Goal: Task Accomplishment & Management: Complete application form

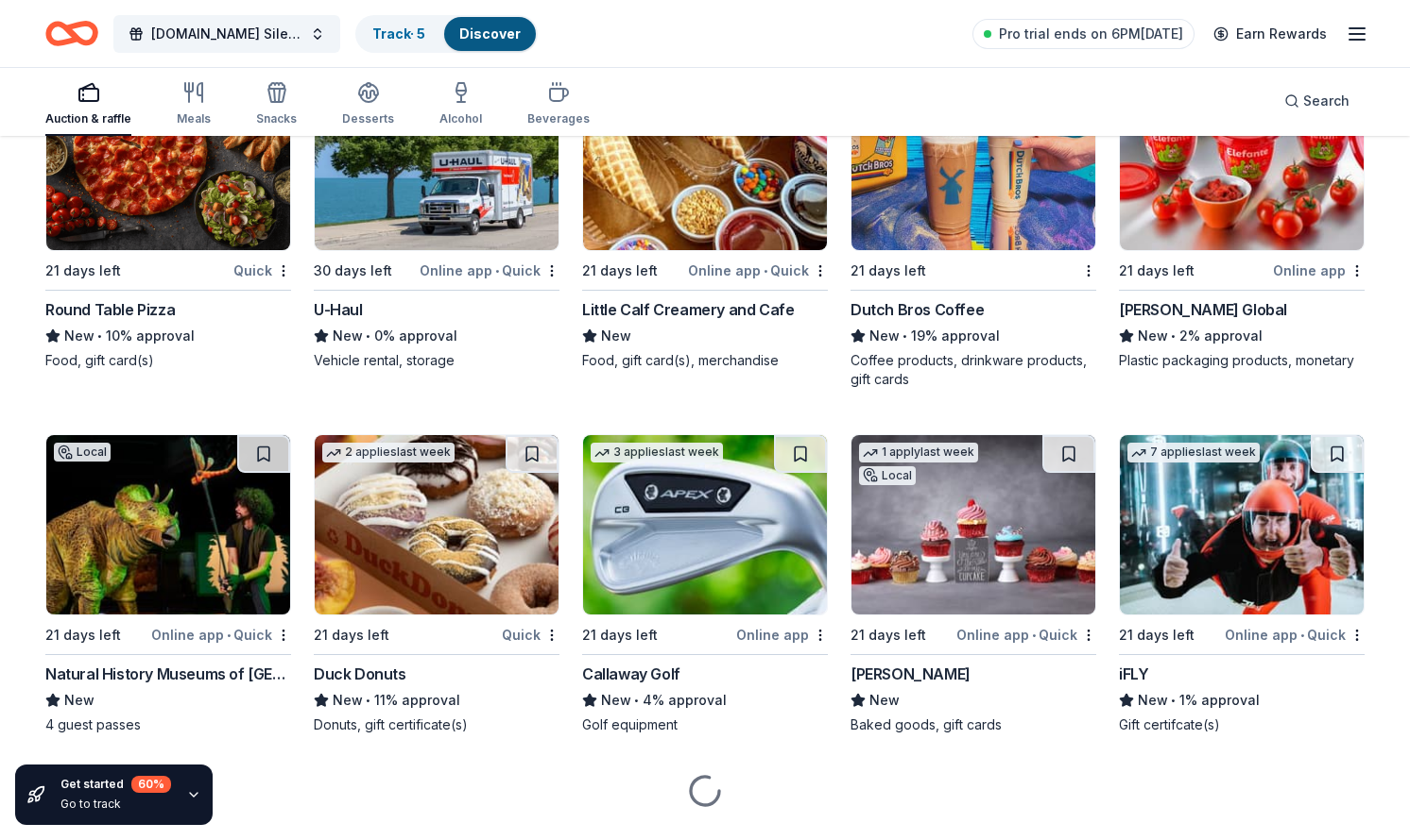
scroll to position [9663, 0]
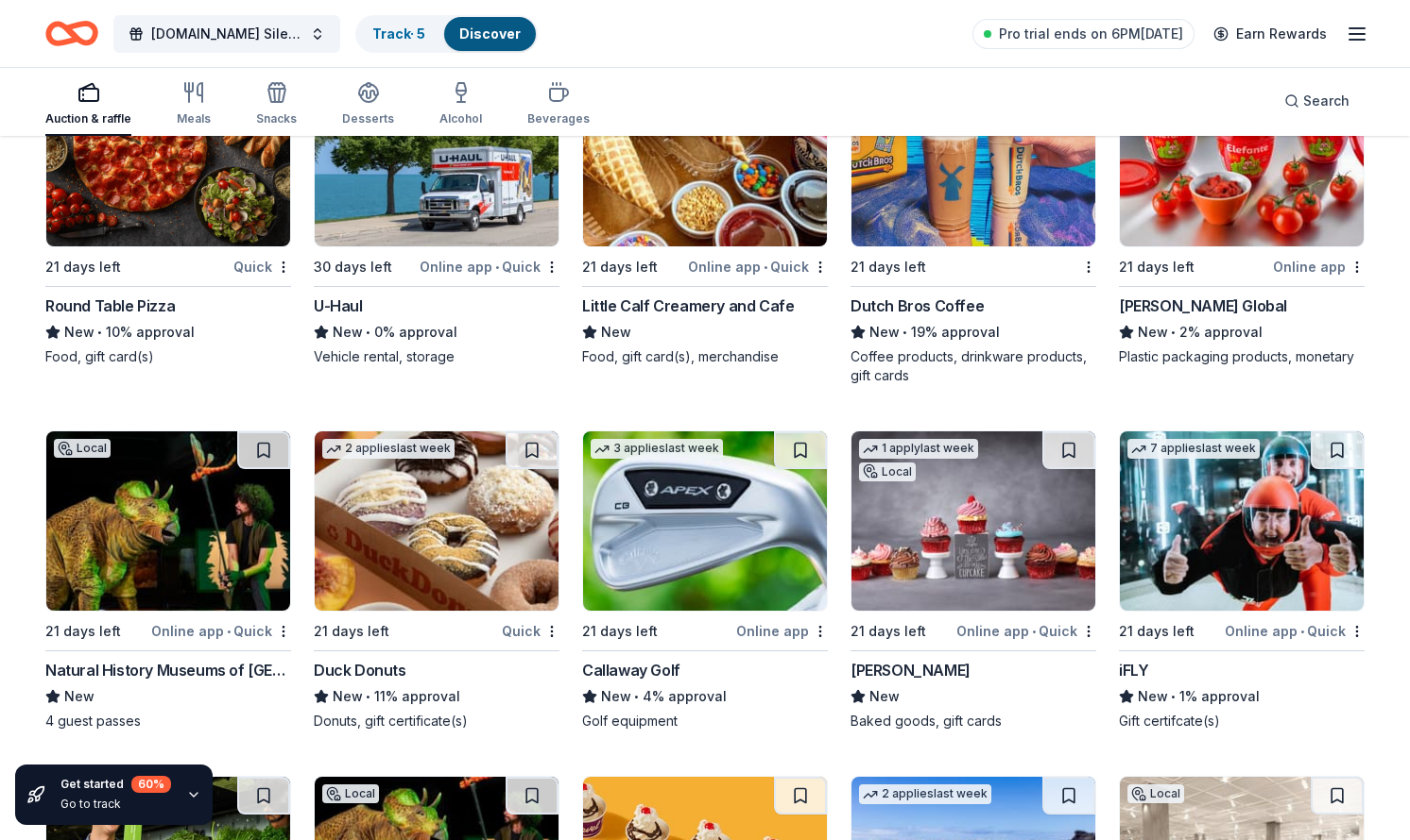
click at [1021, 539] on img at bounding box center [973, 521] width 244 height 180
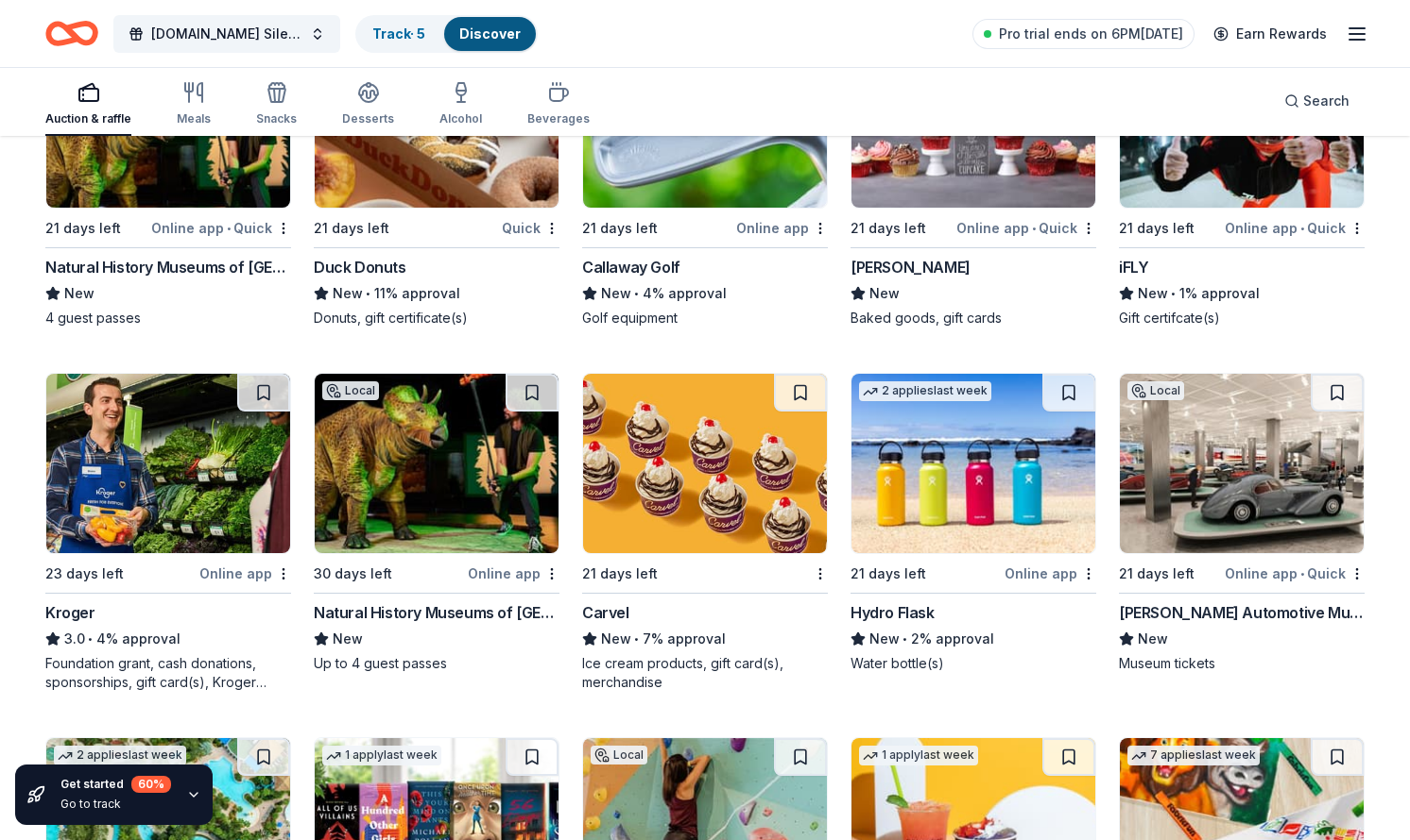
scroll to position [10072, 0]
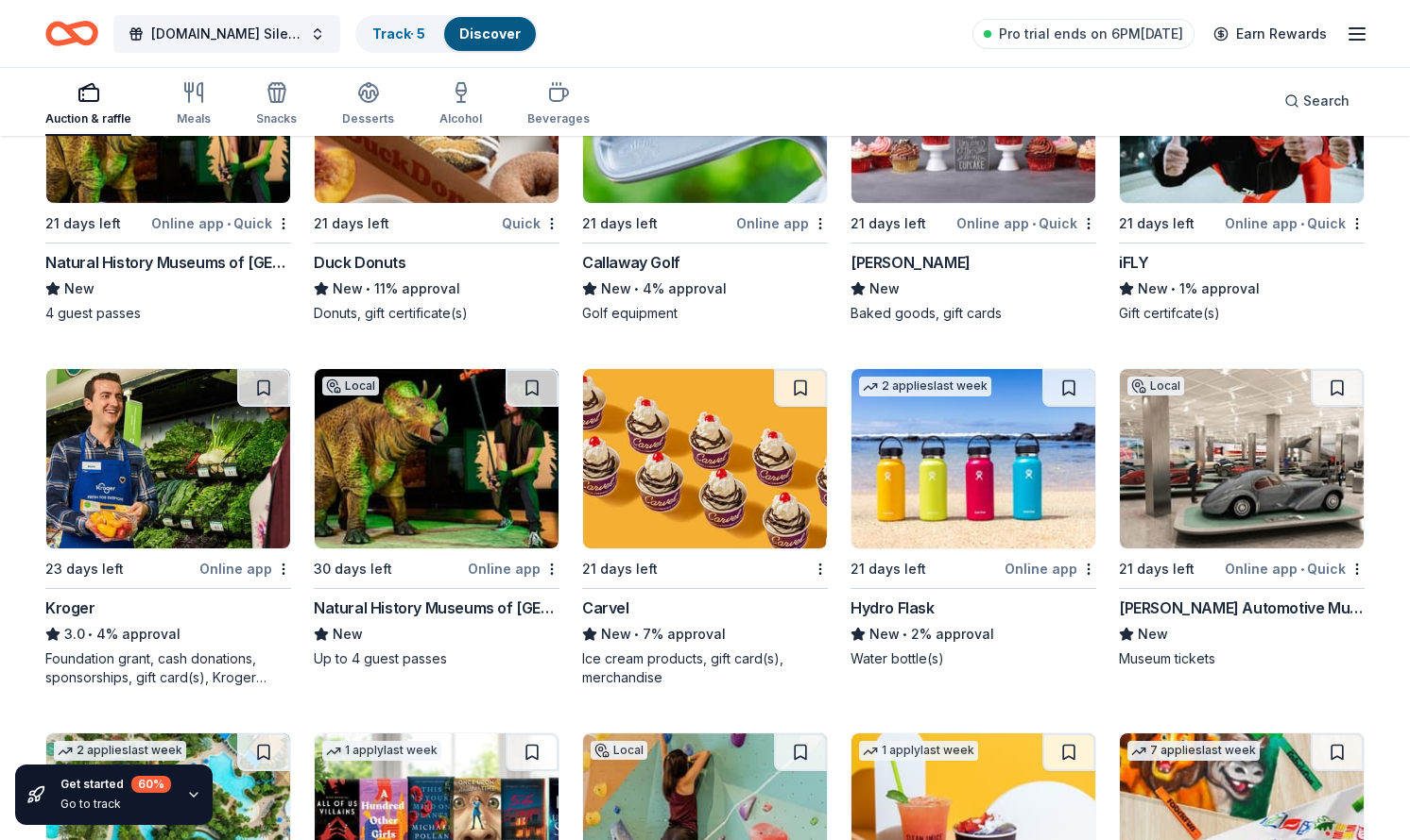
click at [1202, 451] on img at bounding box center [1241, 459] width 244 height 180
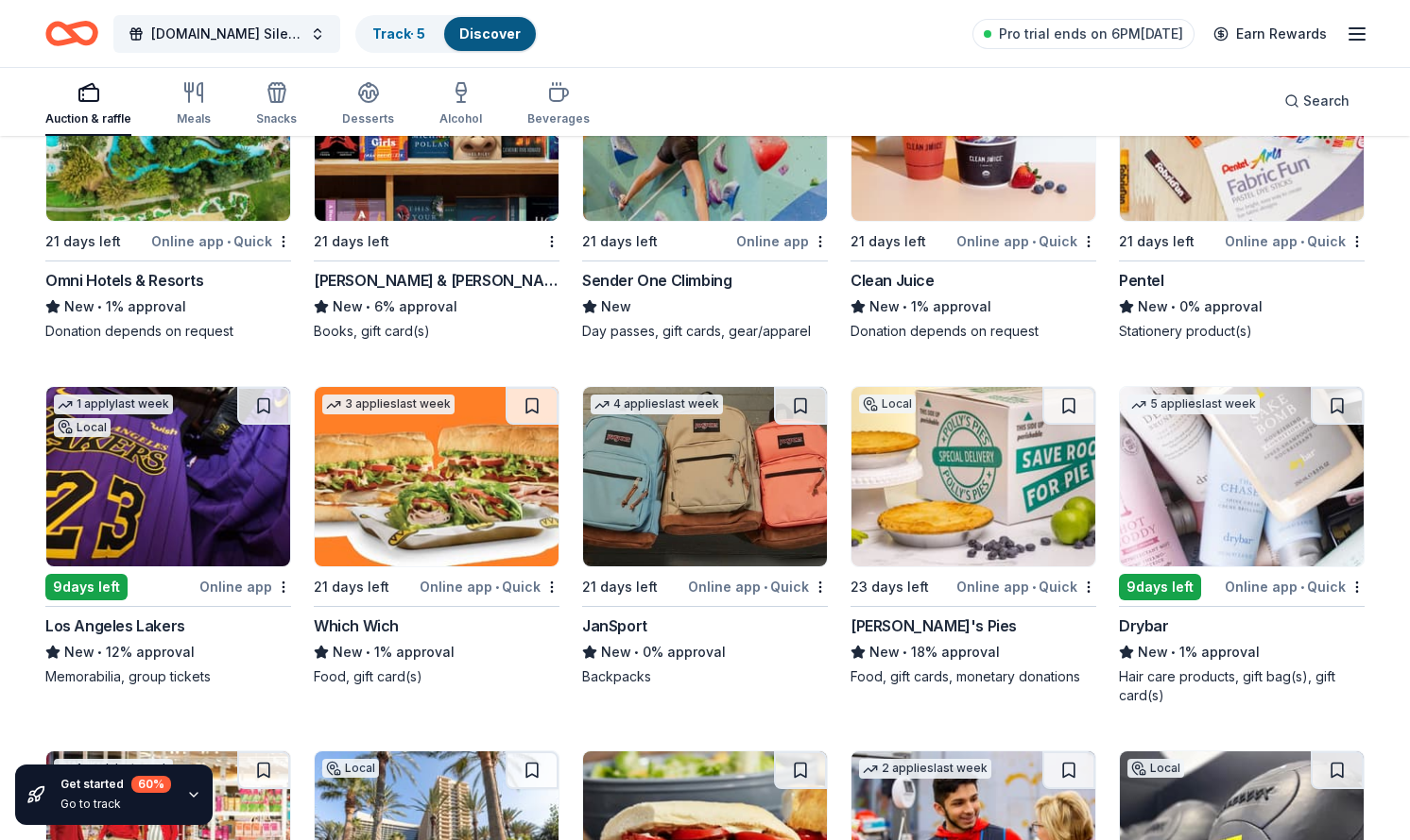
scroll to position [10765, 0]
click at [1207, 491] on img at bounding box center [1241, 476] width 244 height 180
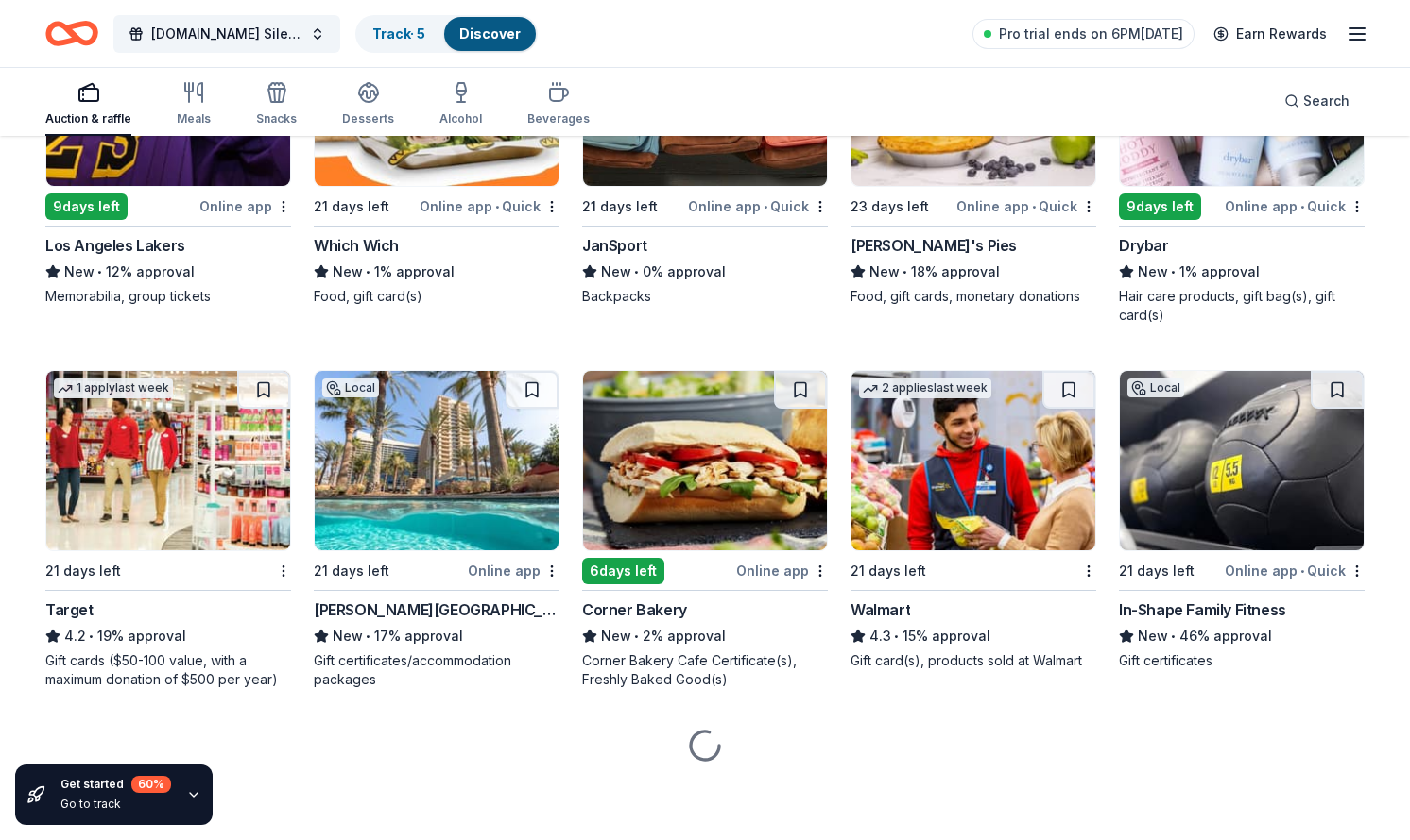
scroll to position [11145, 0]
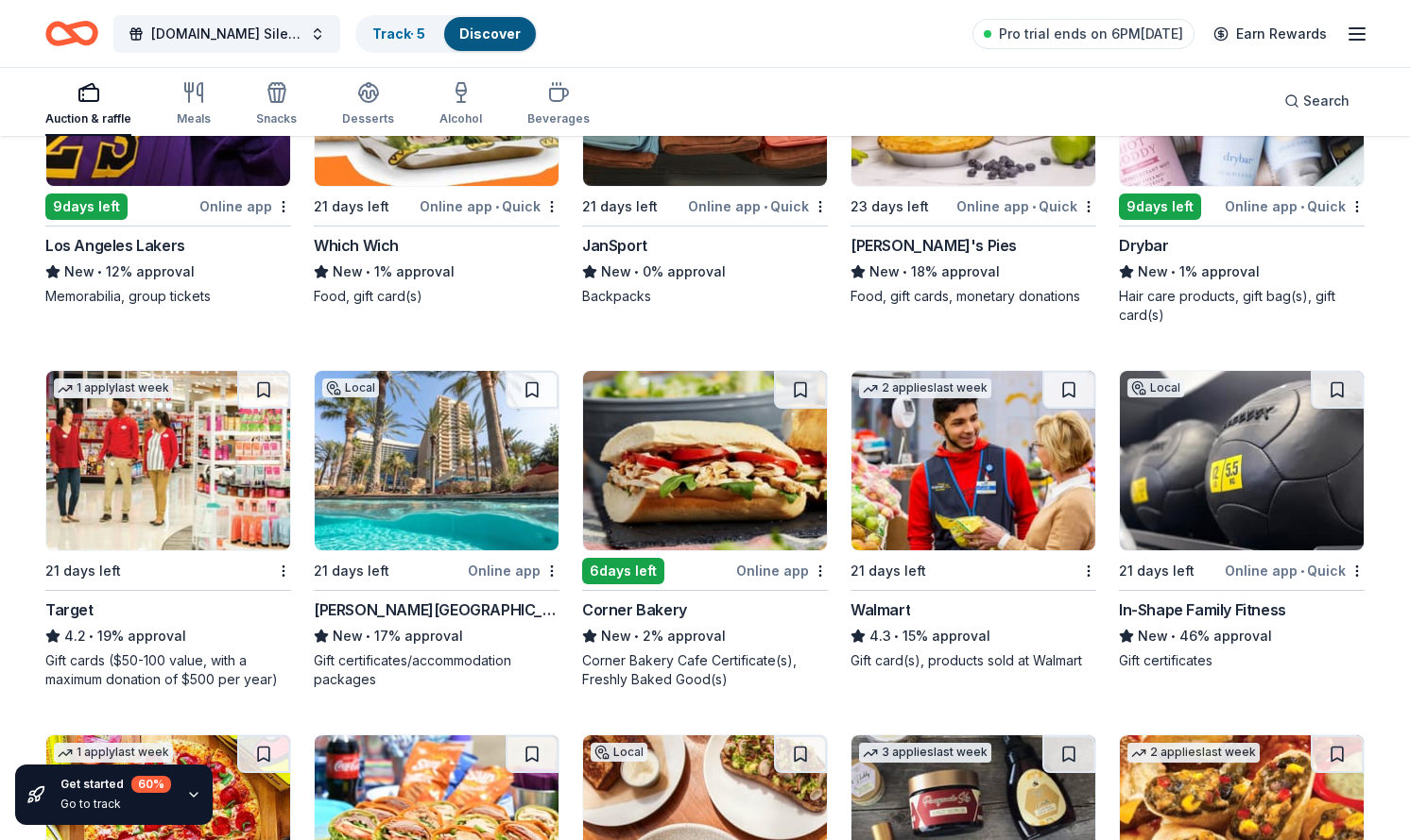
click at [1241, 458] on img at bounding box center [1241, 461] width 244 height 180
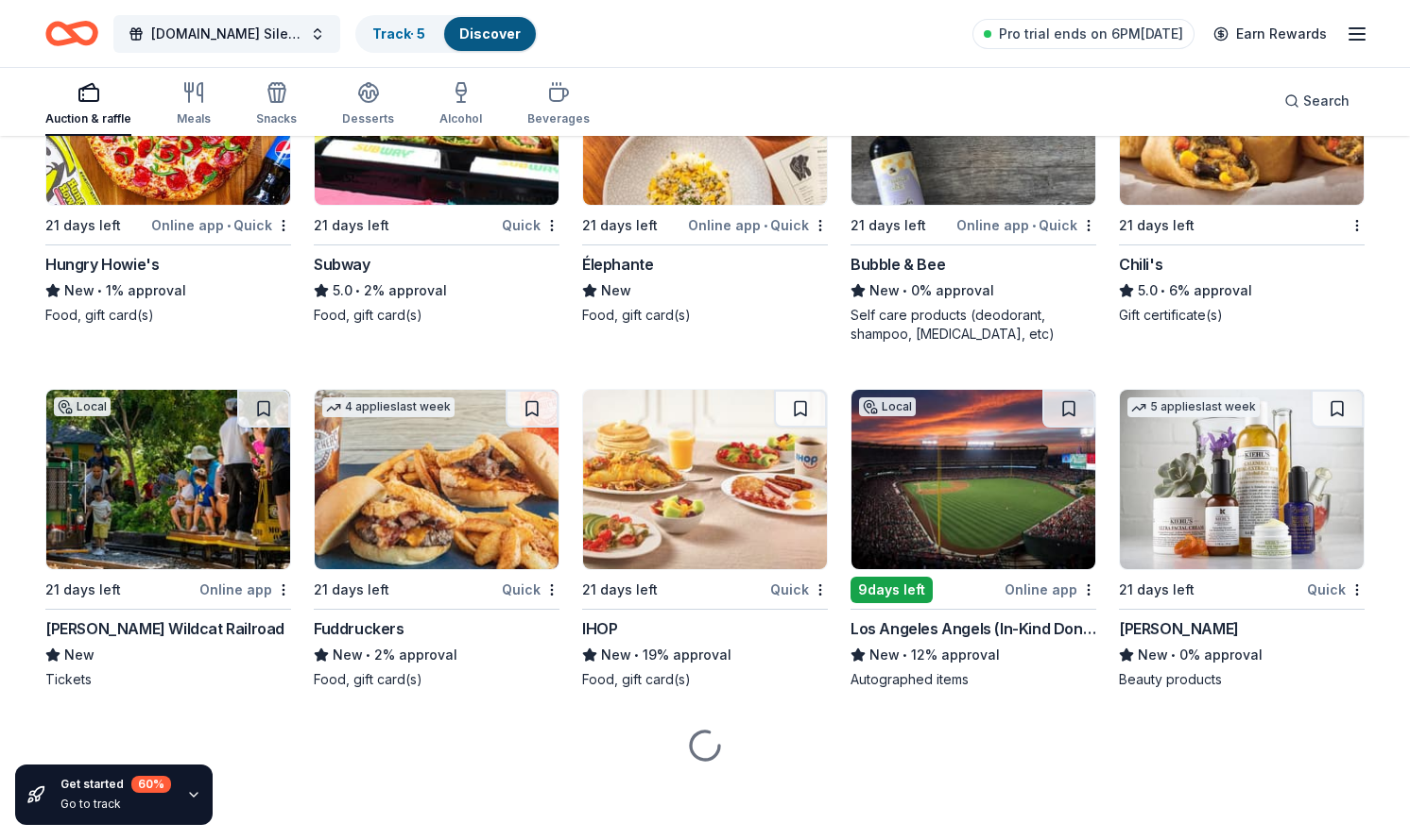
scroll to position [11855, 0]
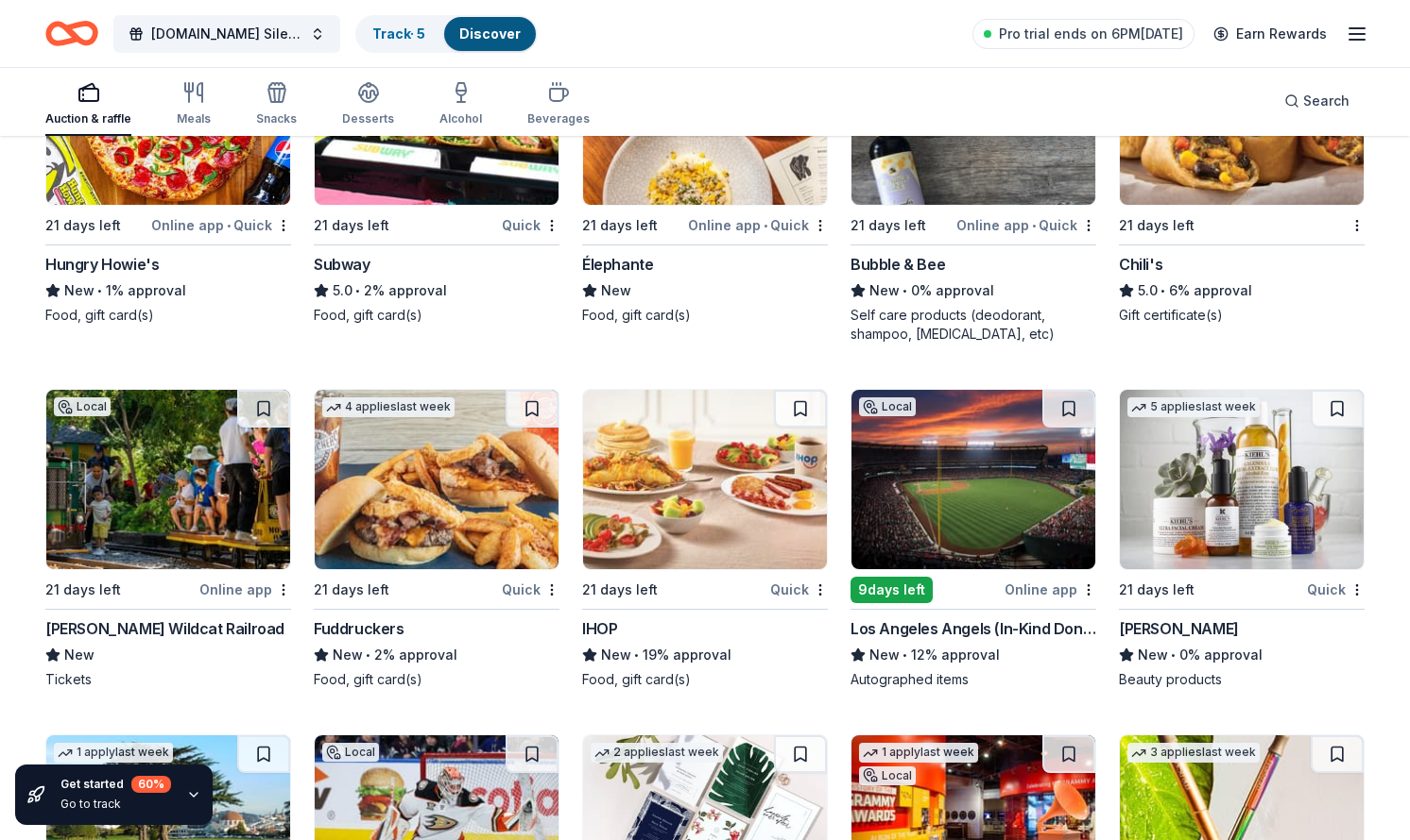
click at [159, 485] on img at bounding box center [168, 479] width 244 height 180
click at [945, 485] on img at bounding box center [973, 479] width 244 height 180
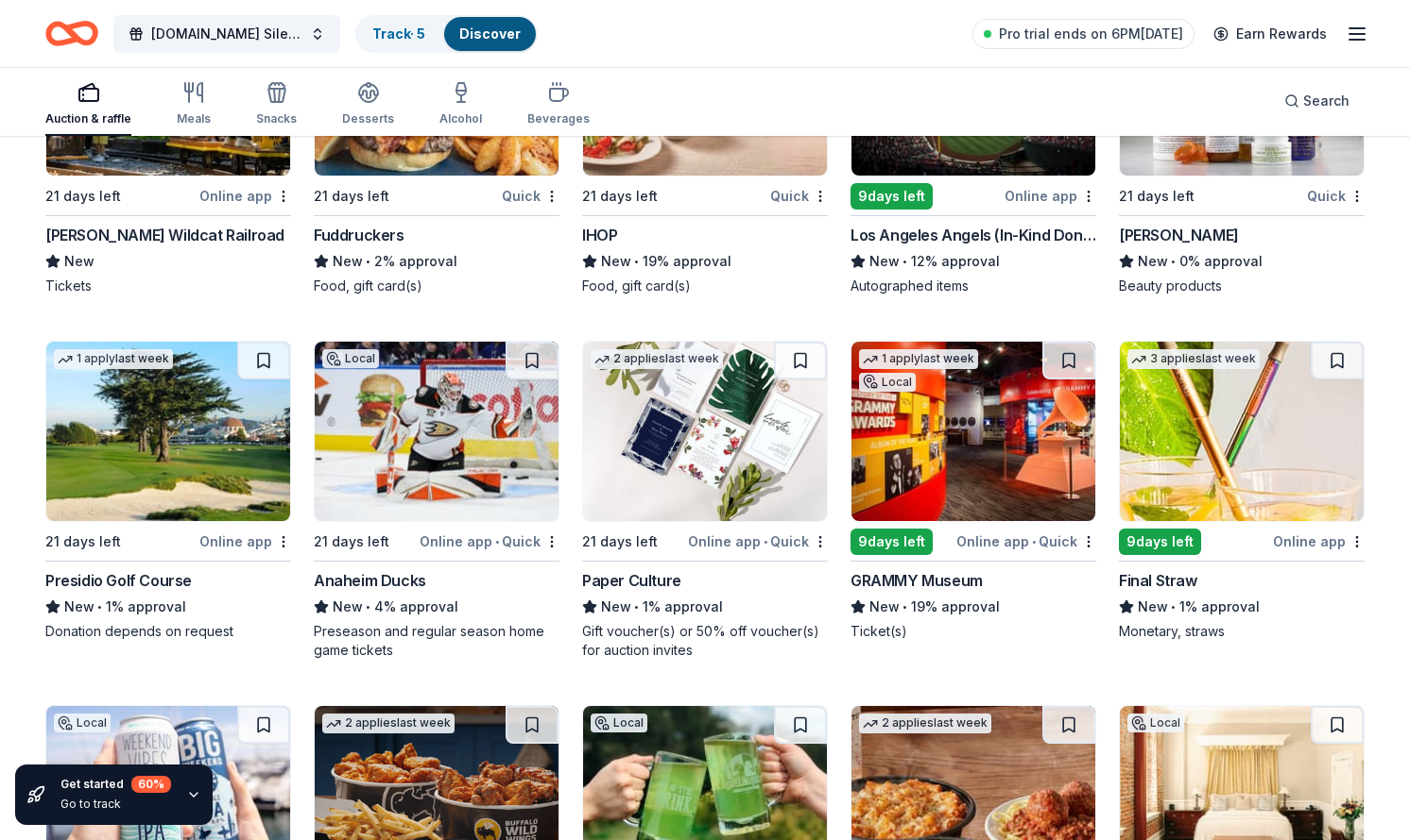
scroll to position [12250, 0]
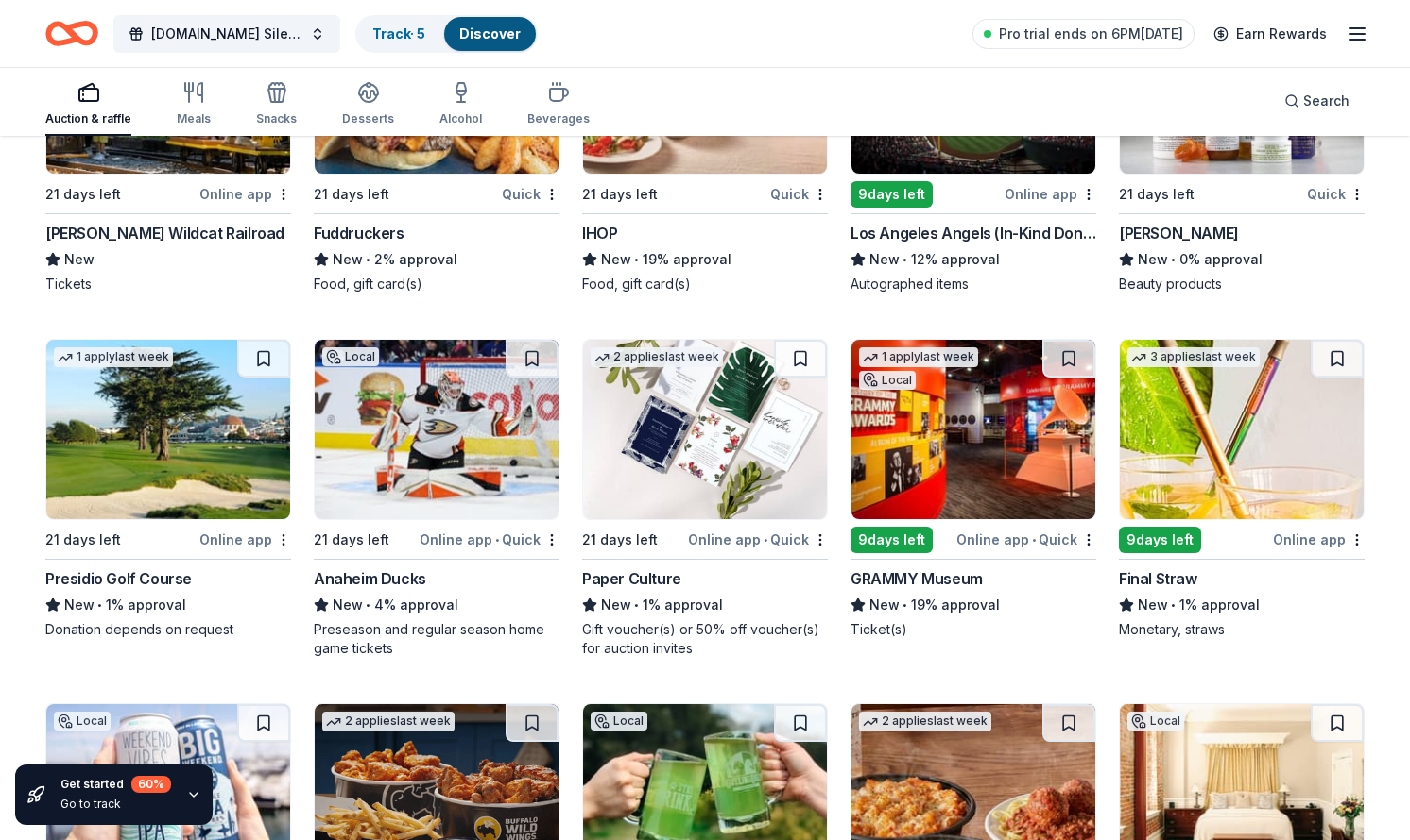
click at [930, 423] on img at bounding box center [973, 429] width 244 height 180
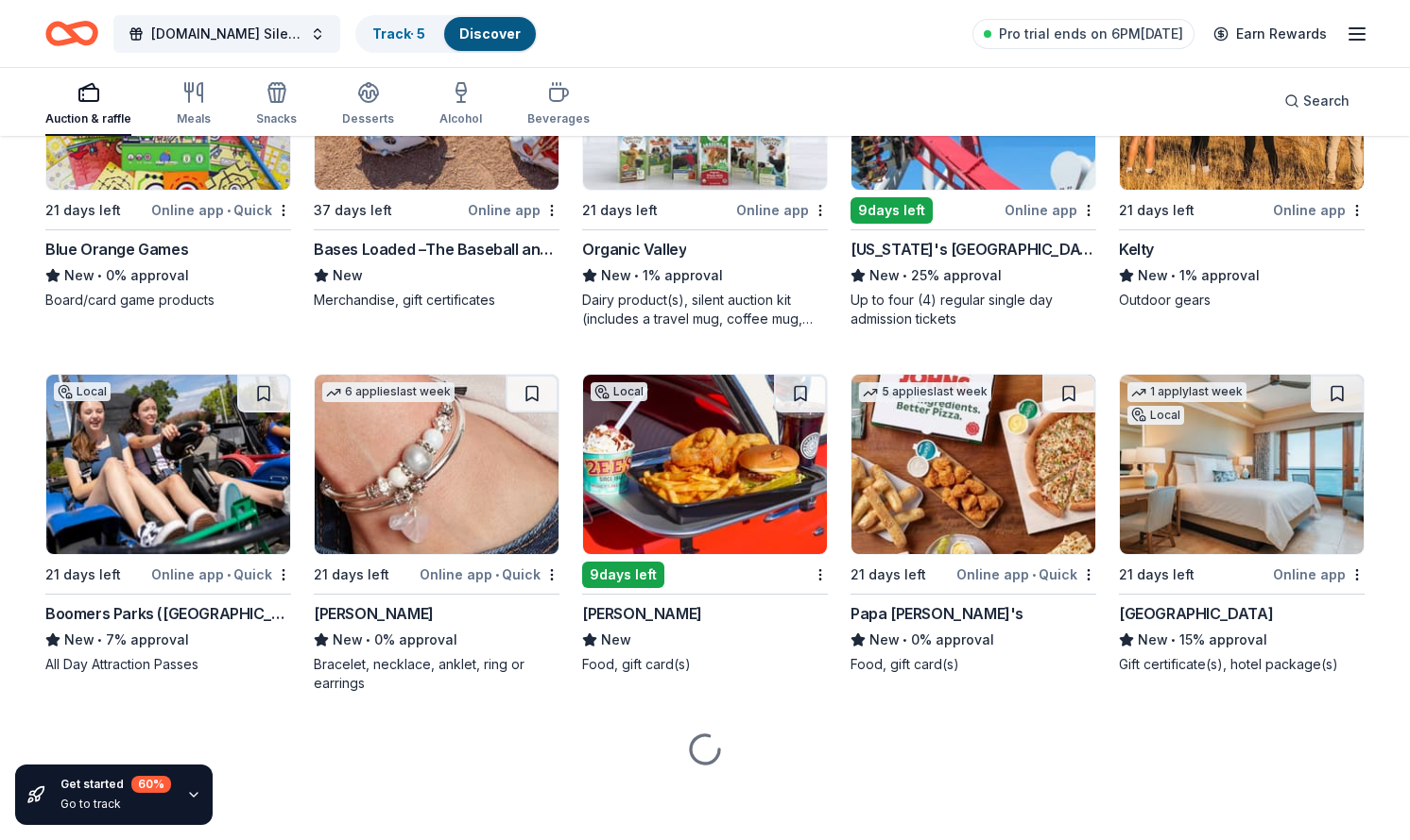
scroll to position [13311, 0]
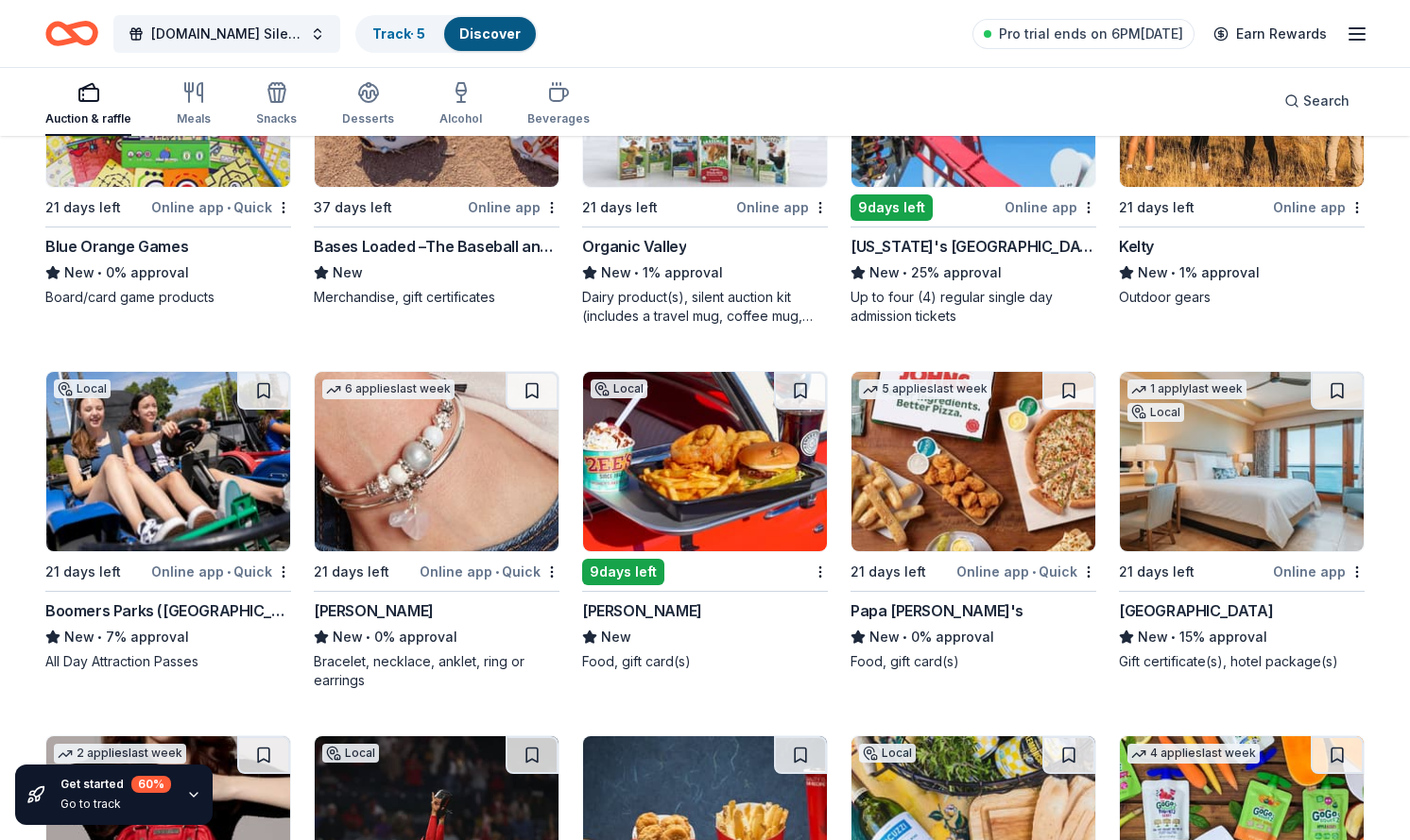
click at [154, 442] on img at bounding box center [168, 461] width 244 height 180
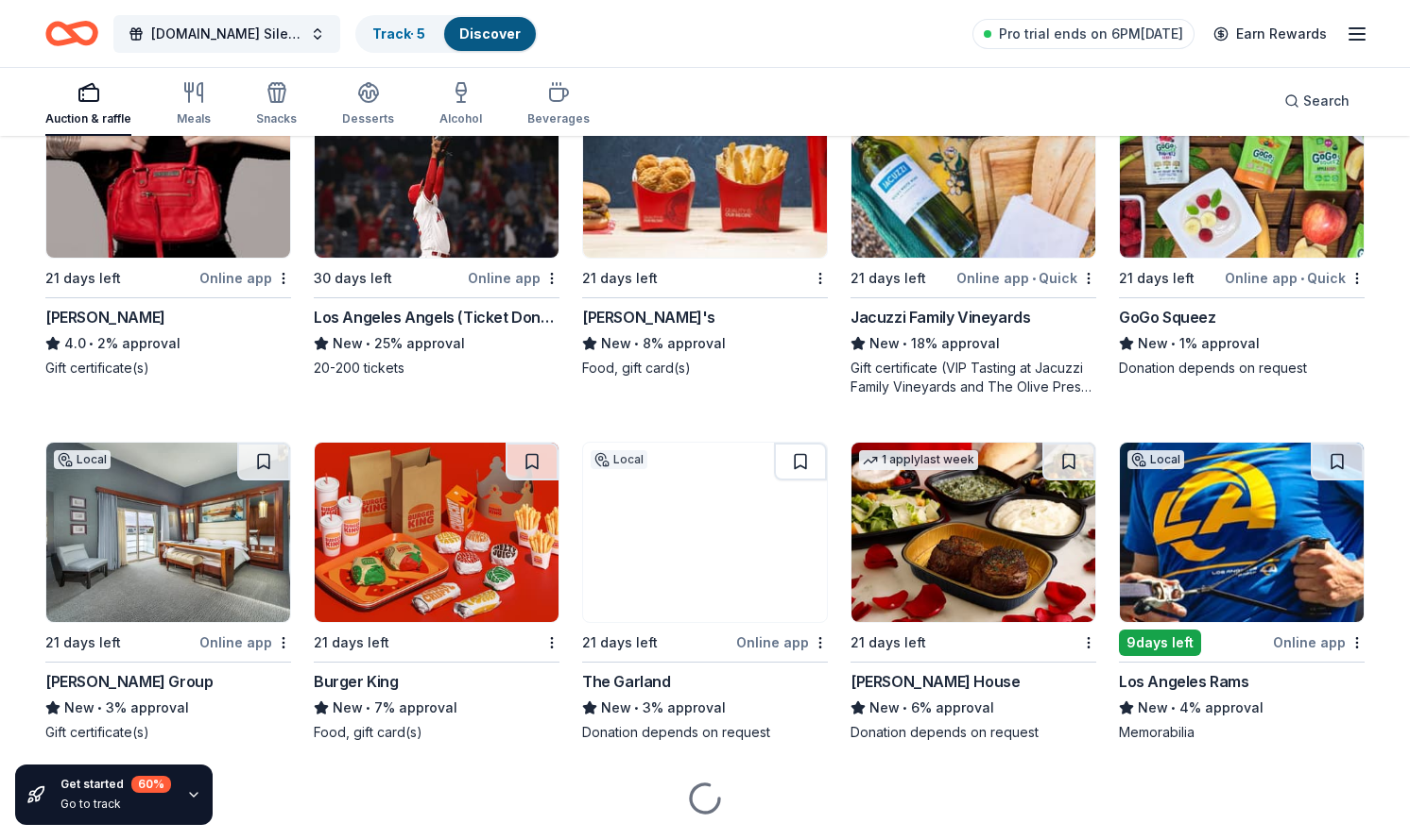
scroll to position [13973, 0]
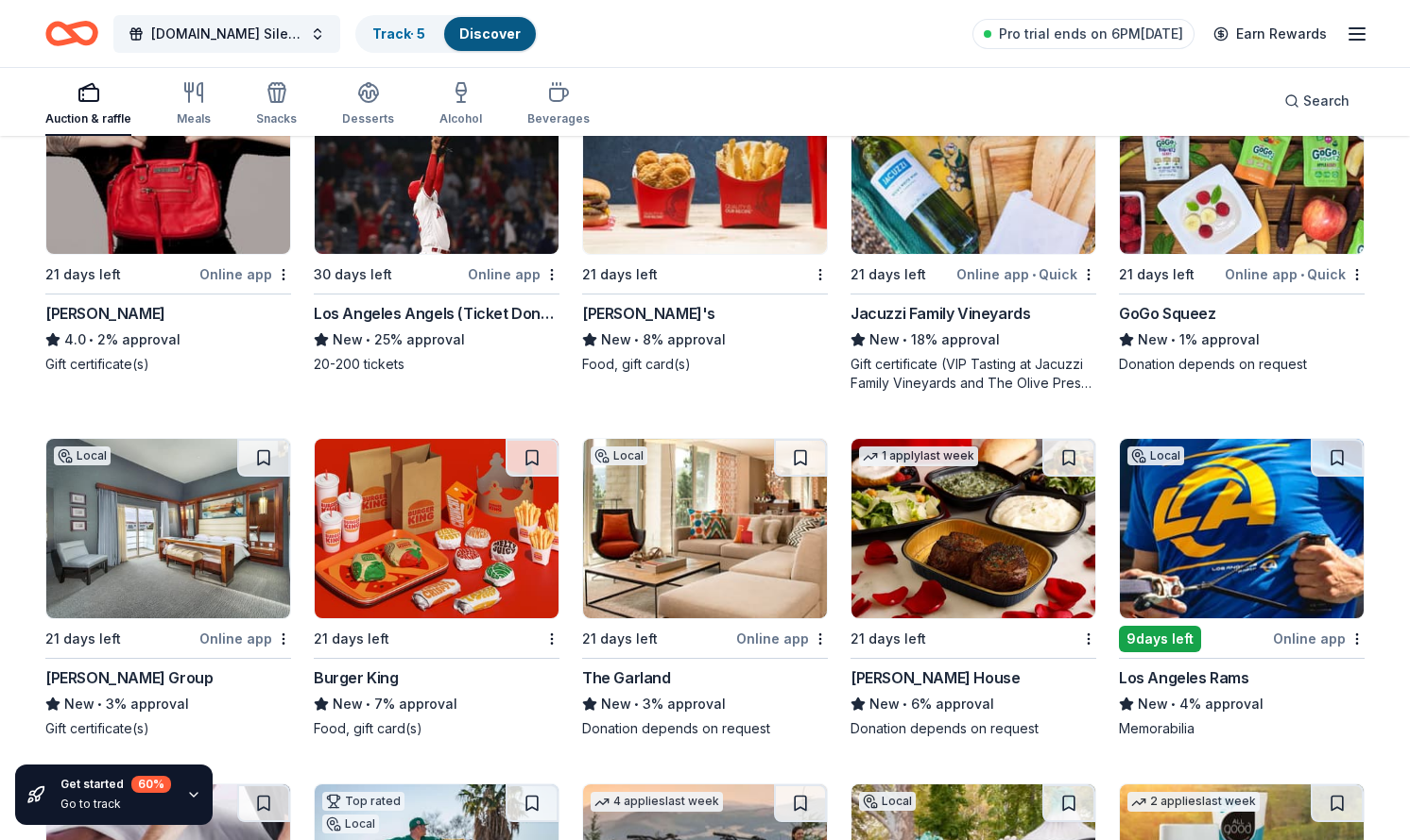
click at [1025, 580] on img at bounding box center [973, 529] width 244 height 180
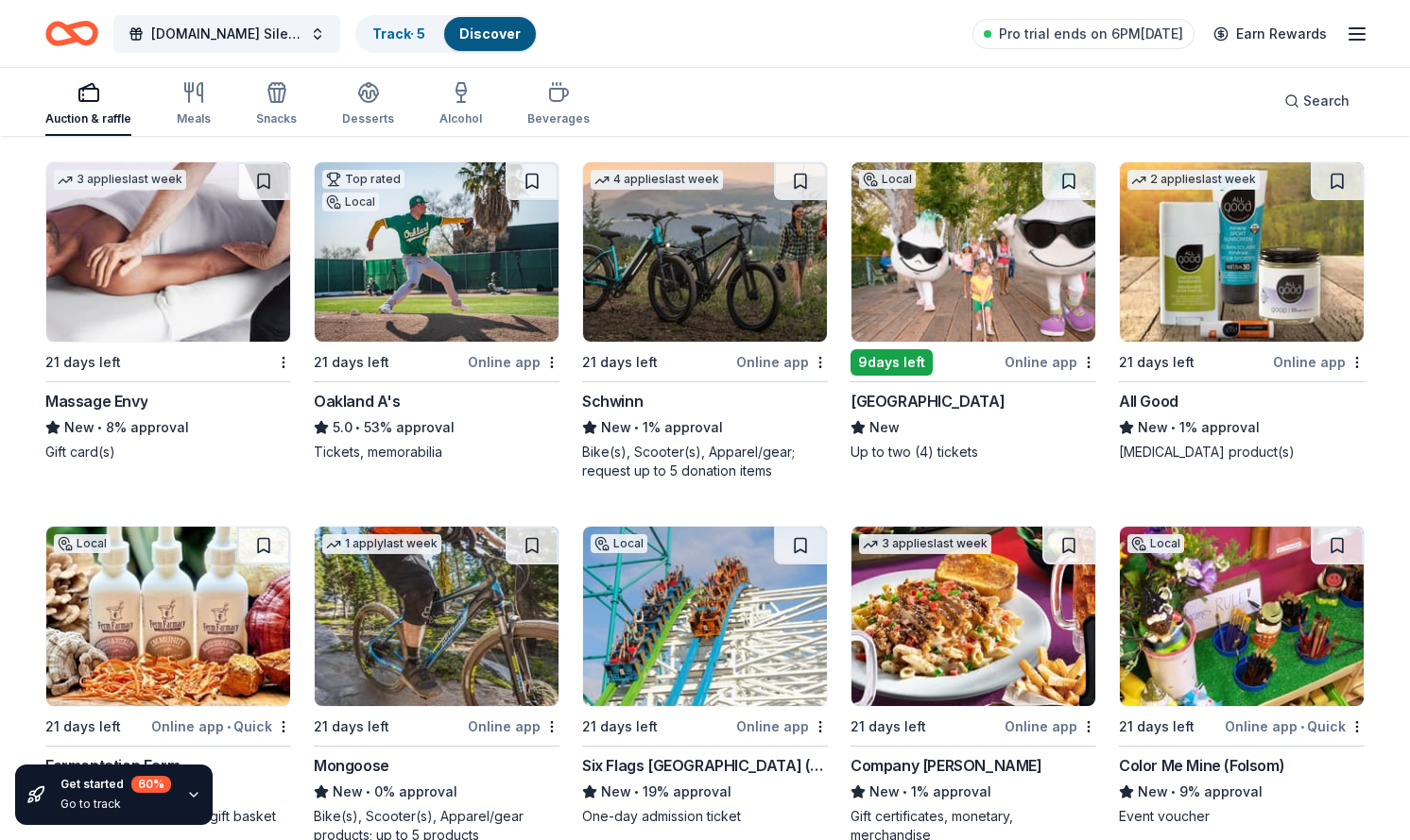
scroll to position [14602, 0]
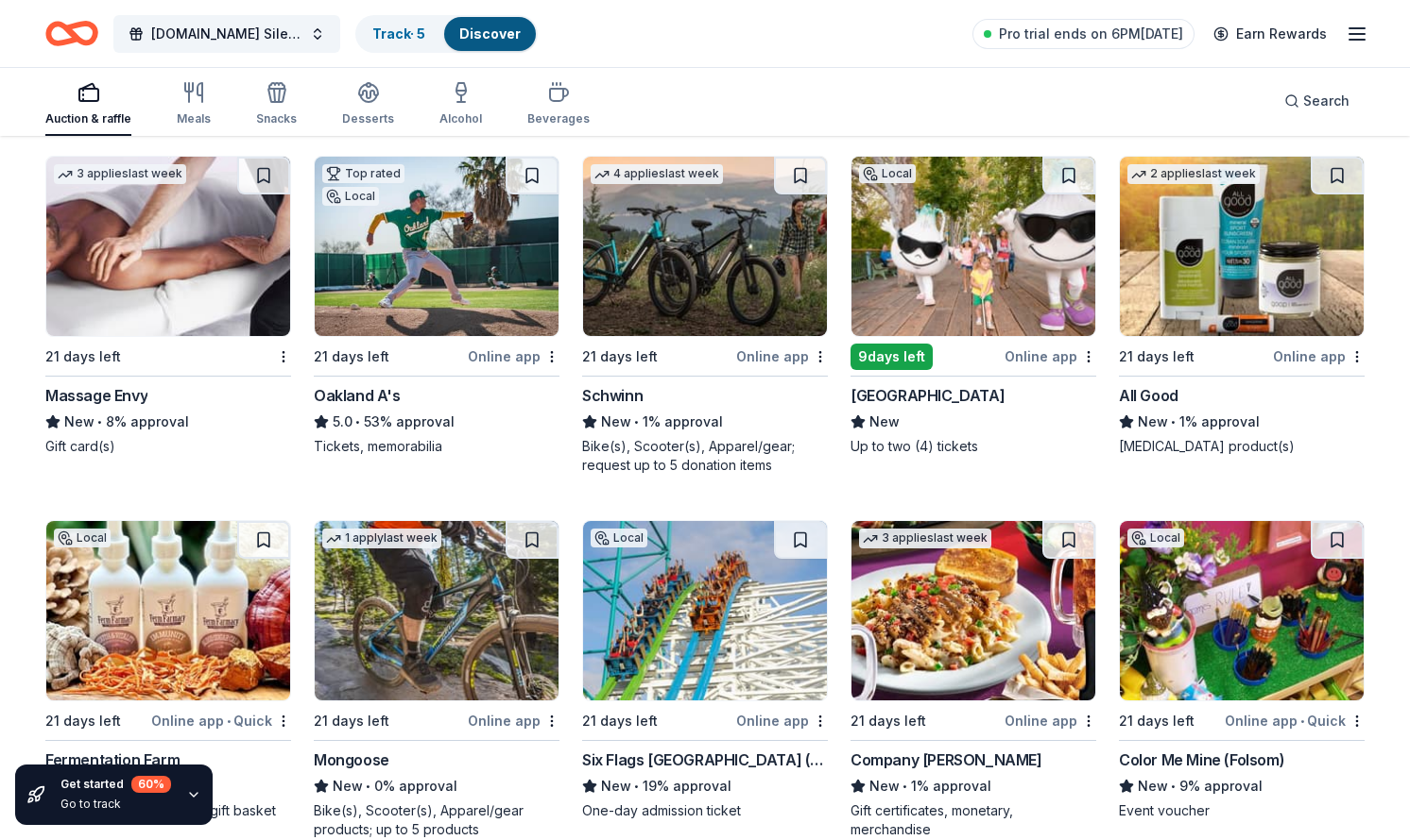
click at [484, 257] on img at bounding box center [437, 247] width 244 height 180
click at [702, 196] on img at bounding box center [705, 247] width 244 height 180
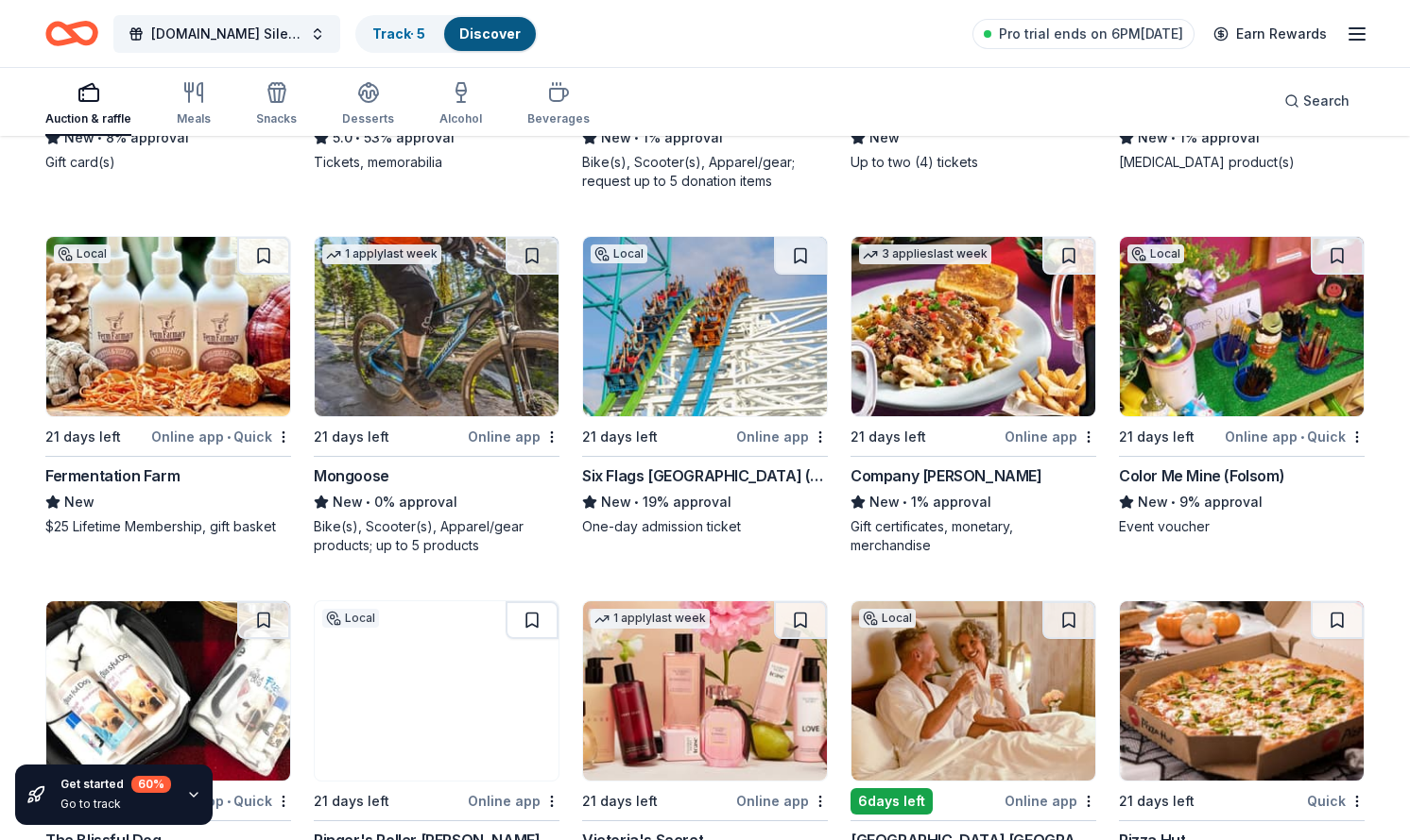
scroll to position [14886, 0]
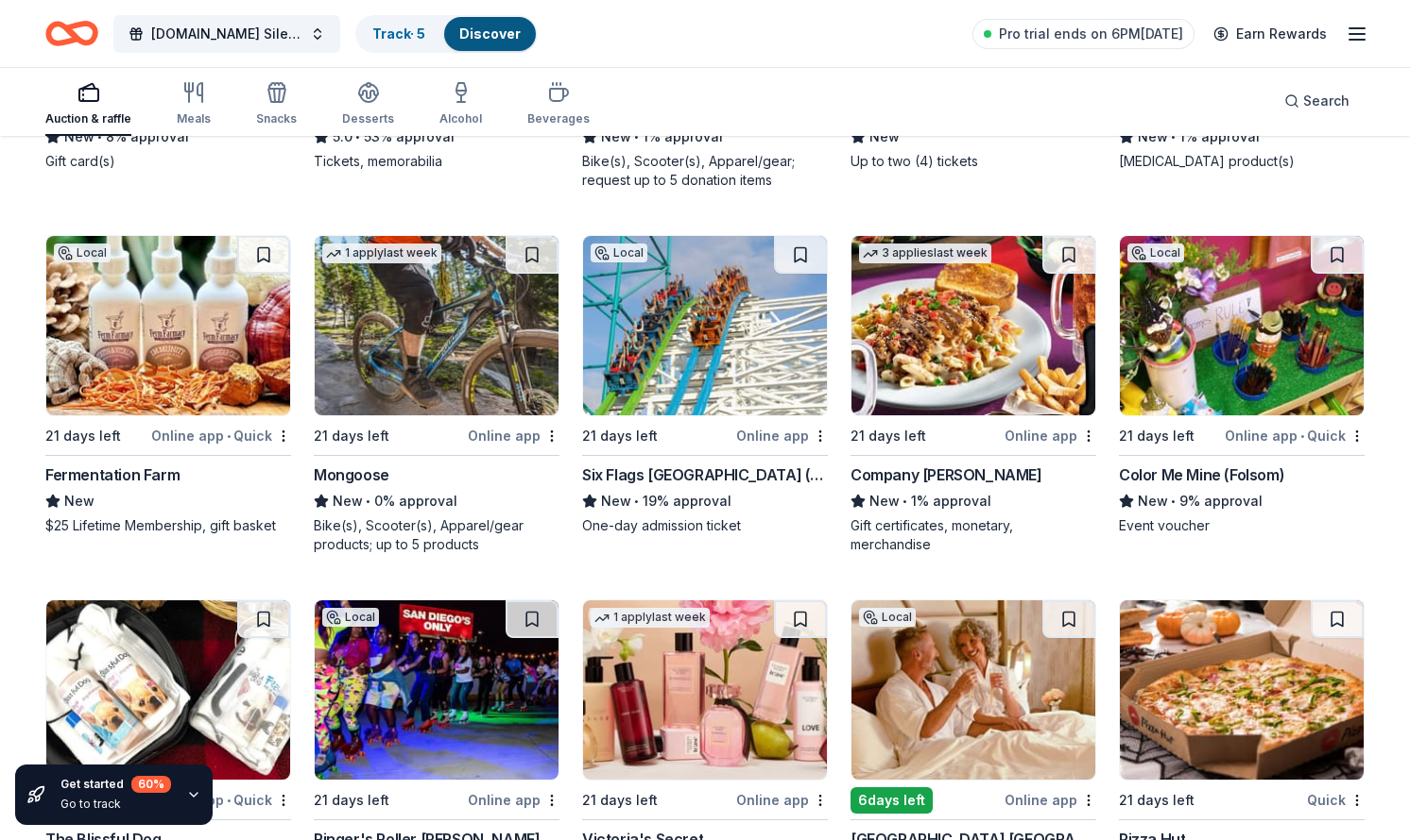
click at [226, 350] on img at bounding box center [168, 326] width 244 height 180
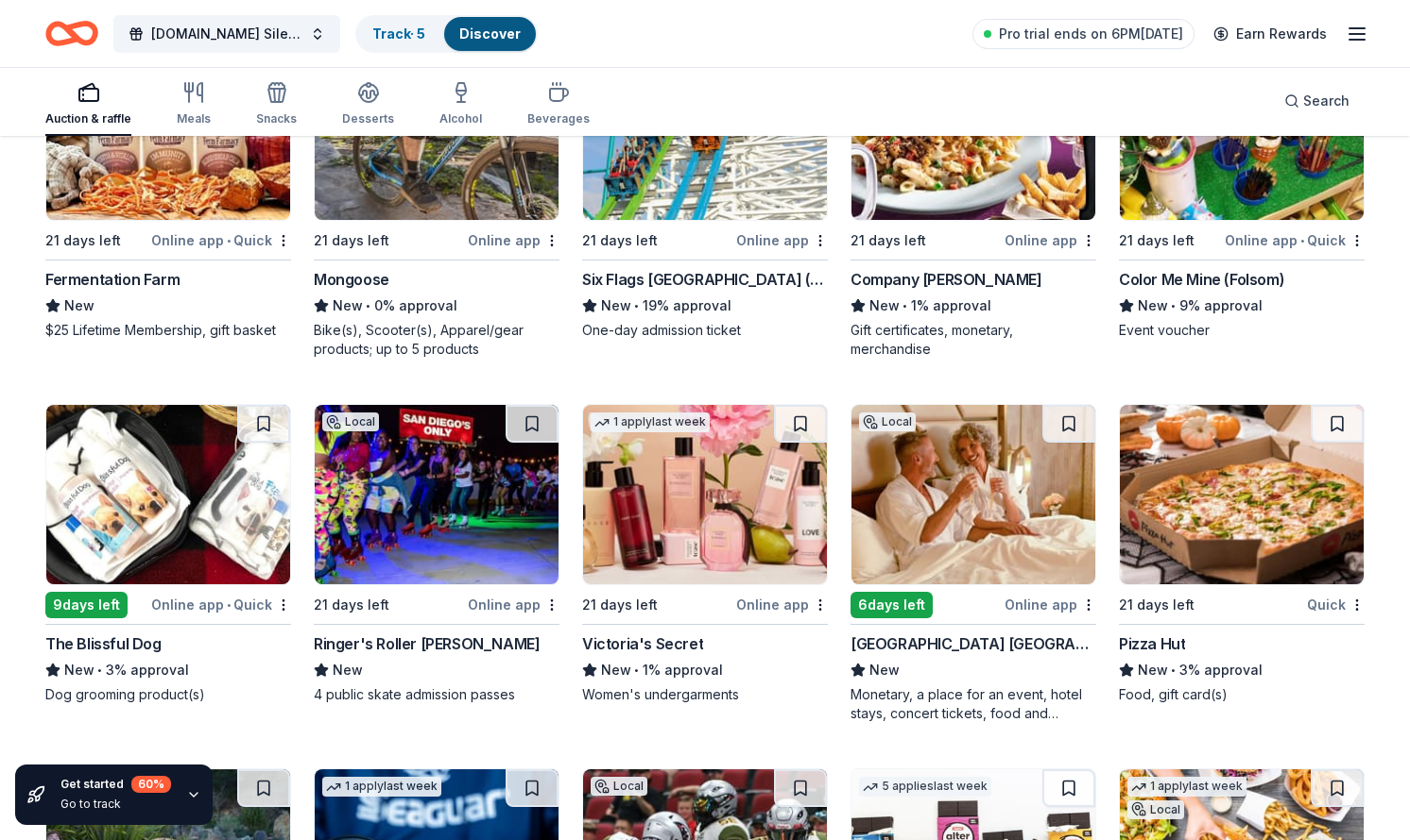
scroll to position [15087, 0]
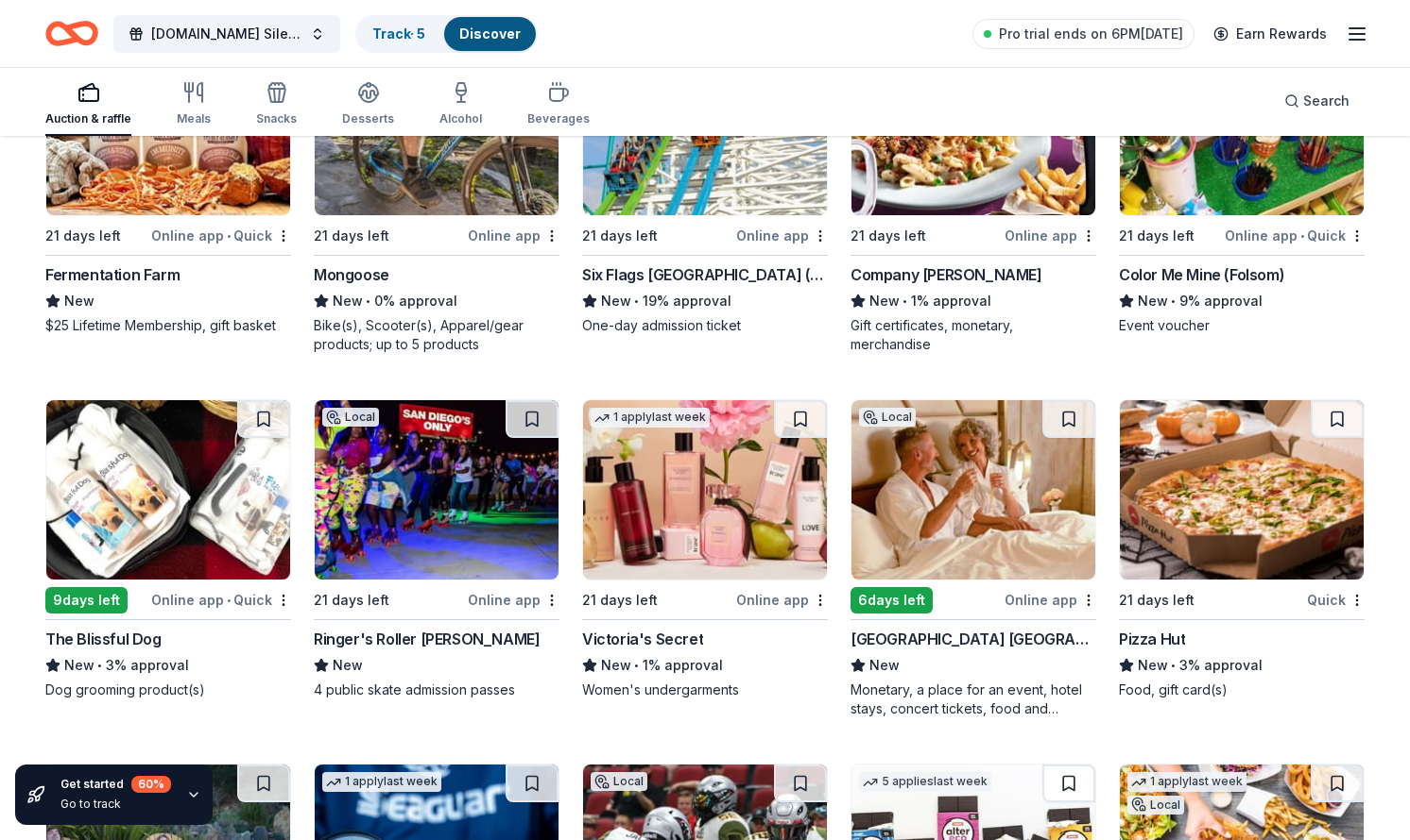
click at [169, 467] on img at bounding box center [168, 490] width 244 height 180
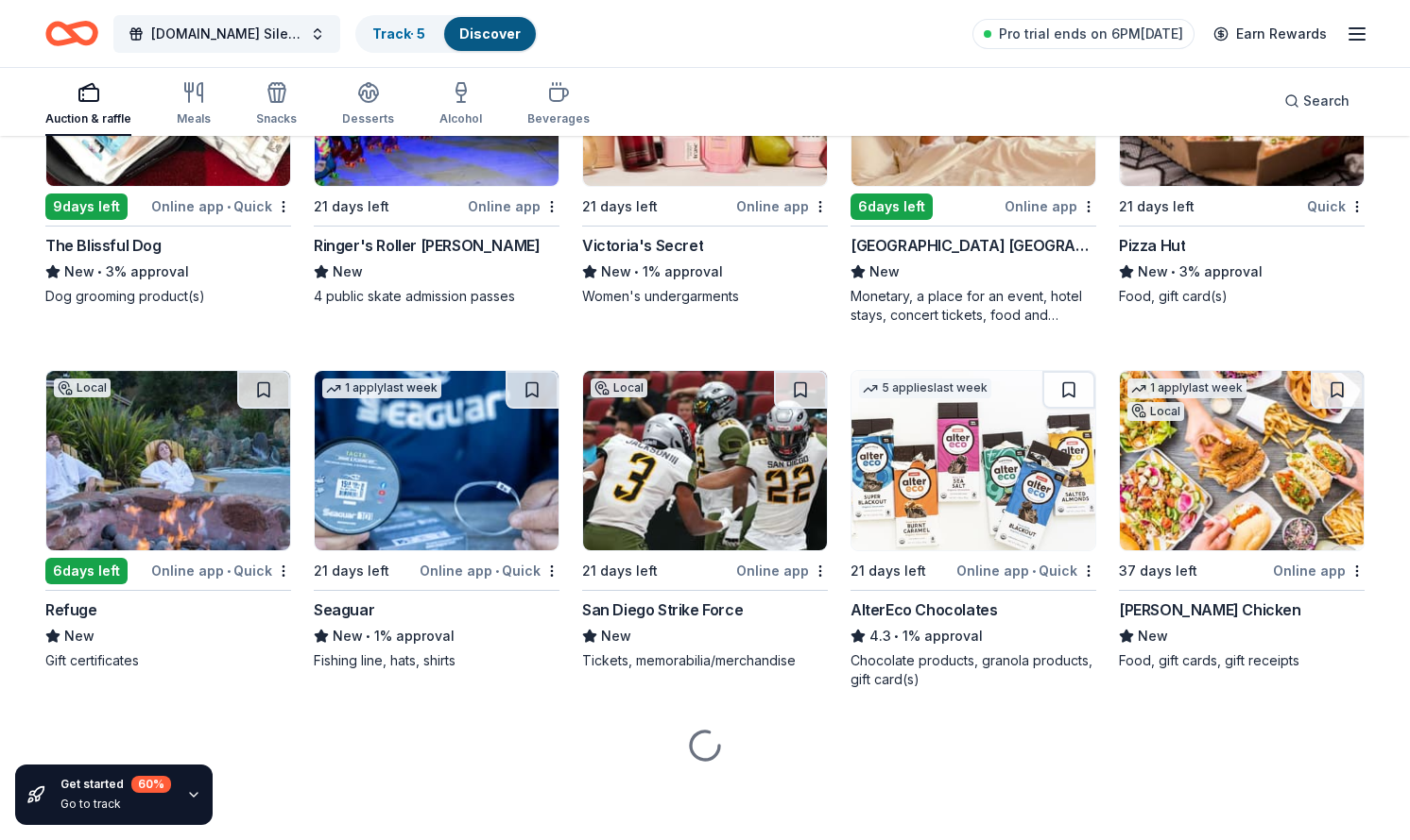
scroll to position [15481, 0]
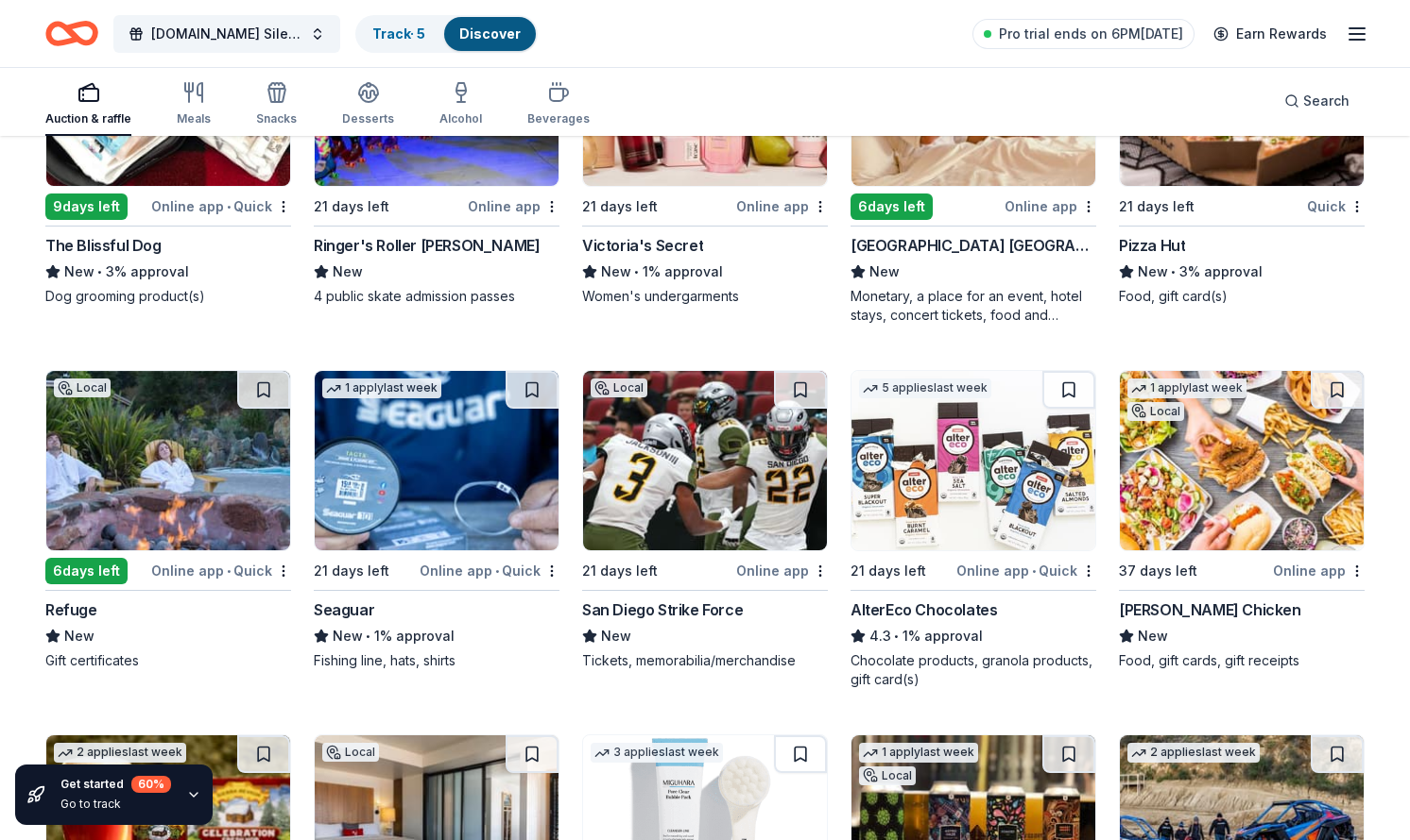
click at [489, 461] on img at bounding box center [437, 461] width 244 height 180
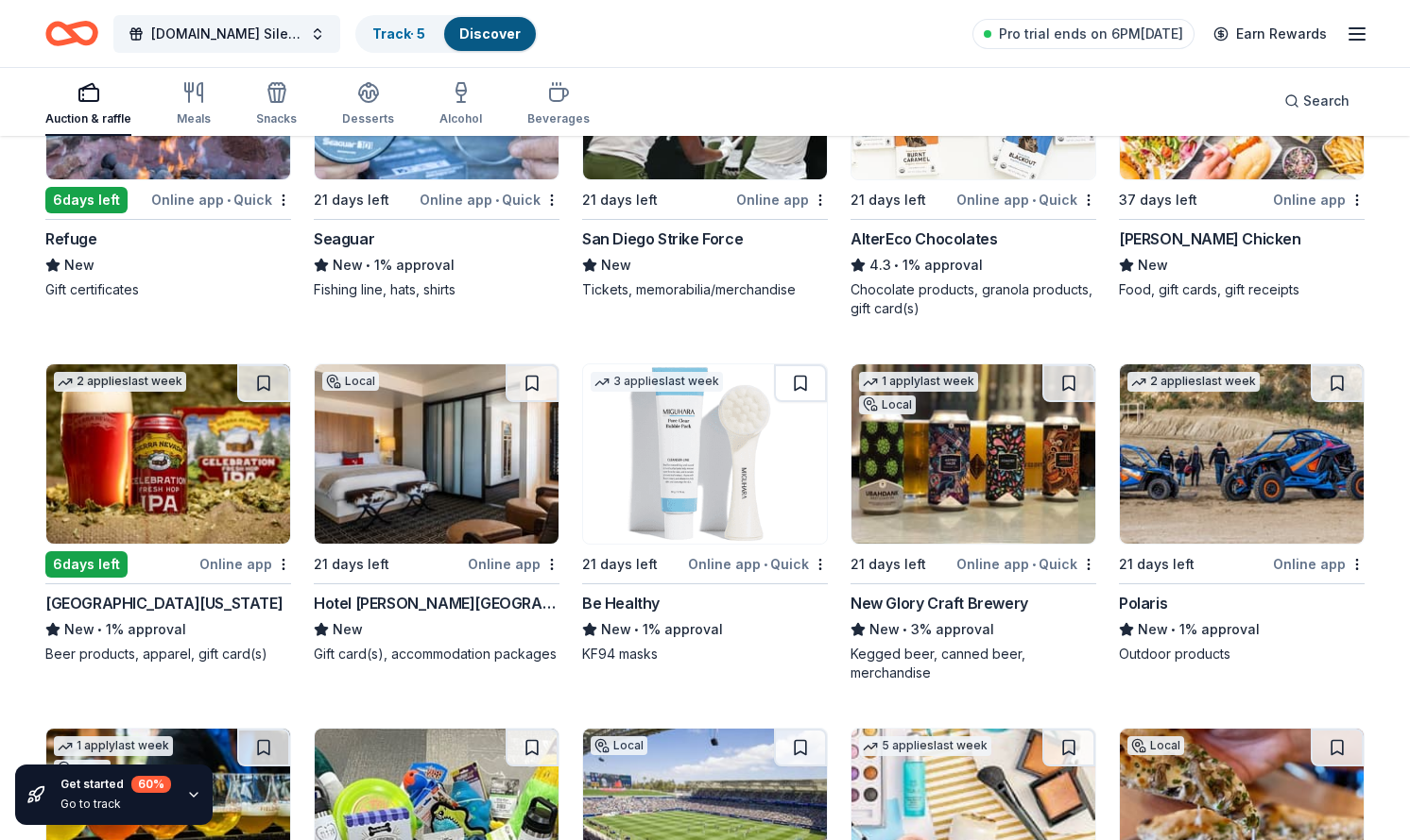
scroll to position [15853, 0]
click at [448, 472] on img at bounding box center [437, 453] width 244 height 180
click at [723, 453] on img at bounding box center [705, 453] width 244 height 180
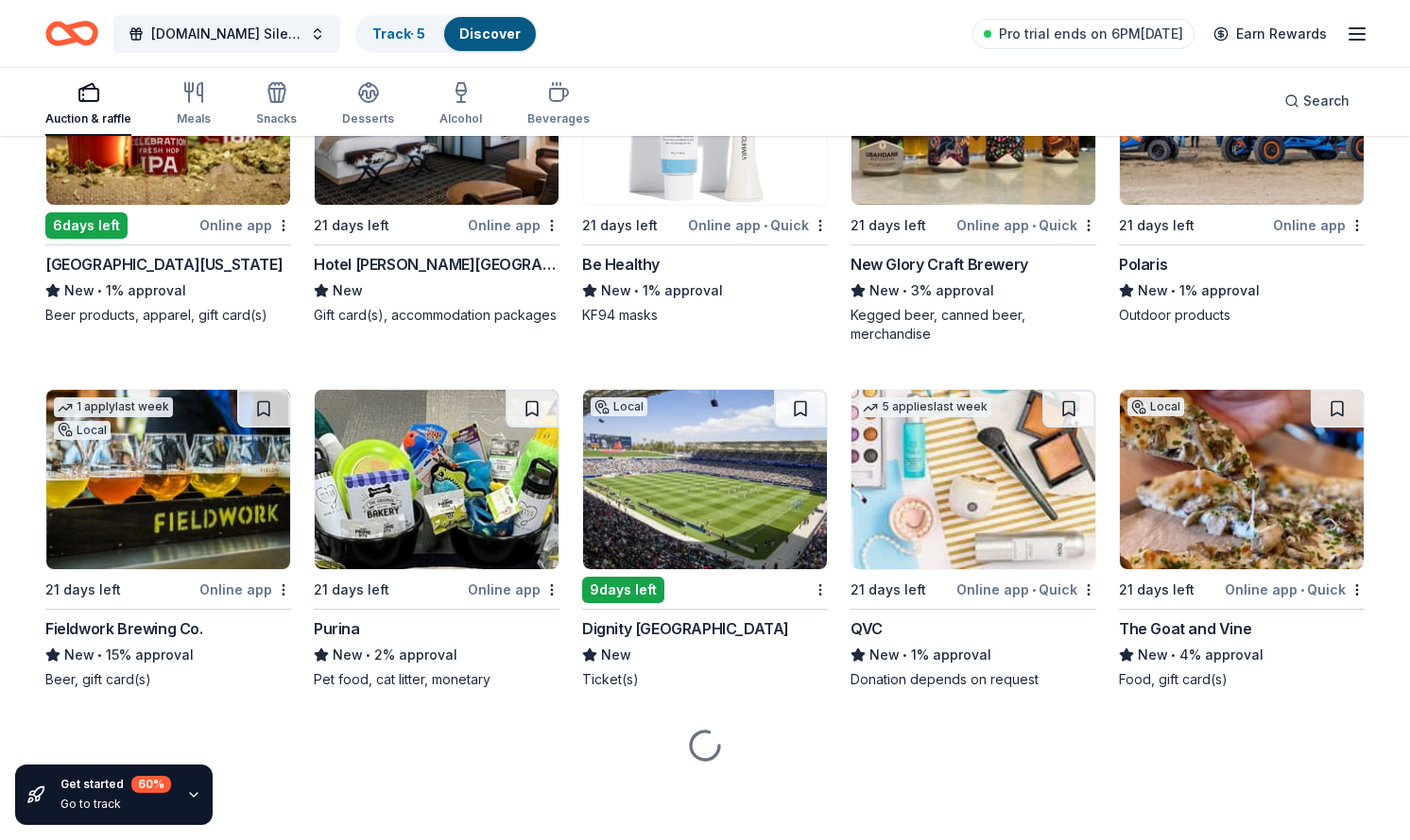
scroll to position [16191, 0]
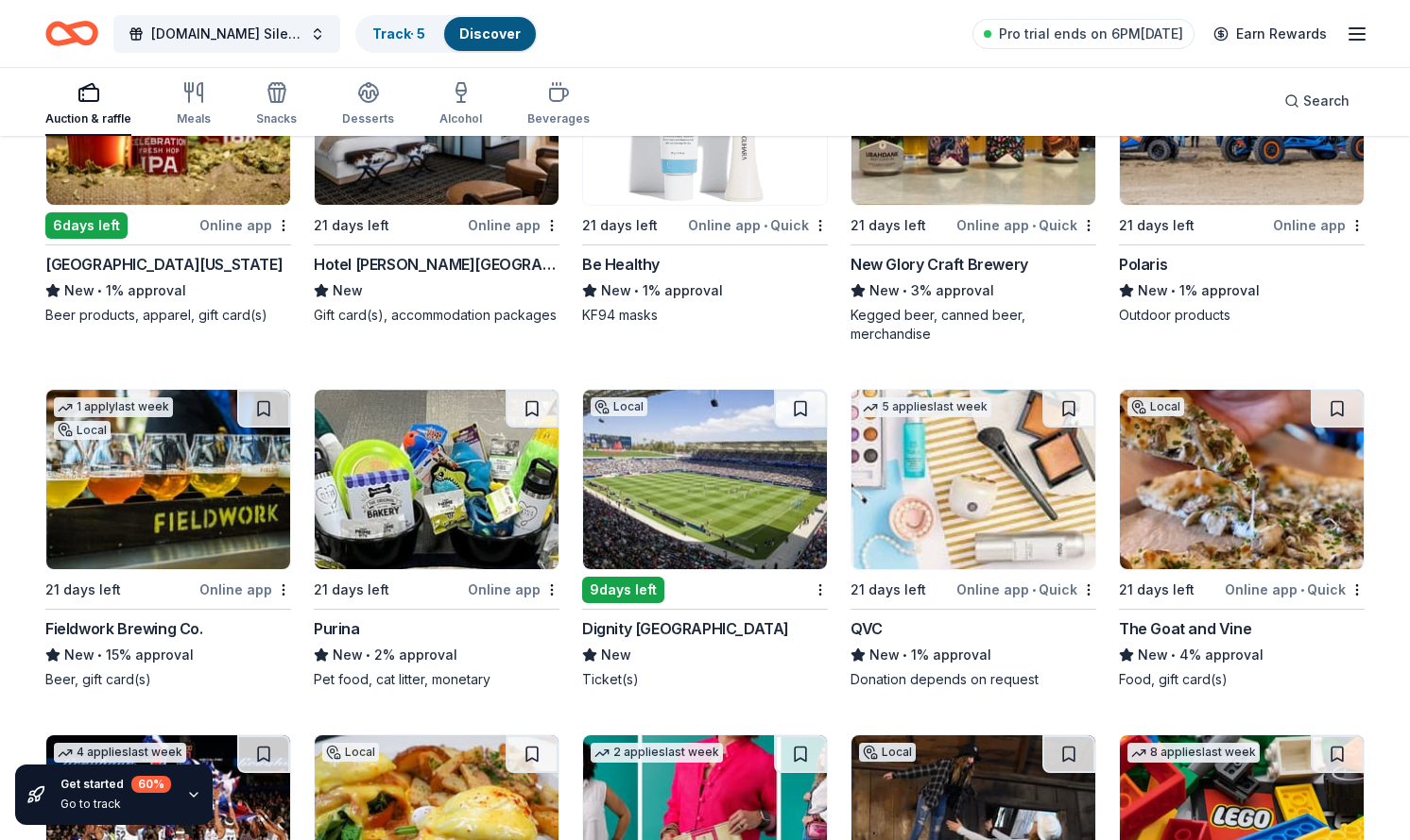
click at [405, 502] on img at bounding box center [437, 479] width 244 height 180
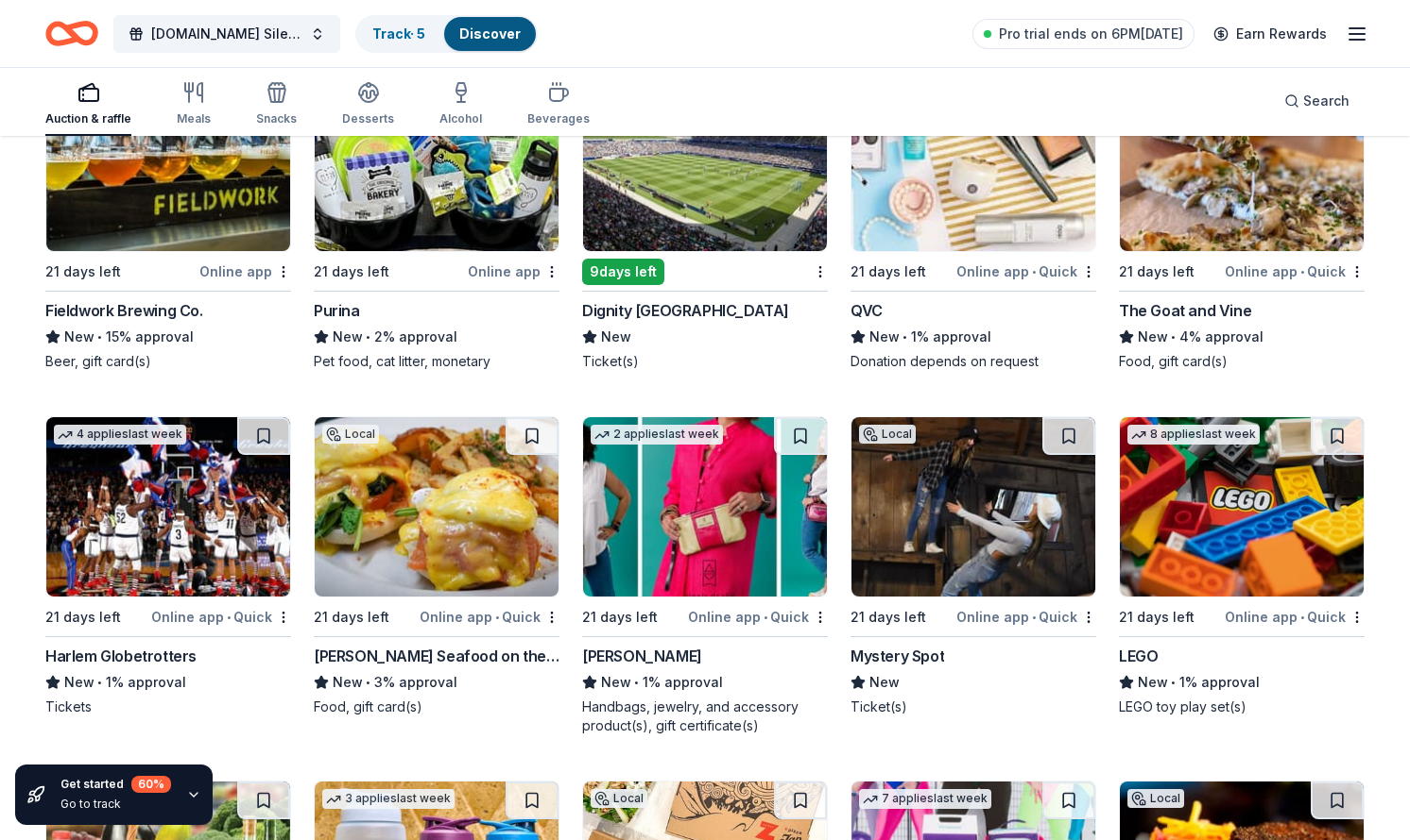
scroll to position [16510, 0]
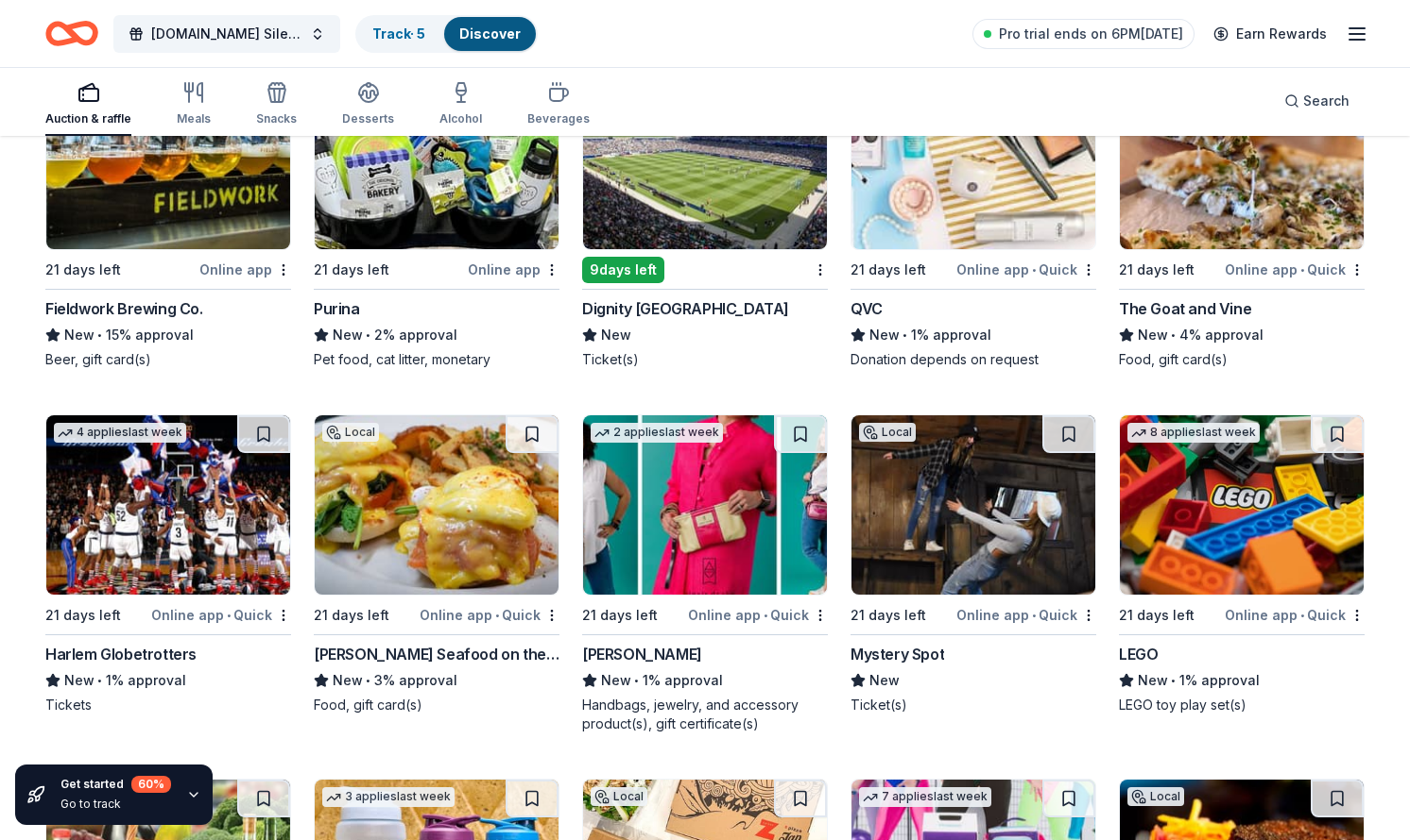
click at [216, 521] on img at bounding box center [168, 505] width 244 height 180
click at [385, 546] on img at bounding box center [437, 505] width 244 height 180
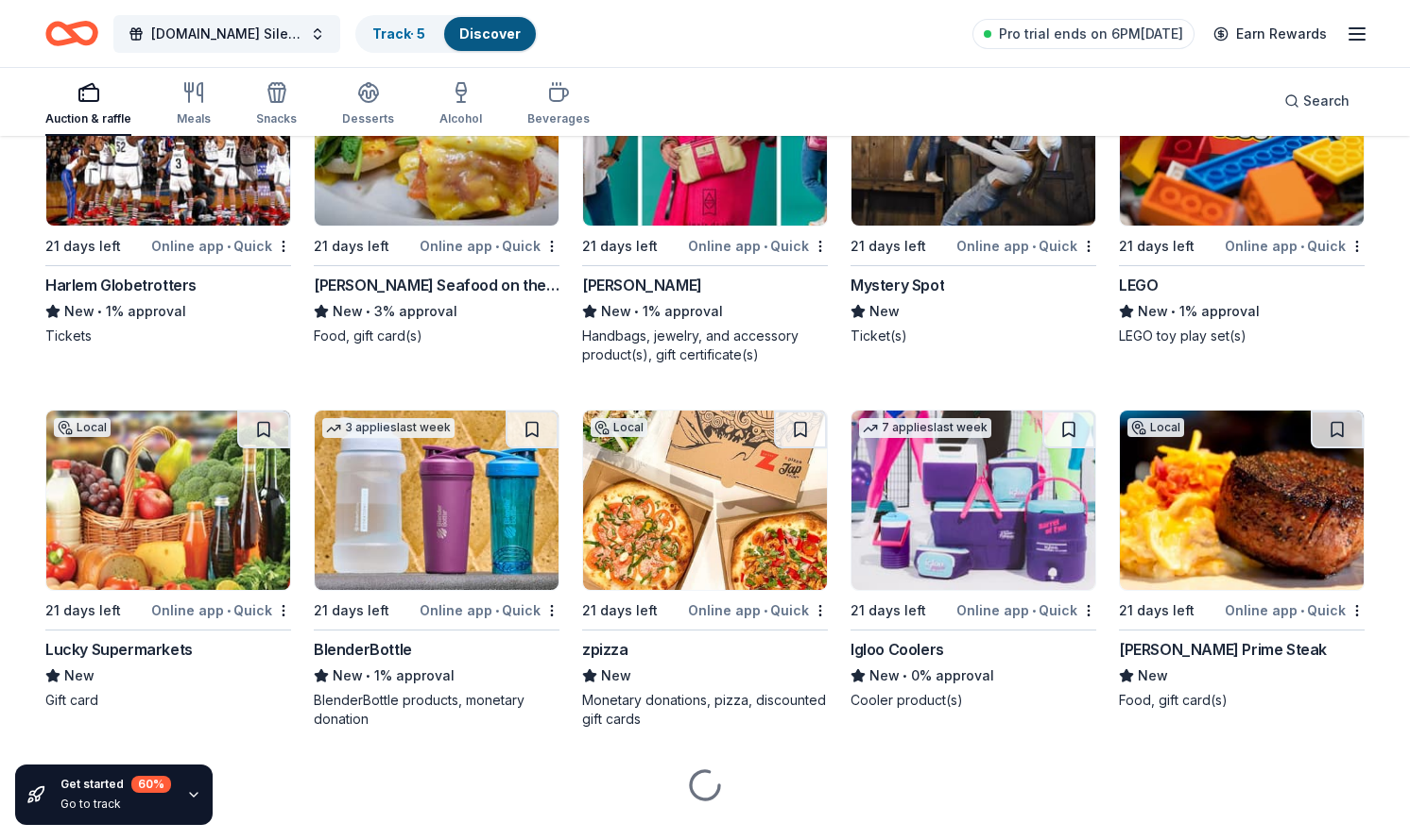
scroll to position [16881, 0]
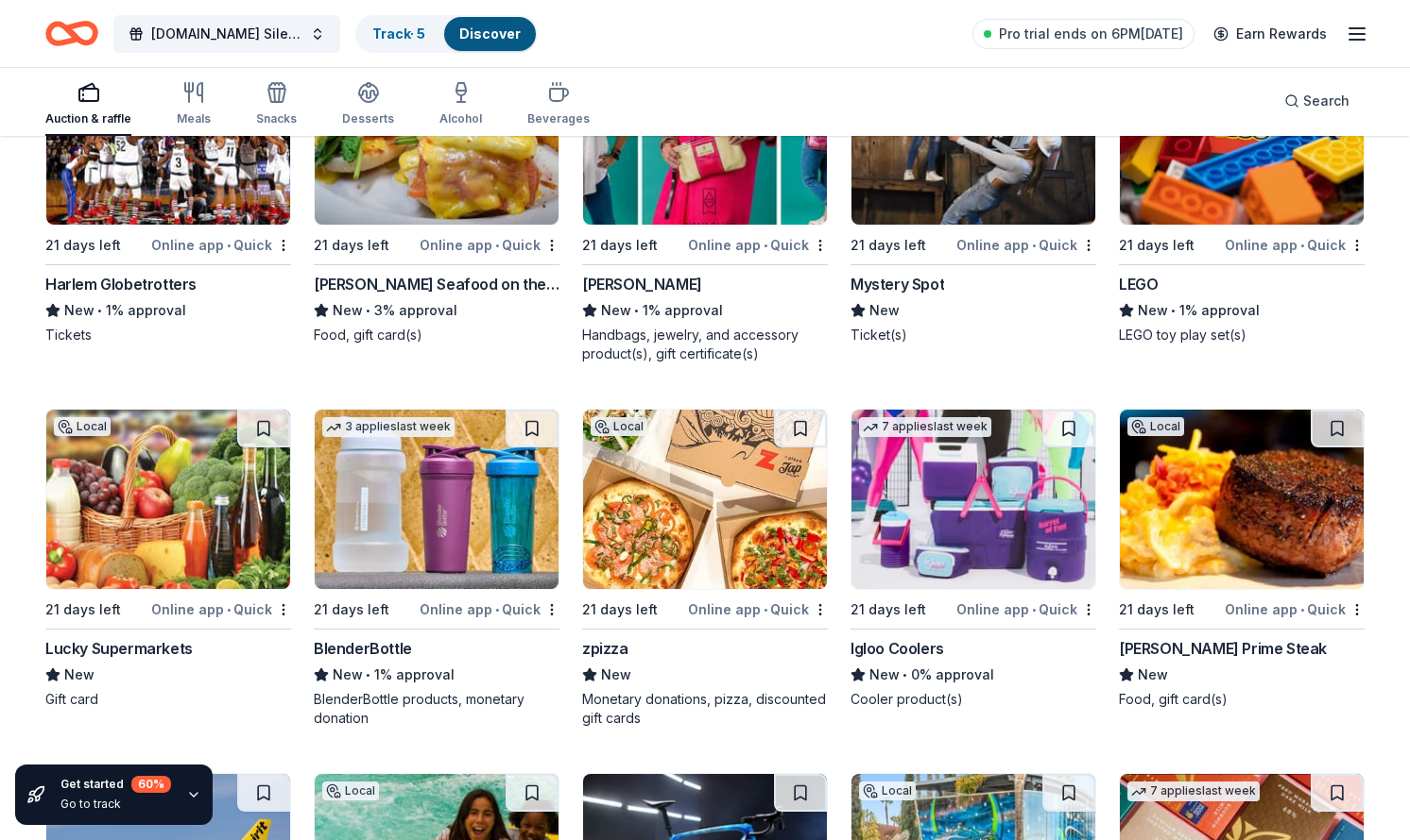
click at [379, 563] on img at bounding box center [437, 499] width 244 height 180
click at [885, 540] on img at bounding box center [973, 499] width 244 height 180
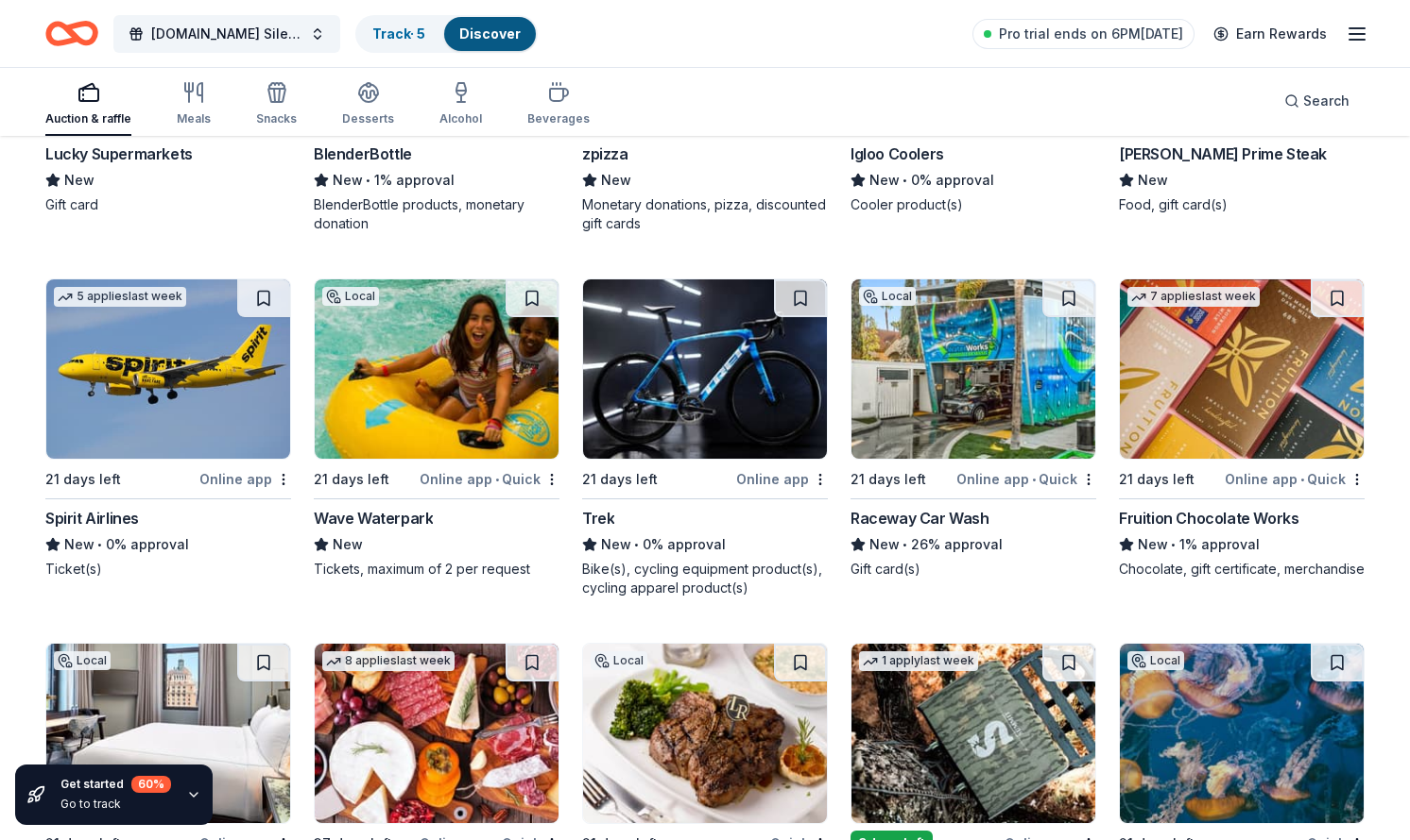
scroll to position [17376, 0]
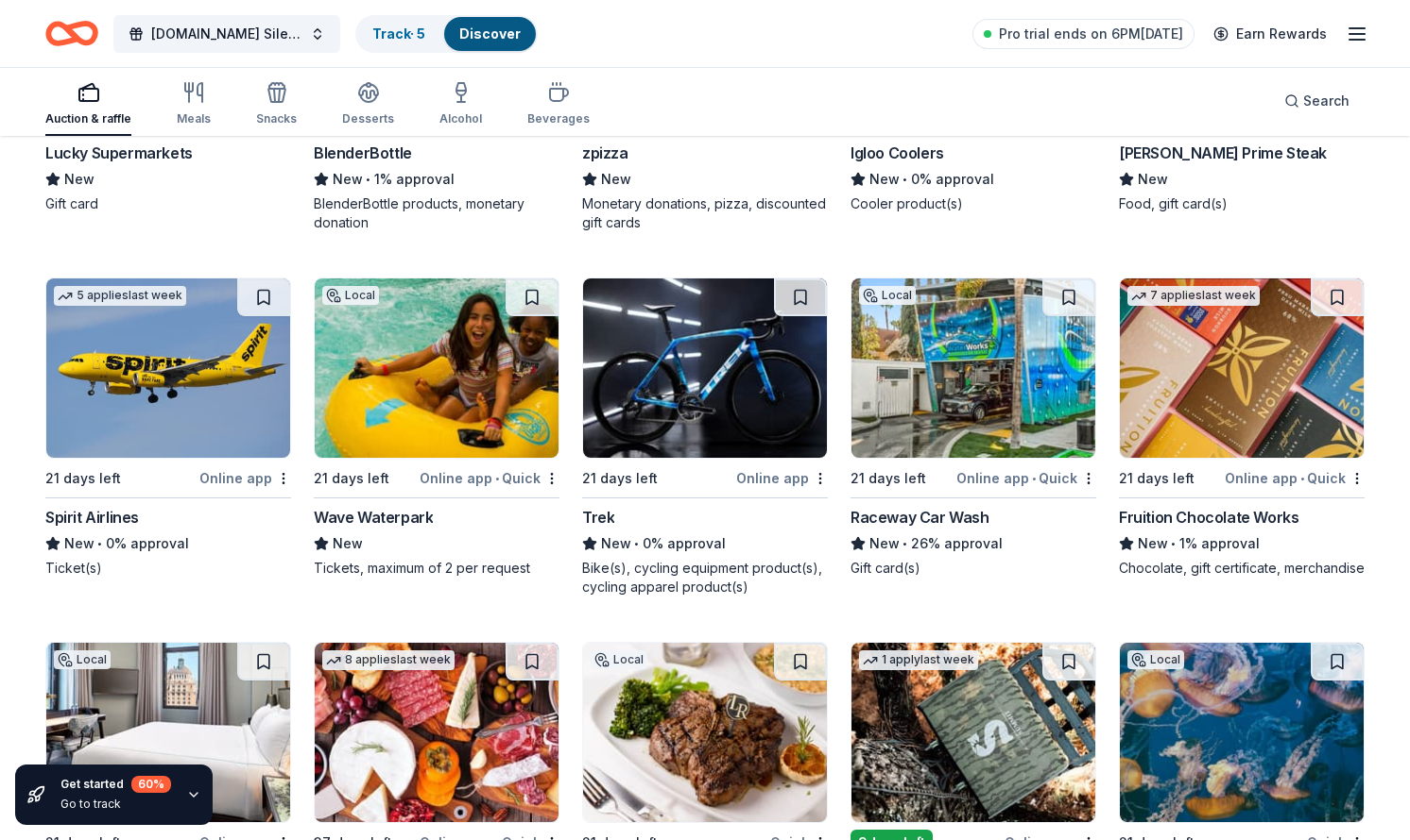
click at [738, 338] on img at bounding box center [705, 369] width 244 height 180
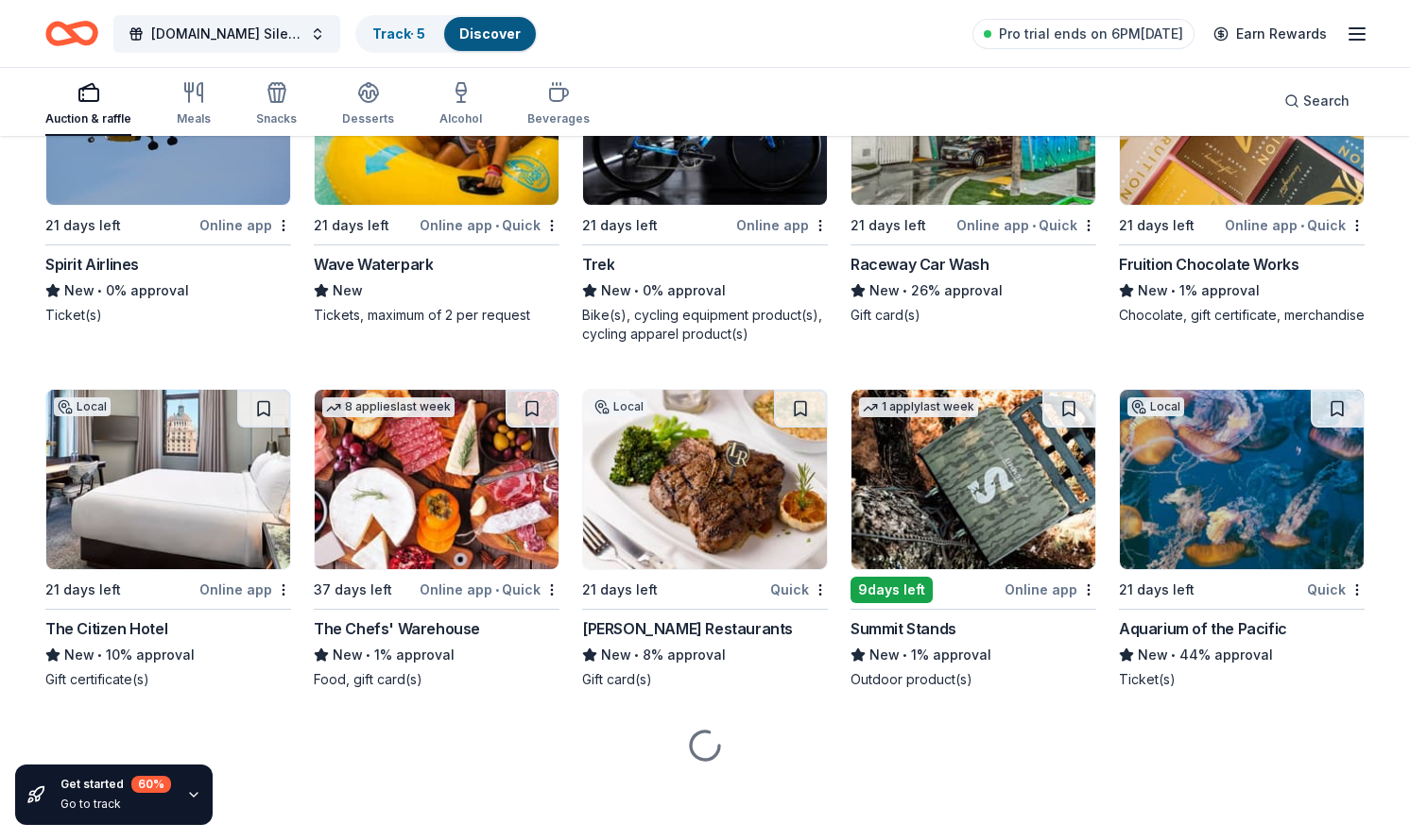
scroll to position [17630, 0]
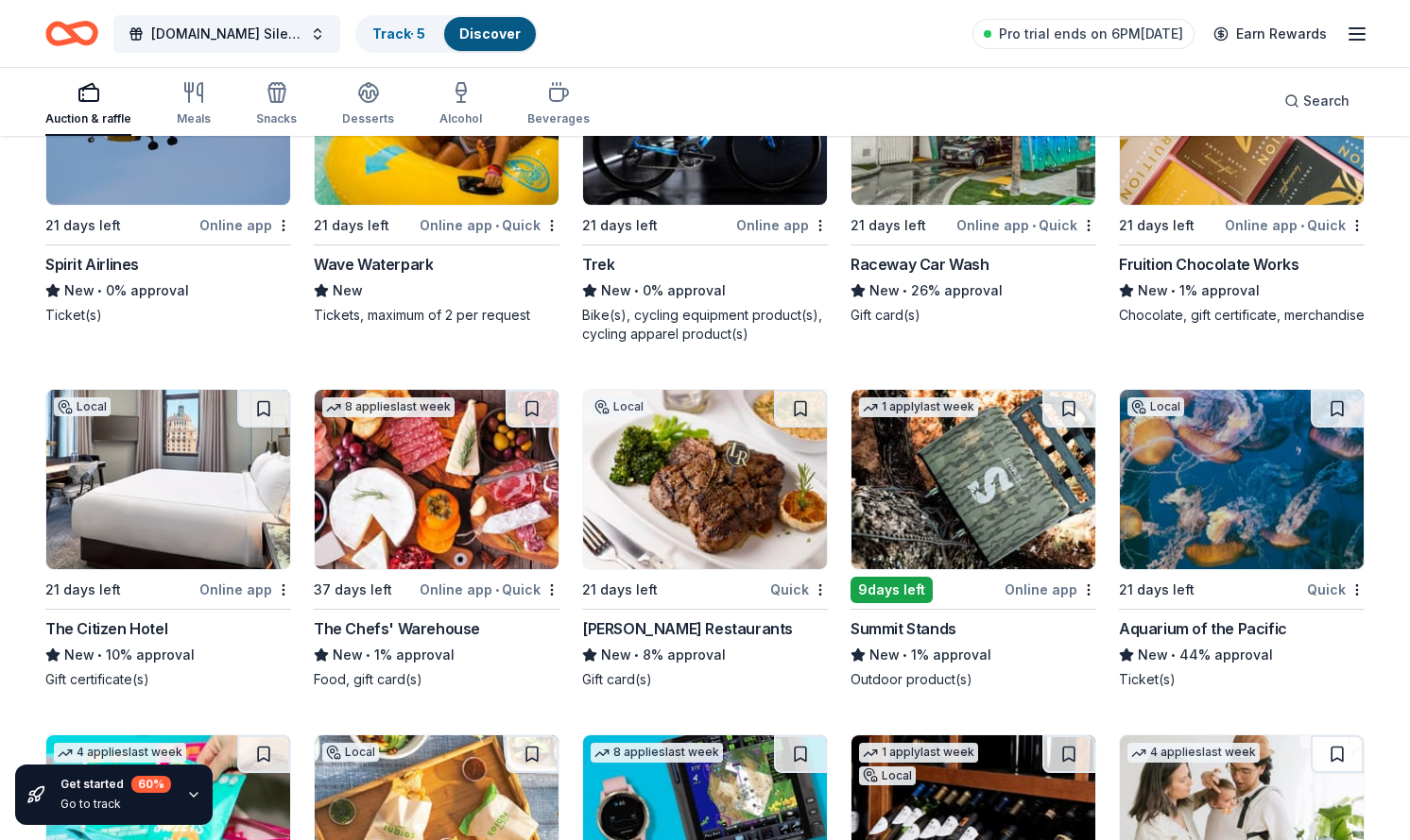
click at [479, 467] on img at bounding box center [437, 479] width 244 height 180
click at [677, 504] on img at bounding box center [705, 479] width 244 height 180
click at [1058, 453] on img at bounding box center [973, 479] width 244 height 180
click at [1185, 489] on img at bounding box center [1241, 479] width 244 height 180
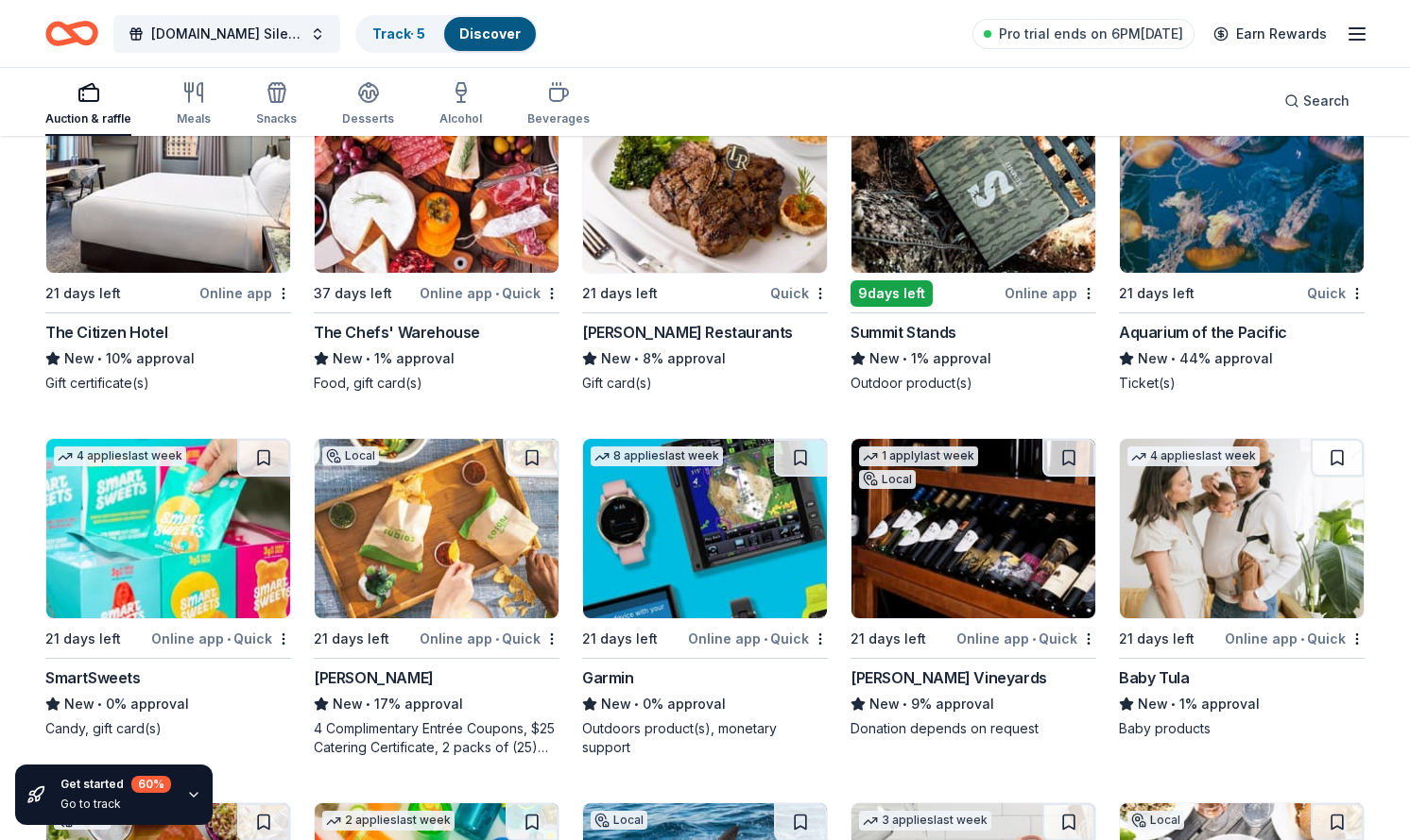
scroll to position [17929, 0]
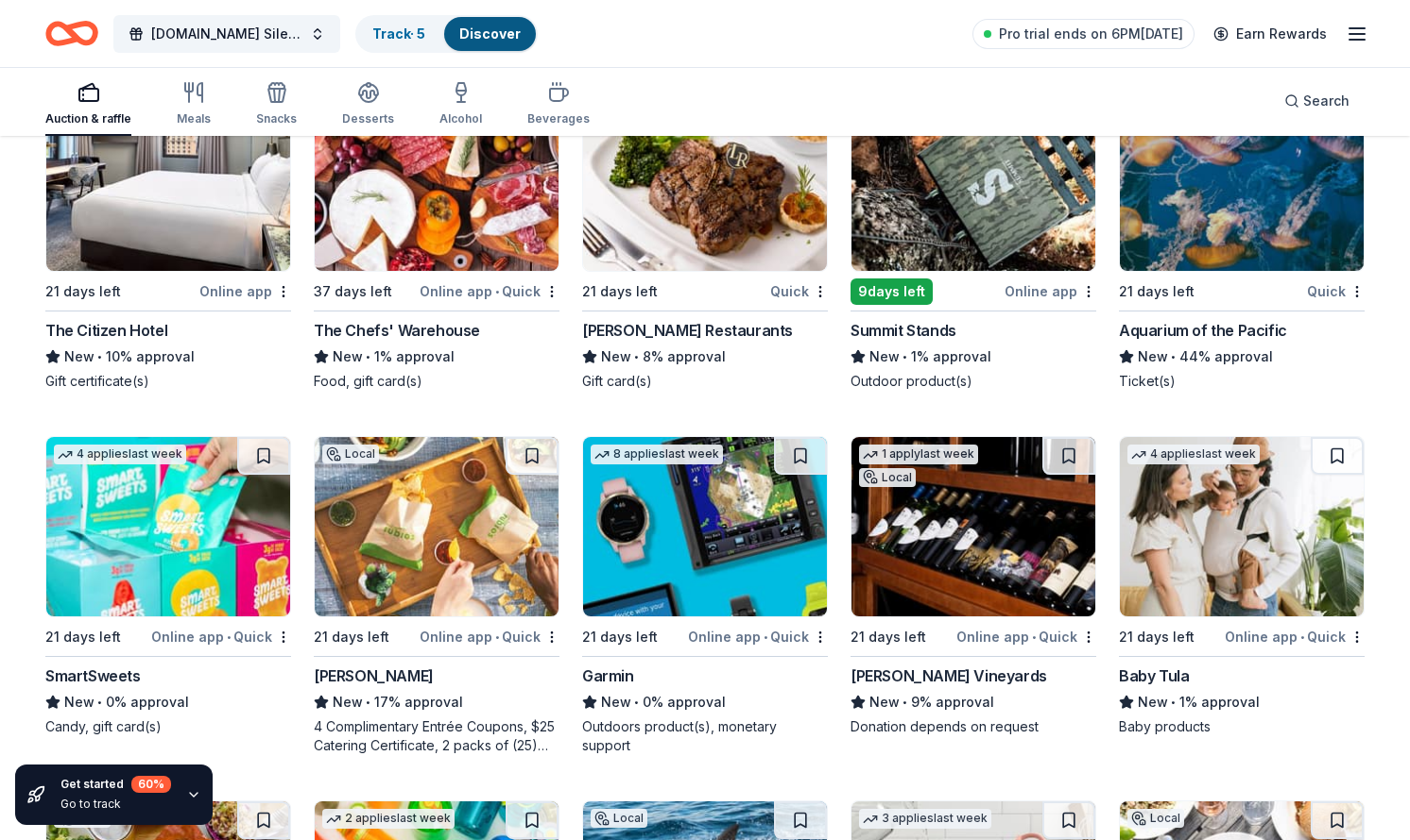
click at [668, 557] on img at bounding box center [705, 527] width 244 height 180
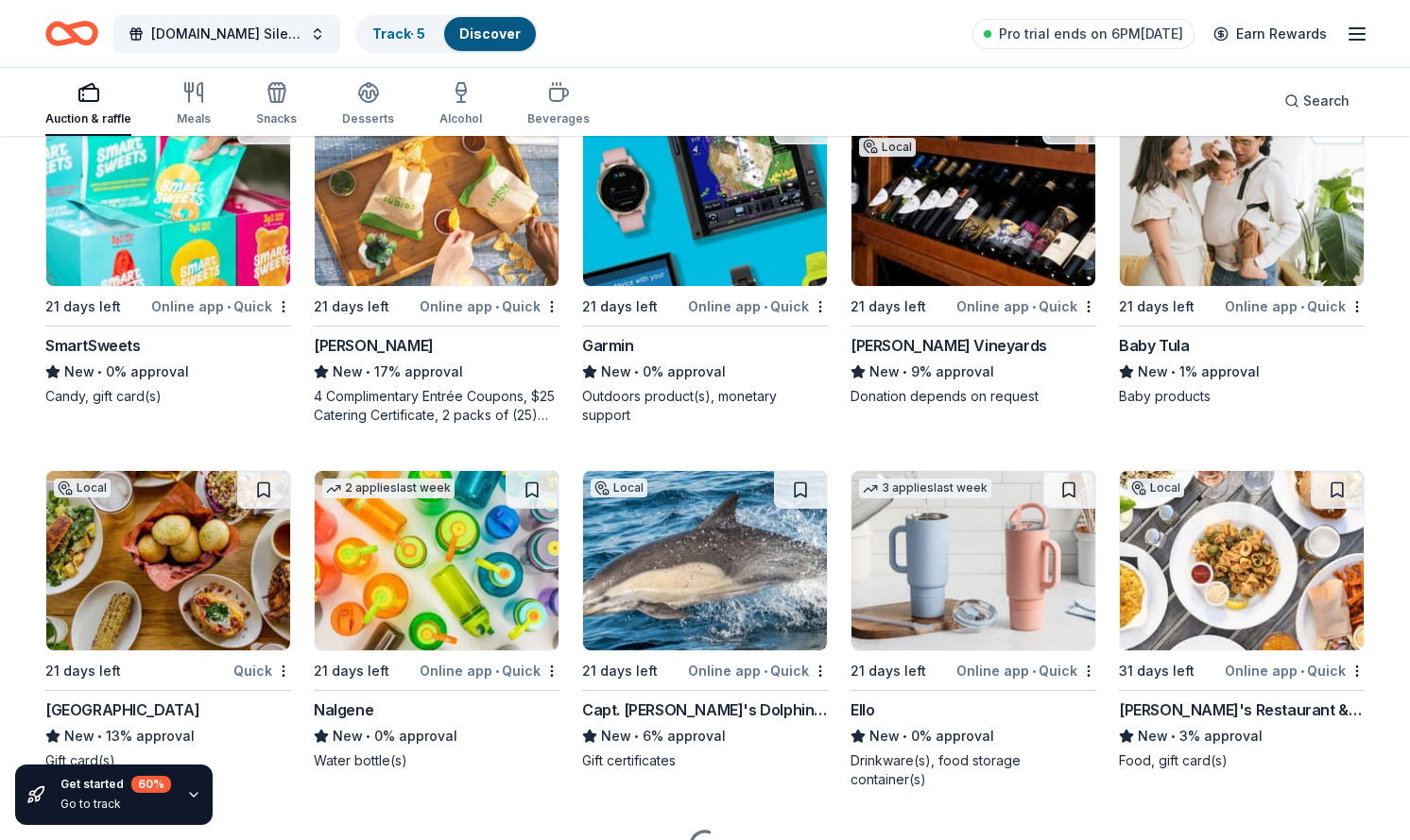
scroll to position [18233, 0]
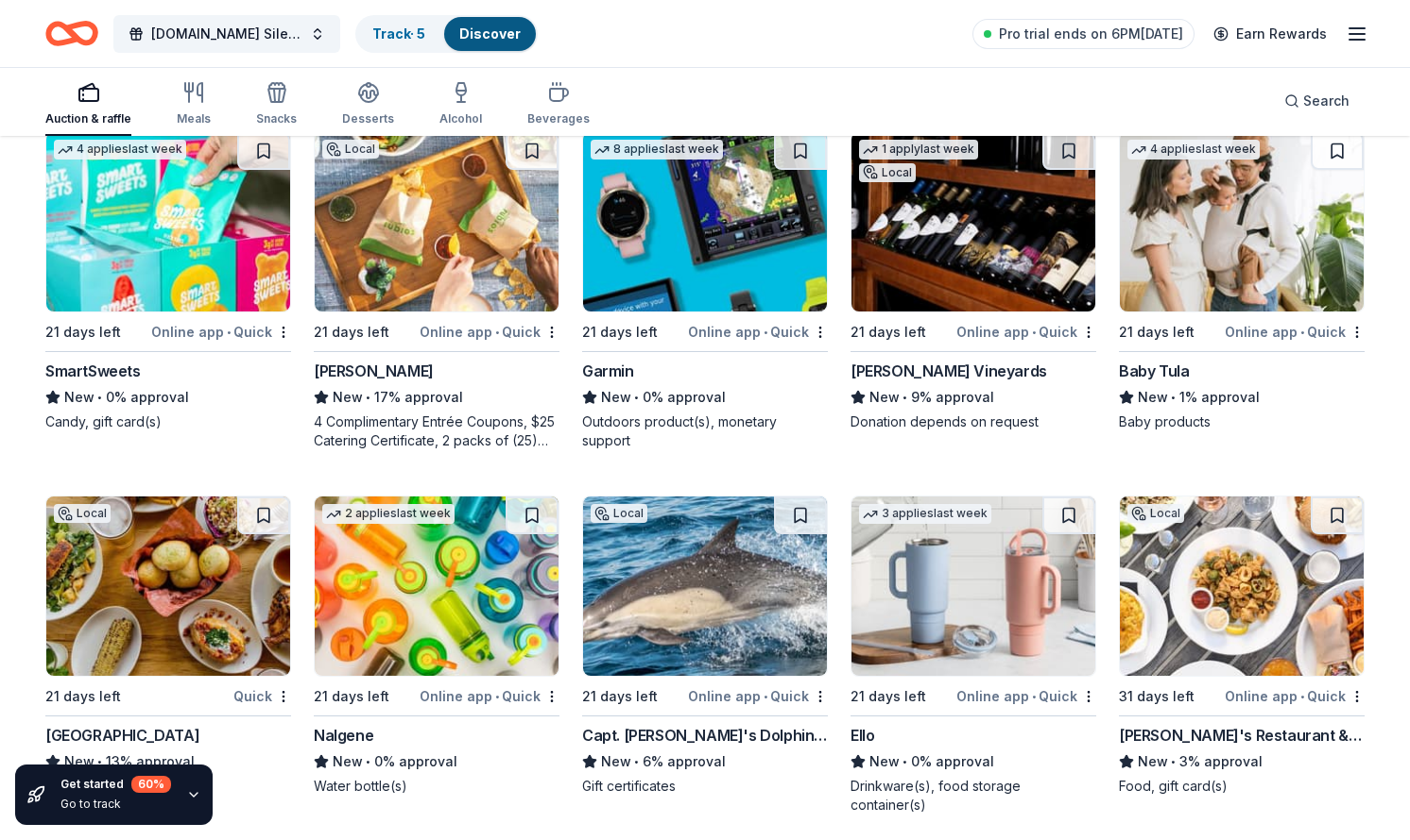
click at [1229, 279] on img at bounding box center [1241, 222] width 244 height 180
click at [431, 550] on img at bounding box center [437, 586] width 244 height 180
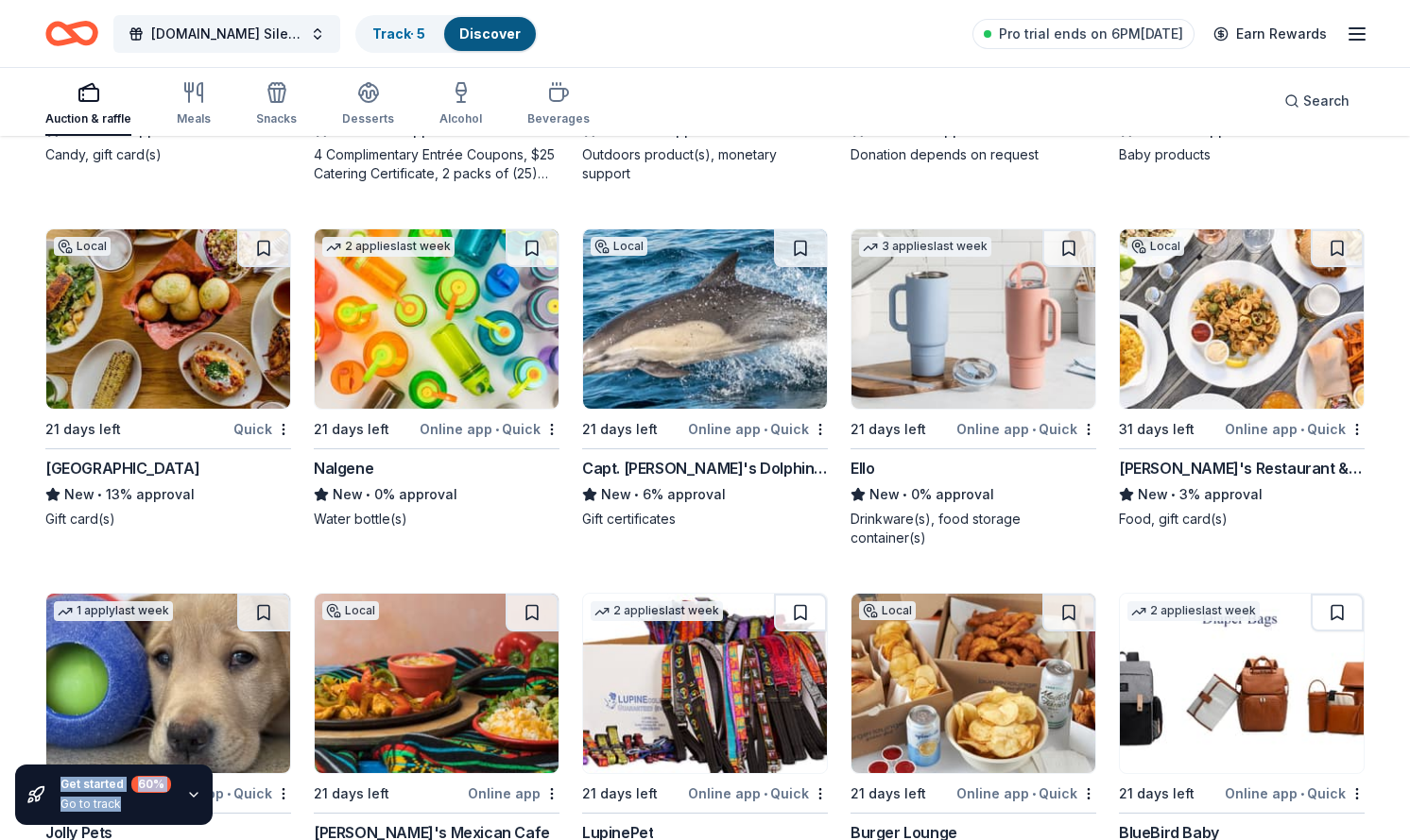
scroll to position [18501, 0]
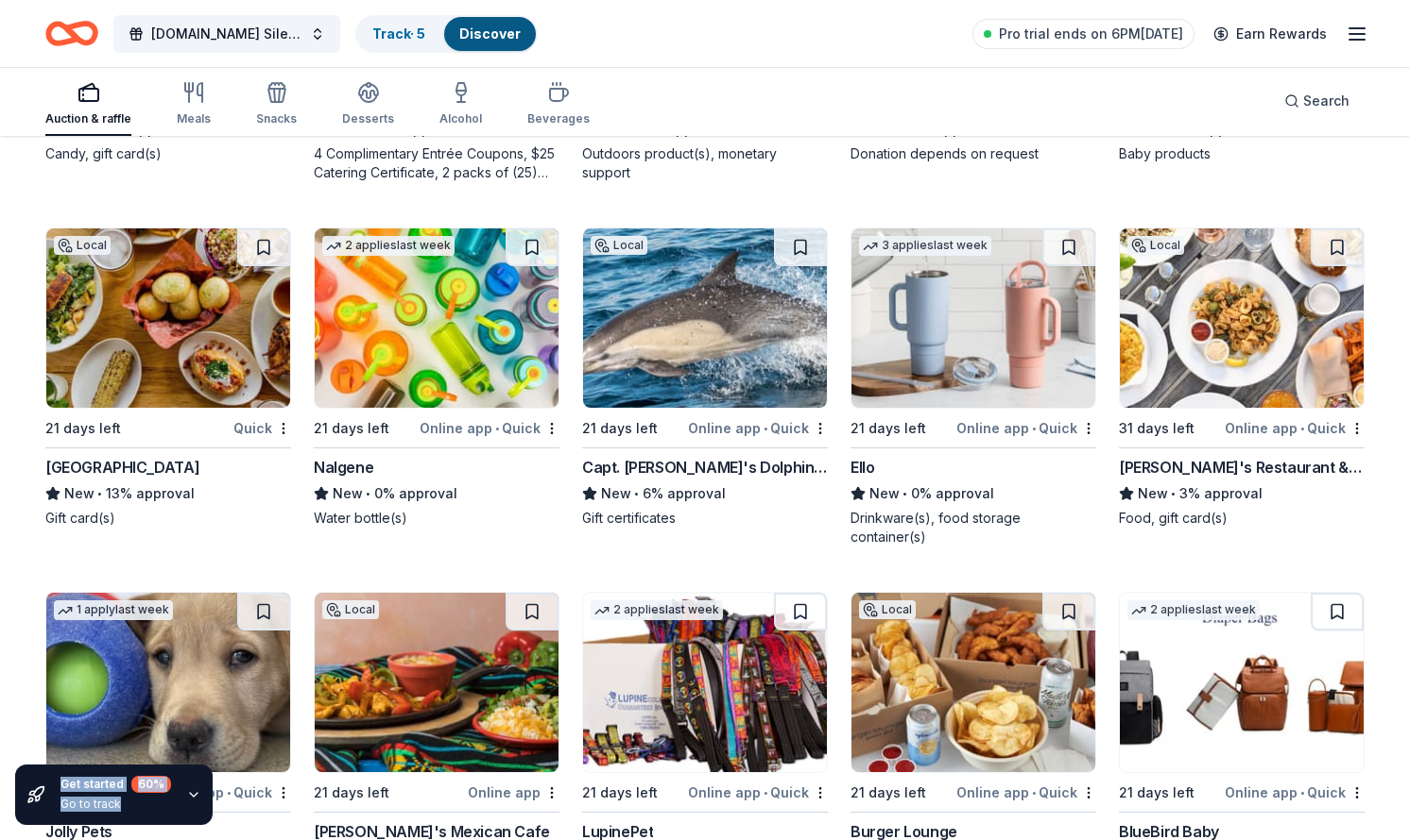
click at [916, 296] on img at bounding box center [973, 319] width 244 height 180
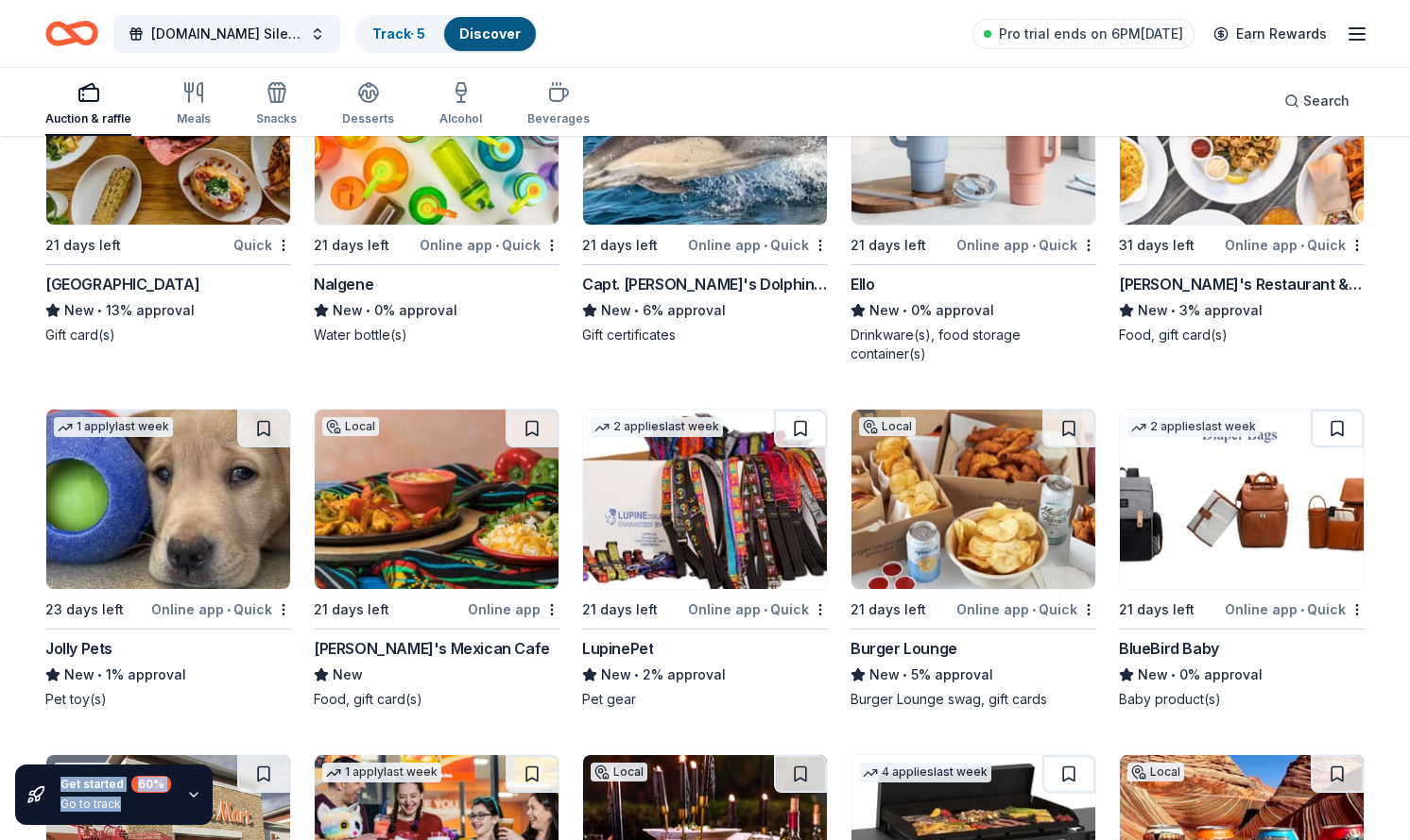
scroll to position [18693, 0]
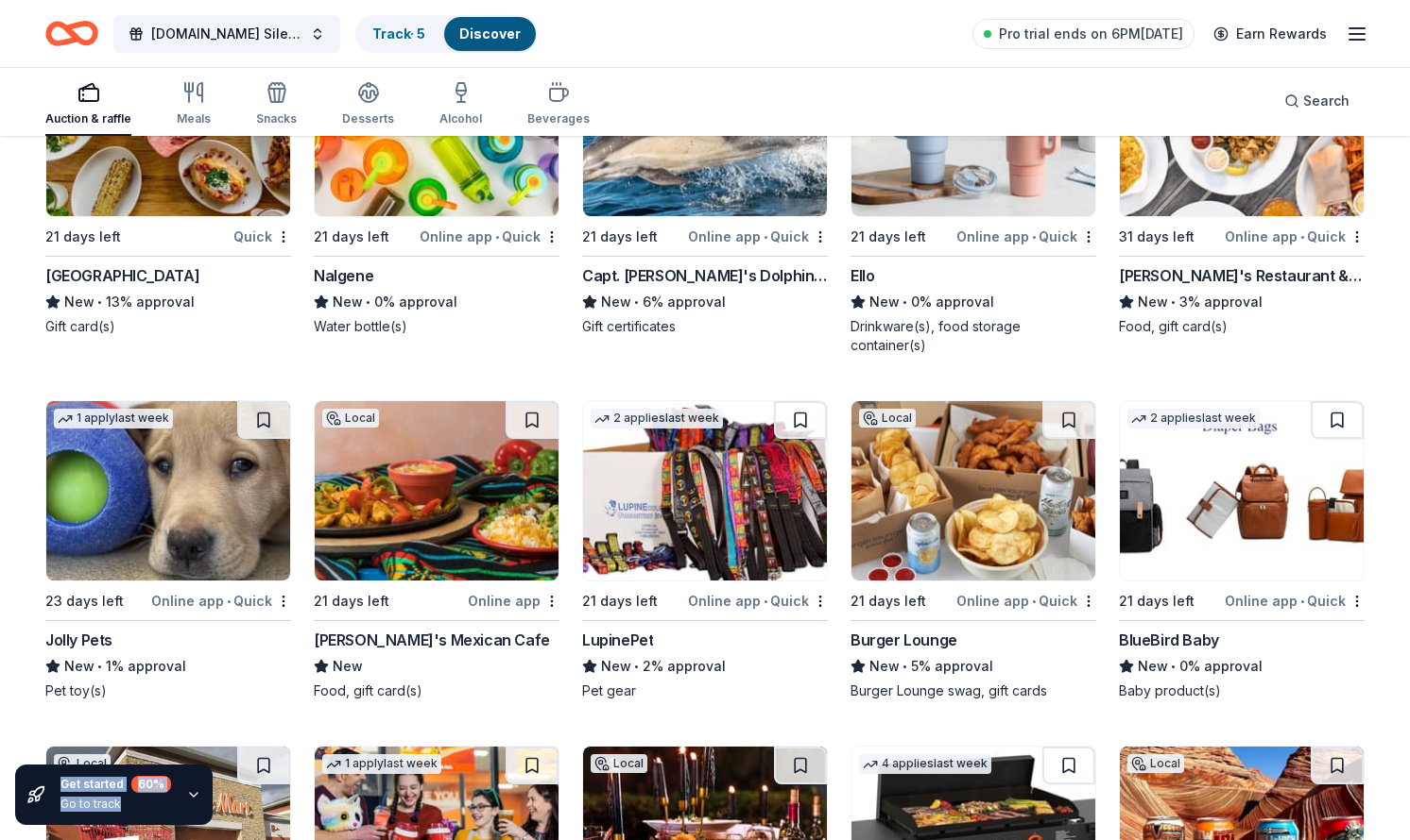
click at [167, 473] on img at bounding box center [168, 491] width 244 height 180
click at [740, 526] on img at bounding box center [705, 491] width 244 height 180
click at [1240, 500] on img at bounding box center [1241, 491] width 244 height 180
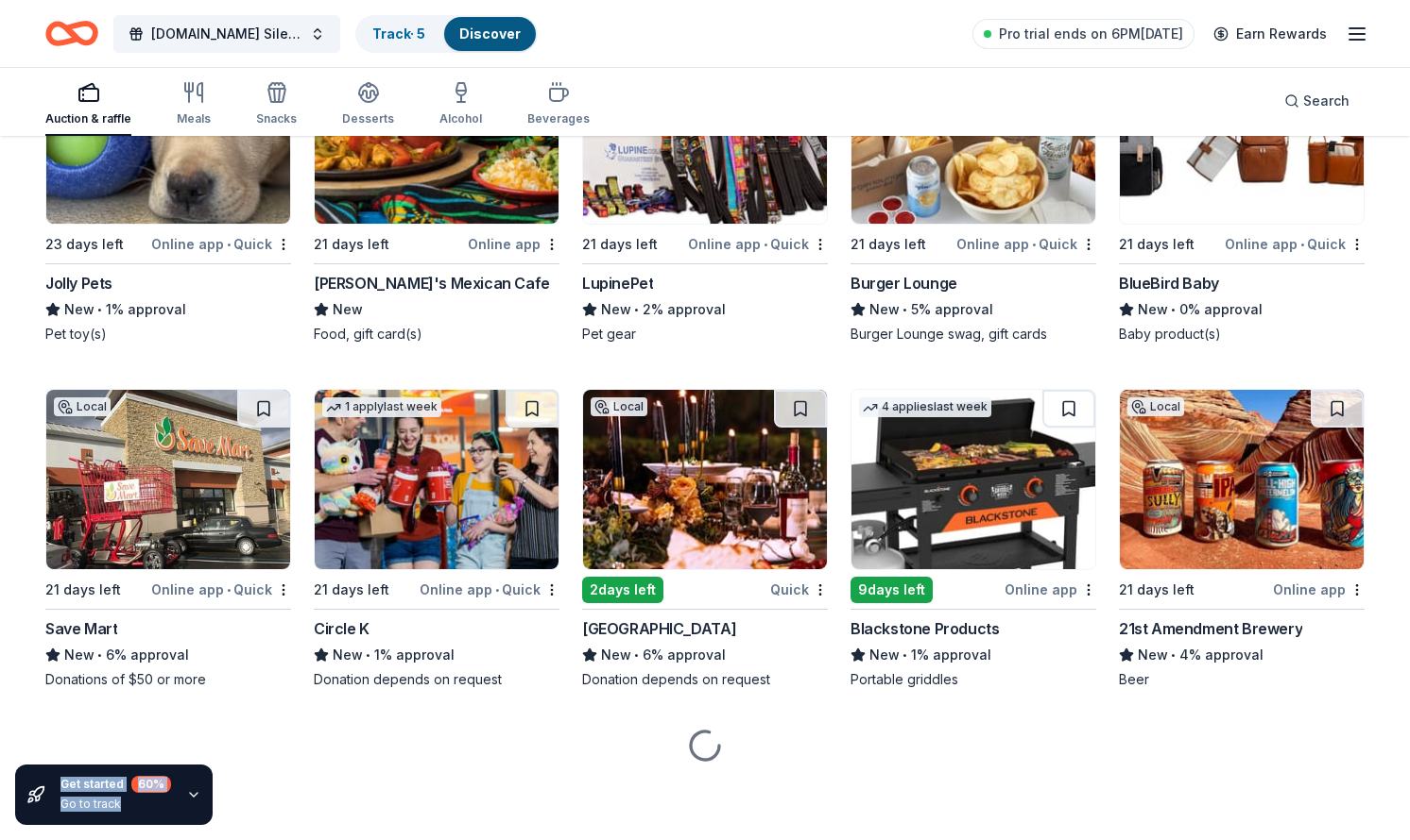
scroll to position [19050, 0]
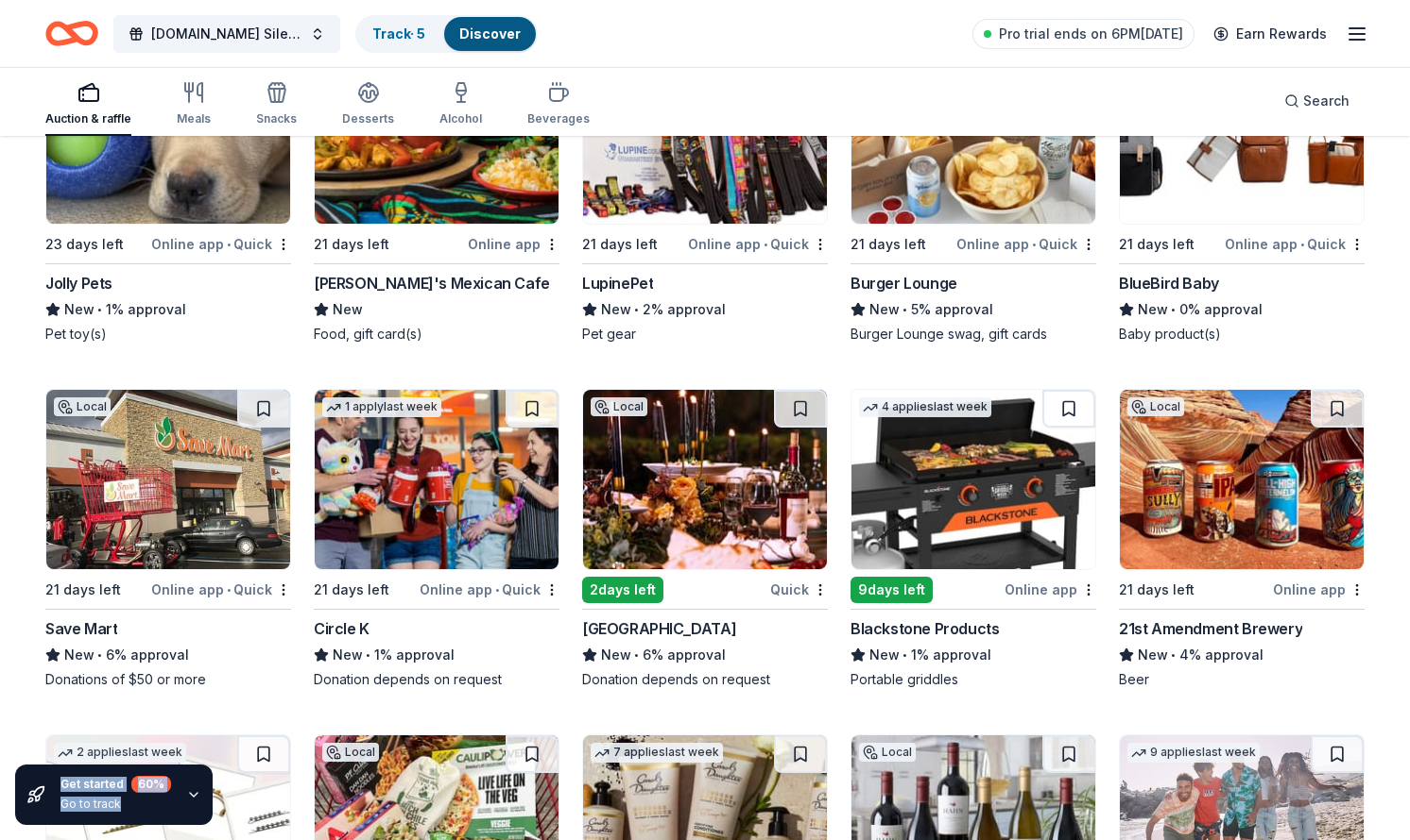
click at [671, 453] on img at bounding box center [705, 479] width 244 height 180
click at [698, 484] on img at bounding box center [705, 479] width 244 height 180
click at [981, 485] on img at bounding box center [973, 479] width 244 height 180
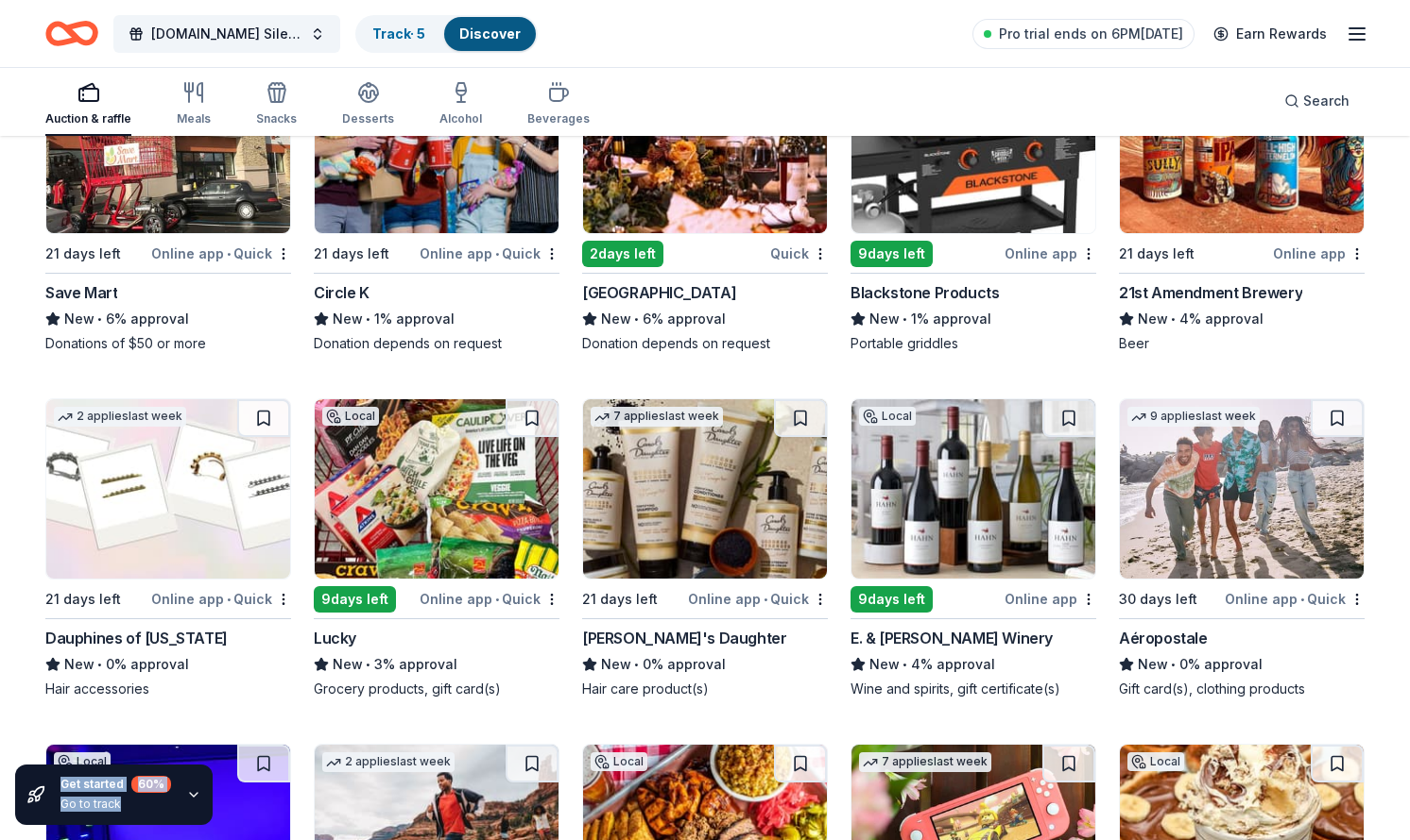
scroll to position [19385, 0]
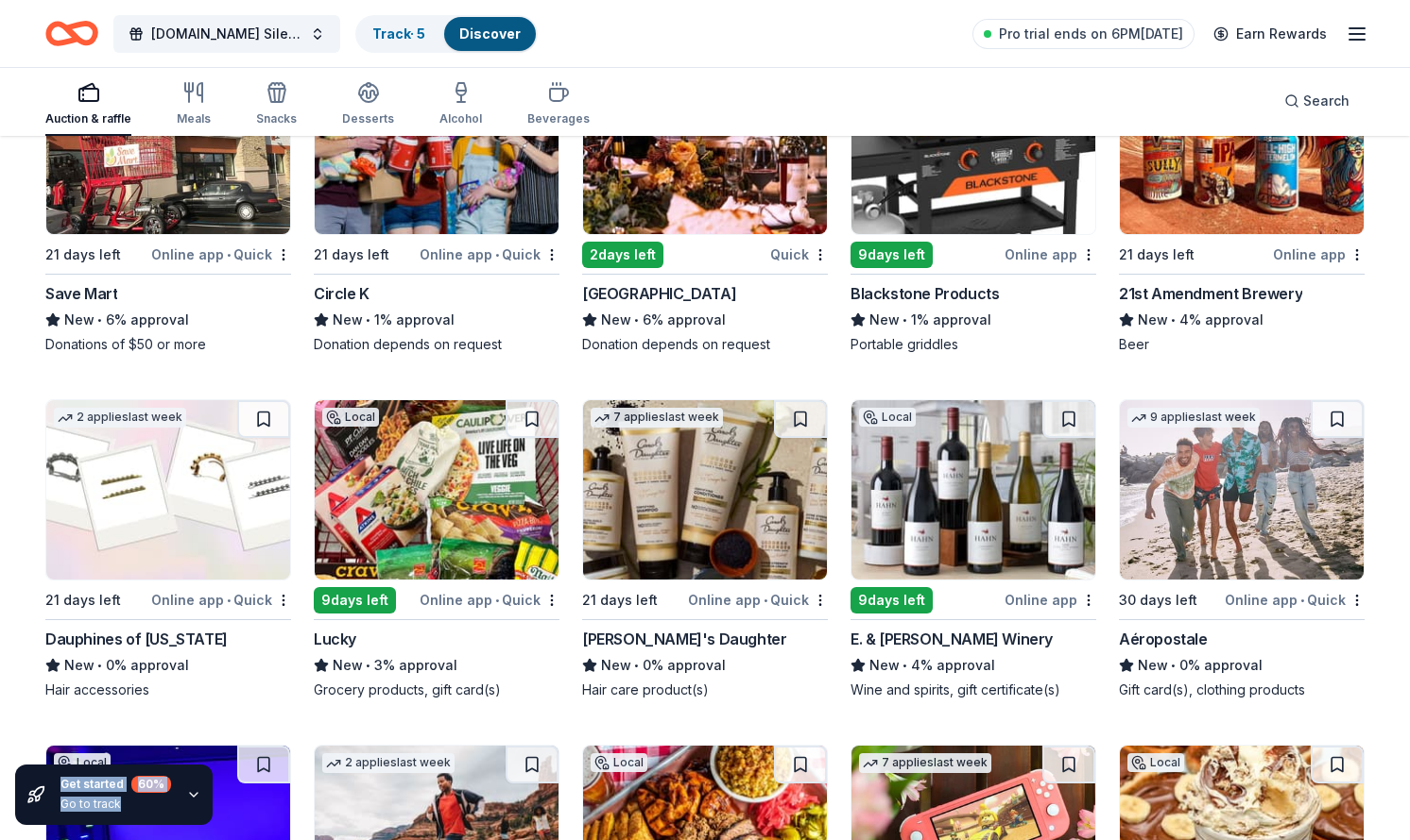
click at [662, 497] on img at bounding box center [705, 490] width 244 height 180
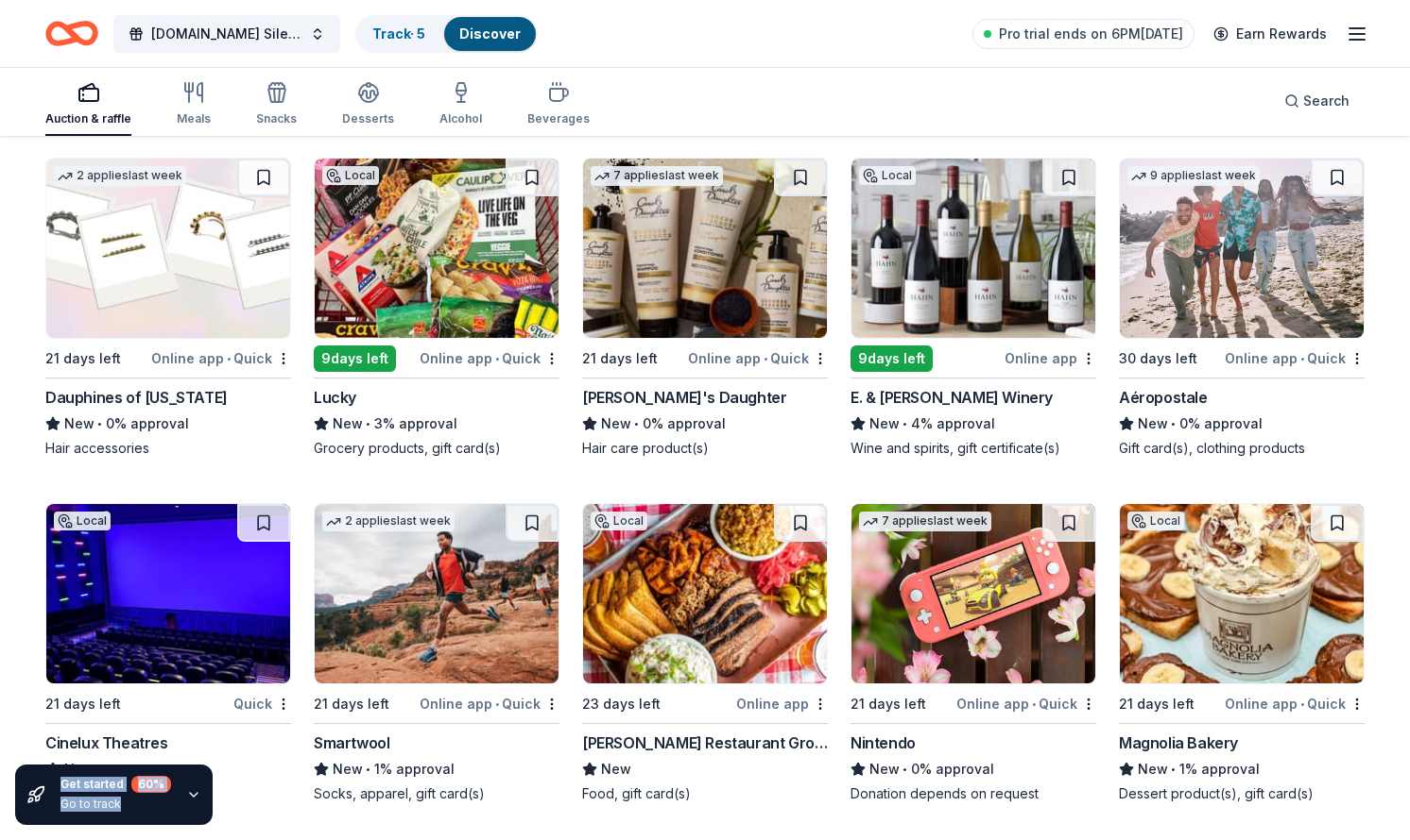
scroll to position [19628, 0]
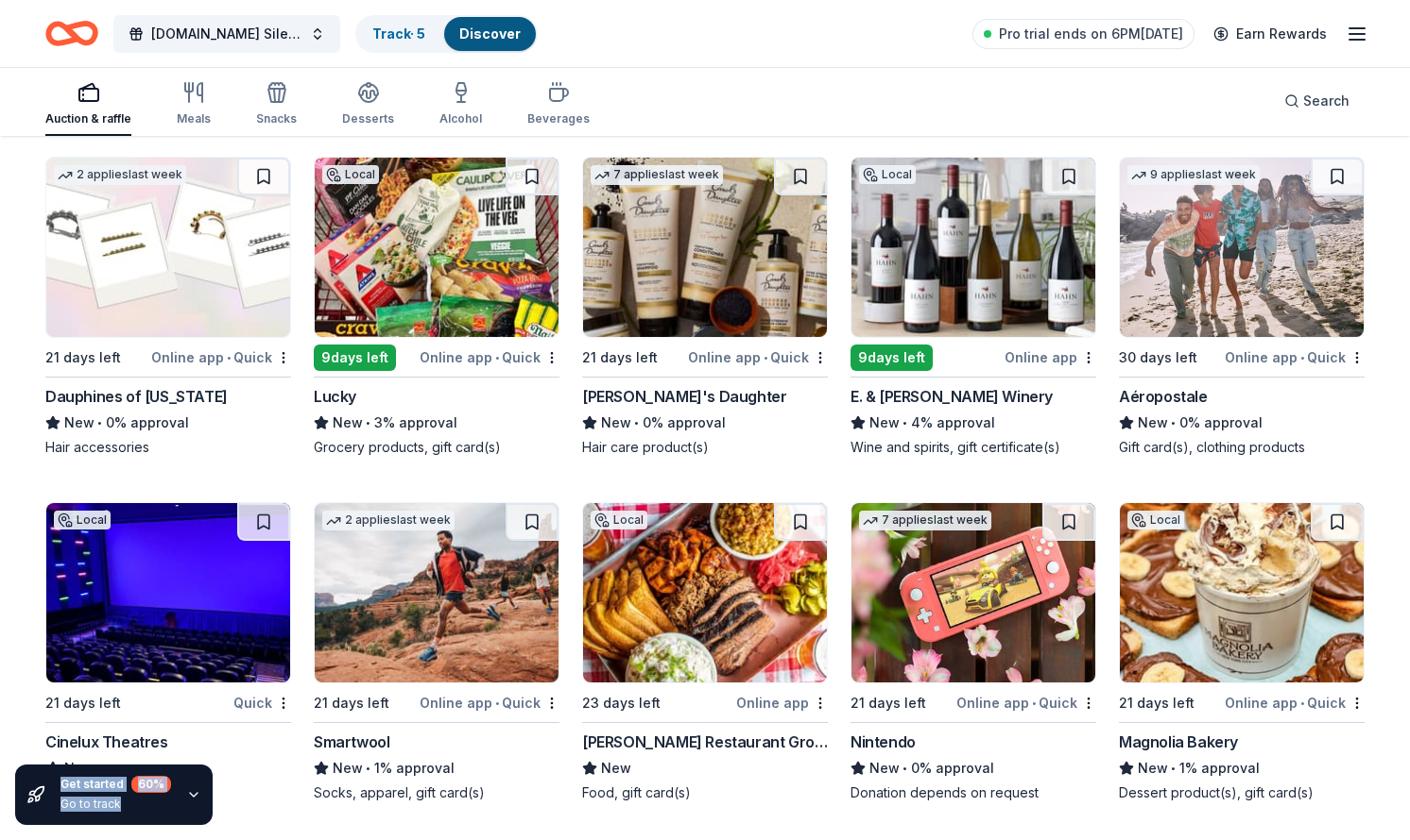
click at [941, 582] on img at bounding box center [973, 593] width 244 height 180
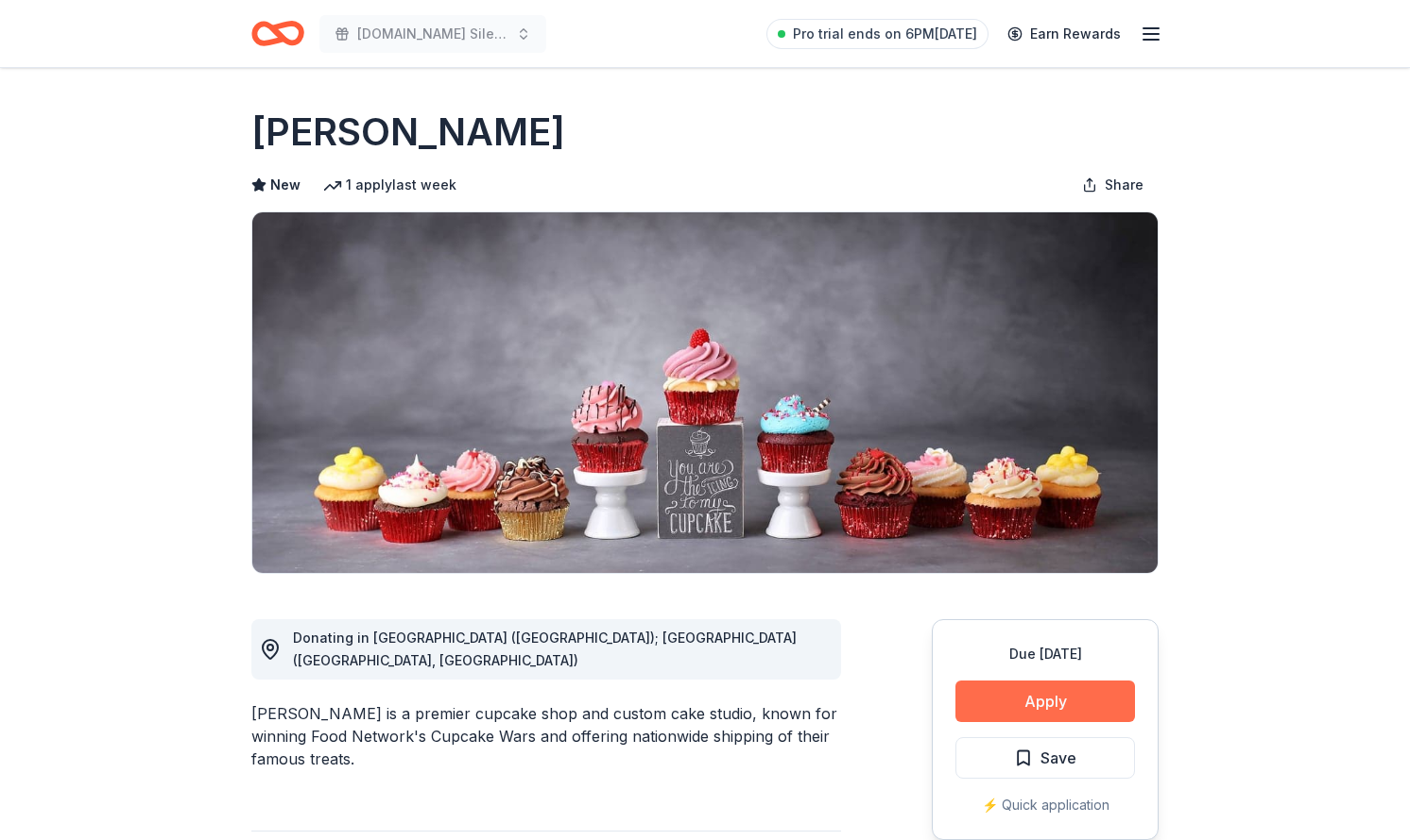
click at [1057, 706] on button "Apply" at bounding box center [1045, 702] width 180 height 42
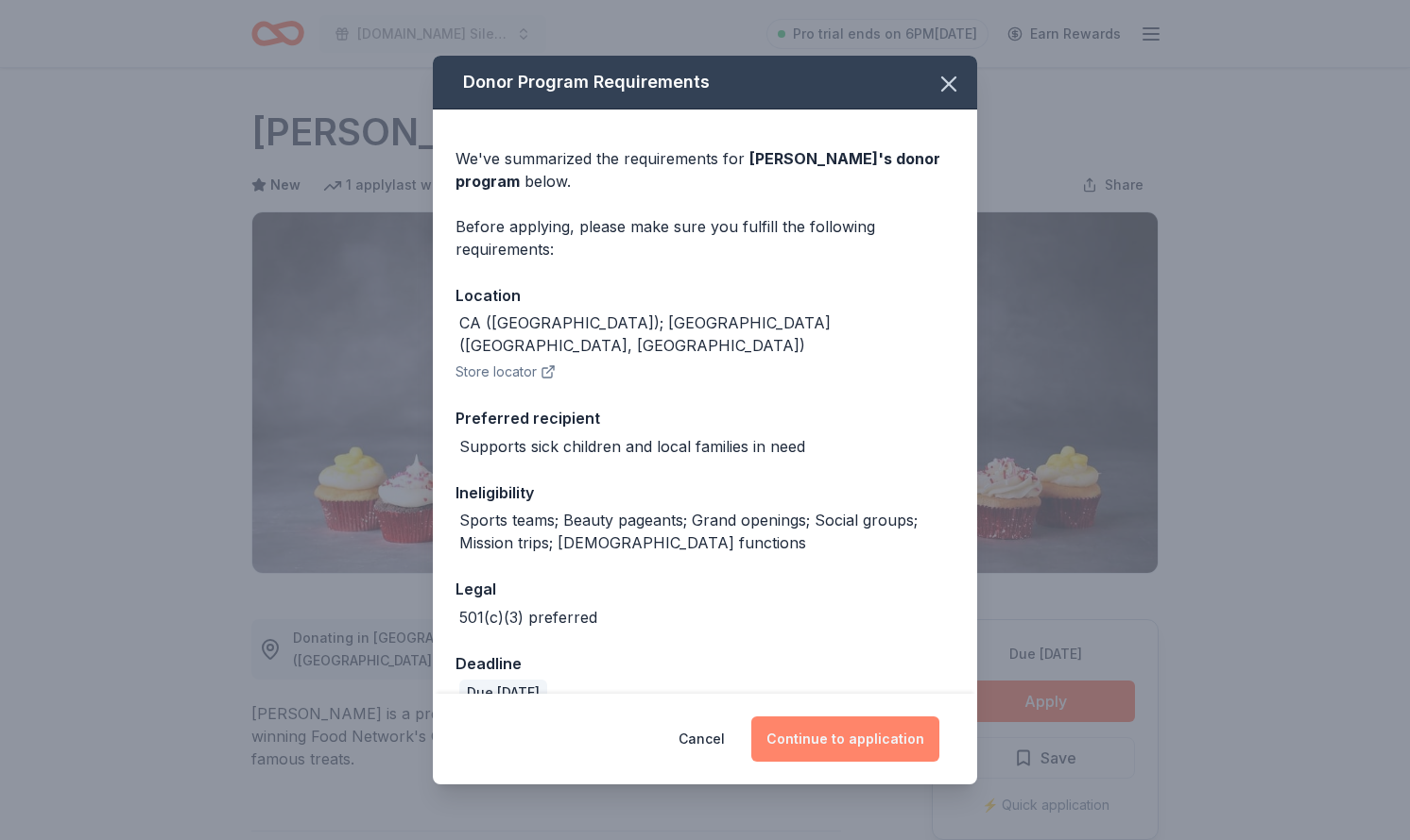
click at [825, 723] on button "Continue to application" at bounding box center [845, 739] width 188 height 45
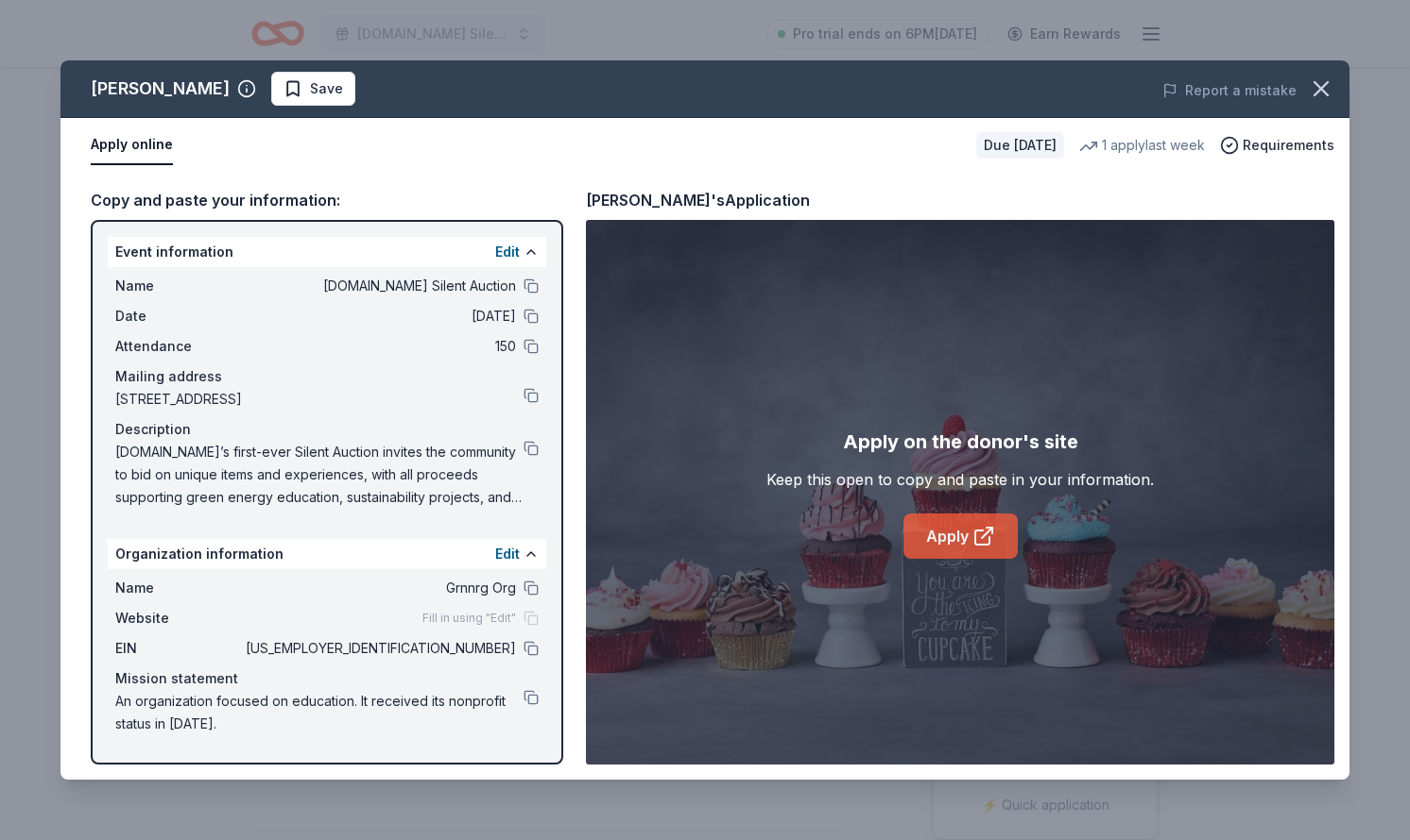
click at [965, 521] on link "Apply" at bounding box center [960, 535] width 114 height 45
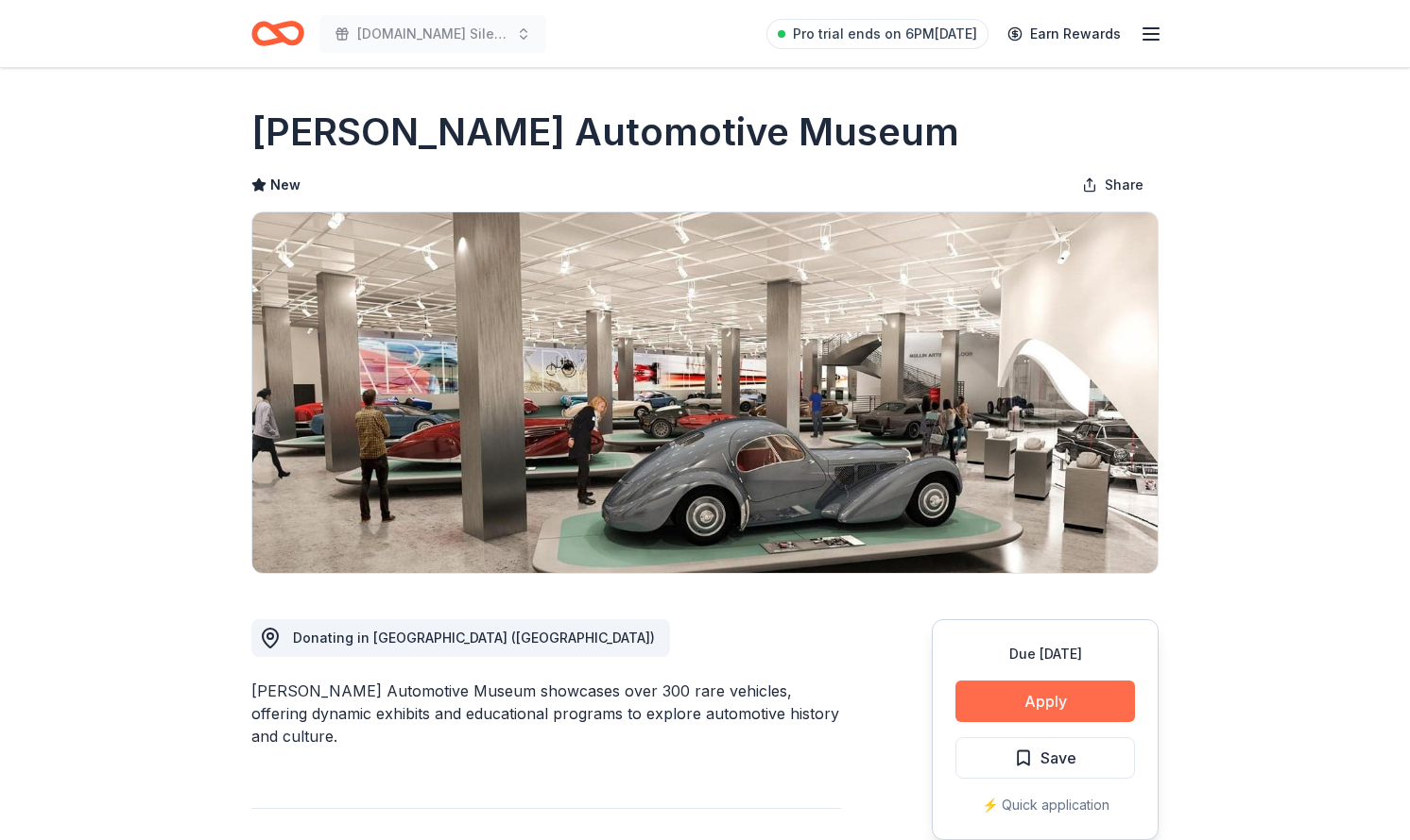
click at [1022, 700] on button "Apply" at bounding box center [1045, 702] width 180 height 42
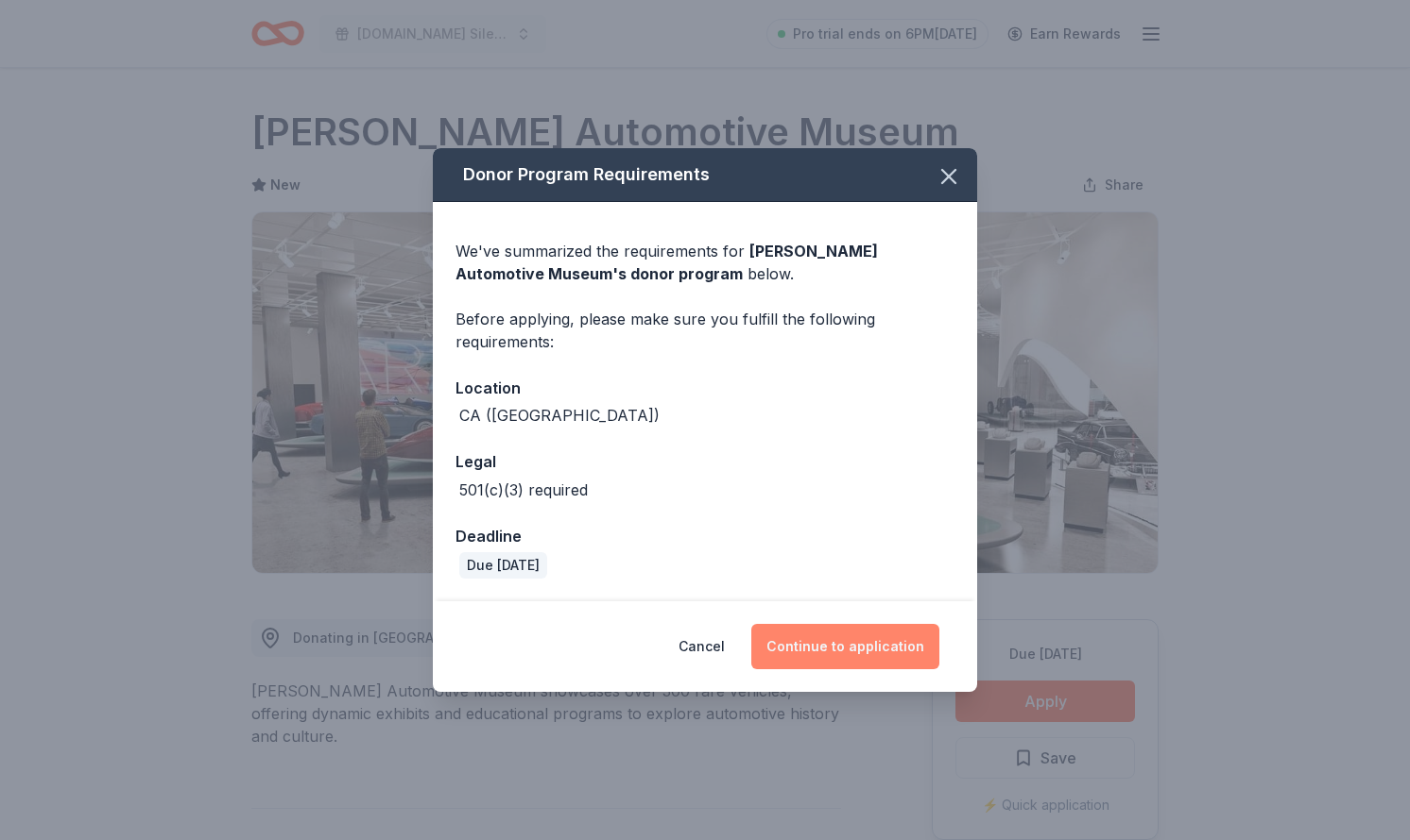
click at [875, 656] on button "Continue to application" at bounding box center [845, 646] width 188 height 45
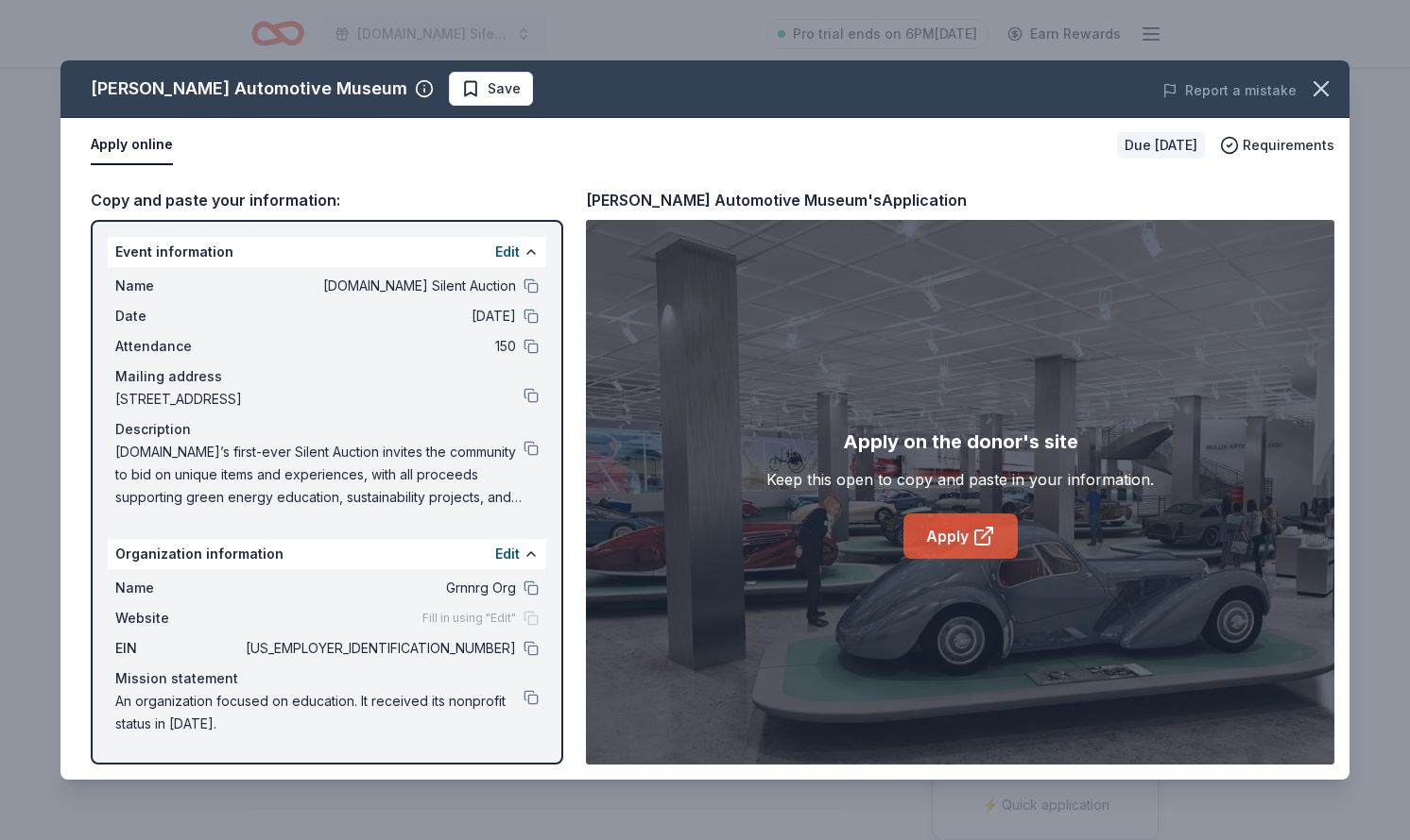
click at [930, 533] on link "Apply" at bounding box center [960, 535] width 114 height 45
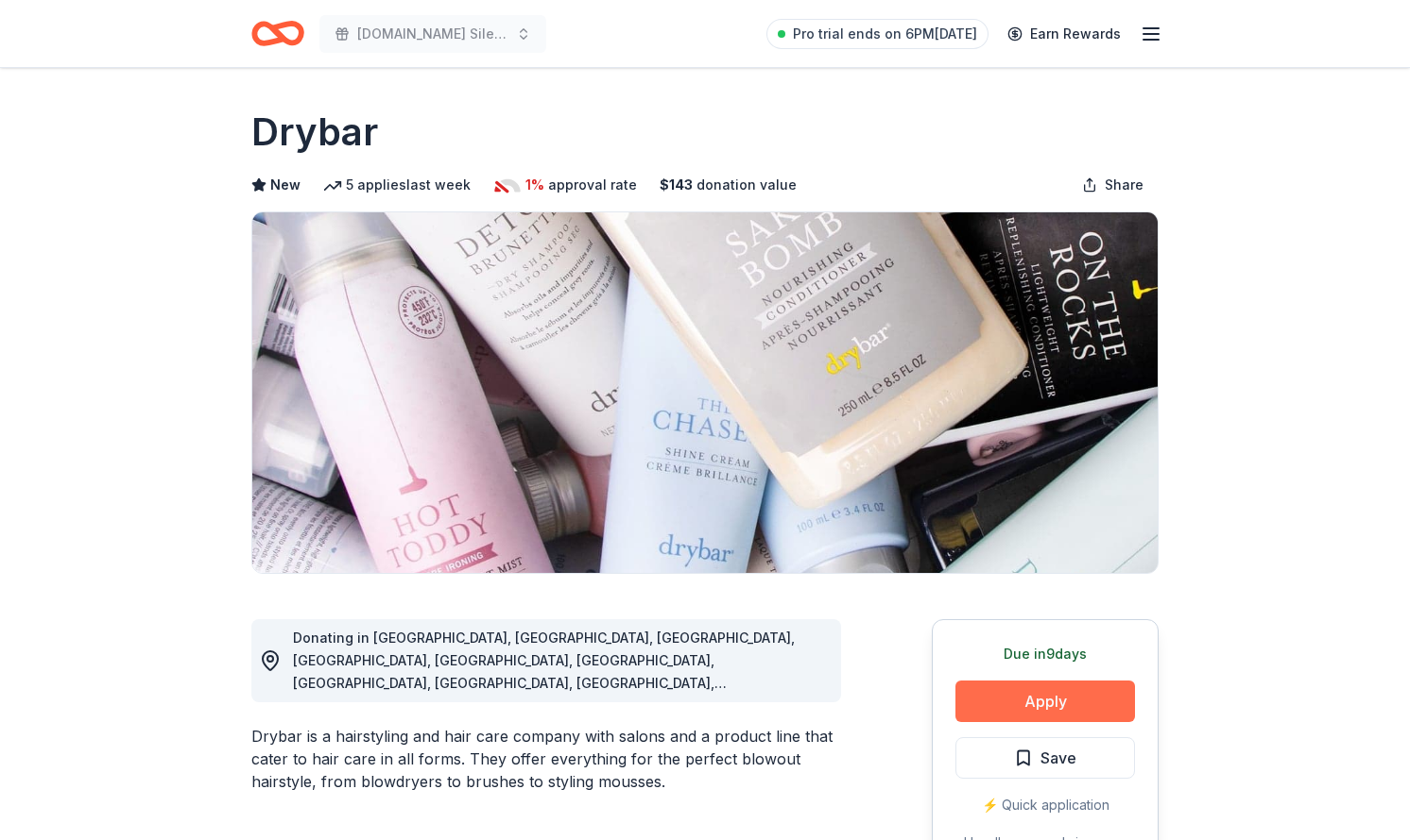
click at [1033, 698] on button "Apply" at bounding box center [1045, 702] width 180 height 42
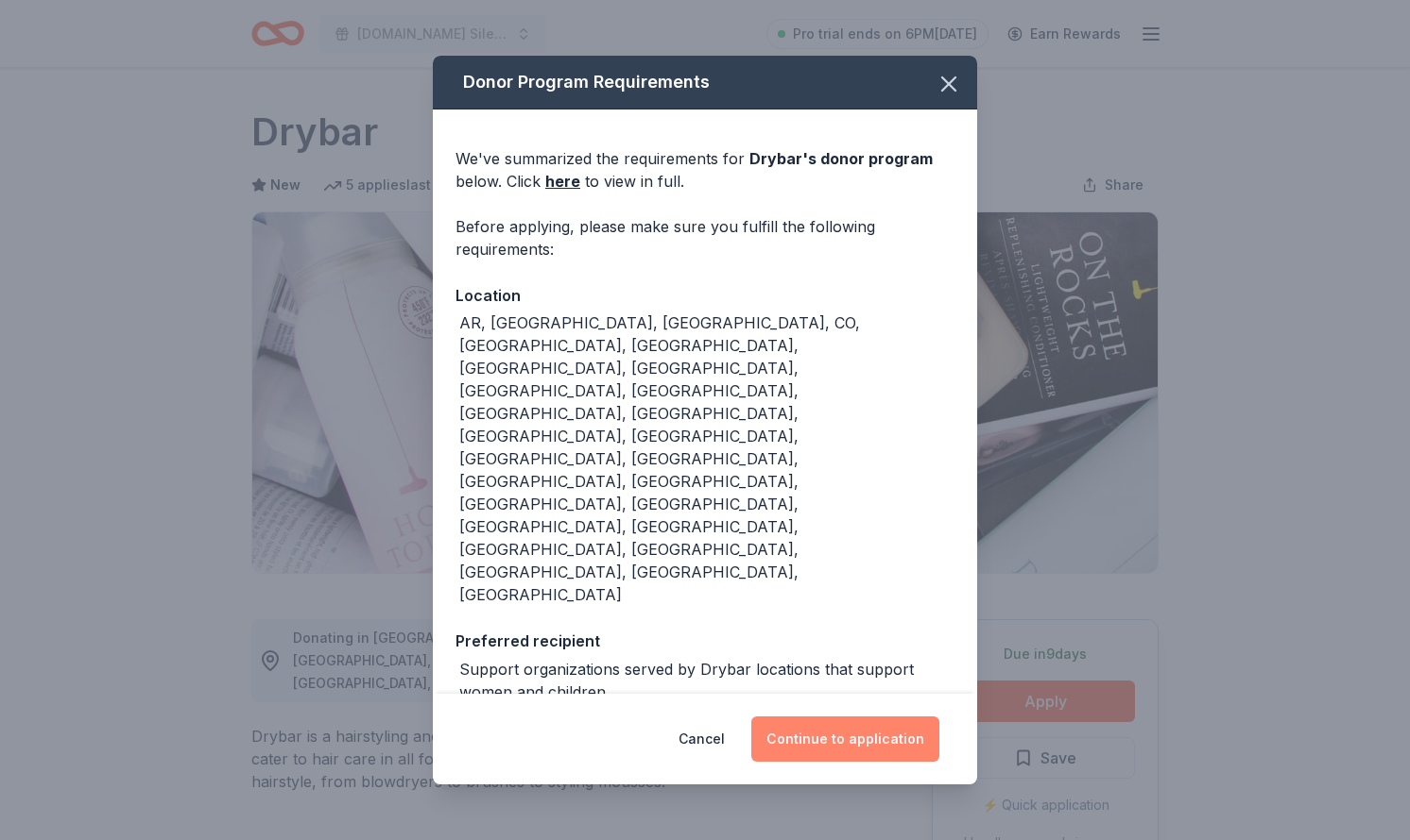
click at [838, 717] on button "Continue to application" at bounding box center [845, 739] width 188 height 45
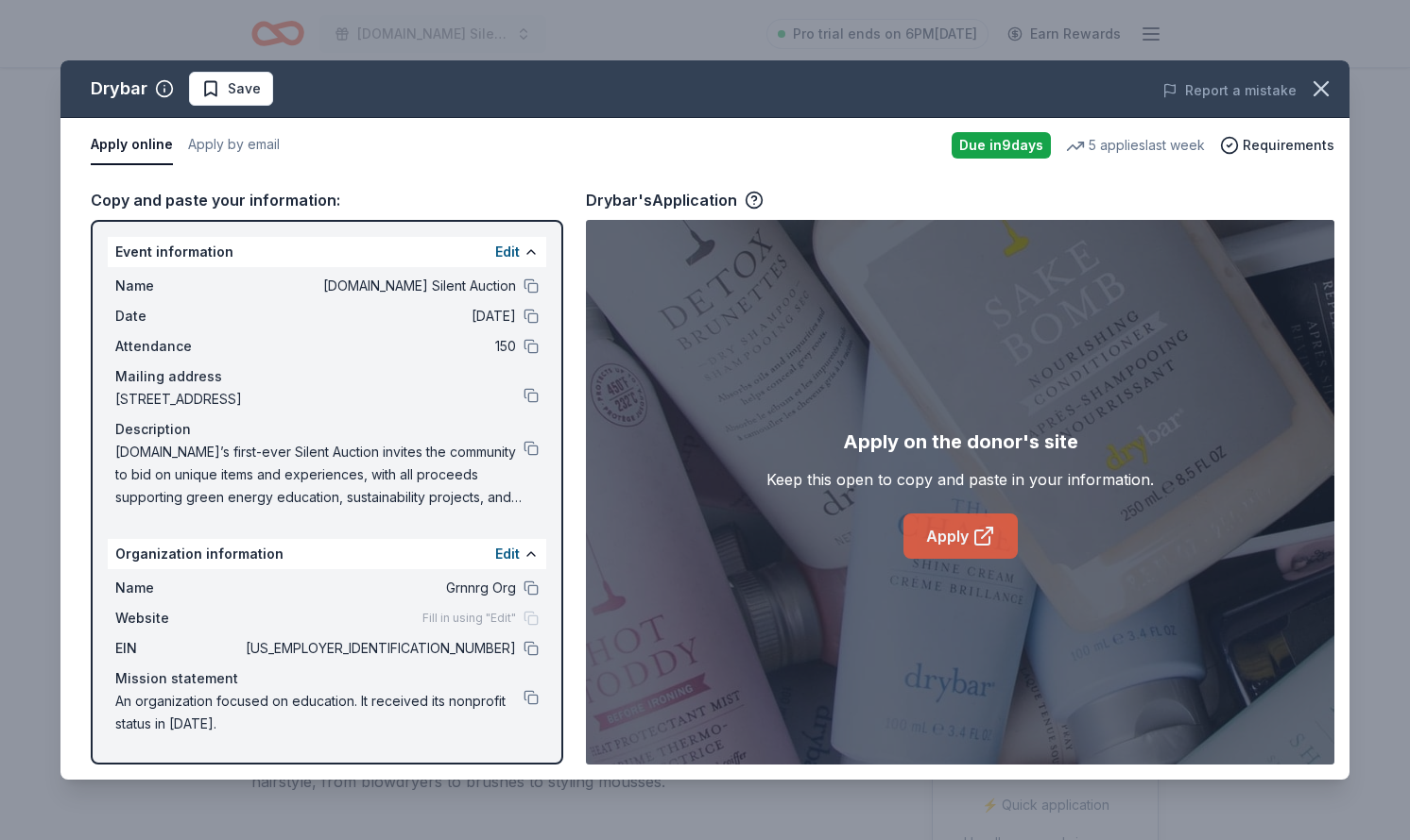
click at [966, 530] on link "Apply" at bounding box center [960, 535] width 114 height 45
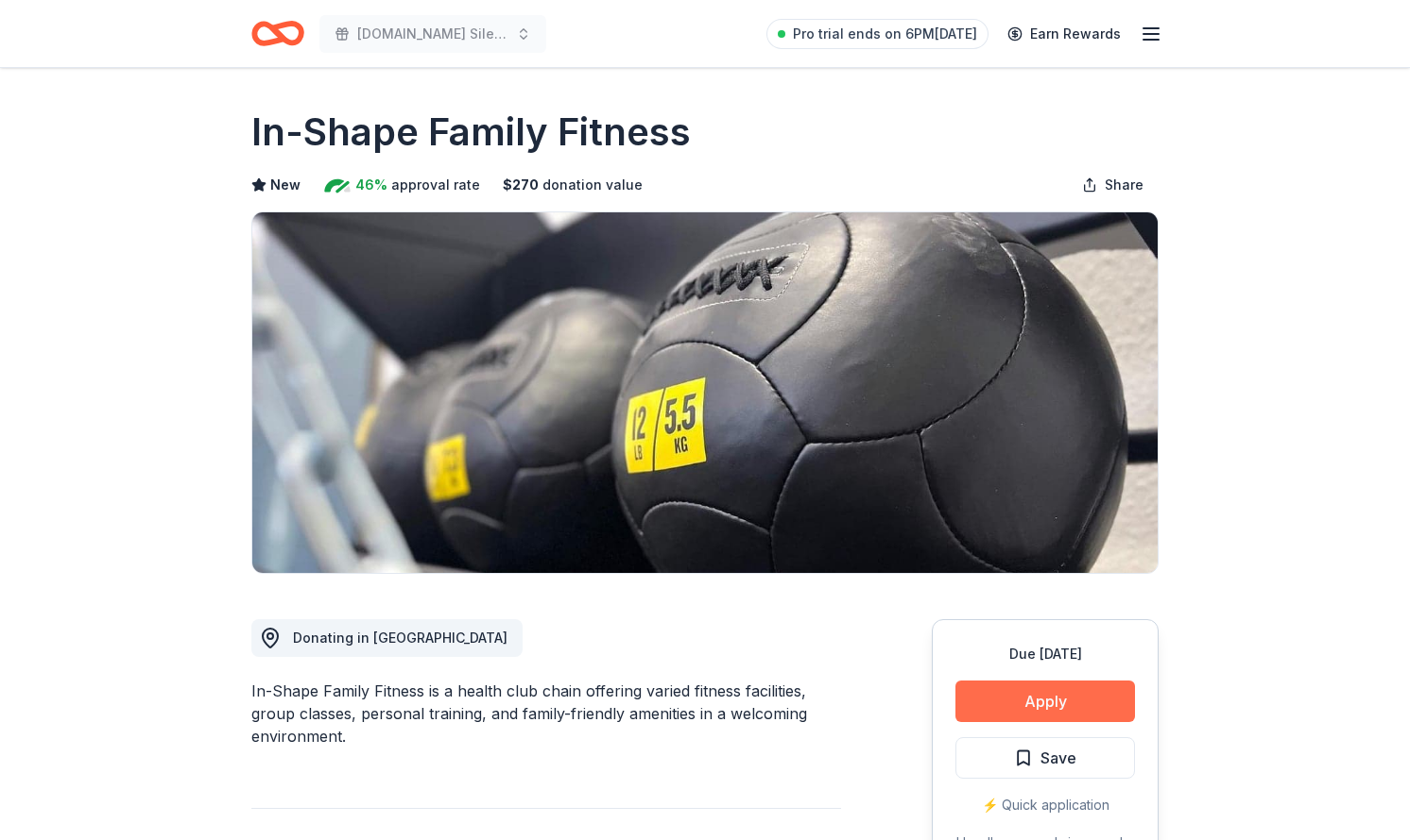
click at [1074, 690] on button "Apply" at bounding box center [1045, 702] width 180 height 42
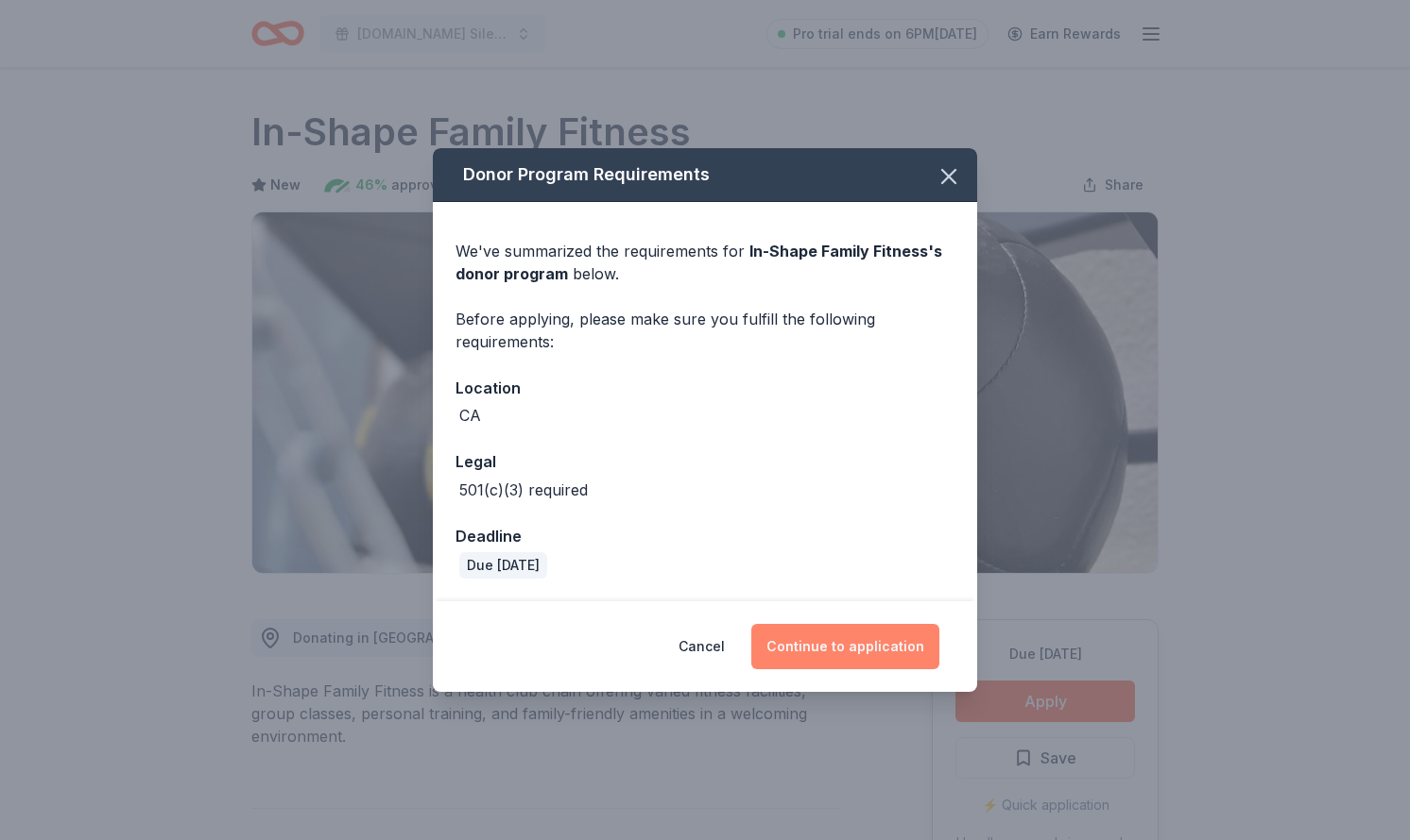
click at [844, 636] on button "Continue to application" at bounding box center [845, 646] width 188 height 45
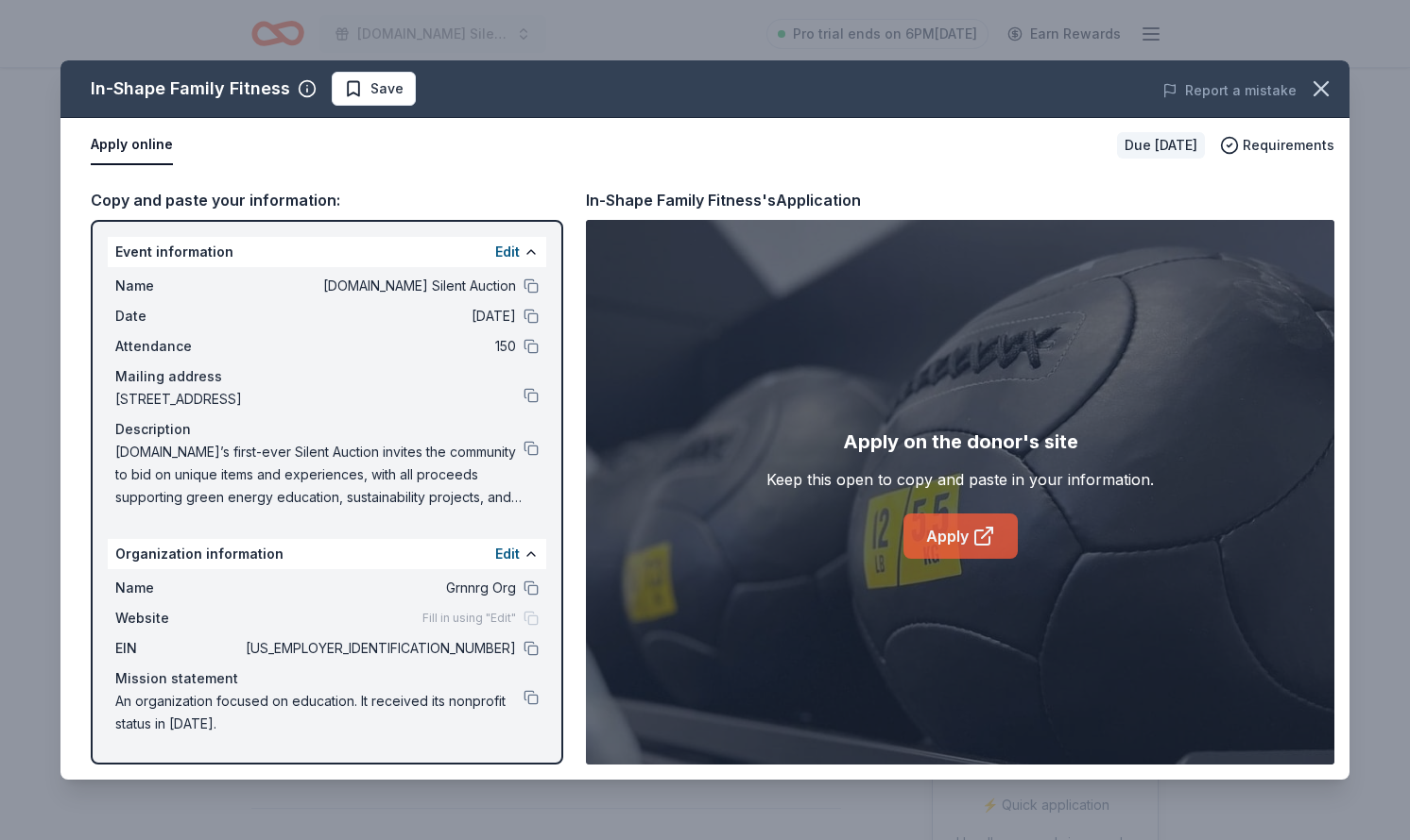
click at [968, 525] on link "Apply" at bounding box center [960, 535] width 114 height 45
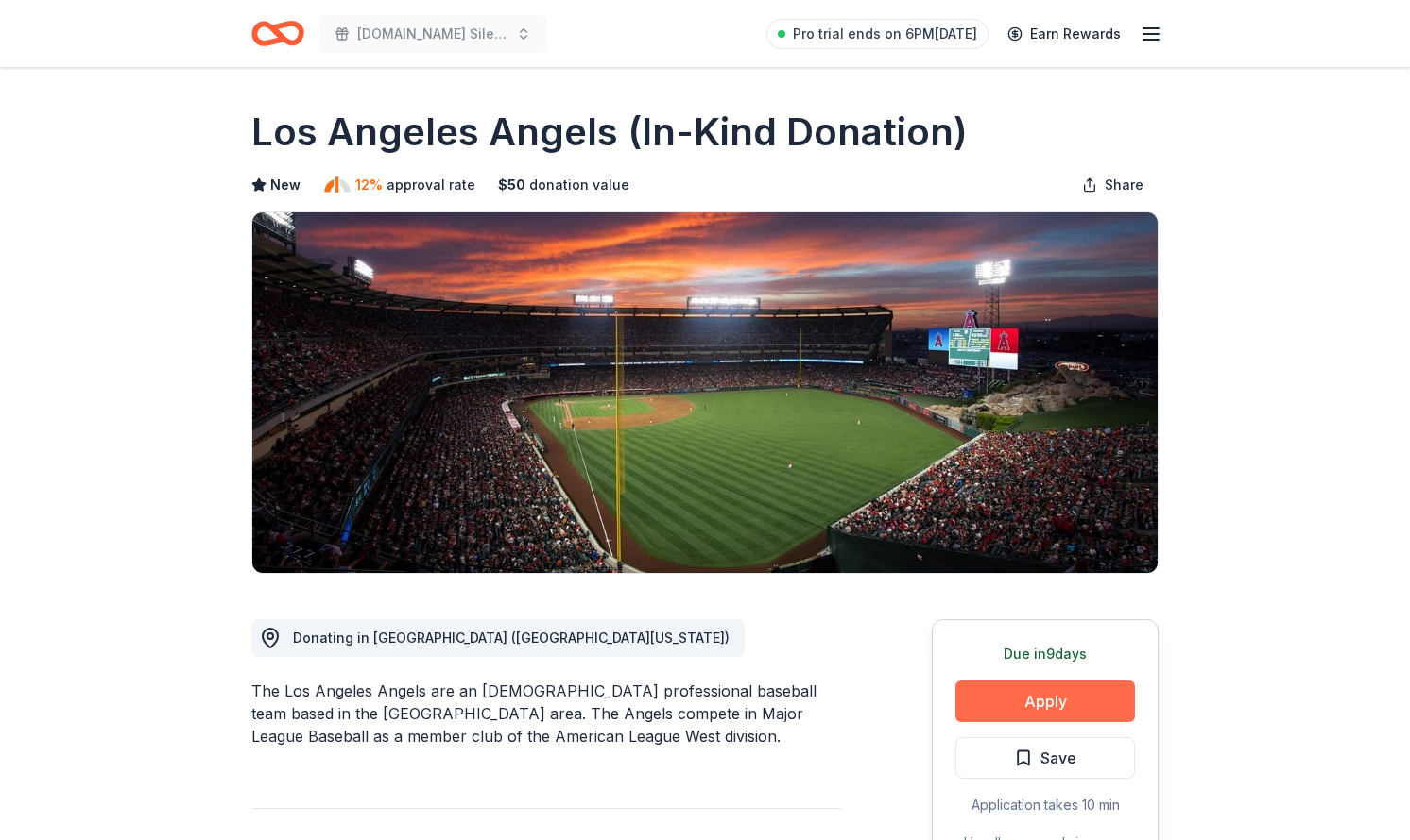
click at [1013, 710] on button "Apply" at bounding box center [1045, 702] width 180 height 42
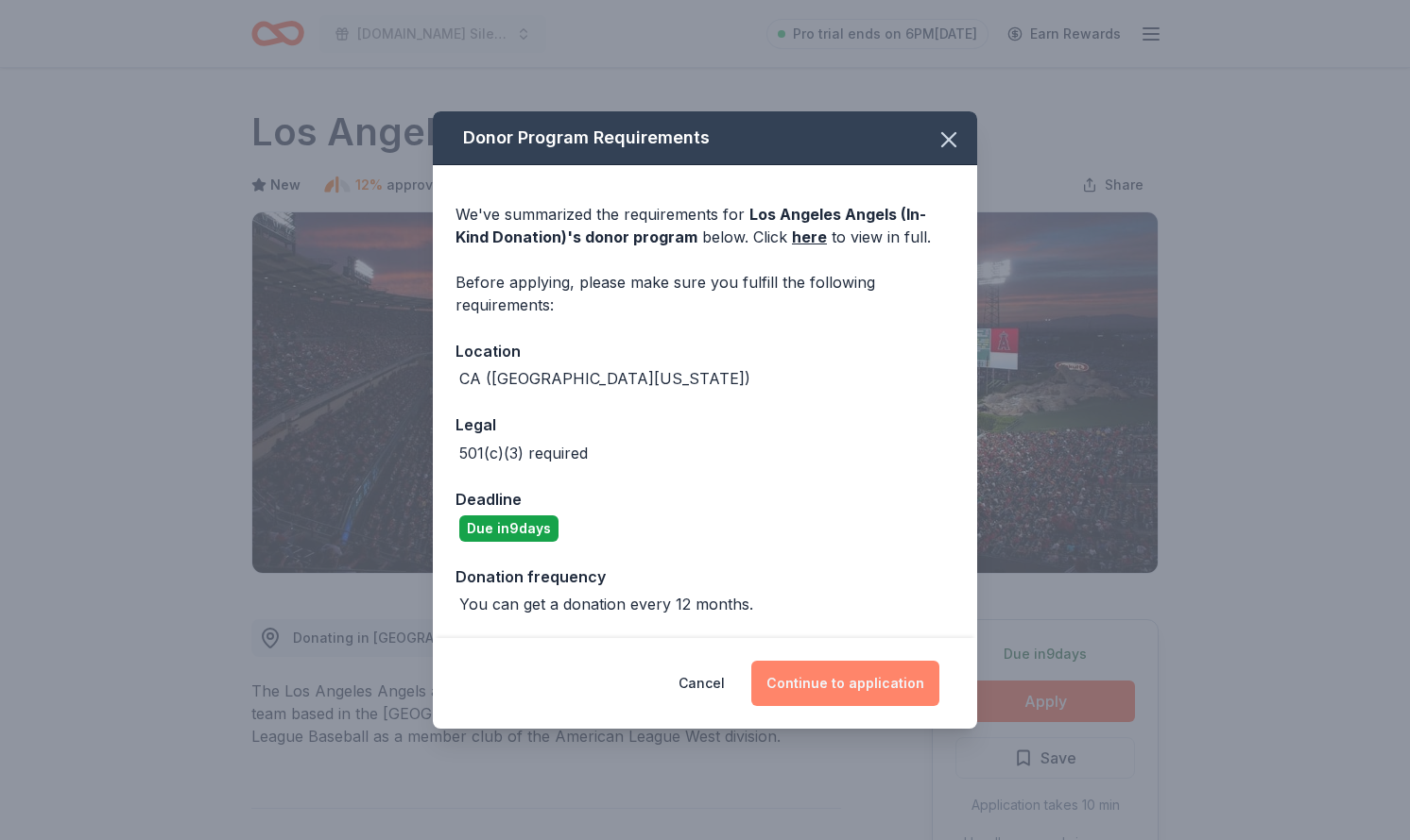
click at [861, 687] on button "Continue to application" at bounding box center [845, 683] width 188 height 45
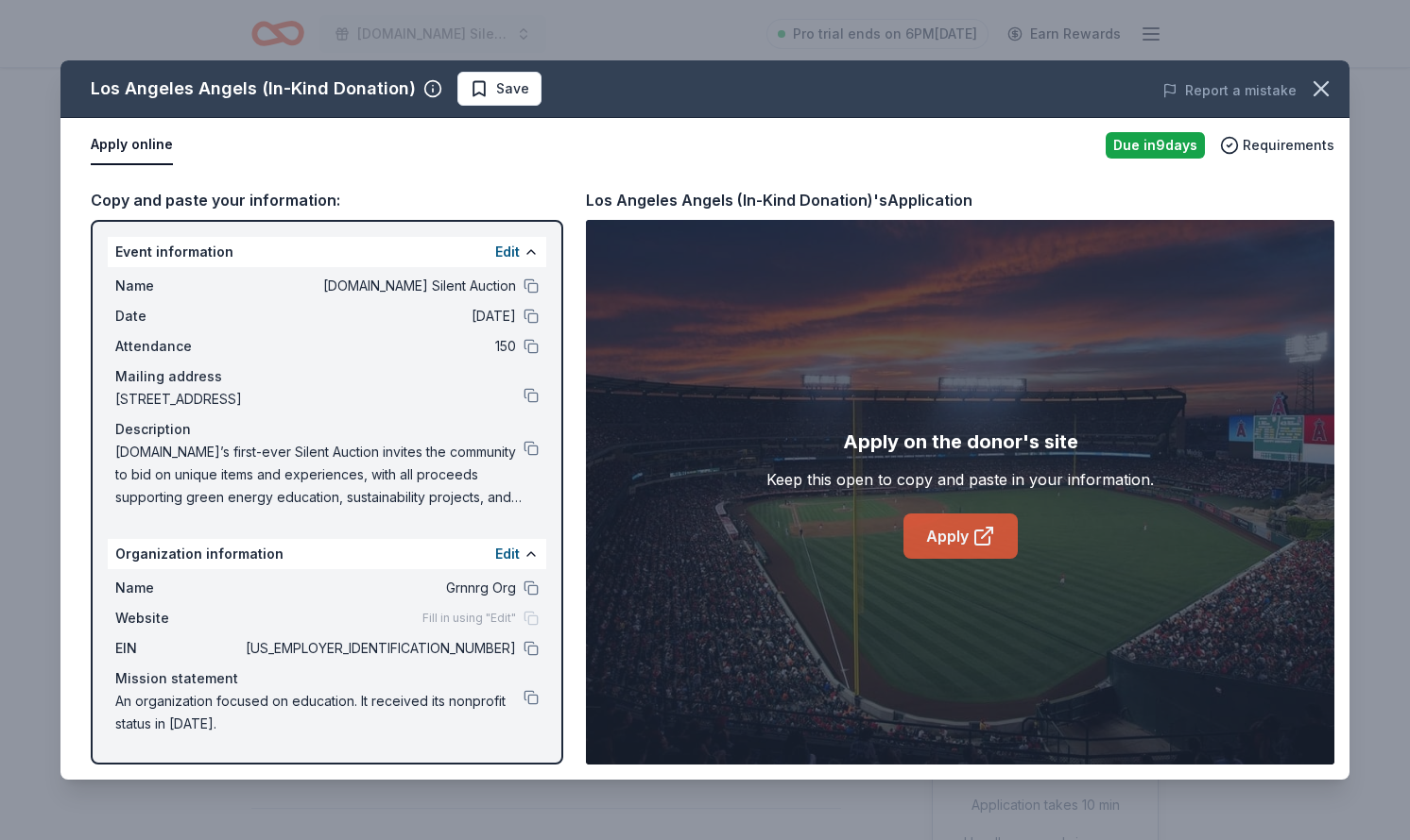
click at [1008, 546] on link "Apply" at bounding box center [960, 535] width 114 height 45
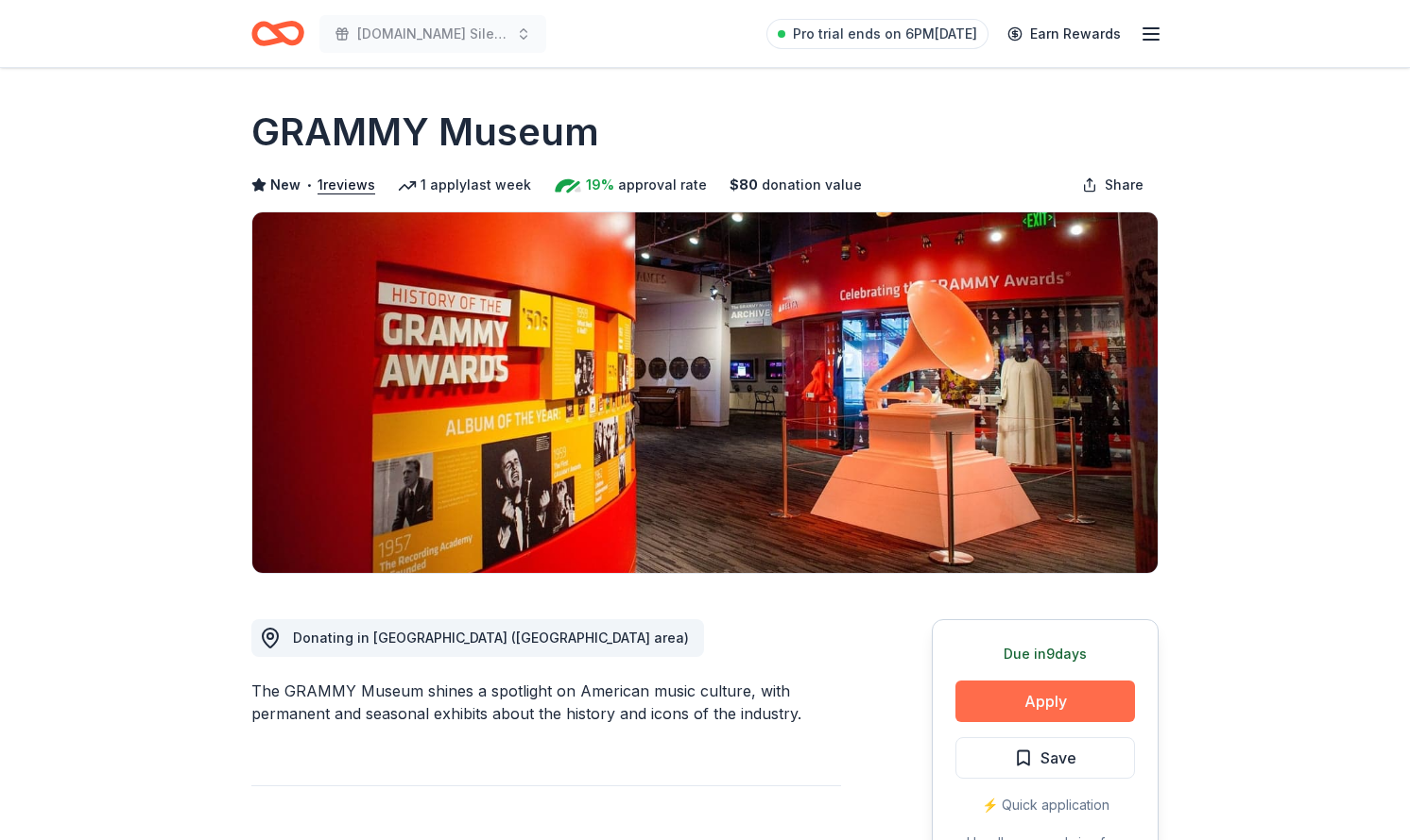
click at [1034, 686] on button "Apply" at bounding box center [1045, 702] width 180 height 42
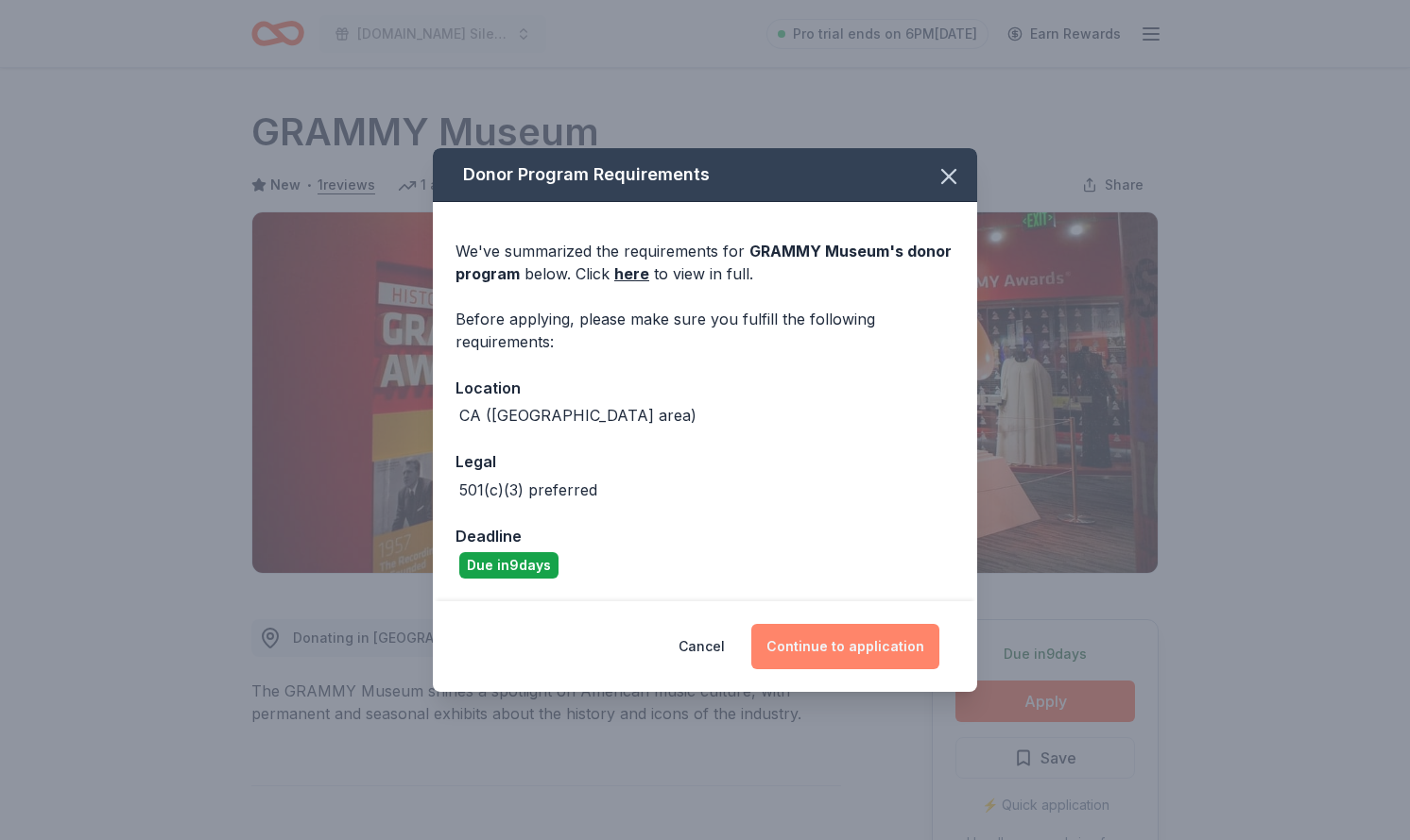
click at [856, 630] on button "Continue to application" at bounding box center [845, 646] width 188 height 45
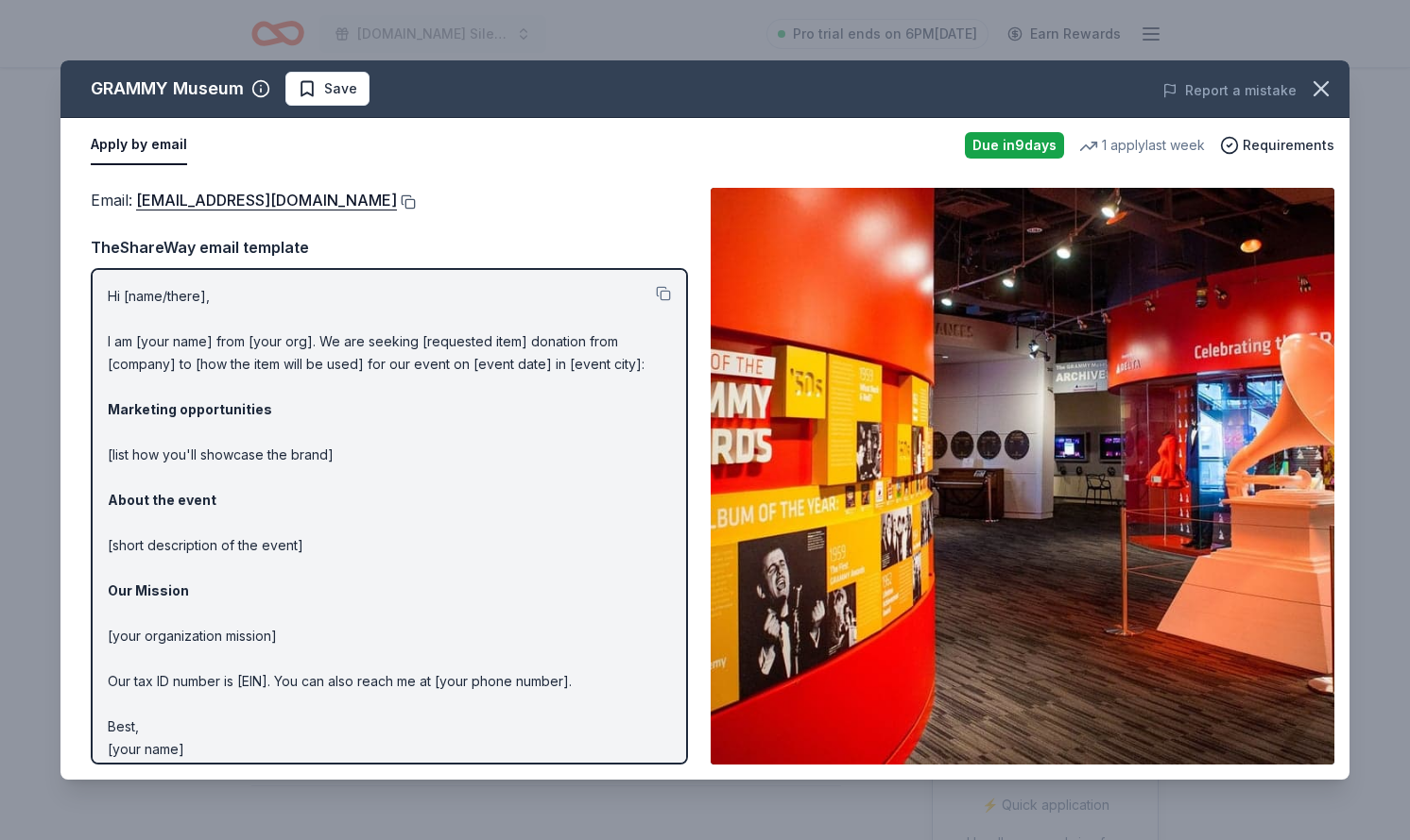
click at [416, 197] on button at bounding box center [406, 202] width 19 height 15
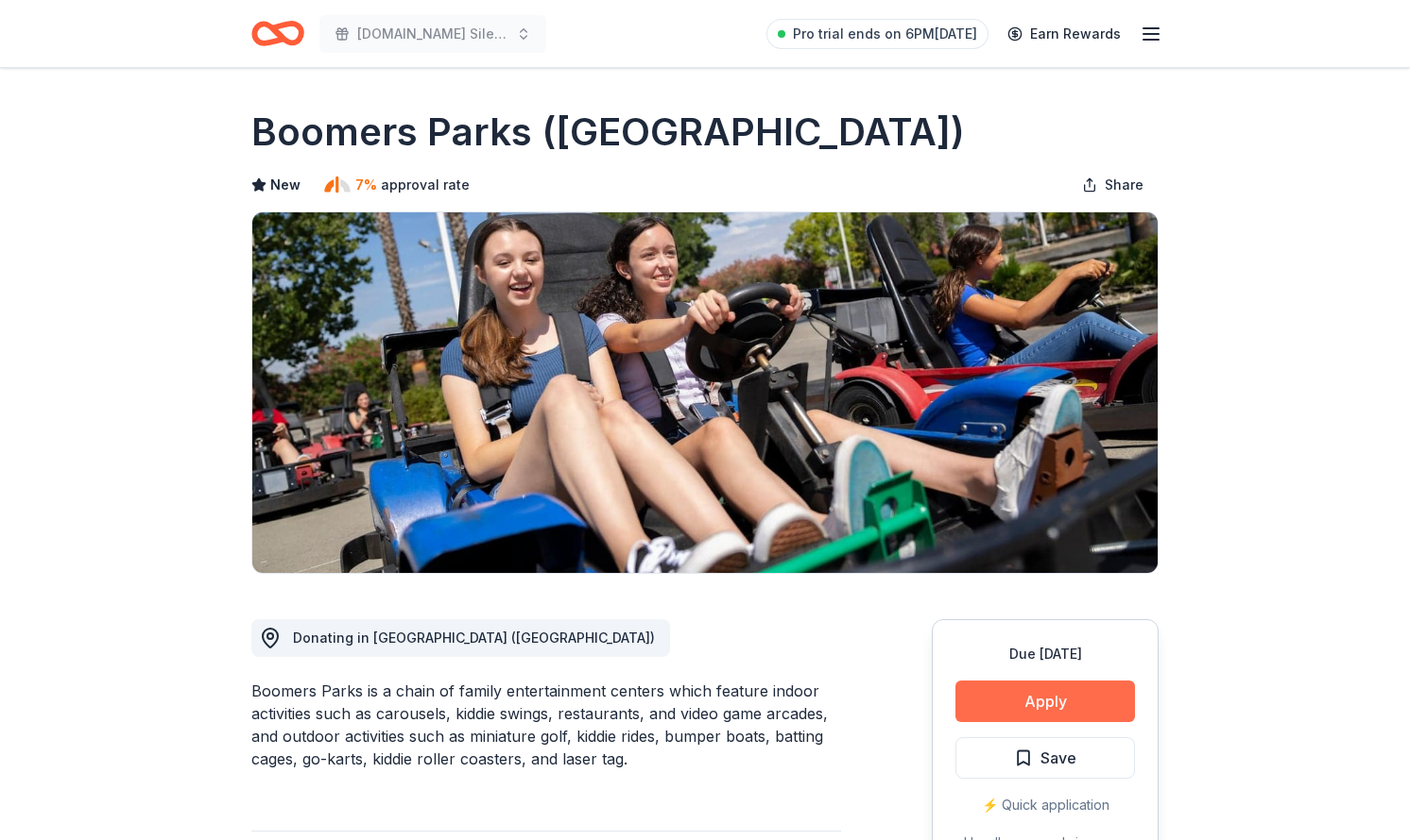
click at [1031, 715] on button "Apply" at bounding box center [1045, 702] width 180 height 42
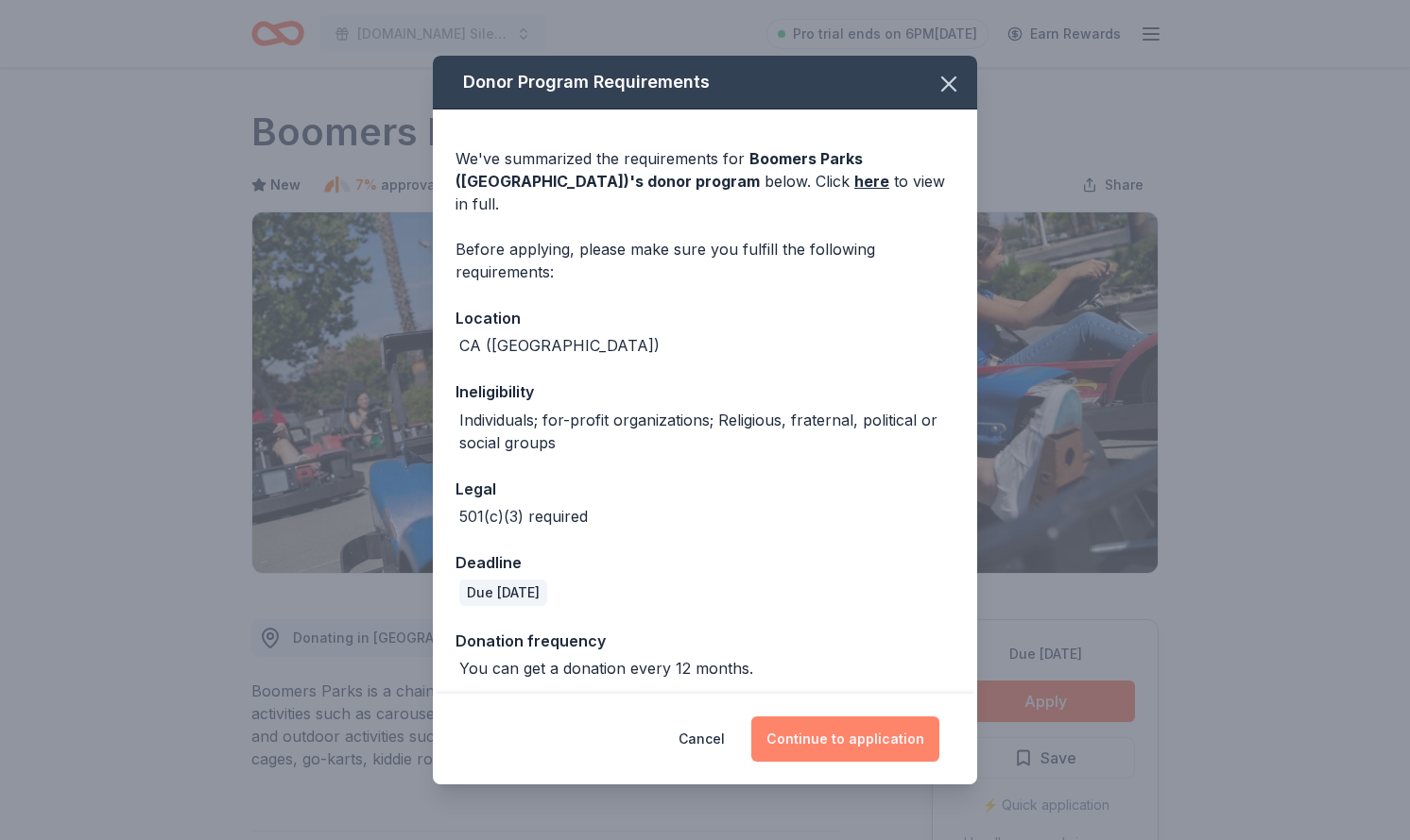
click at [843, 726] on button "Continue to application" at bounding box center [845, 739] width 188 height 45
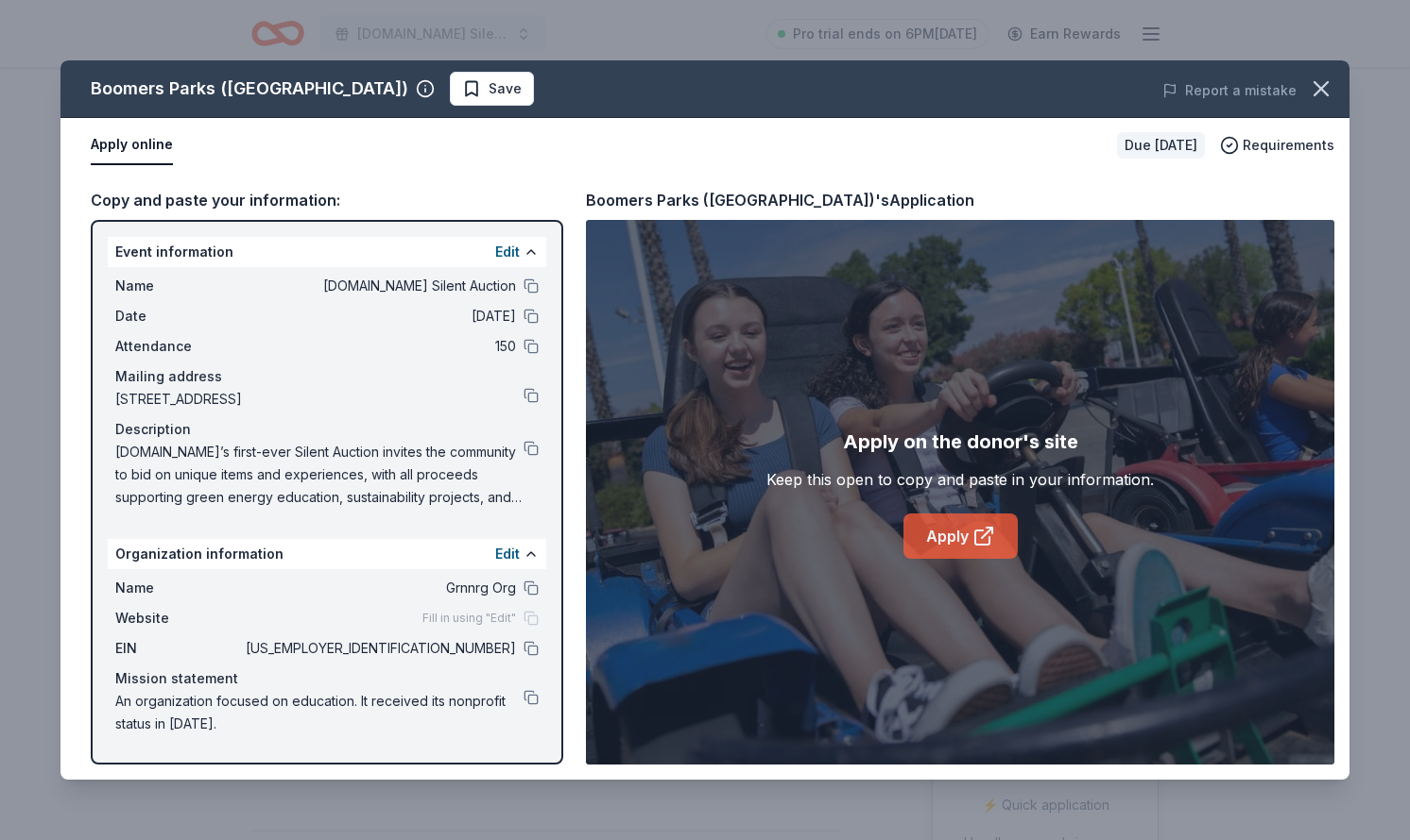
click at [985, 549] on link "Apply" at bounding box center [960, 535] width 114 height 45
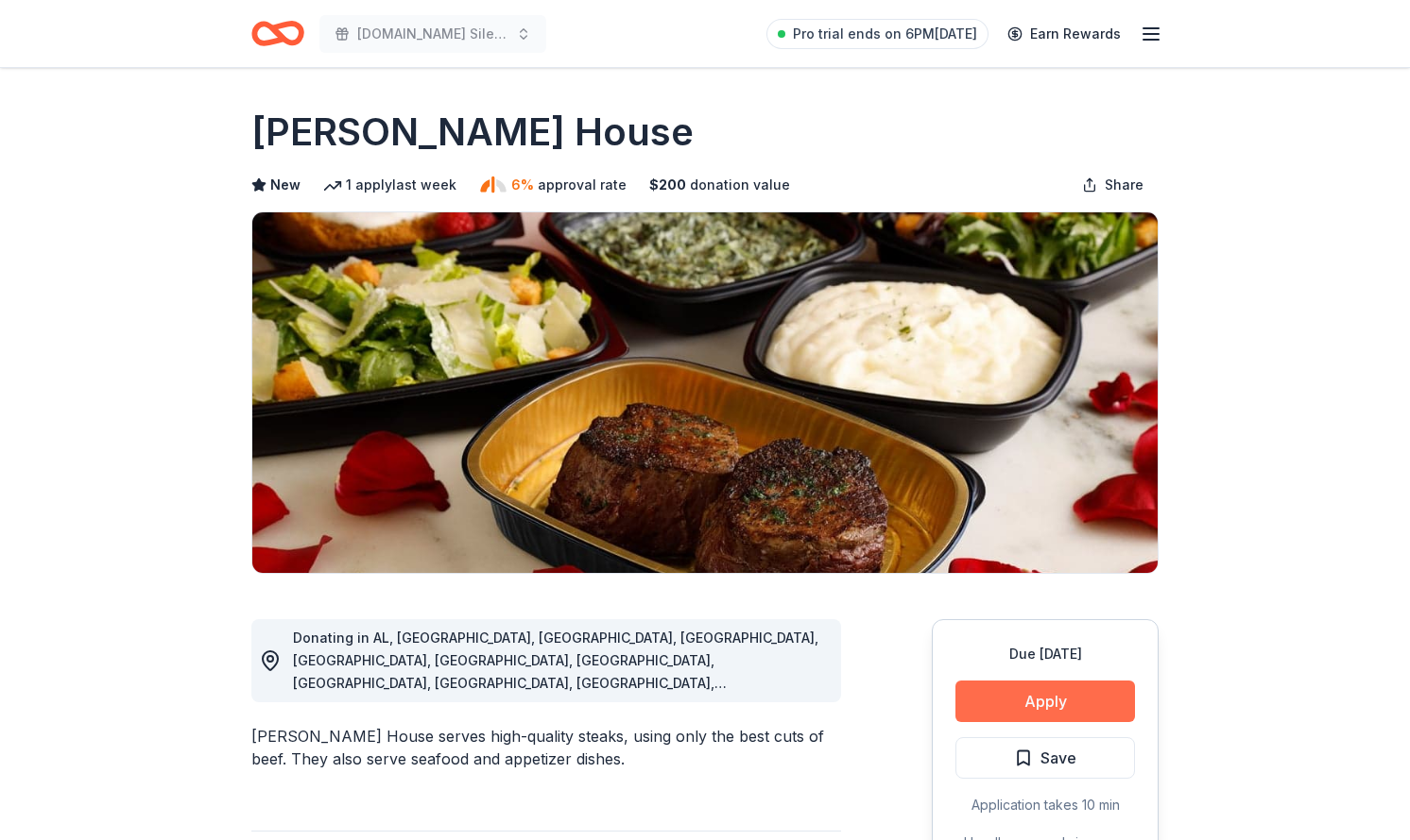
click at [1021, 707] on button "Apply" at bounding box center [1045, 702] width 180 height 42
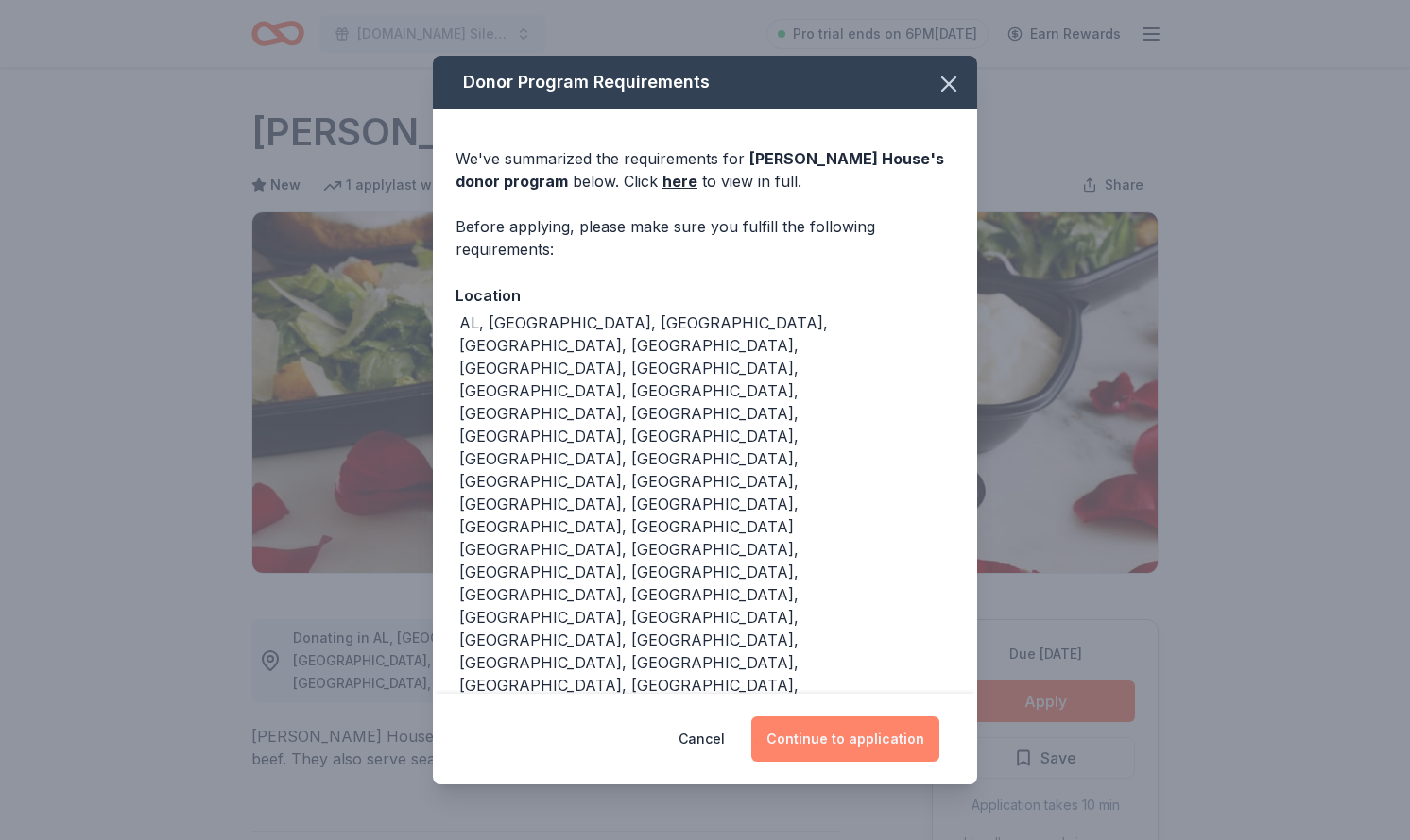
click at [827, 717] on button "Continue to application" at bounding box center [845, 739] width 188 height 45
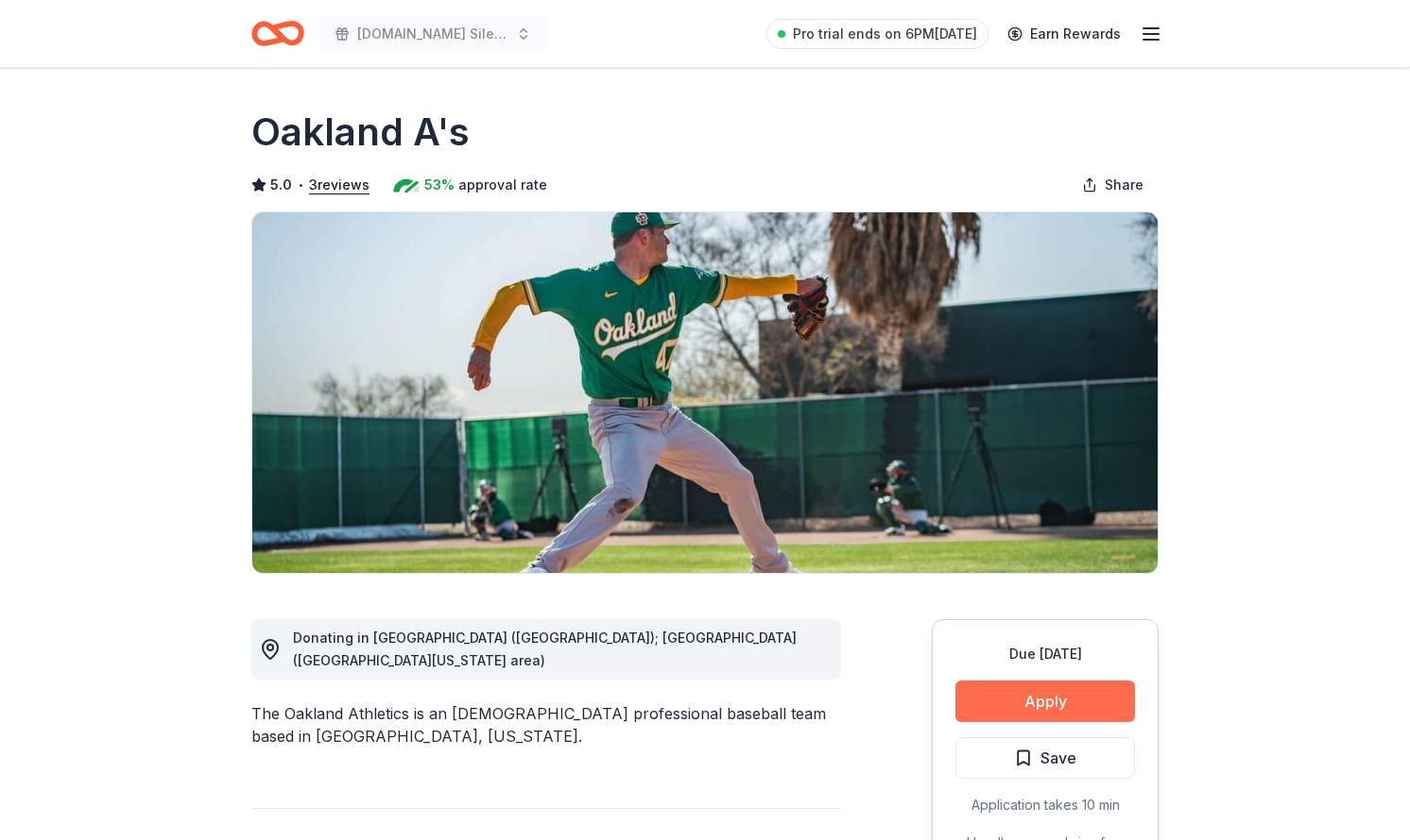
click at [1007, 704] on button "Apply" at bounding box center [1045, 702] width 180 height 42
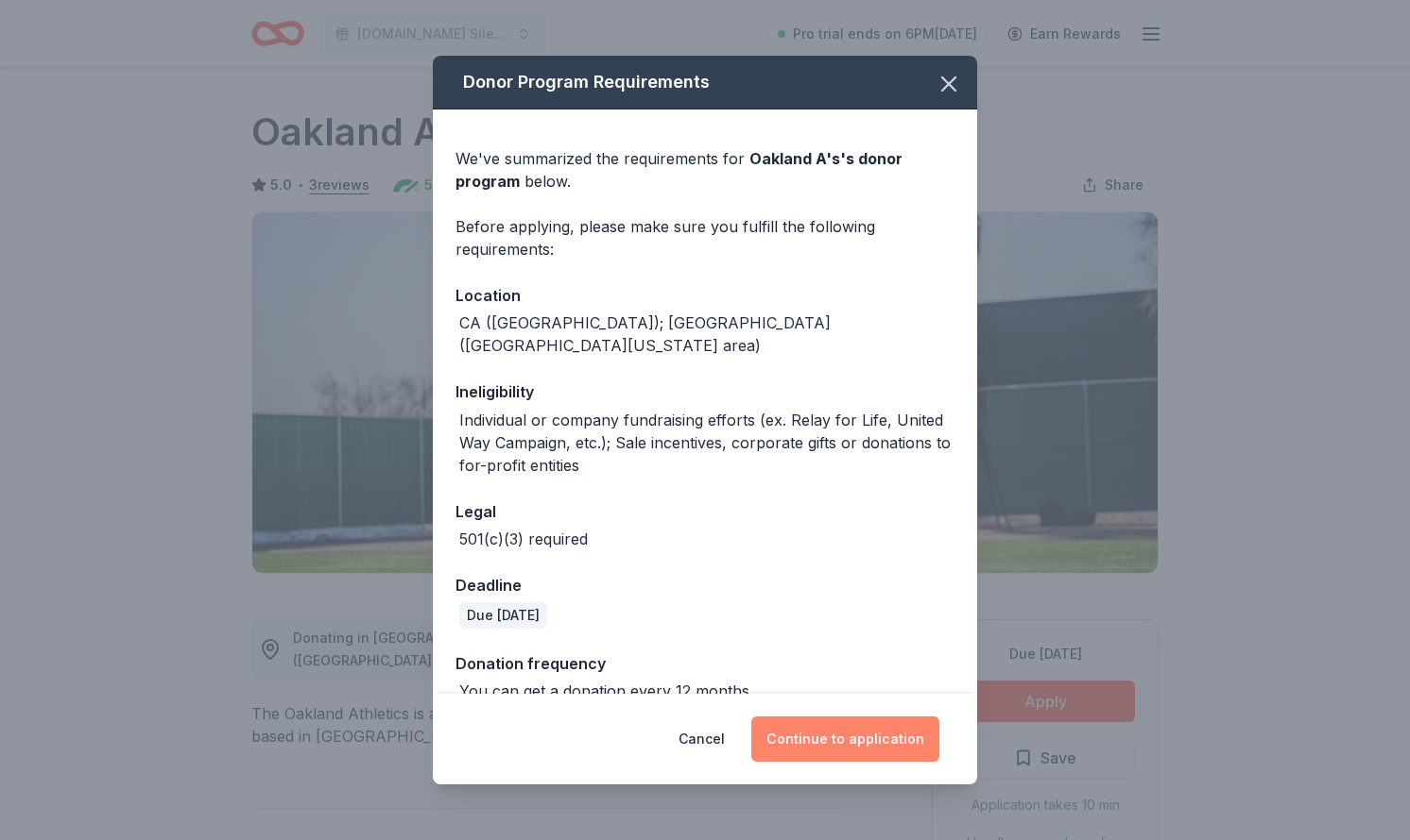
click at [839, 732] on button "Continue to application" at bounding box center [845, 739] width 188 height 45
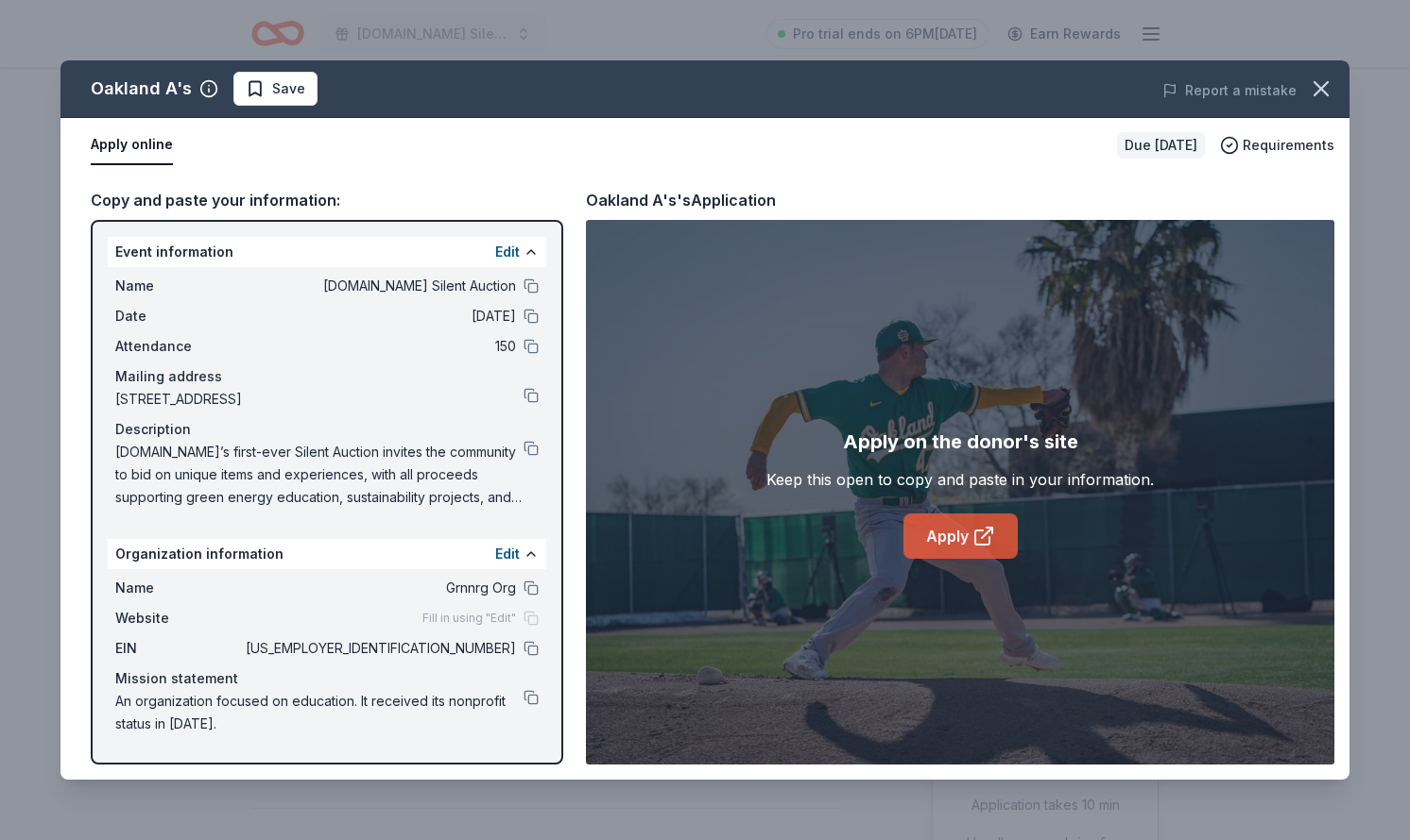
click at [952, 536] on link "Apply" at bounding box center [960, 535] width 114 height 45
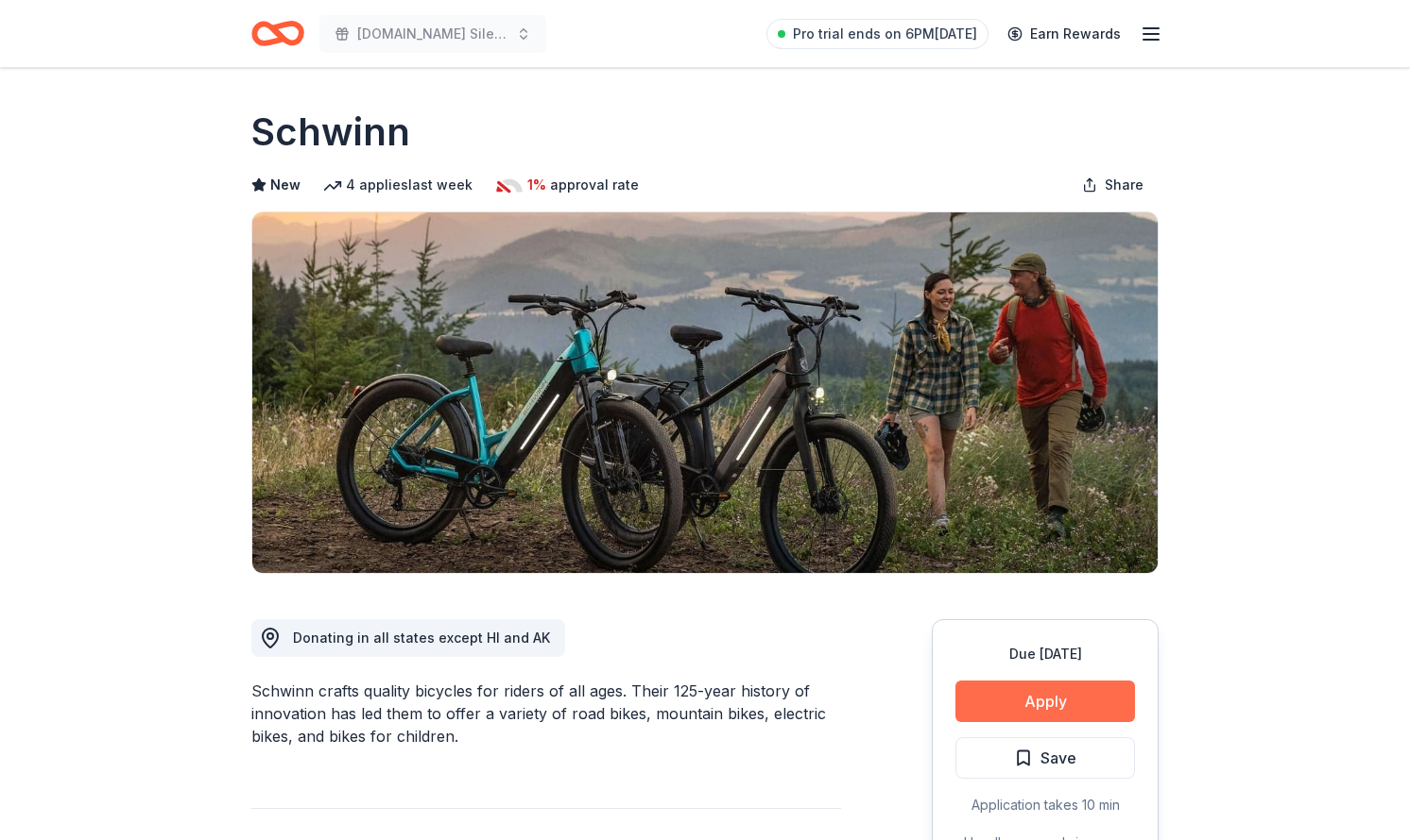
click at [1010, 706] on button "Apply" at bounding box center [1045, 702] width 180 height 42
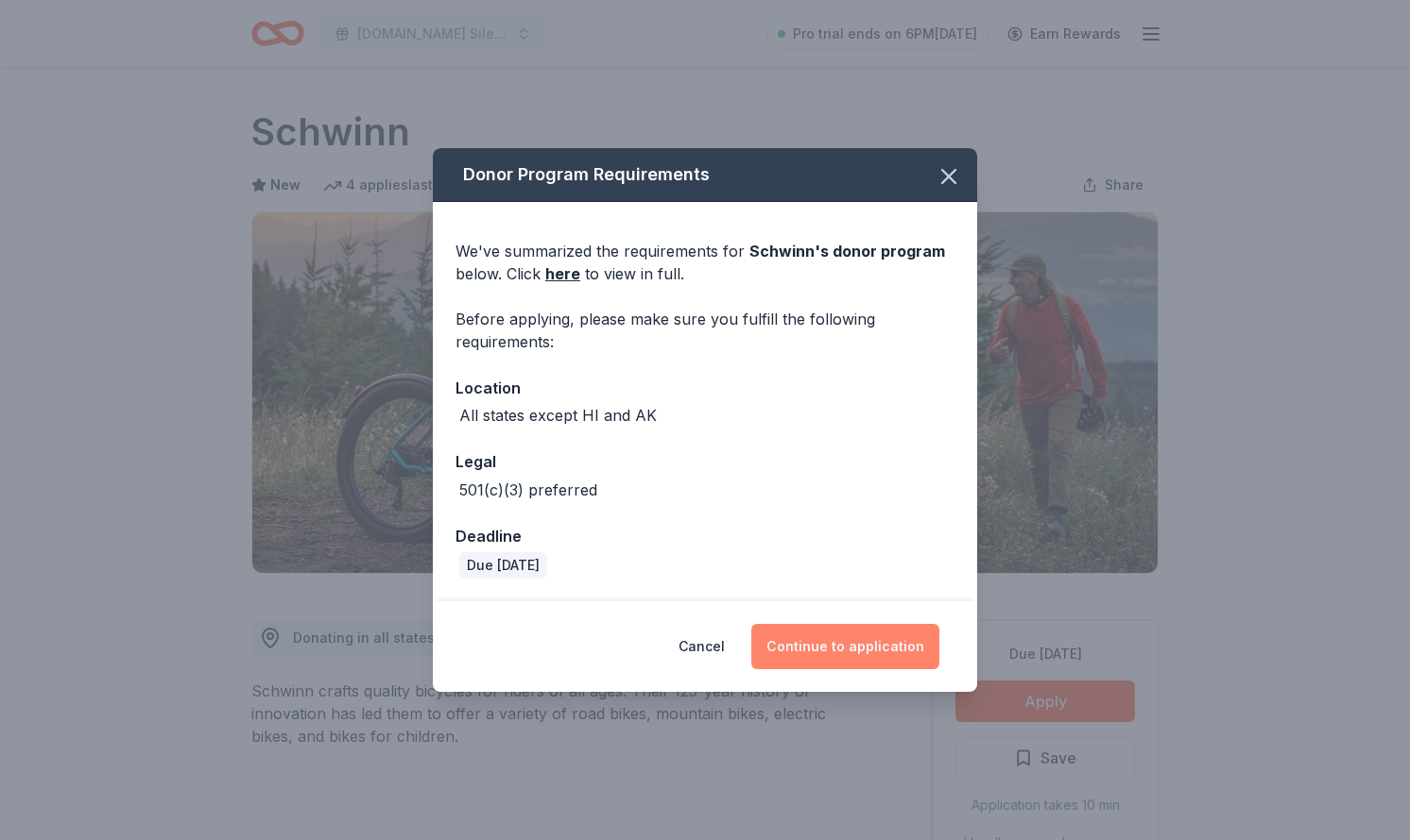
click at [827, 626] on button "Continue to application" at bounding box center [845, 646] width 188 height 45
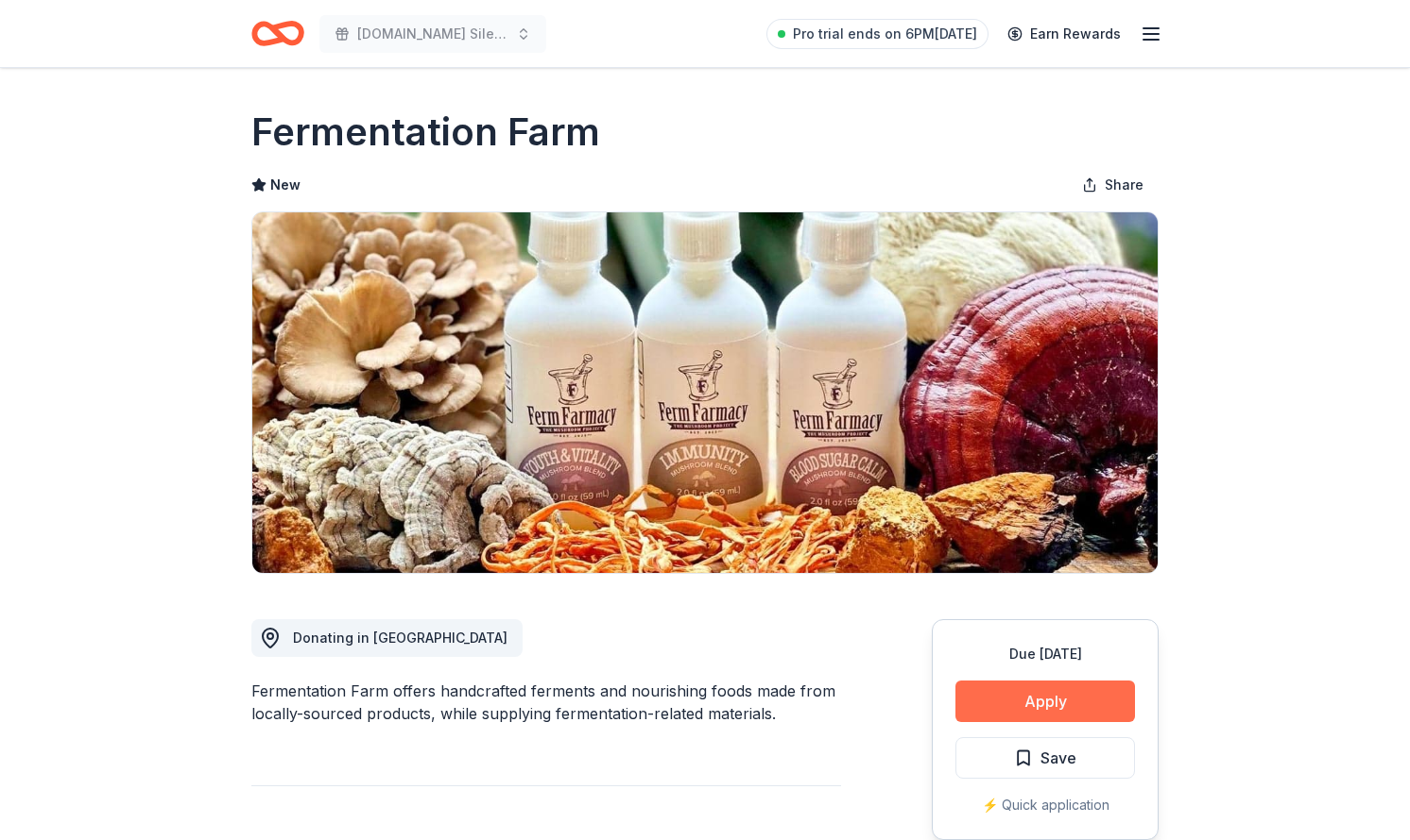
click at [973, 693] on button "Apply" at bounding box center [1045, 702] width 180 height 42
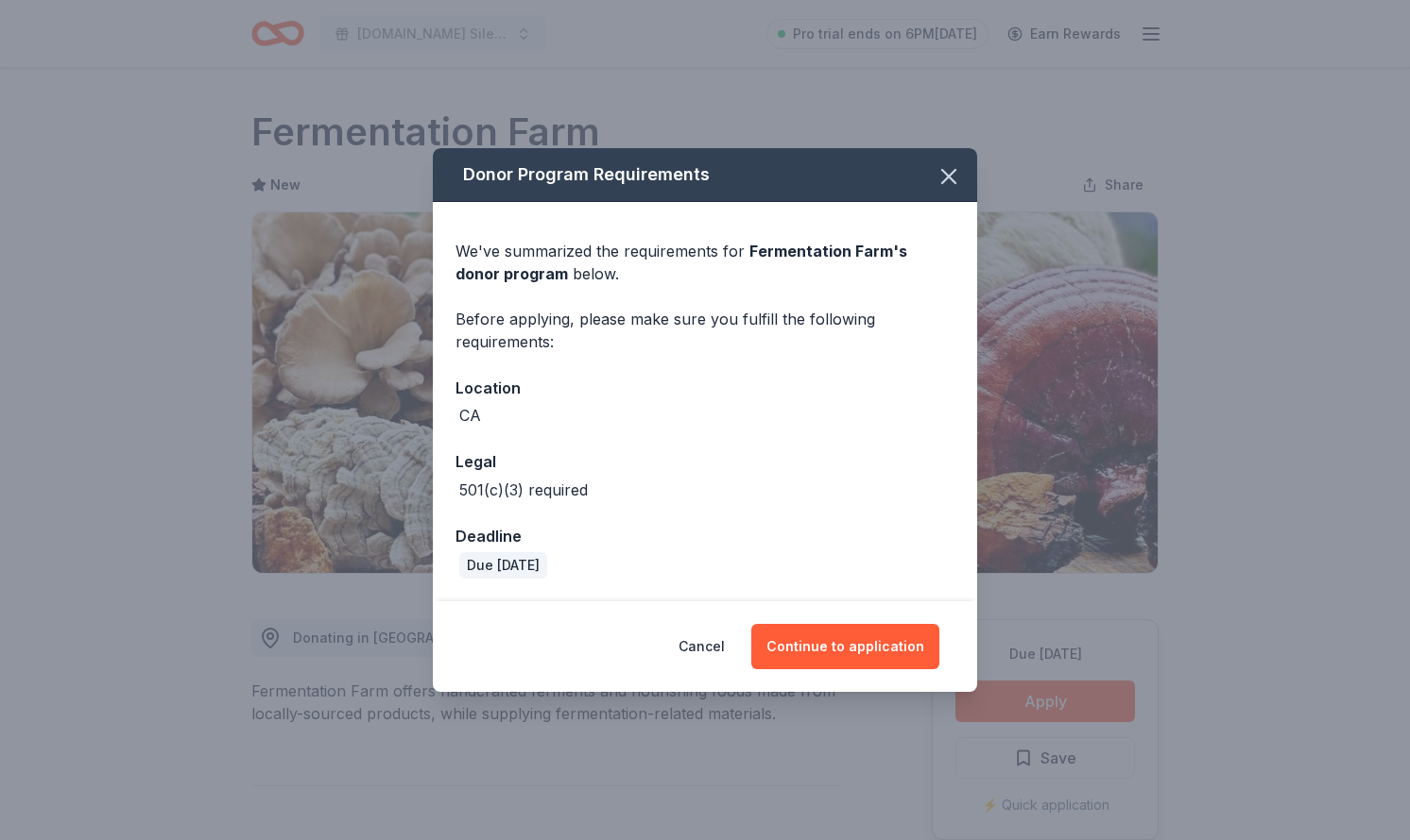
click at [886, 623] on div "Cancel Continue to application" at bounding box center [705, 646] width 545 height 91
click at [885, 633] on button "Continue to application" at bounding box center [845, 646] width 188 height 45
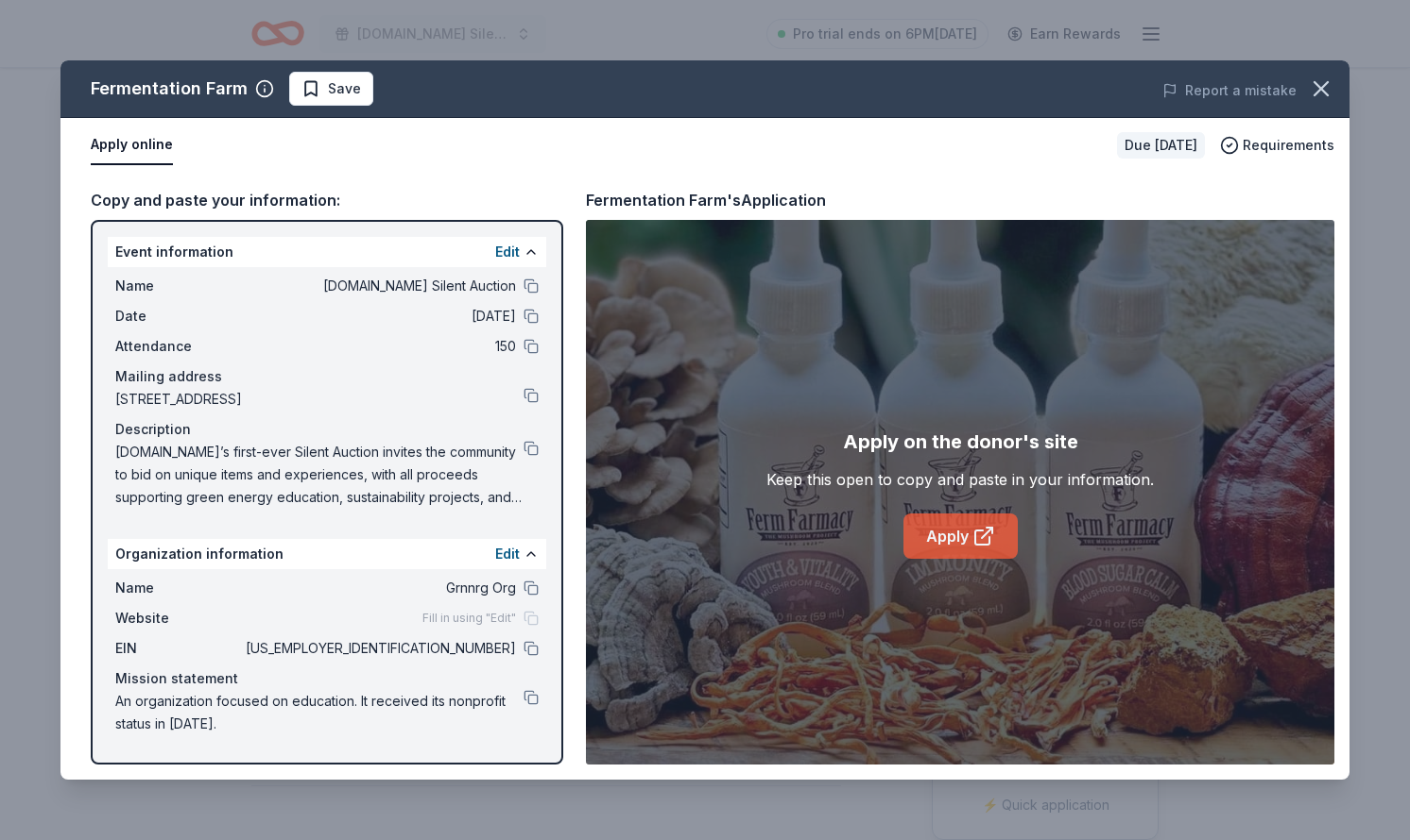
click at [959, 537] on link "Apply" at bounding box center [960, 535] width 114 height 45
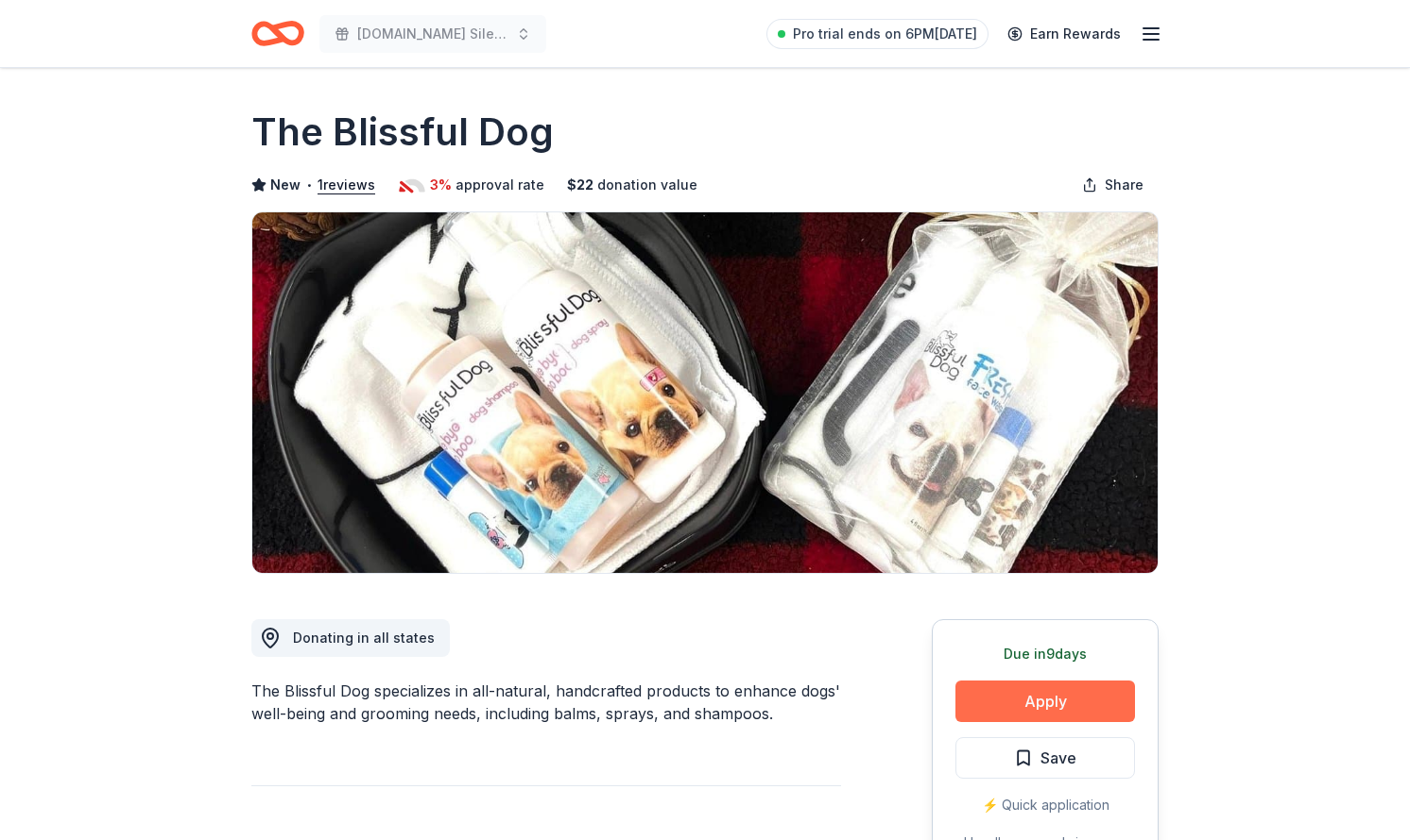
click at [1045, 701] on button "Apply" at bounding box center [1045, 702] width 180 height 42
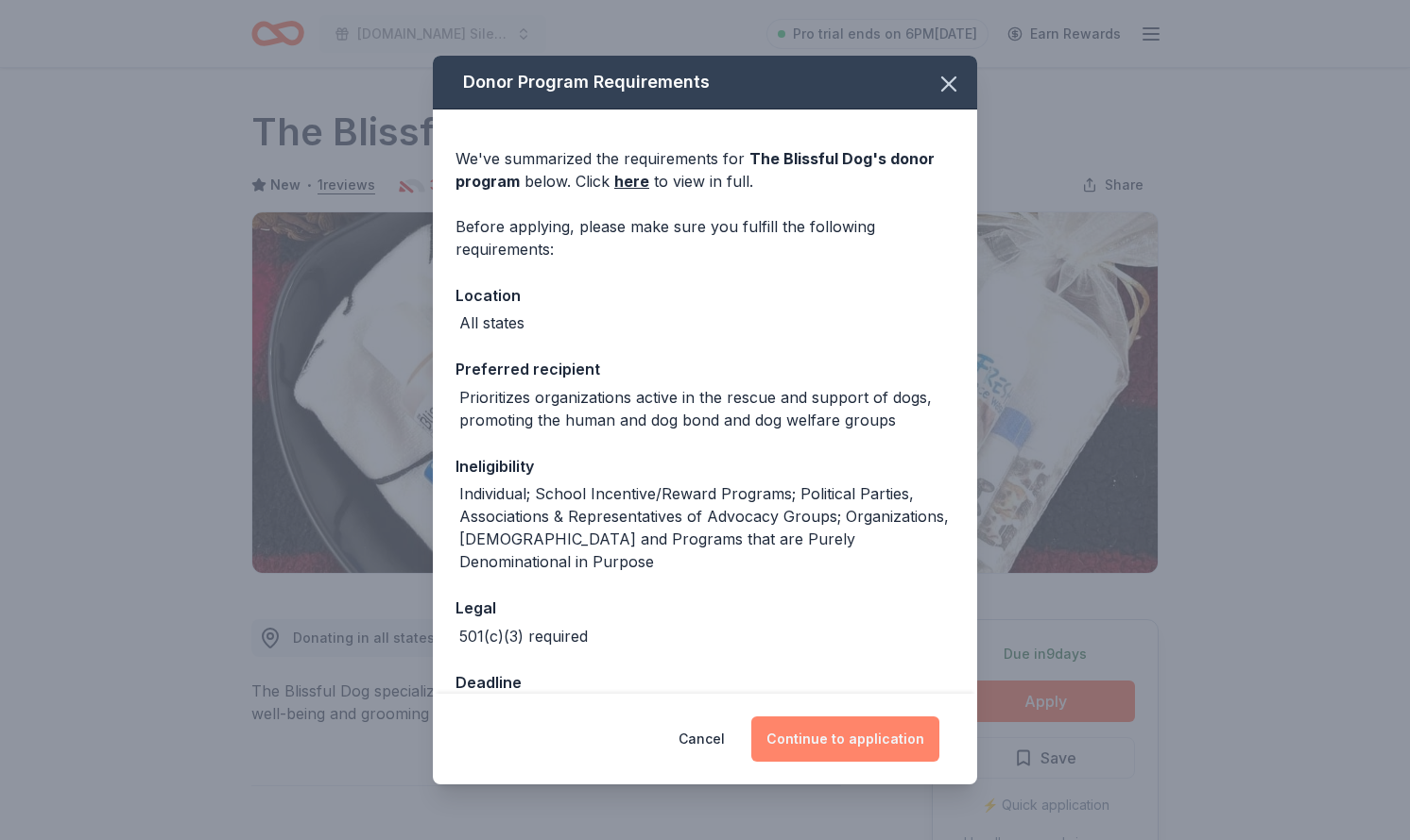
click at [819, 735] on button "Continue to application" at bounding box center [845, 739] width 188 height 45
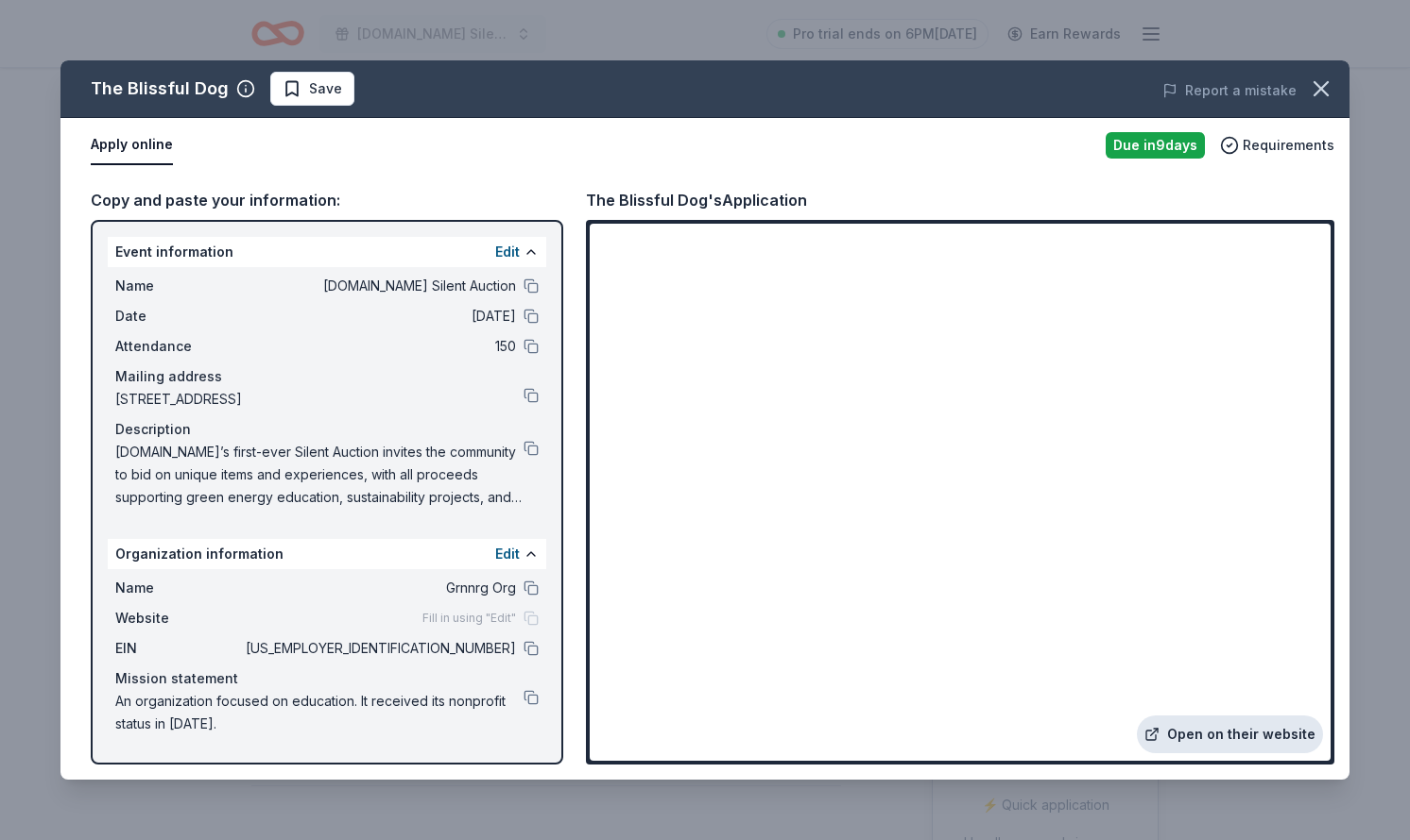
click at [1190, 742] on link "Open on their website" at bounding box center [1229, 735] width 186 height 38
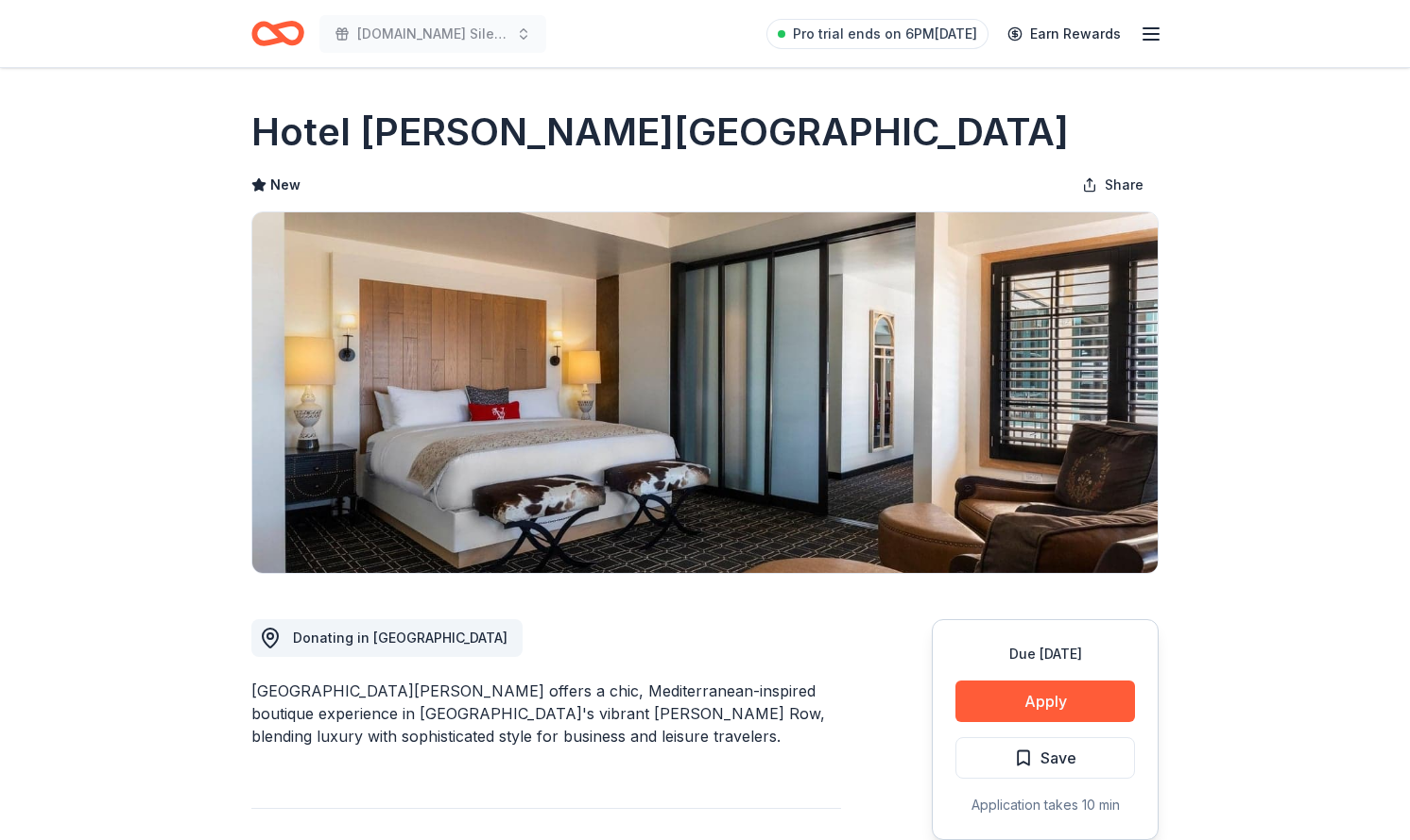
click at [448, 472] on img at bounding box center [705, 393] width 905 height 361
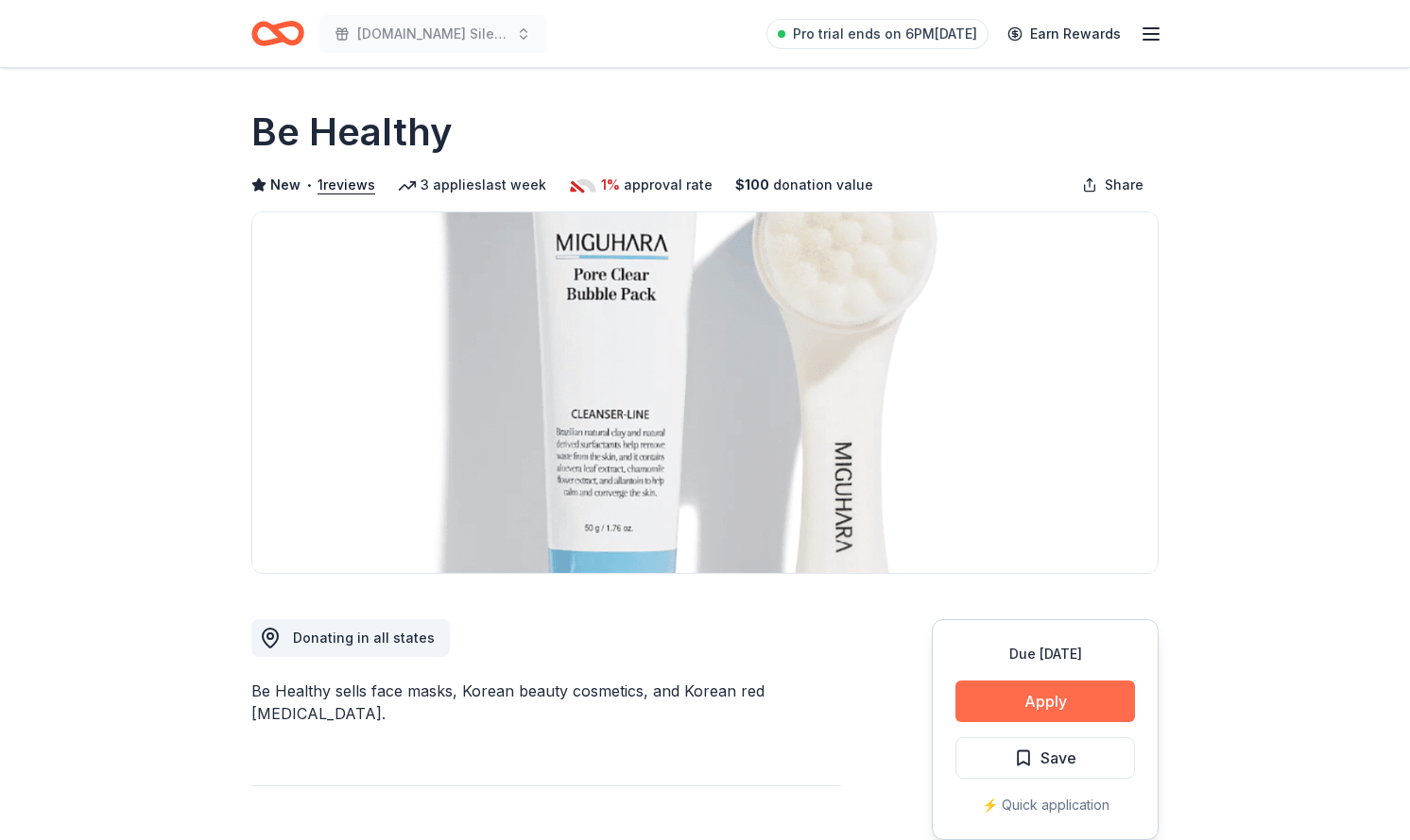
click at [1025, 707] on button "Apply" at bounding box center [1045, 702] width 180 height 42
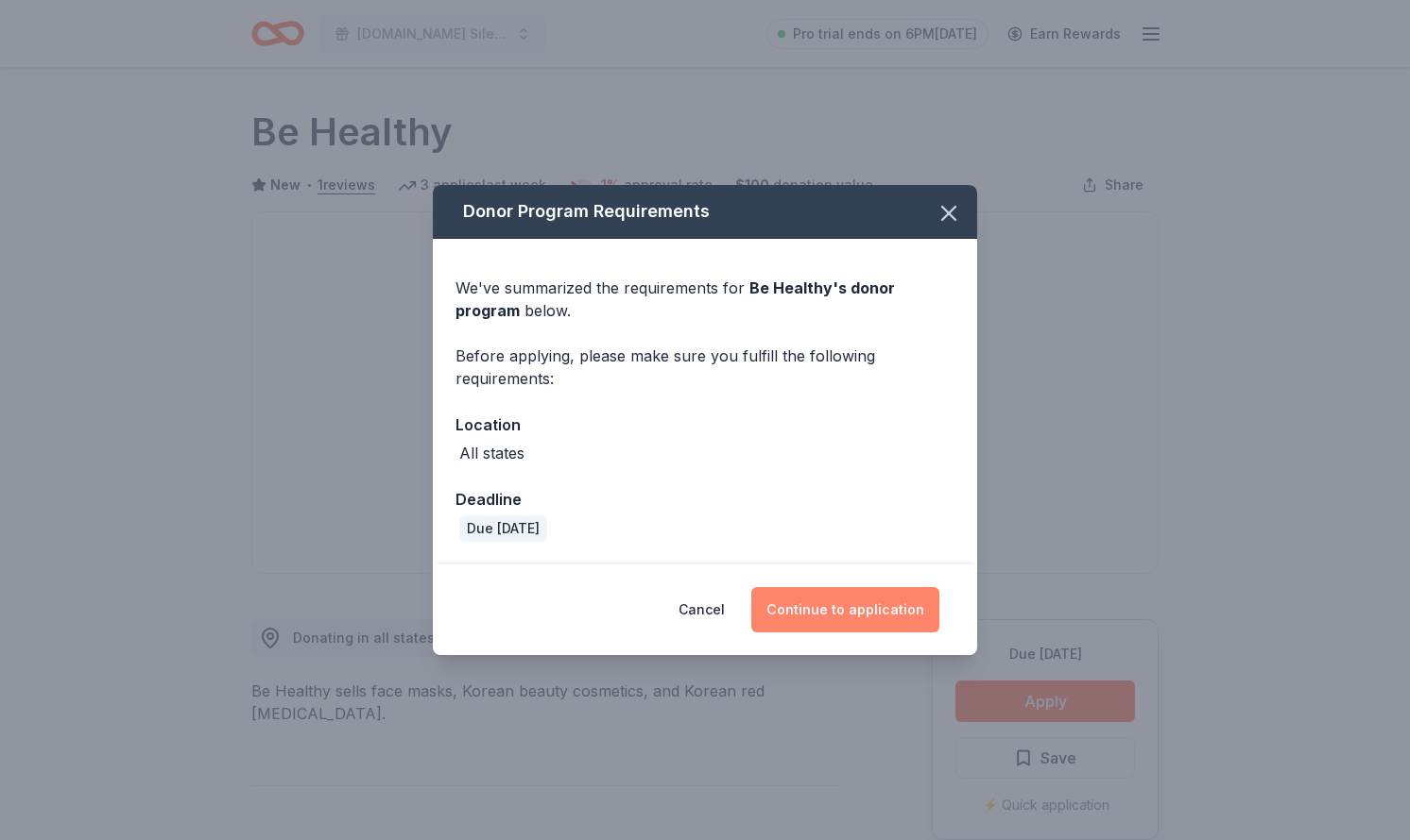
click at [824, 612] on button "Continue to application" at bounding box center [845, 609] width 188 height 45
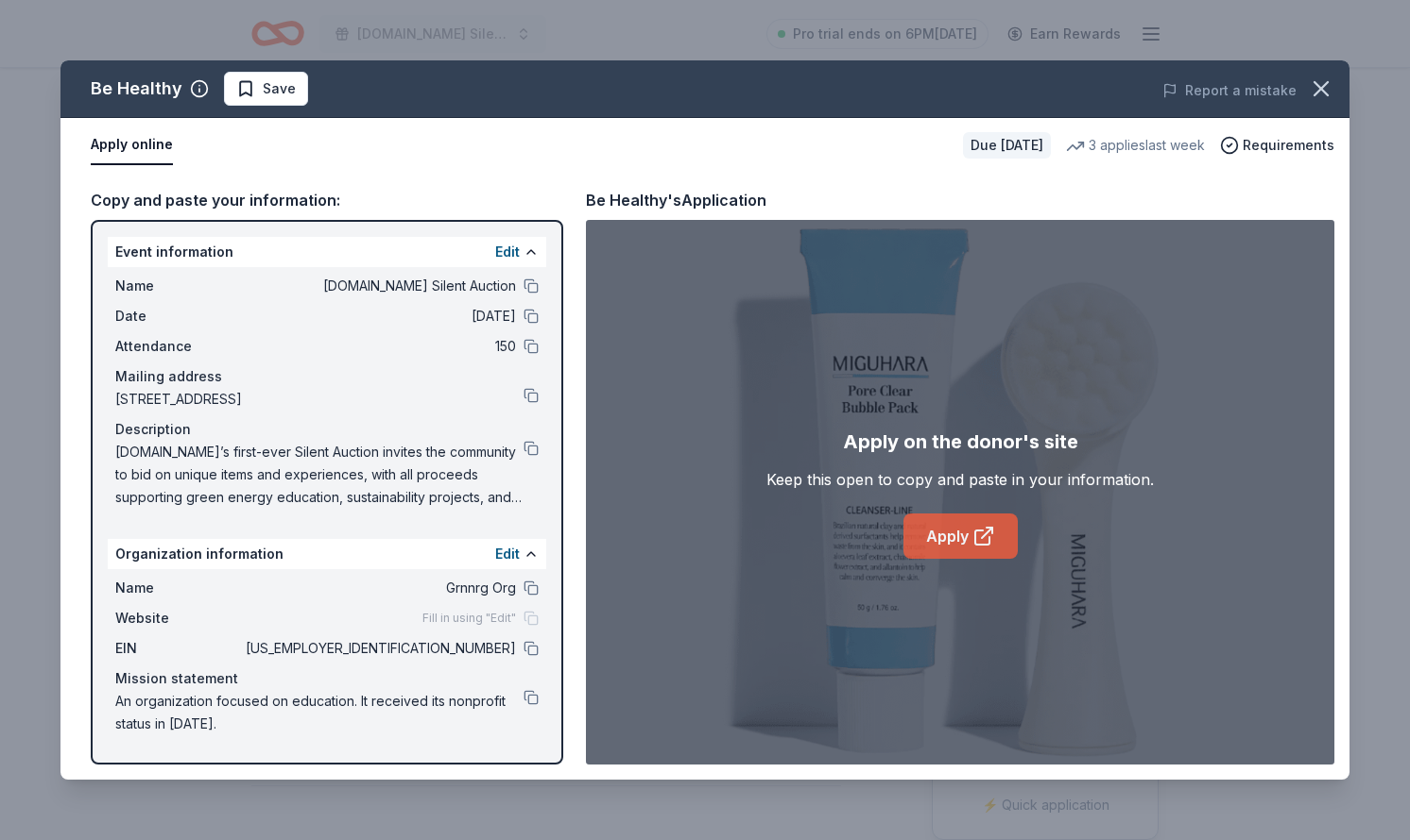
click at [942, 536] on link "Apply" at bounding box center [960, 535] width 114 height 45
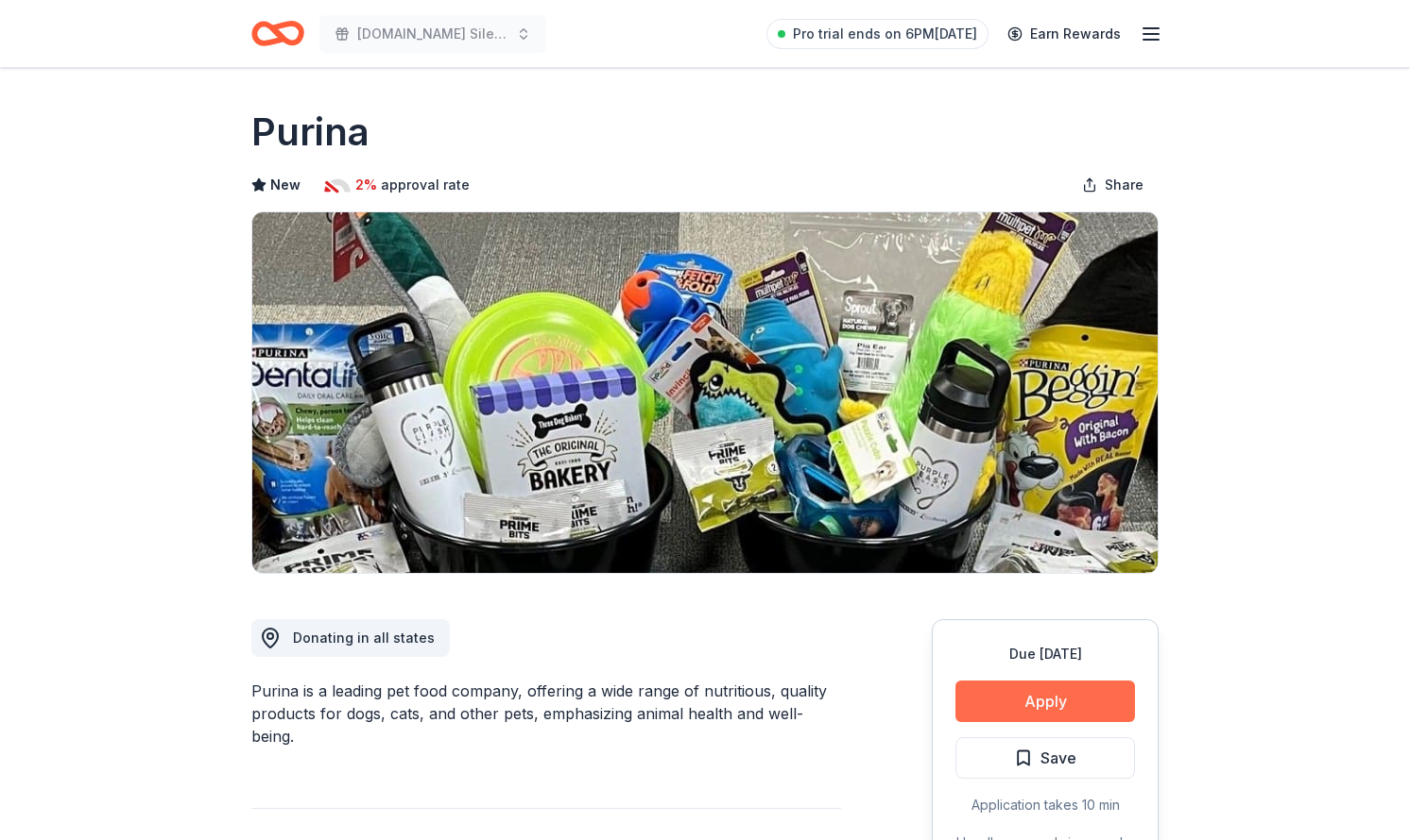
click at [1045, 702] on button "Apply" at bounding box center [1045, 702] width 180 height 42
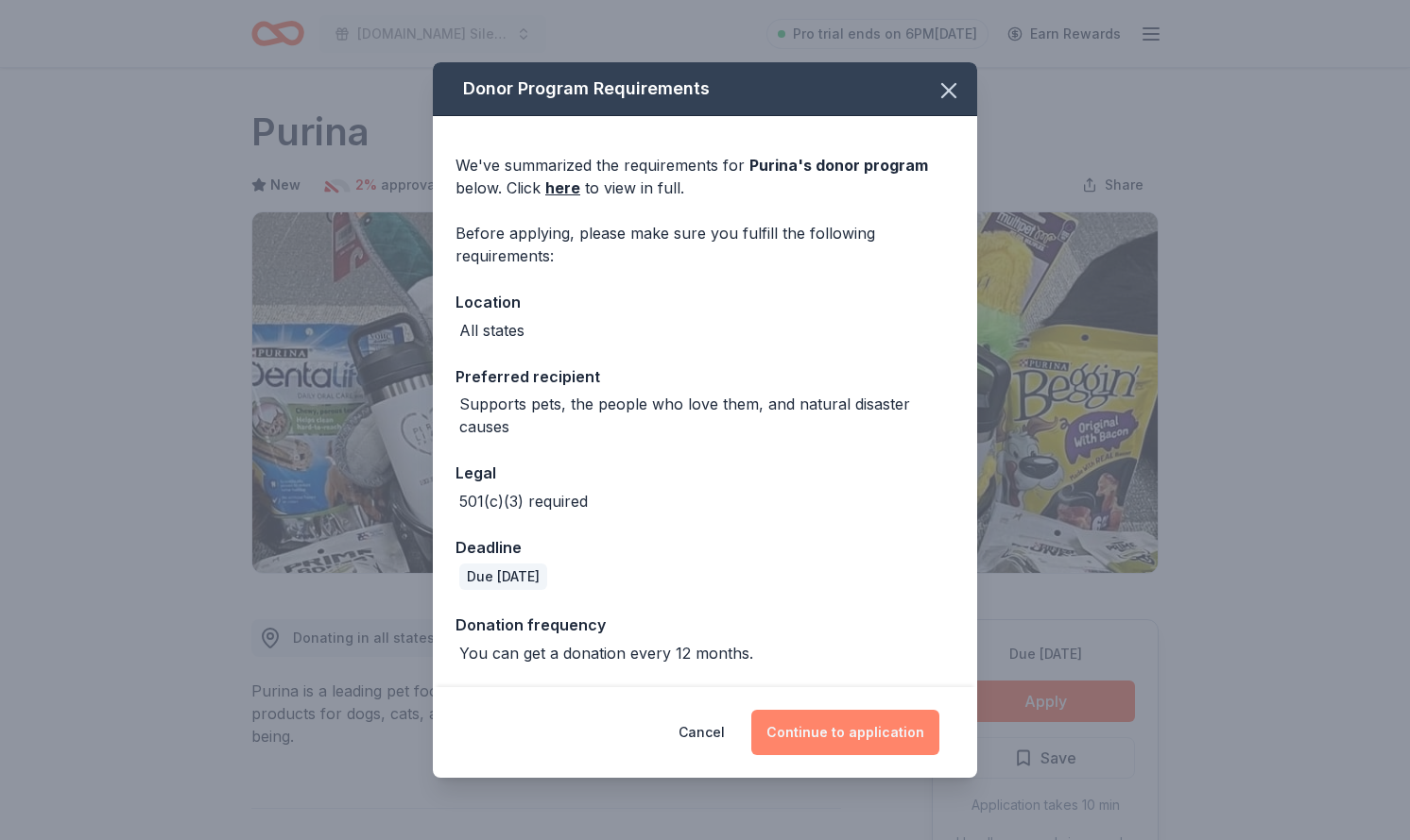
click at [895, 718] on button "Continue to application" at bounding box center [845, 732] width 188 height 45
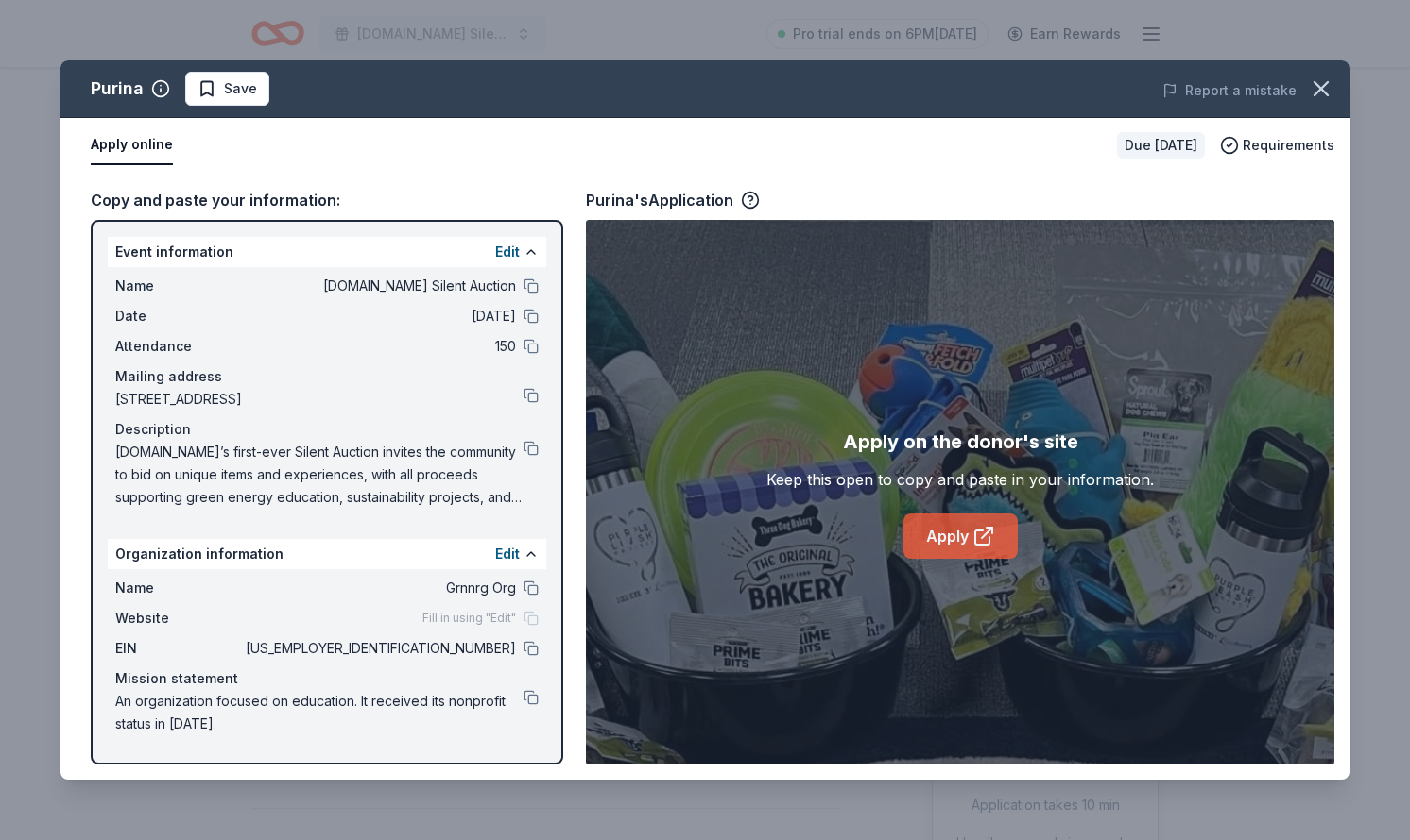
click at [956, 552] on link "Apply" at bounding box center [960, 535] width 114 height 45
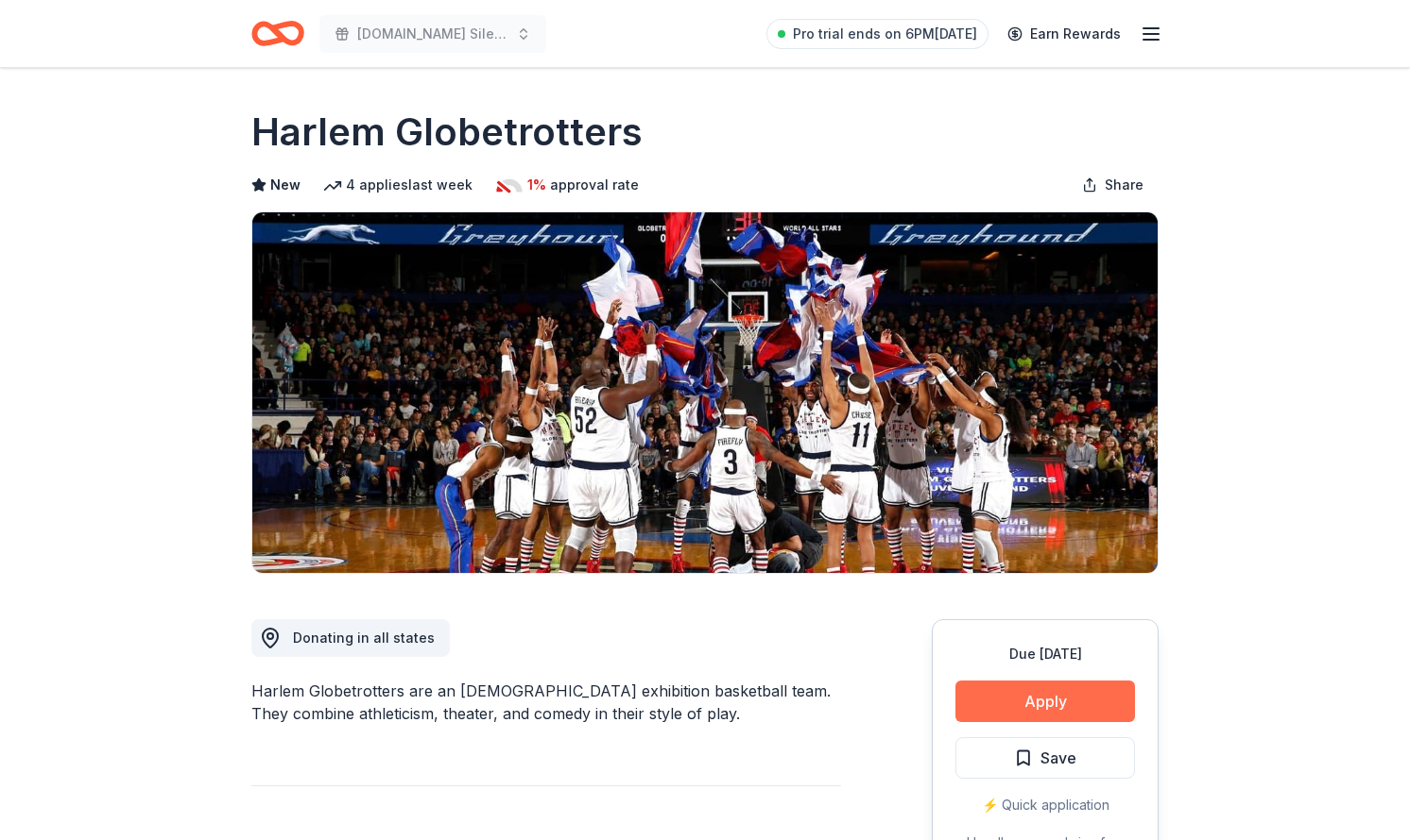
click at [1070, 710] on button "Apply" at bounding box center [1045, 702] width 180 height 42
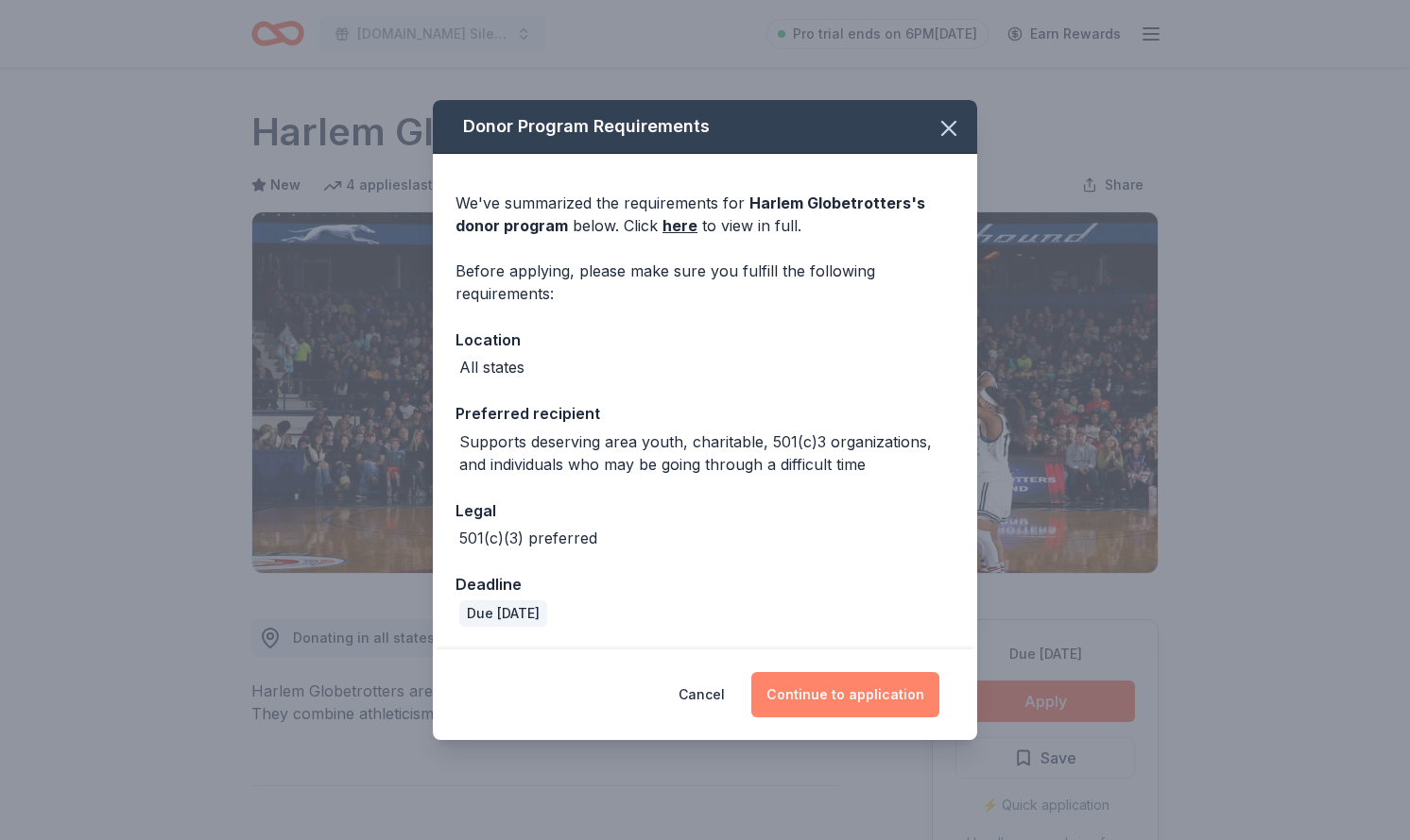
click at [837, 705] on button "Continue to application" at bounding box center [845, 694] width 188 height 45
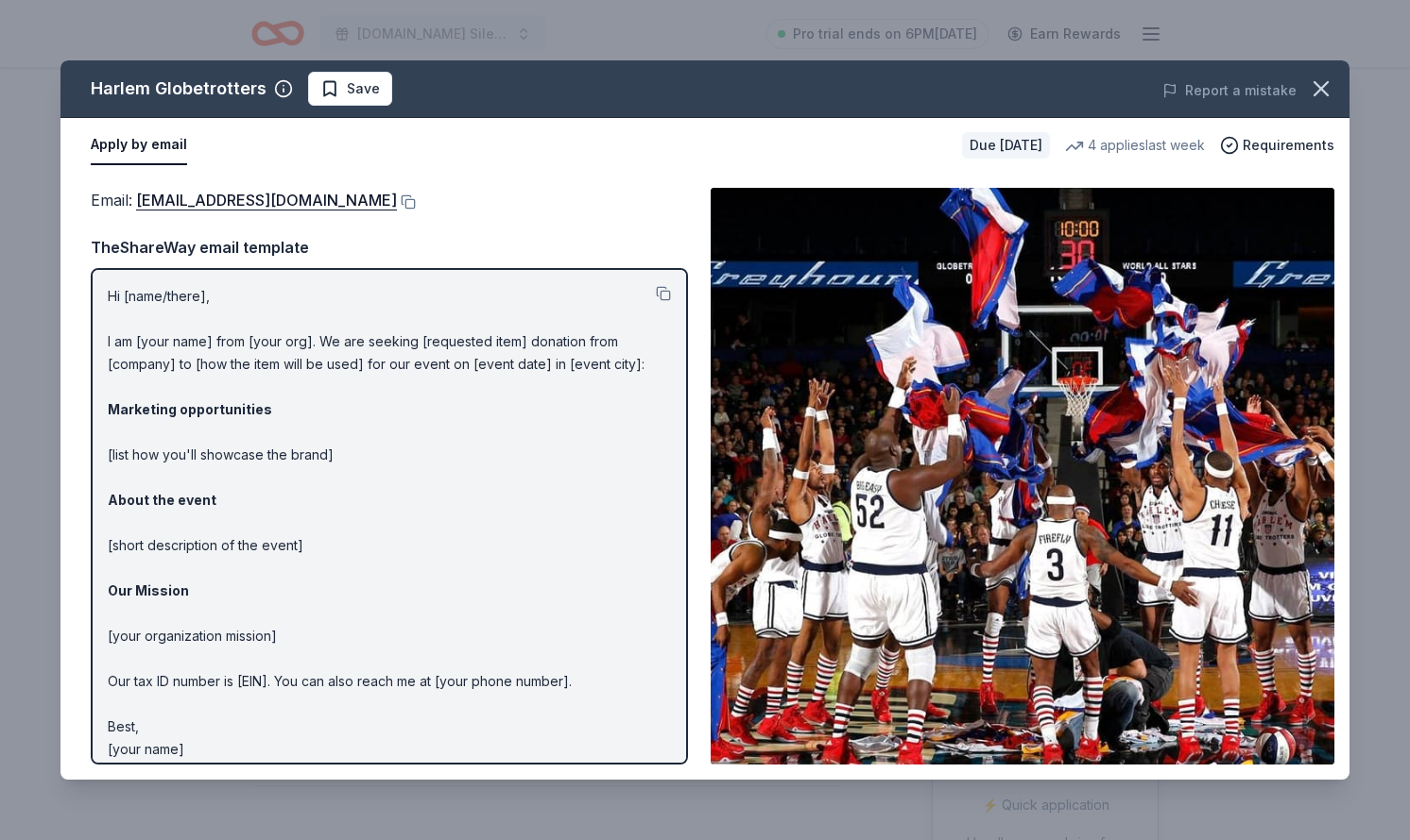
click at [372, 210] on div "Email : info@harlemglobetrotters.com" at bounding box center [389, 200] width 597 height 25
click at [397, 202] on button at bounding box center [406, 202] width 19 height 15
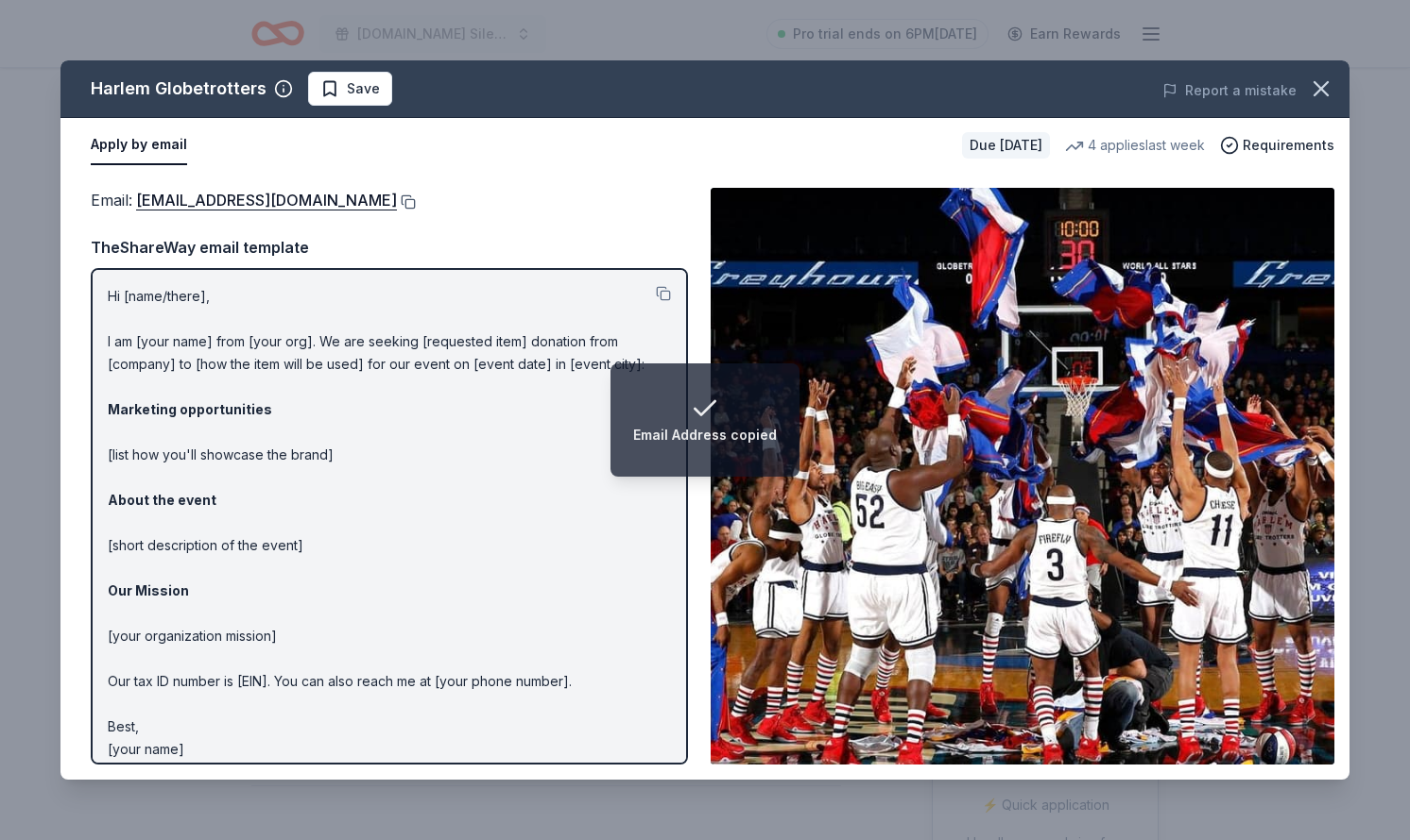
click at [397, 201] on button at bounding box center [406, 202] width 19 height 15
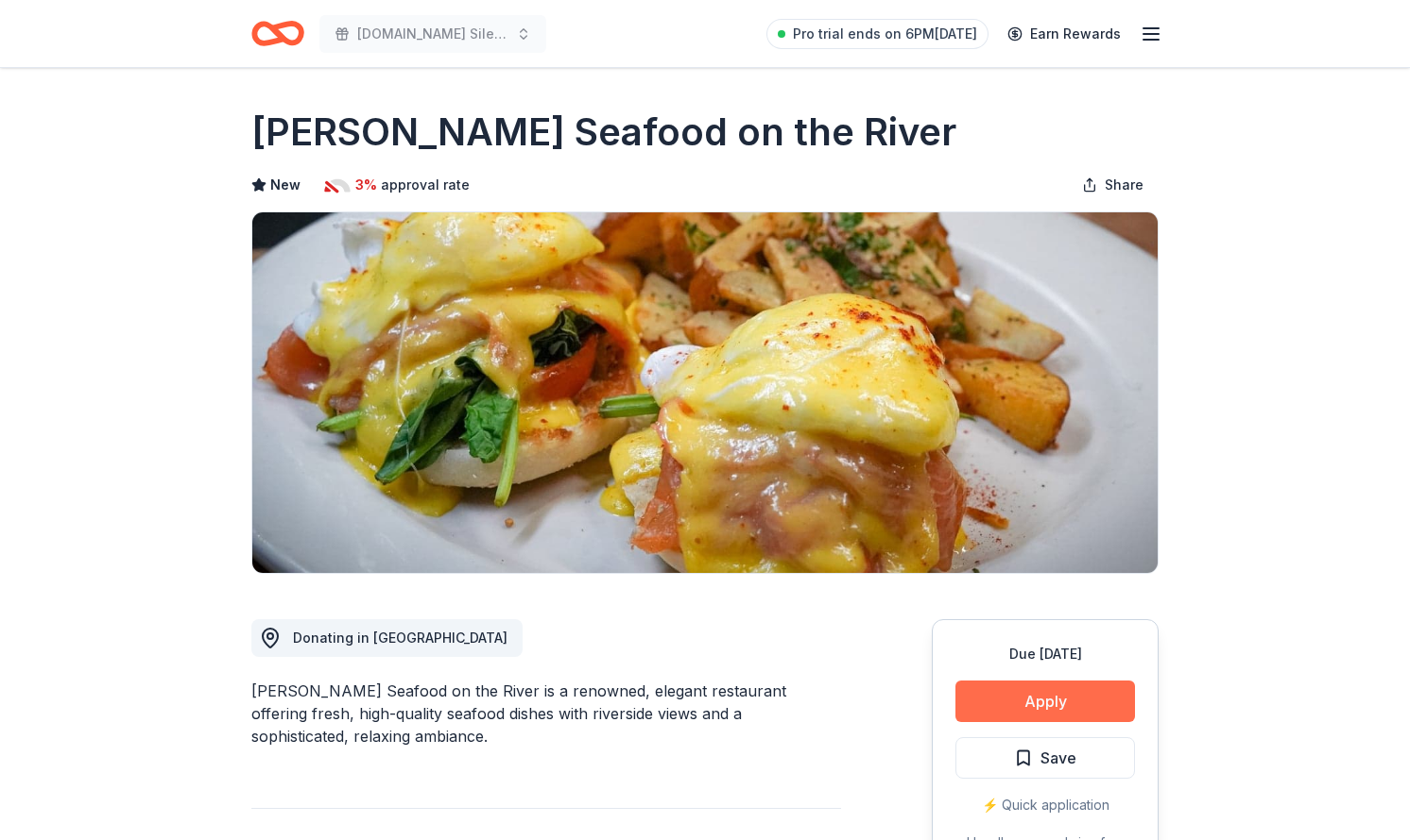
click at [1015, 697] on button "Apply" at bounding box center [1045, 702] width 180 height 42
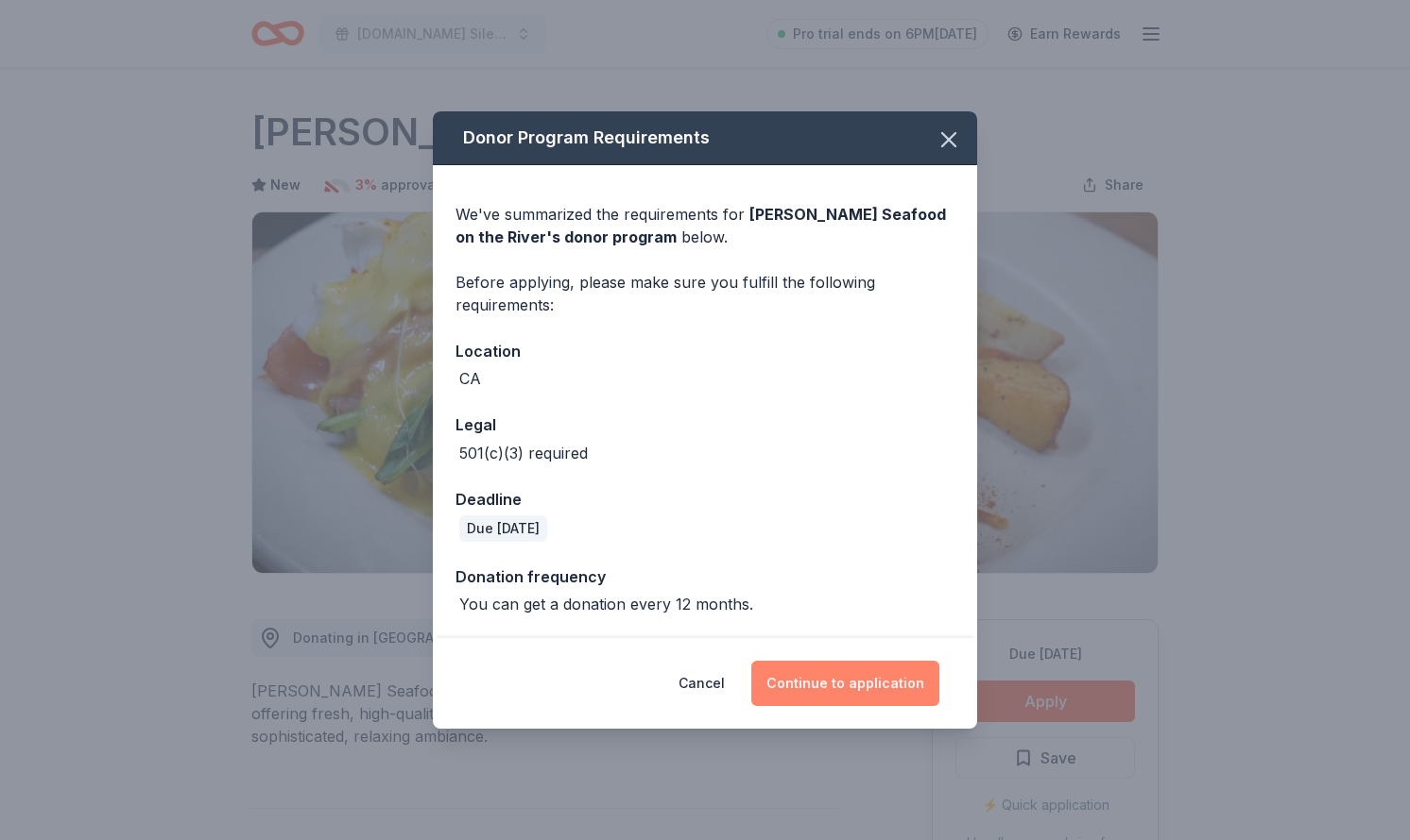
click at [833, 671] on button "Continue to application" at bounding box center [845, 683] width 188 height 45
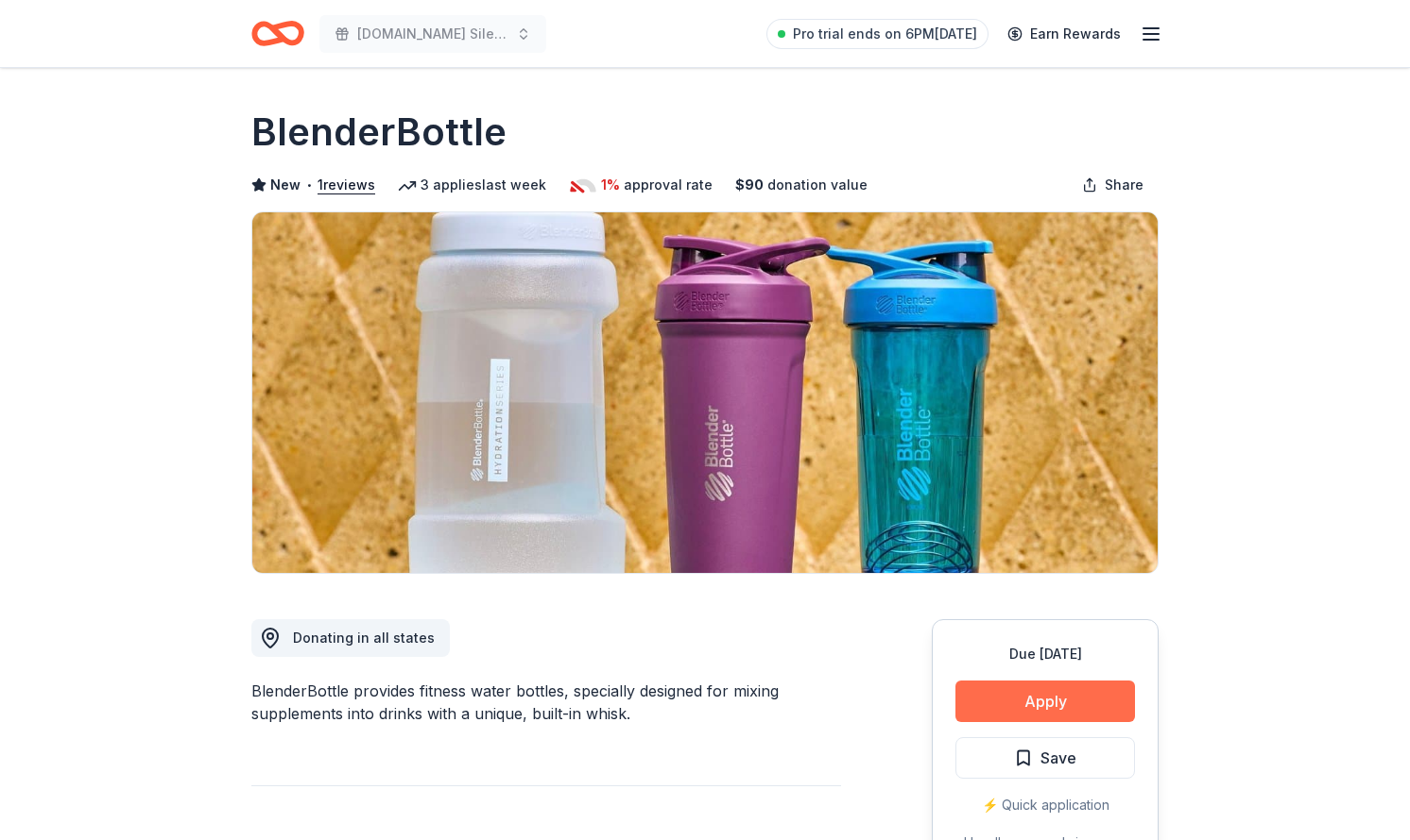
click at [1009, 703] on button "Apply" at bounding box center [1045, 702] width 180 height 42
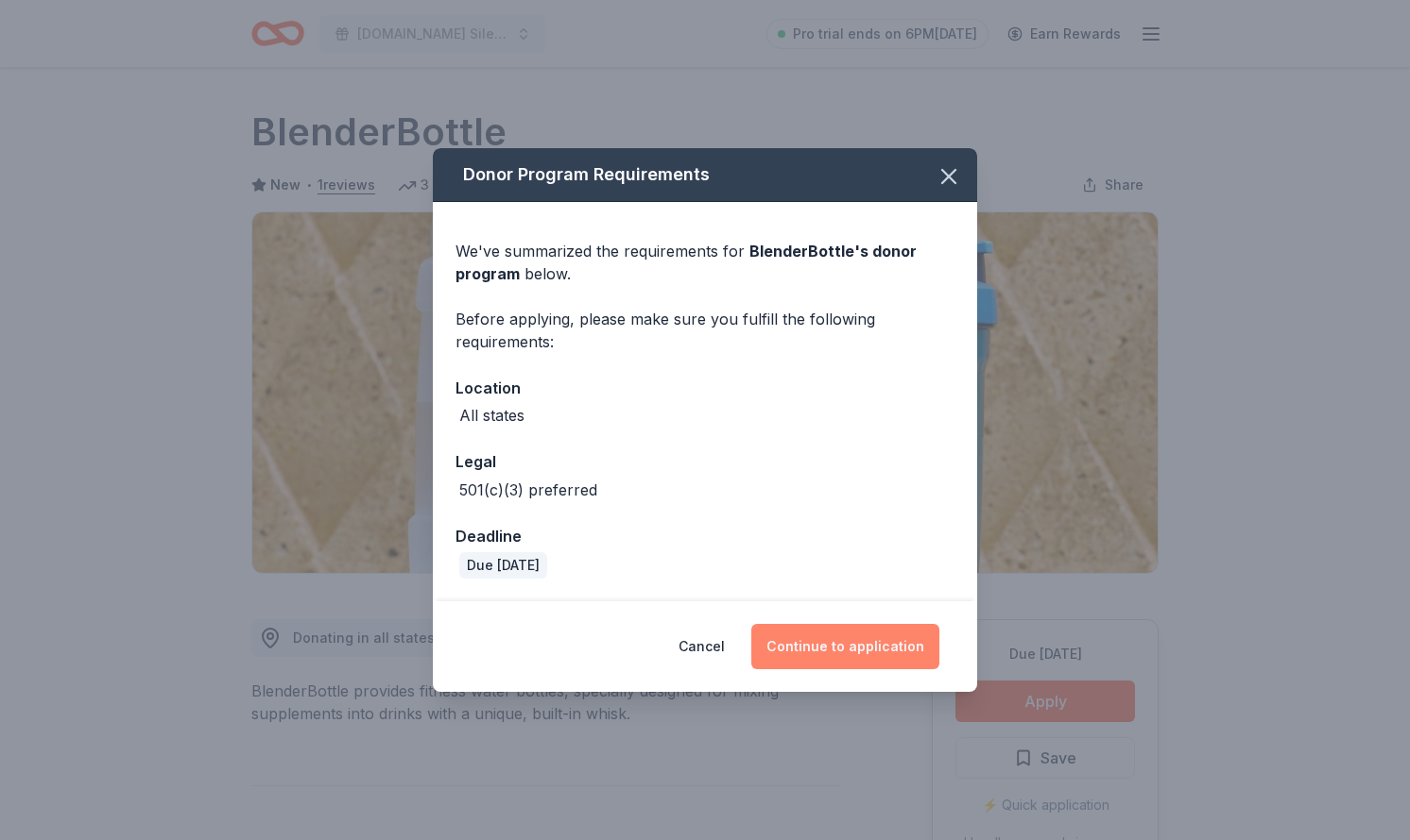
click at [852, 655] on button "Continue to application" at bounding box center [845, 646] width 188 height 45
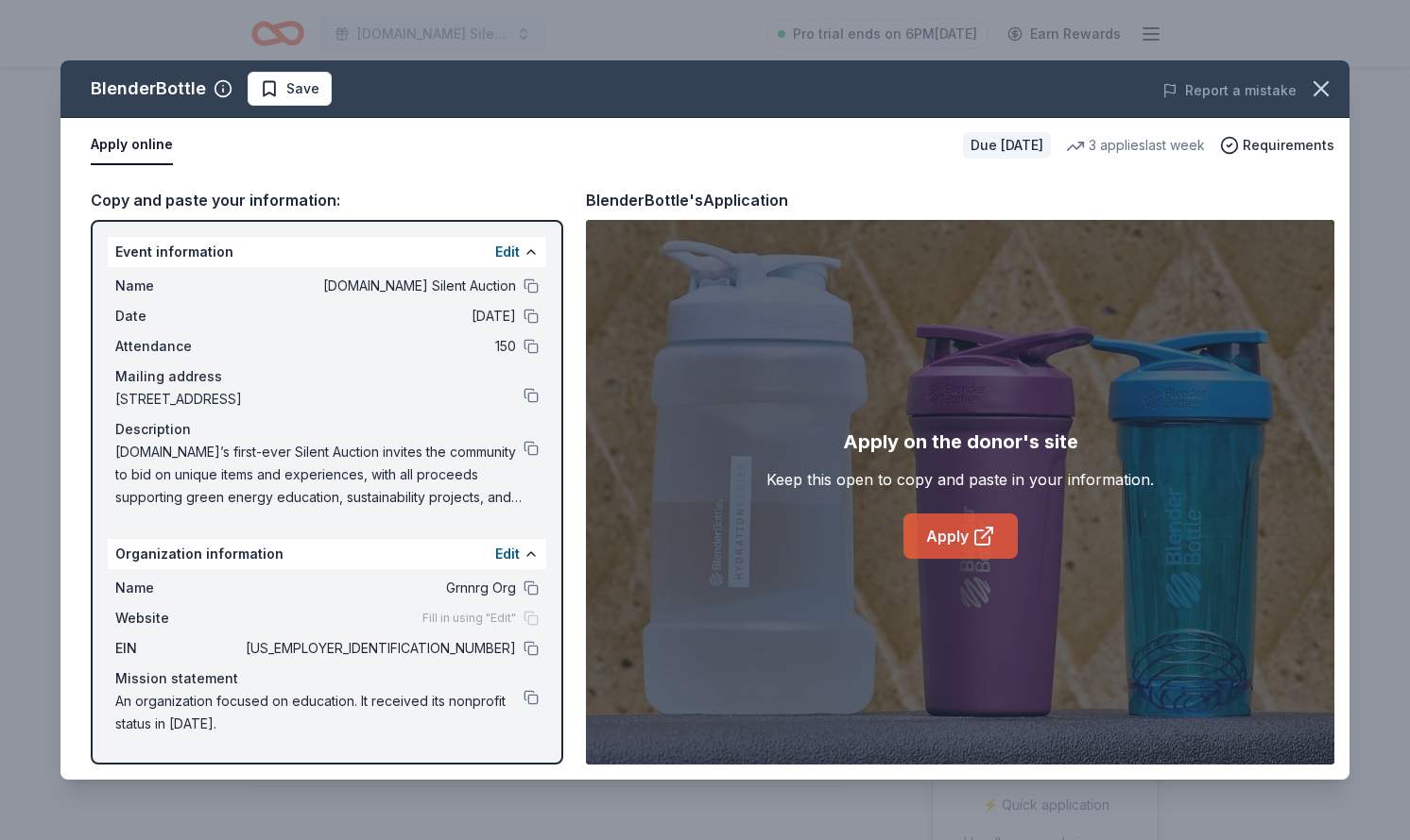
click at [947, 541] on link "Apply" at bounding box center [960, 535] width 114 height 45
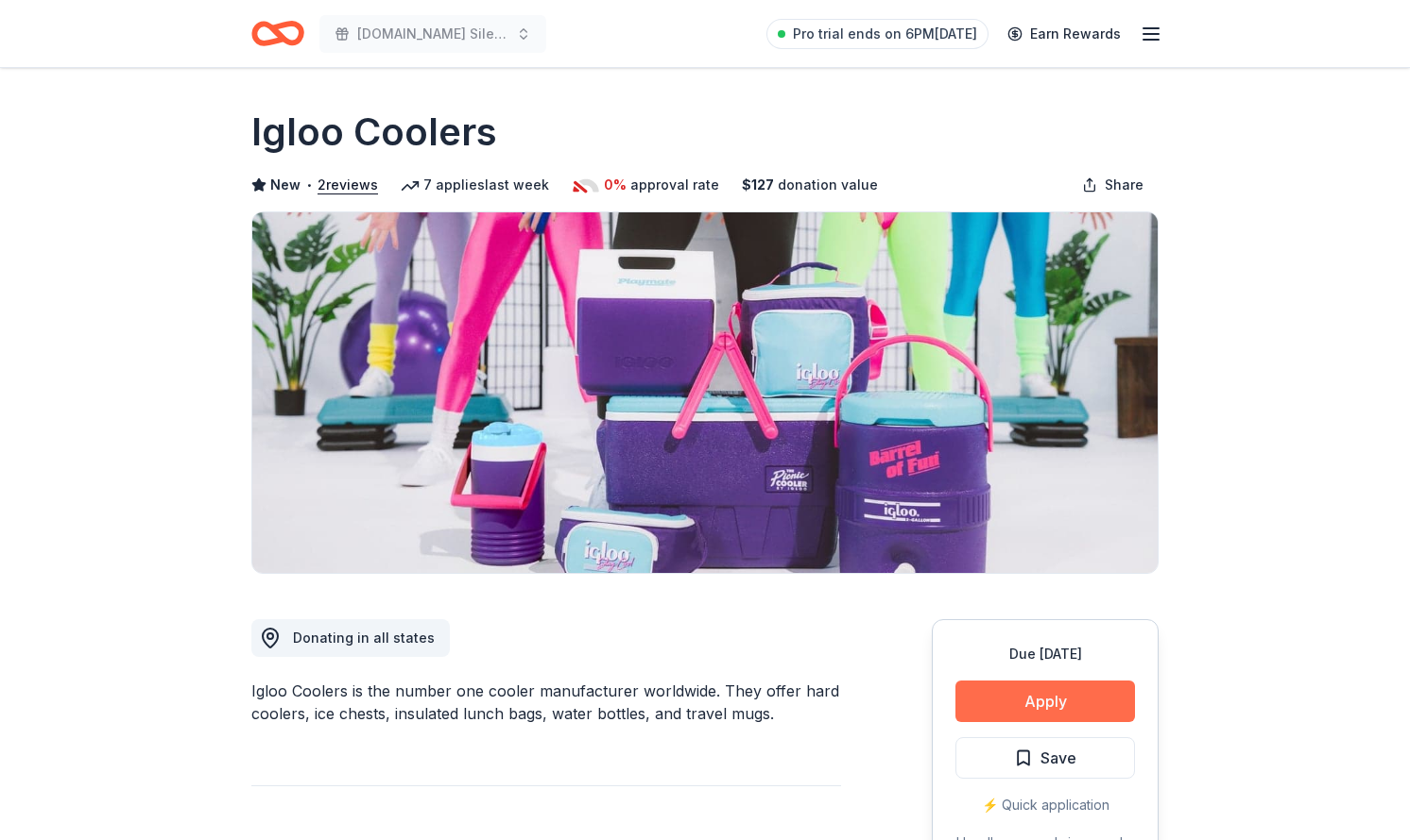
click at [981, 699] on button "Apply" at bounding box center [1045, 702] width 180 height 42
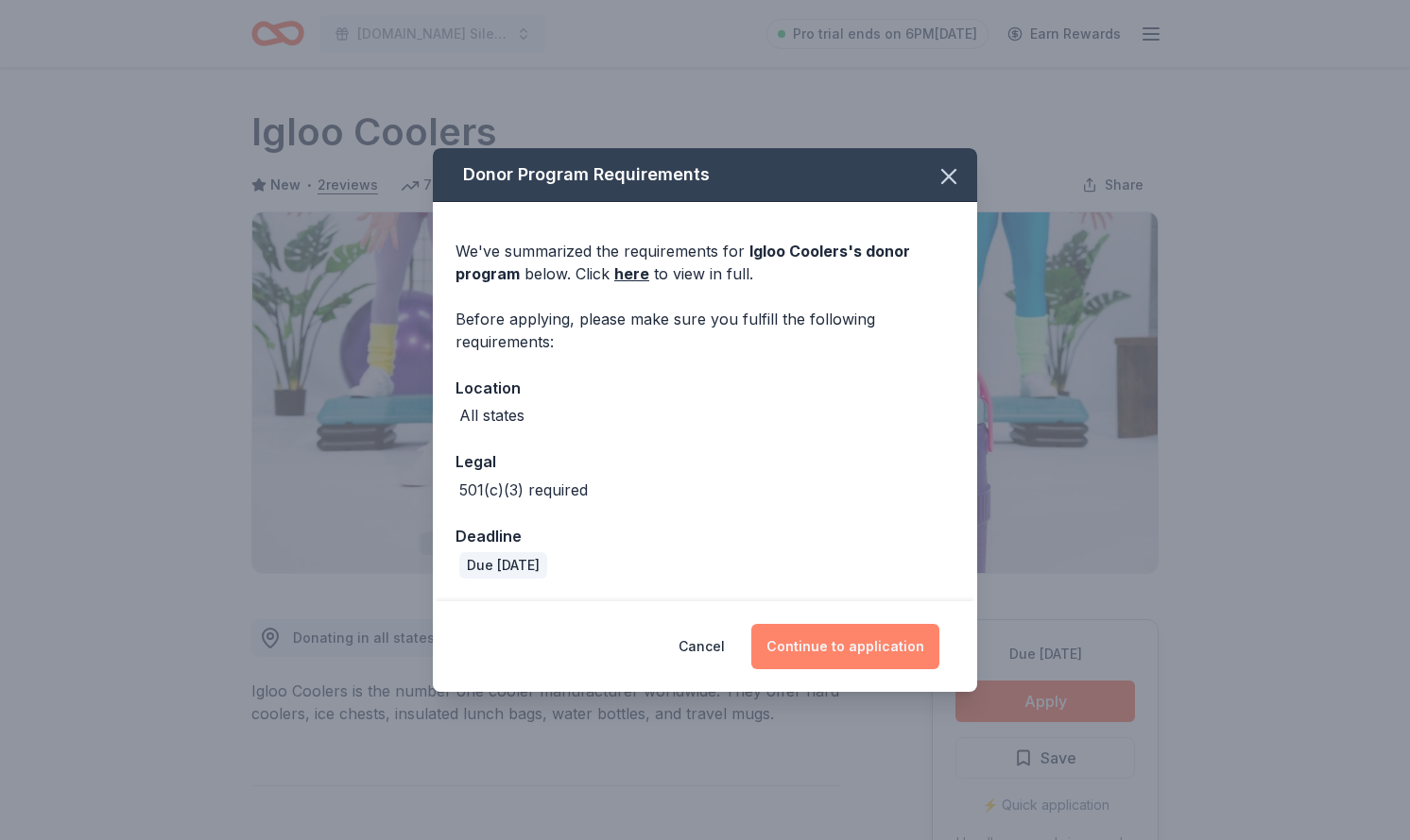
click at [842, 640] on button "Continue to application" at bounding box center [845, 646] width 188 height 45
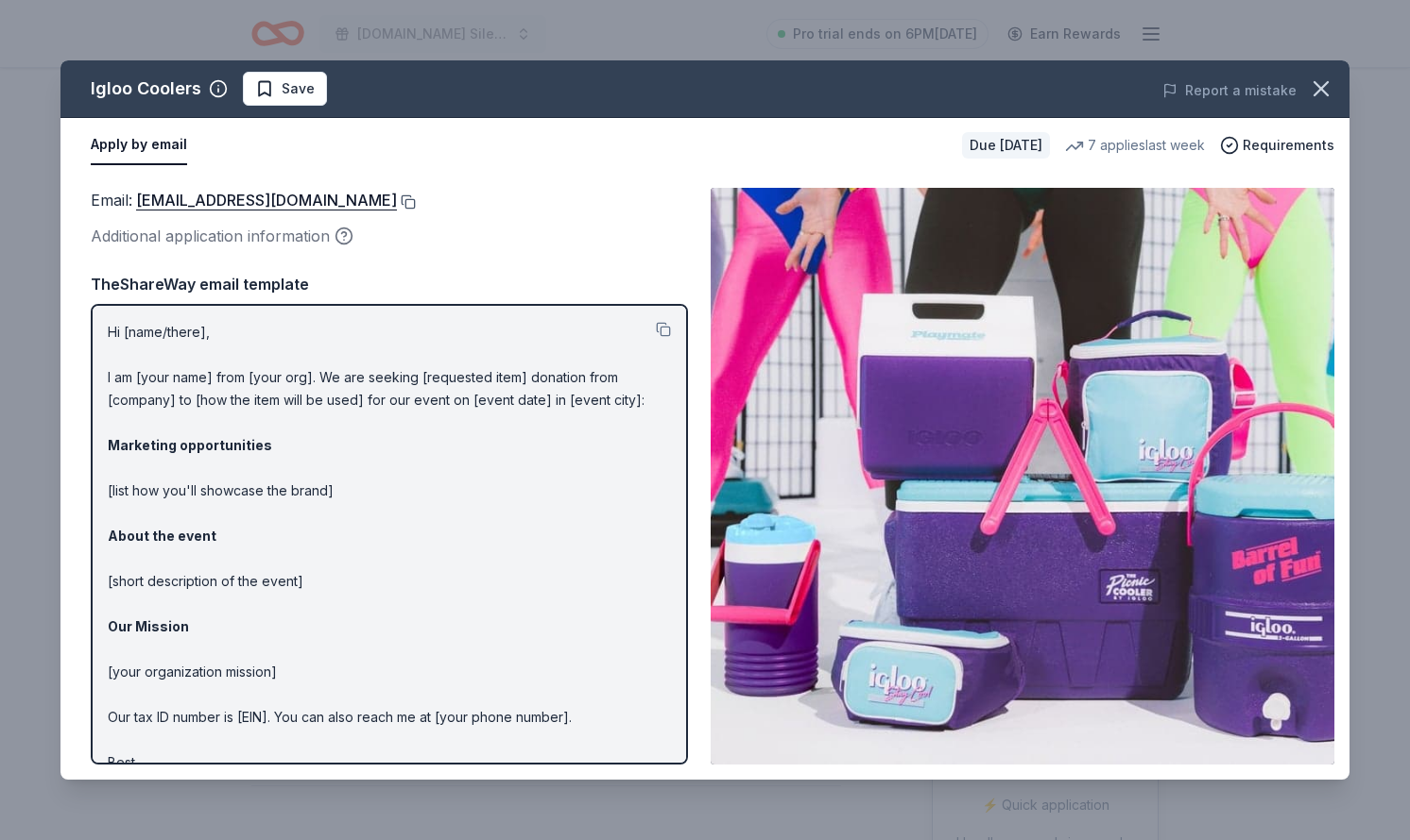
click at [397, 202] on button at bounding box center [406, 202] width 19 height 15
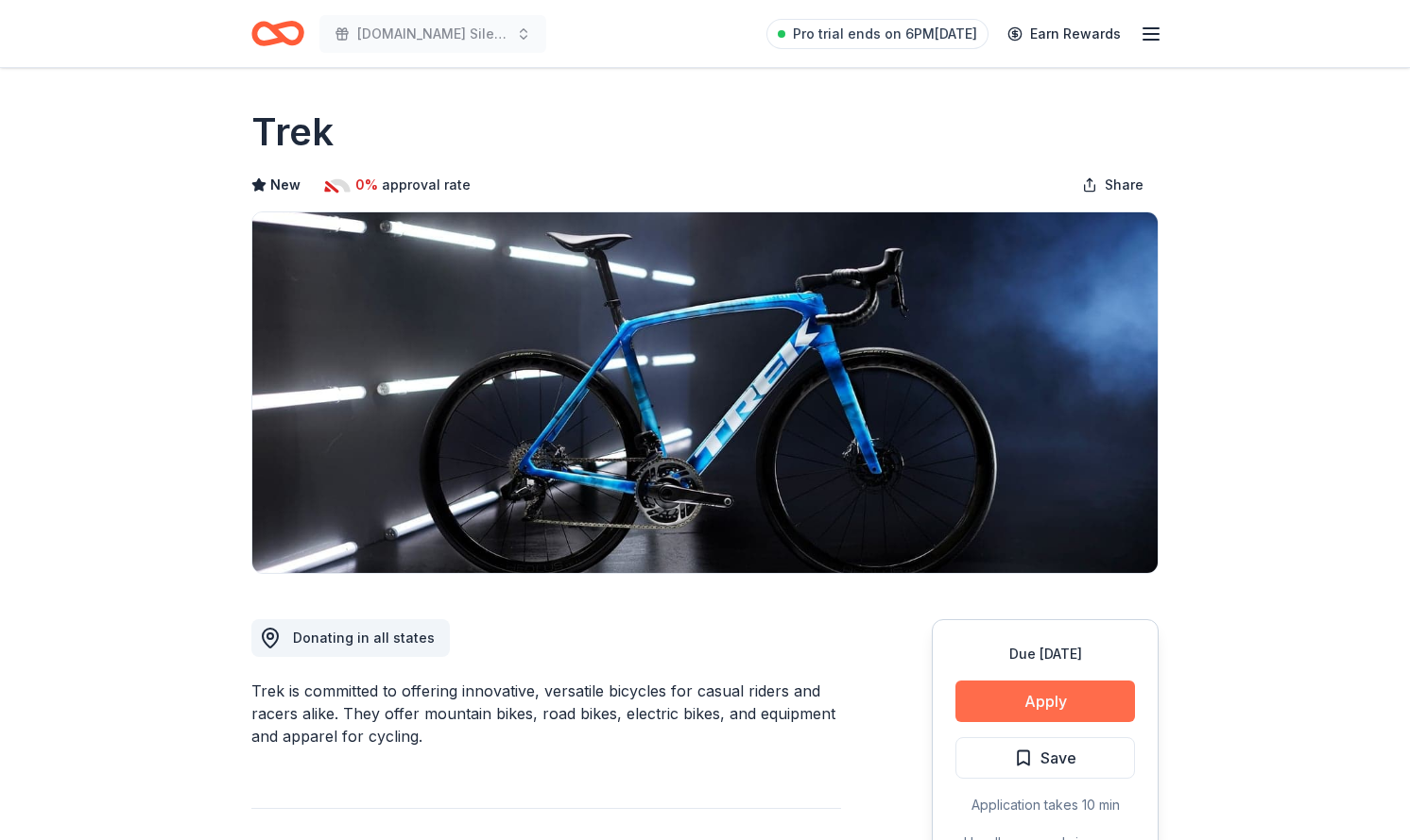
click at [980, 708] on button "Apply" at bounding box center [1045, 702] width 180 height 42
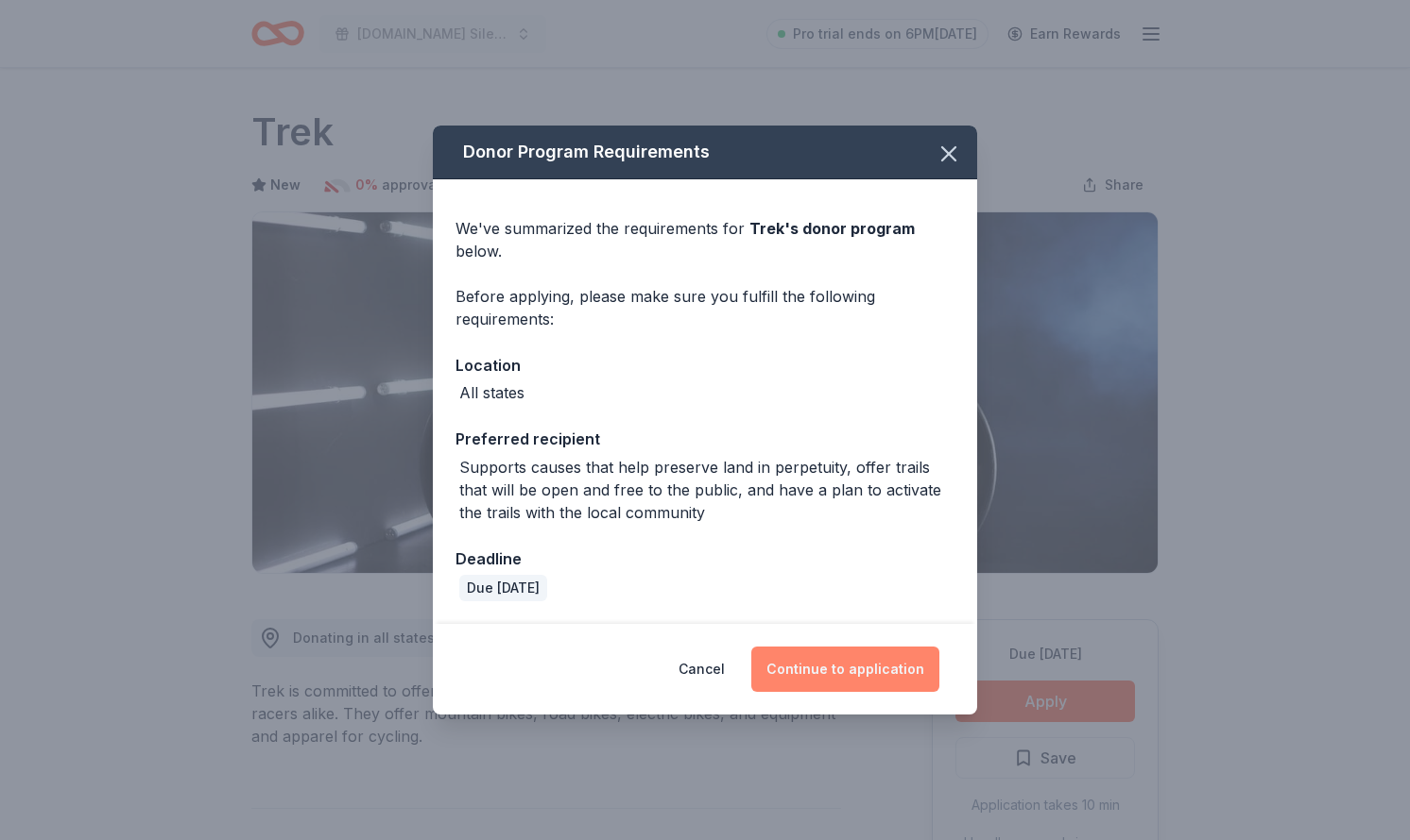
click at [834, 669] on button "Continue to application" at bounding box center [845, 669] width 188 height 45
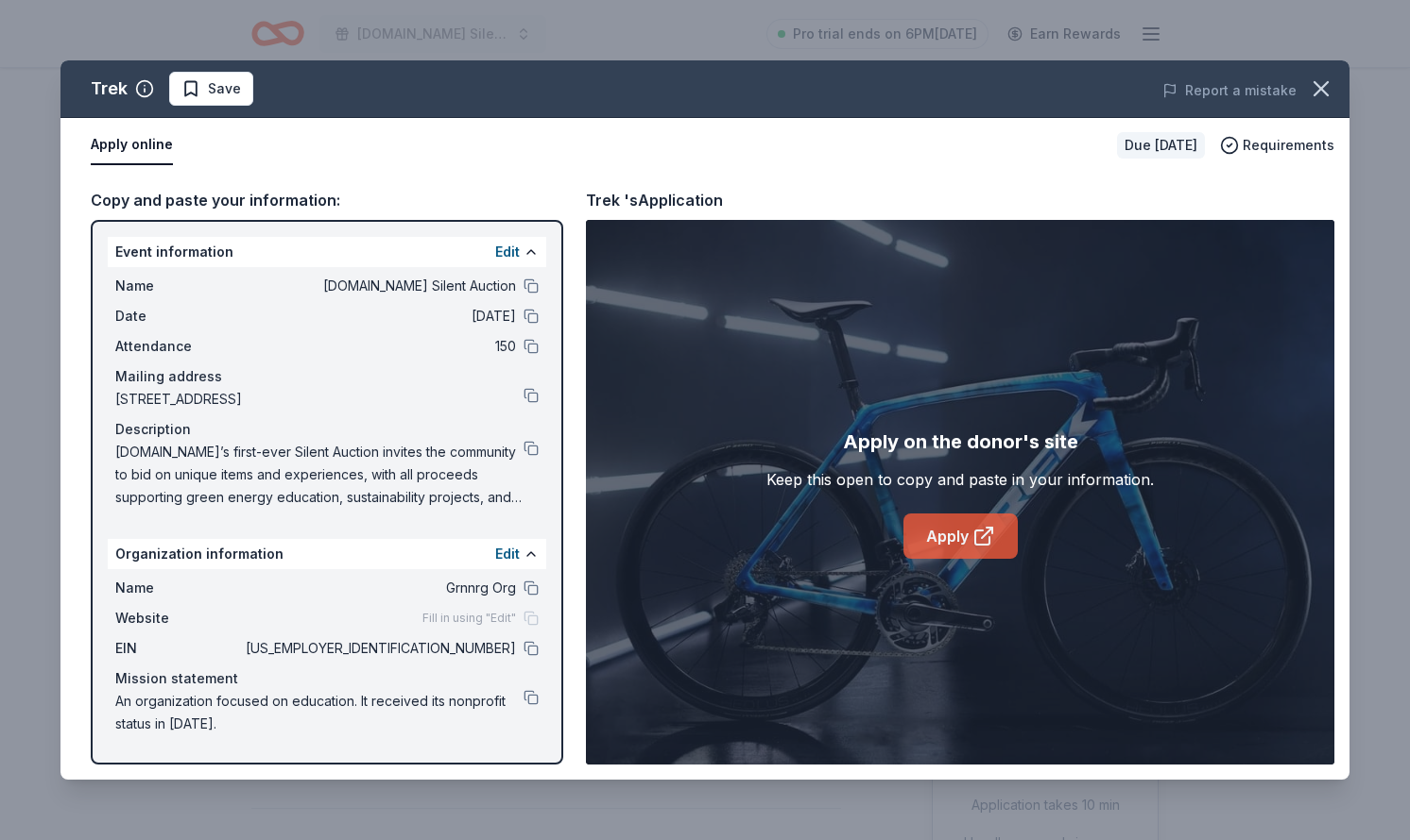
click at [945, 538] on link "Apply" at bounding box center [960, 535] width 114 height 45
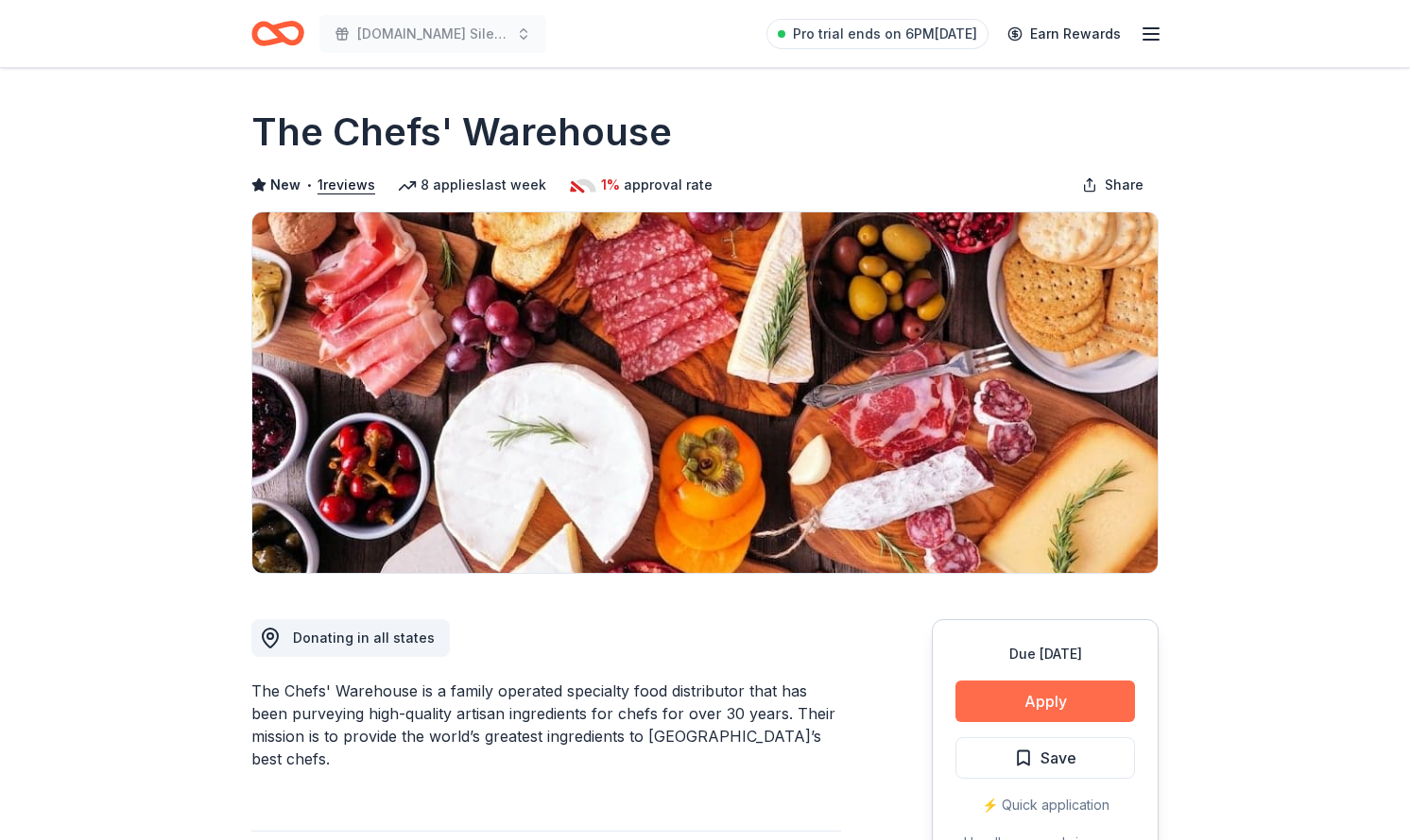
click at [1056, 706] on button "Apply" at bounding box center [1045, 702] width 180 height 42
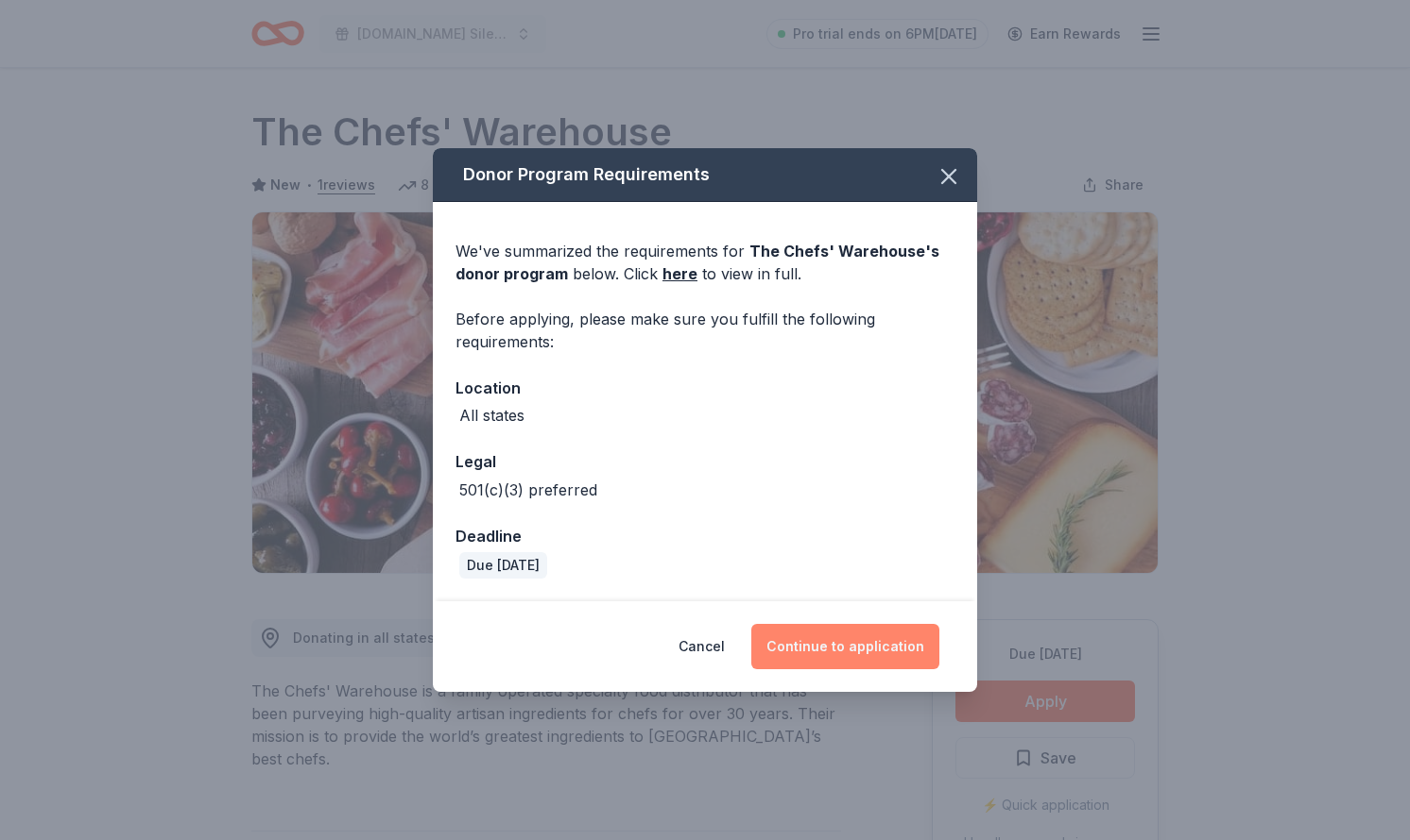
click at [830, 640] on button "Continue to application" at bounding box center [845, 646] width 188 height 45
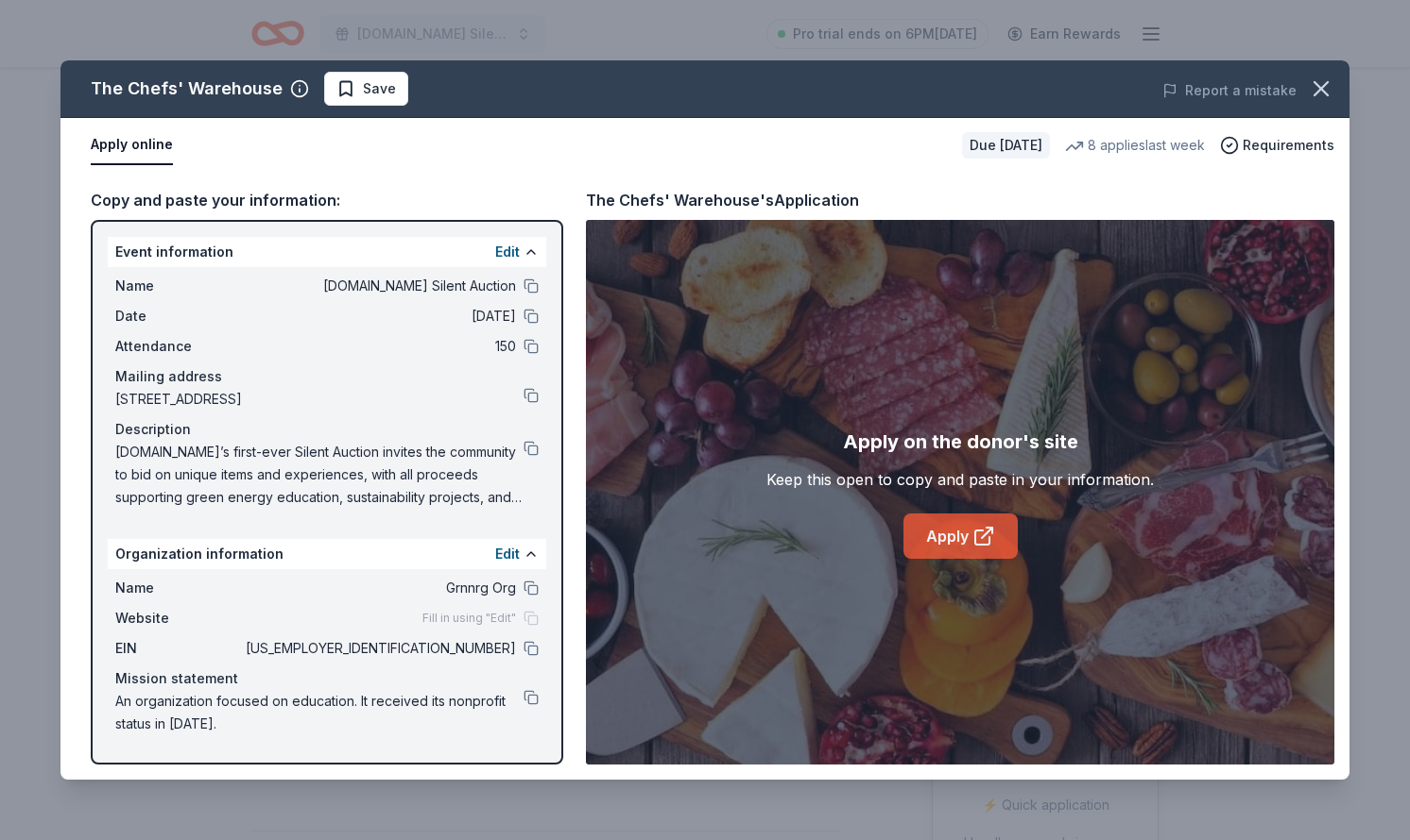
click at [955, 535] on link "Apply" at bounding box center [960, 535] width 114 height 45
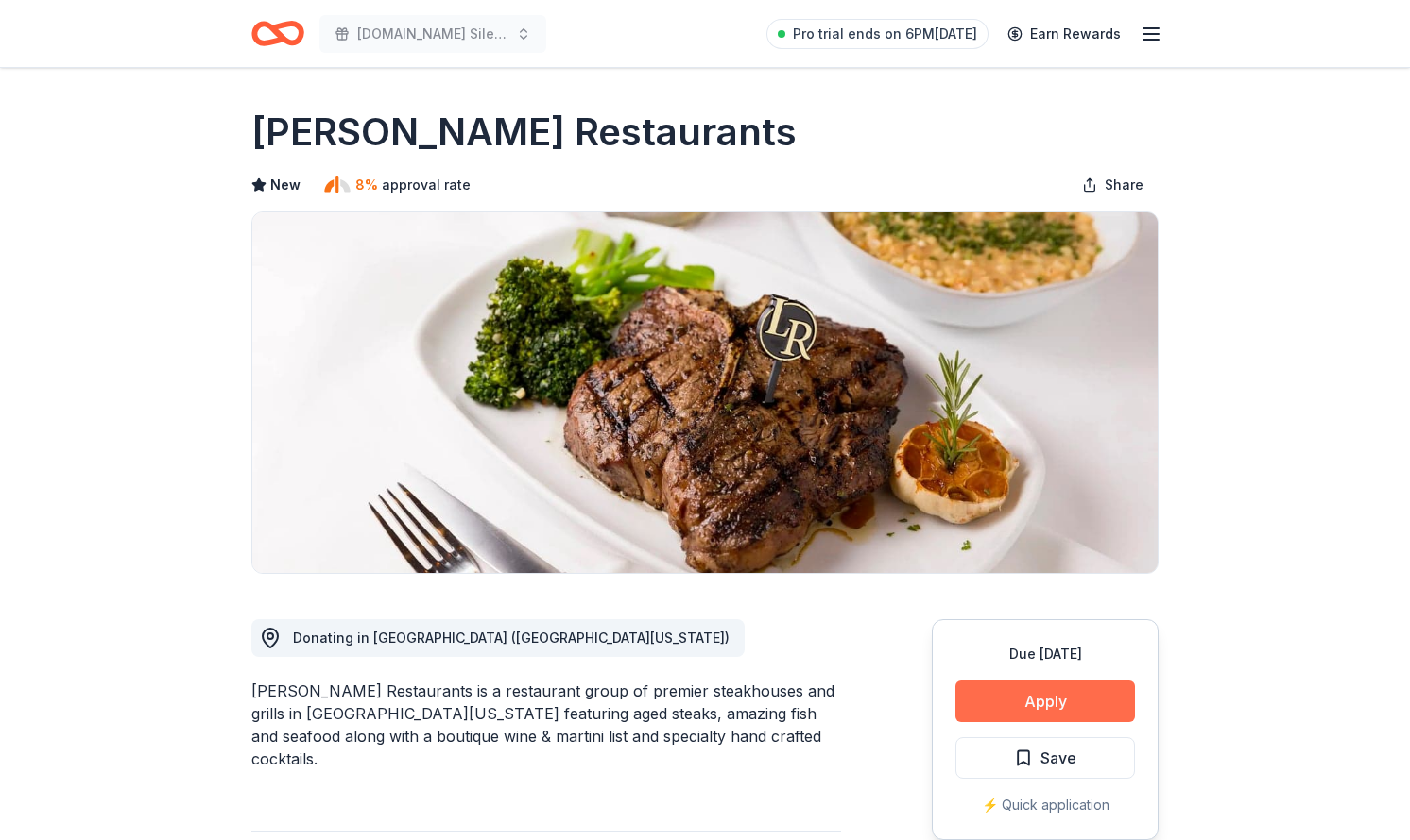
click at [1012, 709] on button "Apply" at bounding box center [1045, 702] width 180 height 42
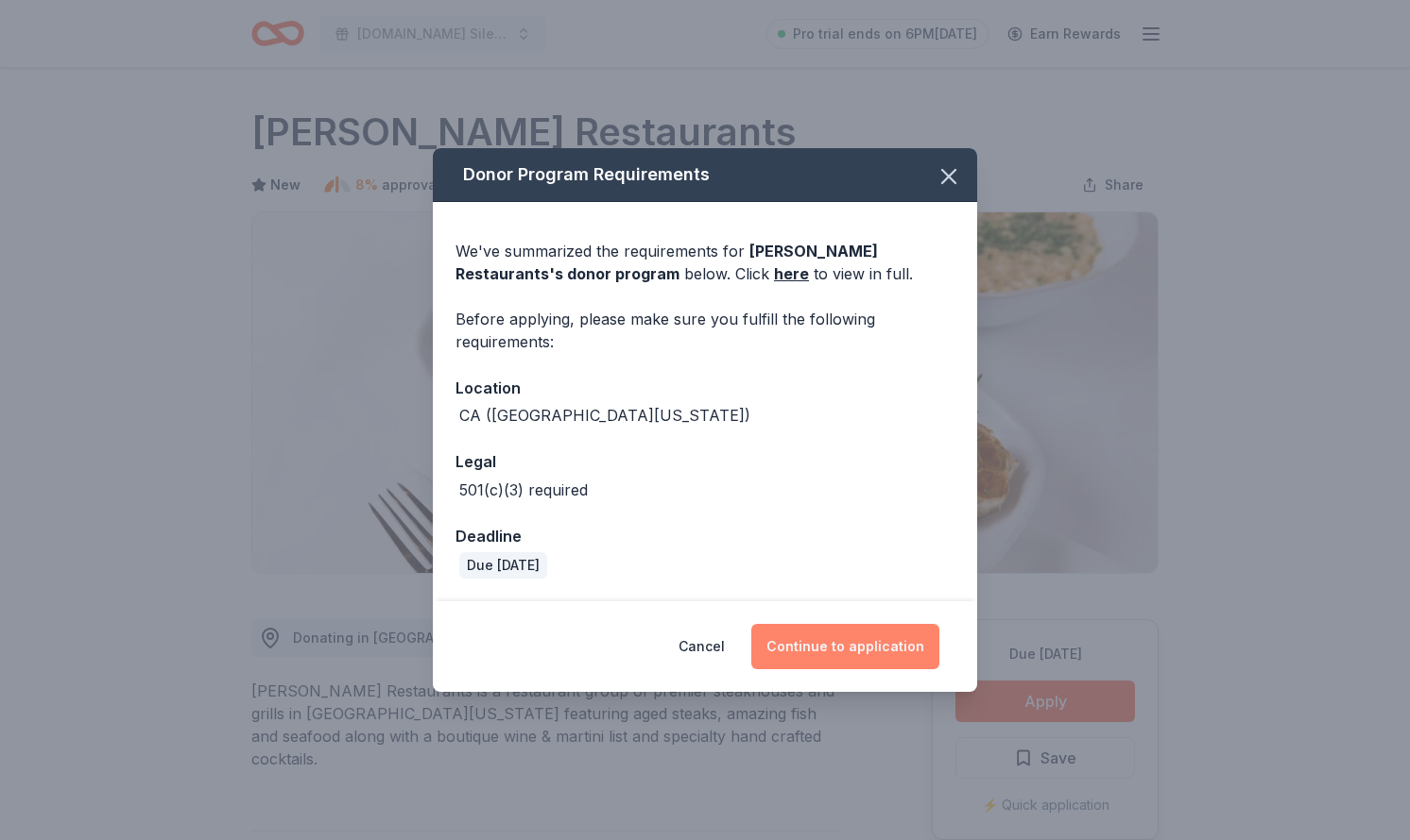
click at [823, 650] on button "Continue to application" at bounding box center [845, 646] width 188 height 45
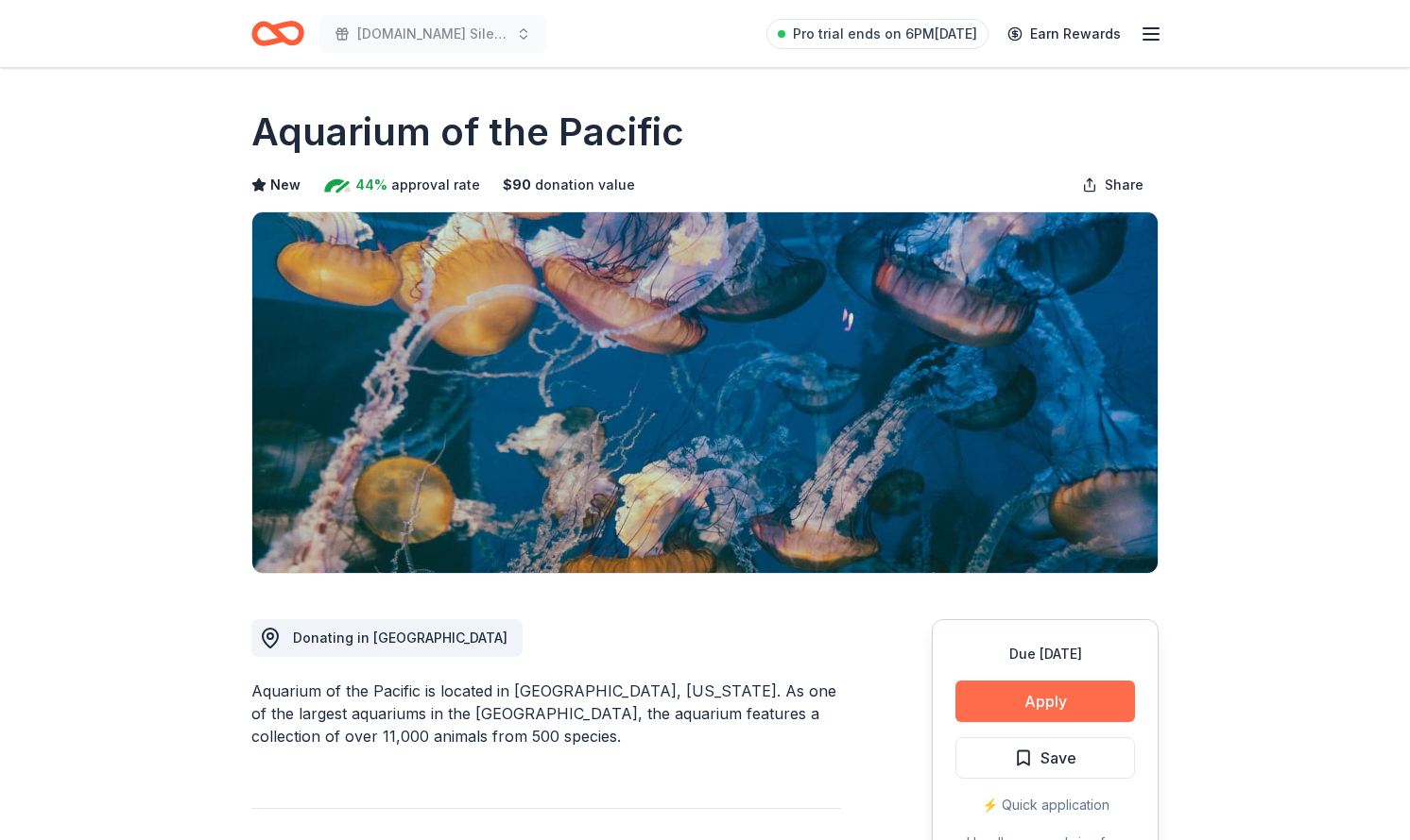
click at [1004, 698] on button "Apply" at bounding box center [1045, 702] width 180 height 42
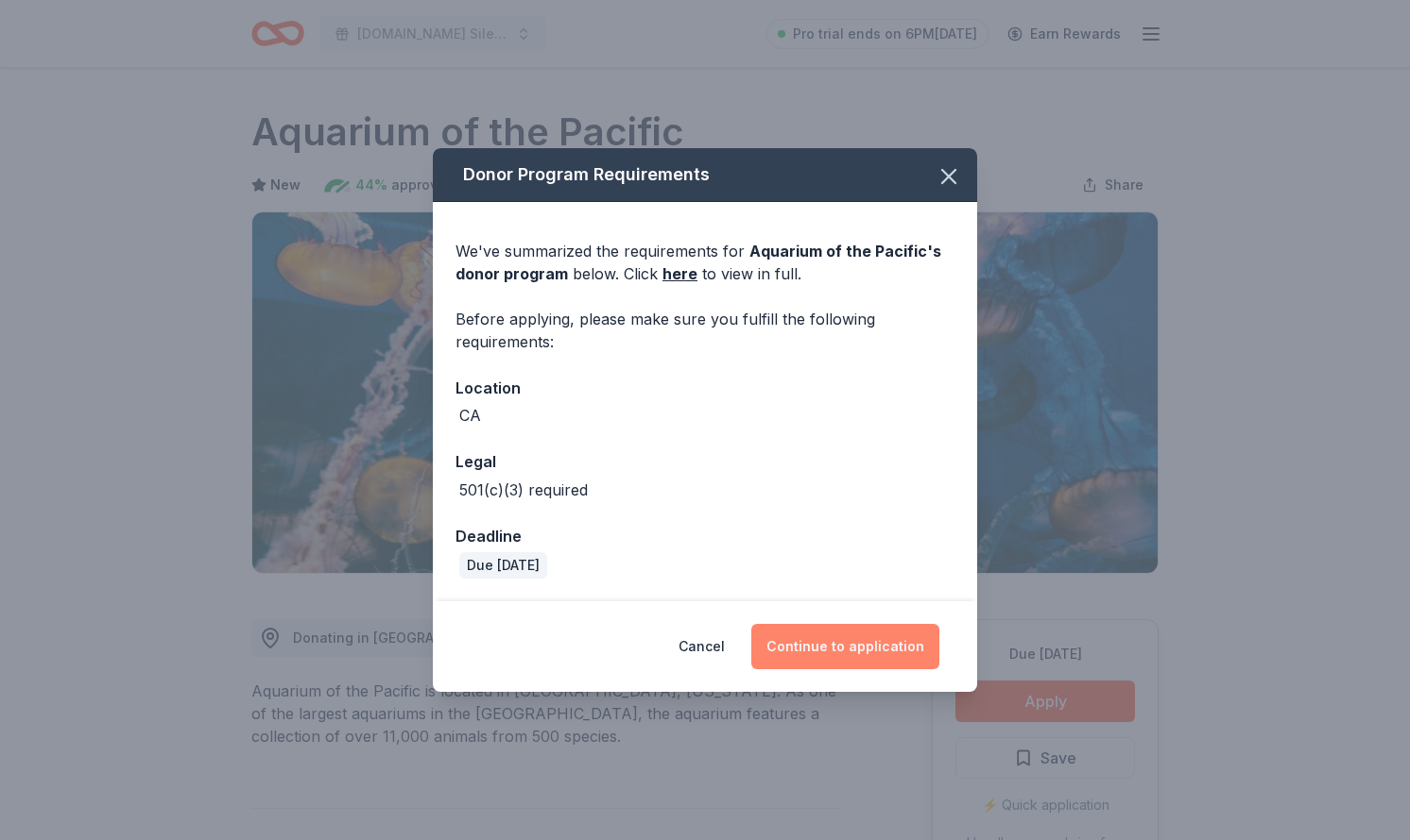
click at [827, 636] on button "Continue to application" at bounding box center [845, 646] width 188 height 45
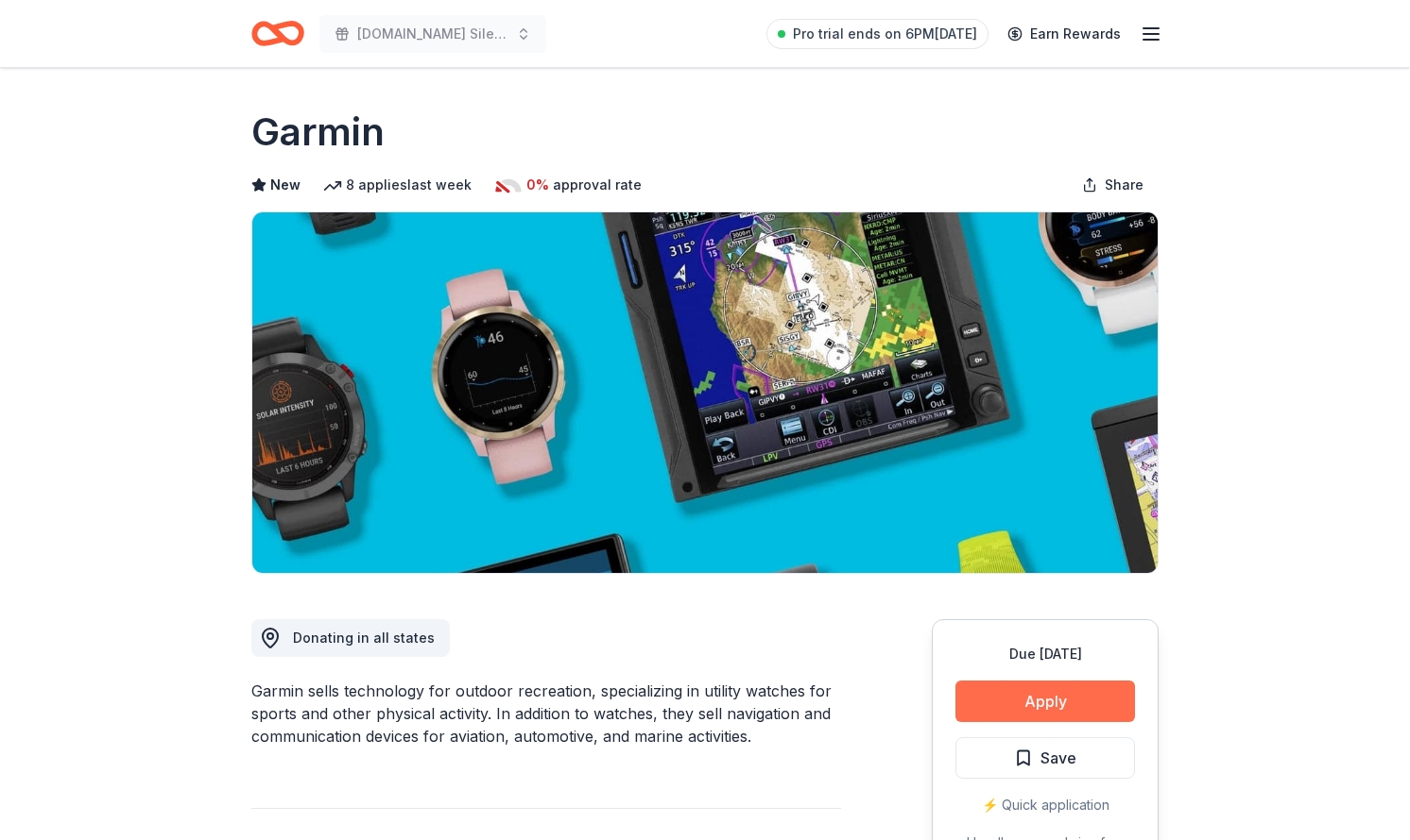
click at [1091, 684] on button "Apply" at bounding box center [1045, 702] width 180 height 42
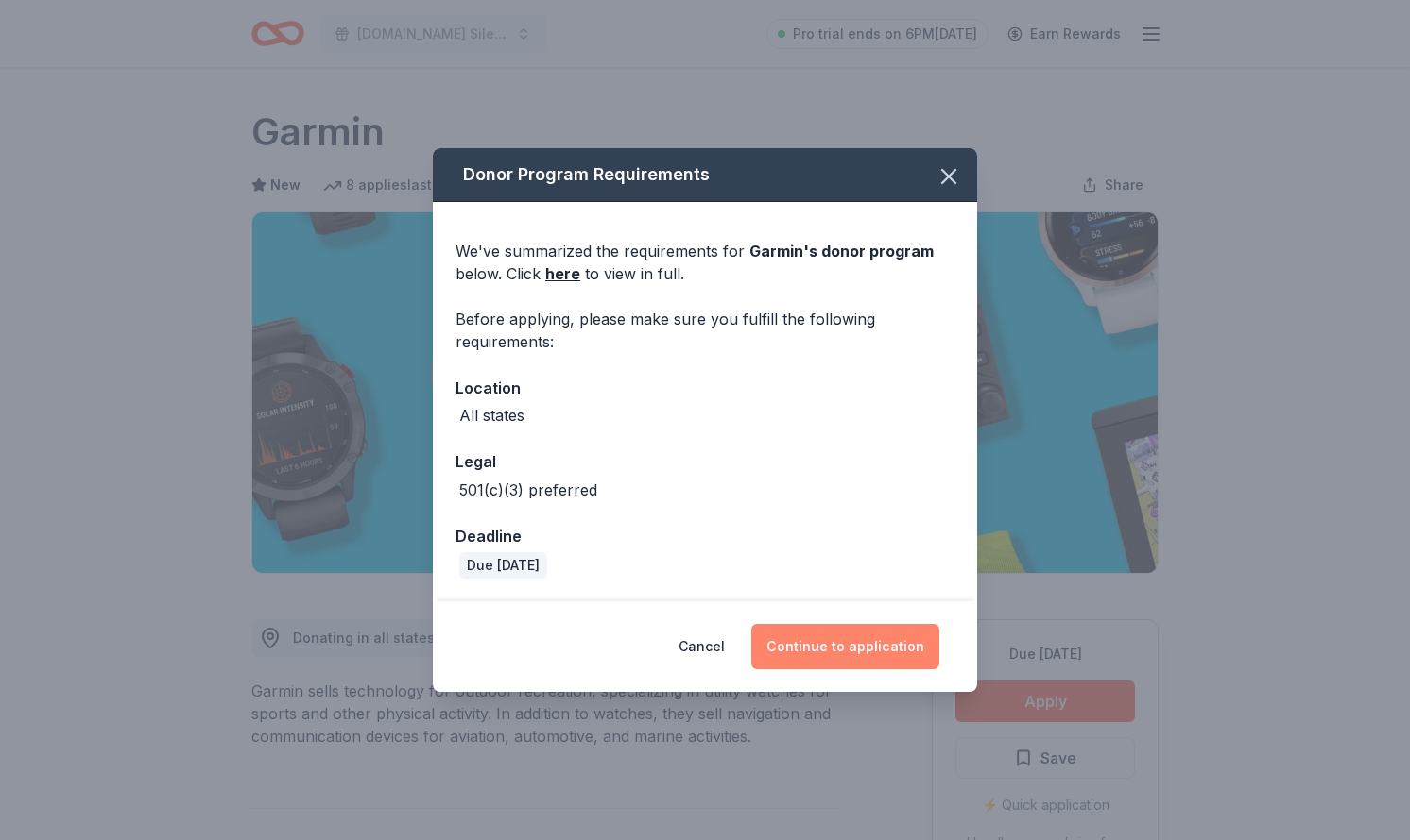
click at [911, 648] on button "Continue to application" at bounding box center [845, 646] width 188 height 45
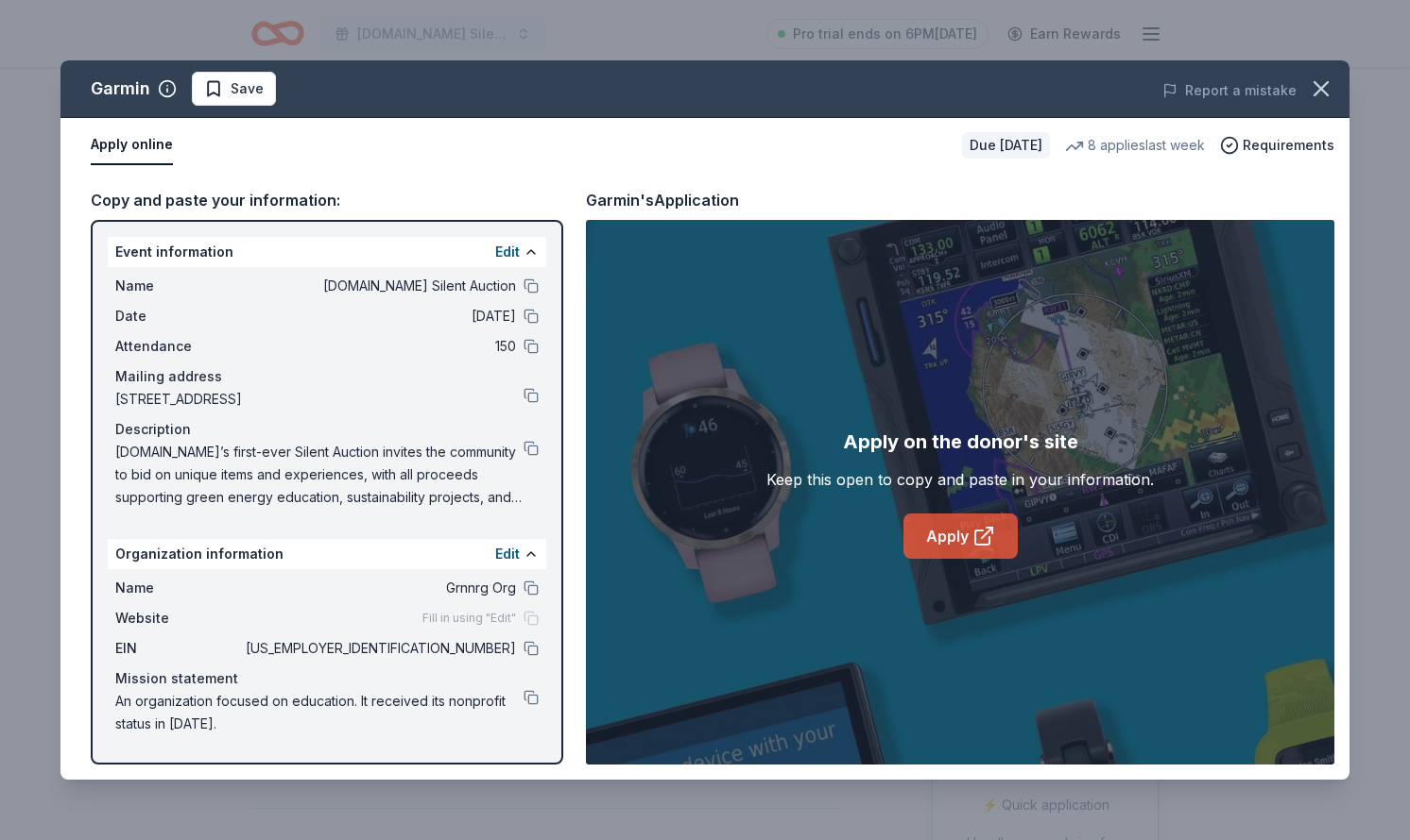
click at [955, 524] on link "Apply" at bounding box center [960, 535] width 114 height 45
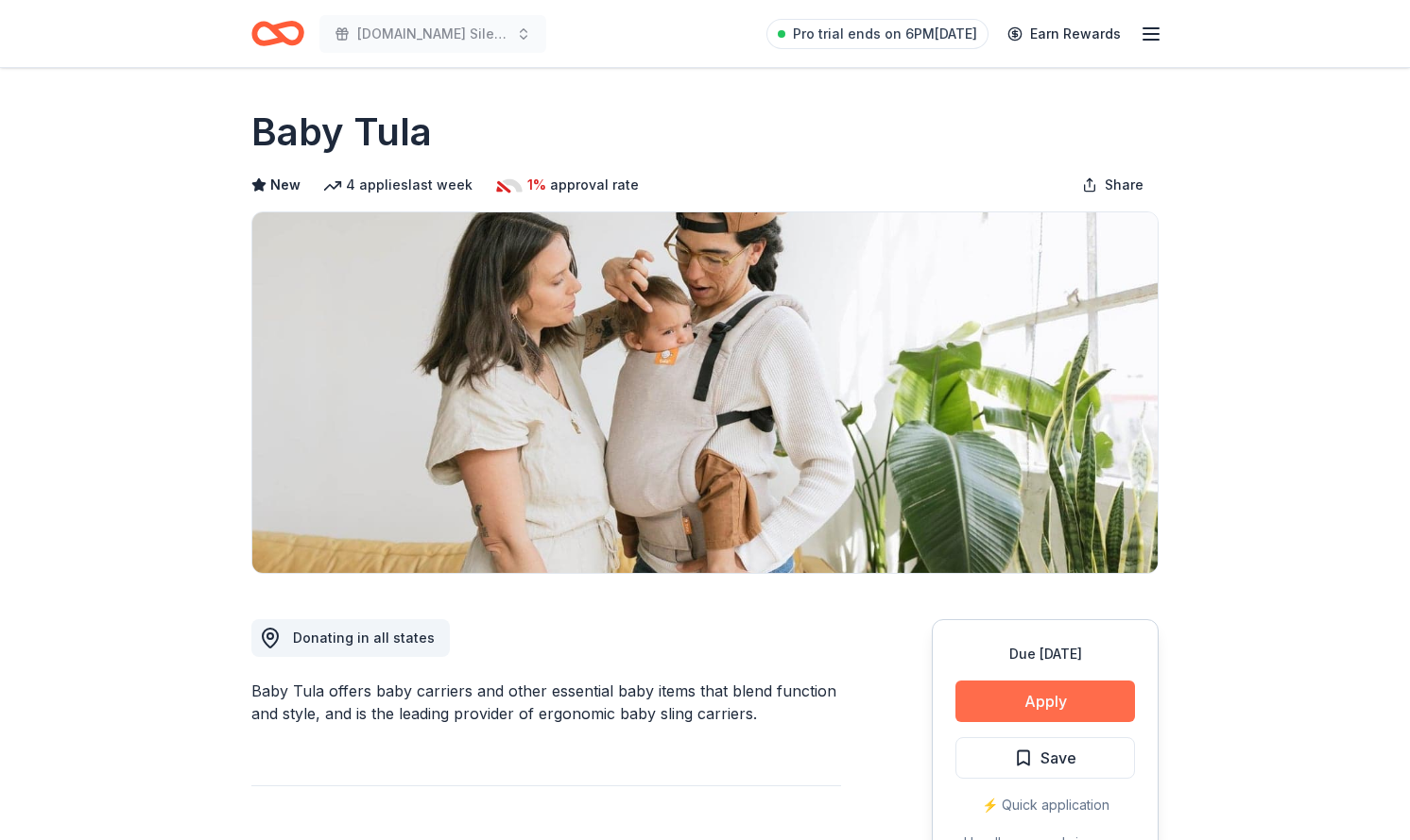
click at [1073, 707] on button "Apply" at bounding box center [1045, 702] width 180 height 42
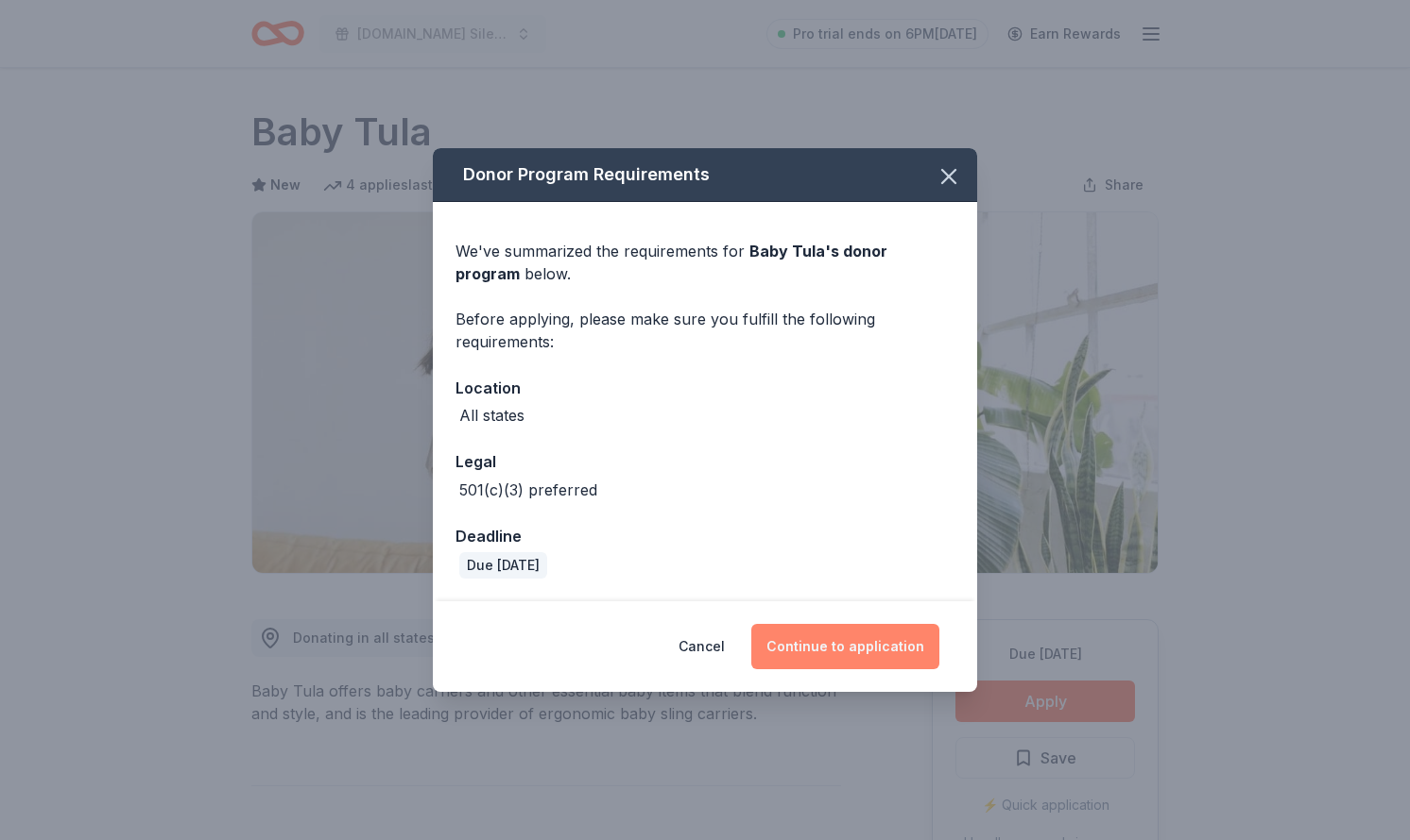
click at [882, 652] on button "Continue to application" at bounding box center [845, 646] width 188 height 45
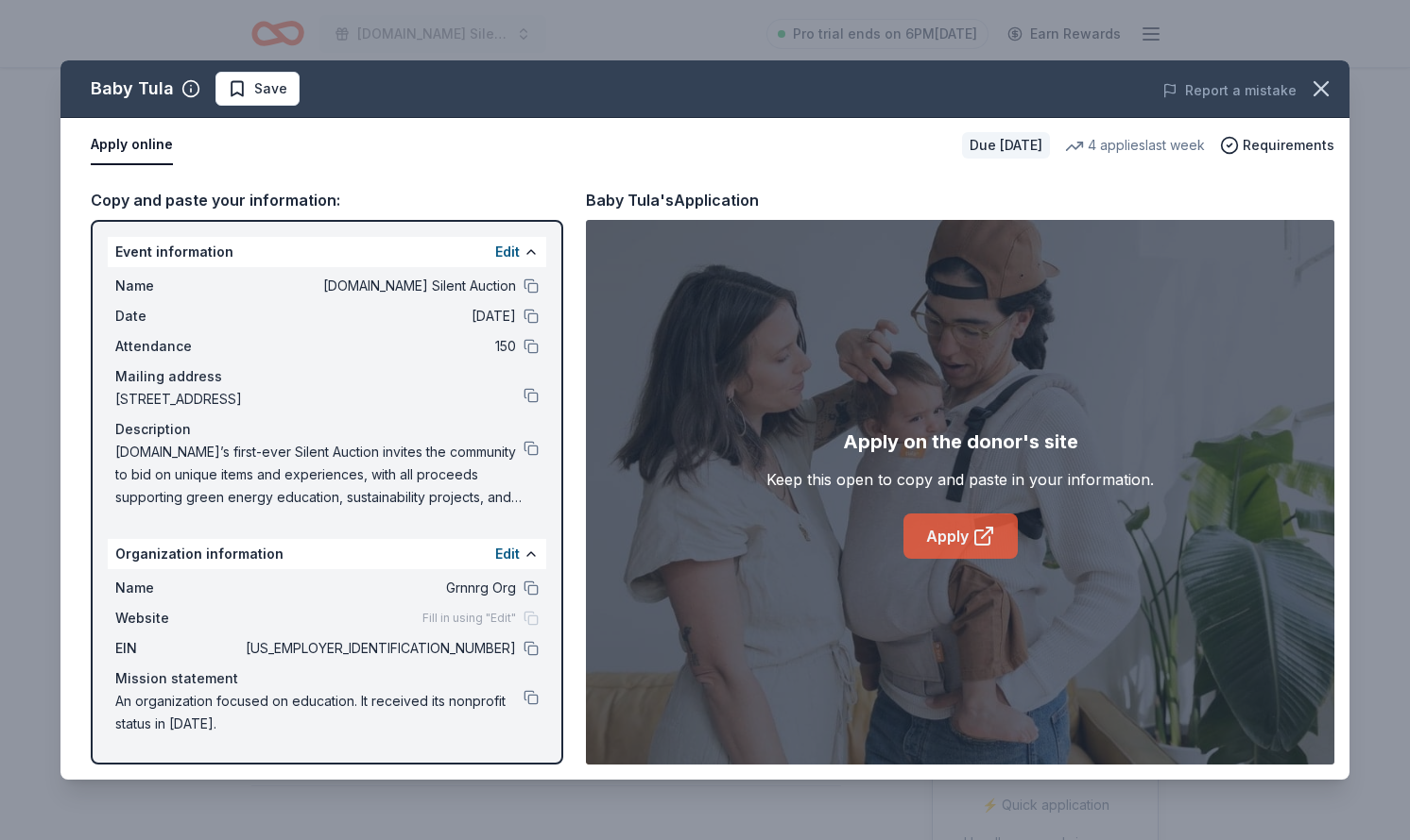
click at [931, 534] on link "Apply" at bounding box center [960, 535] width 114 height 45
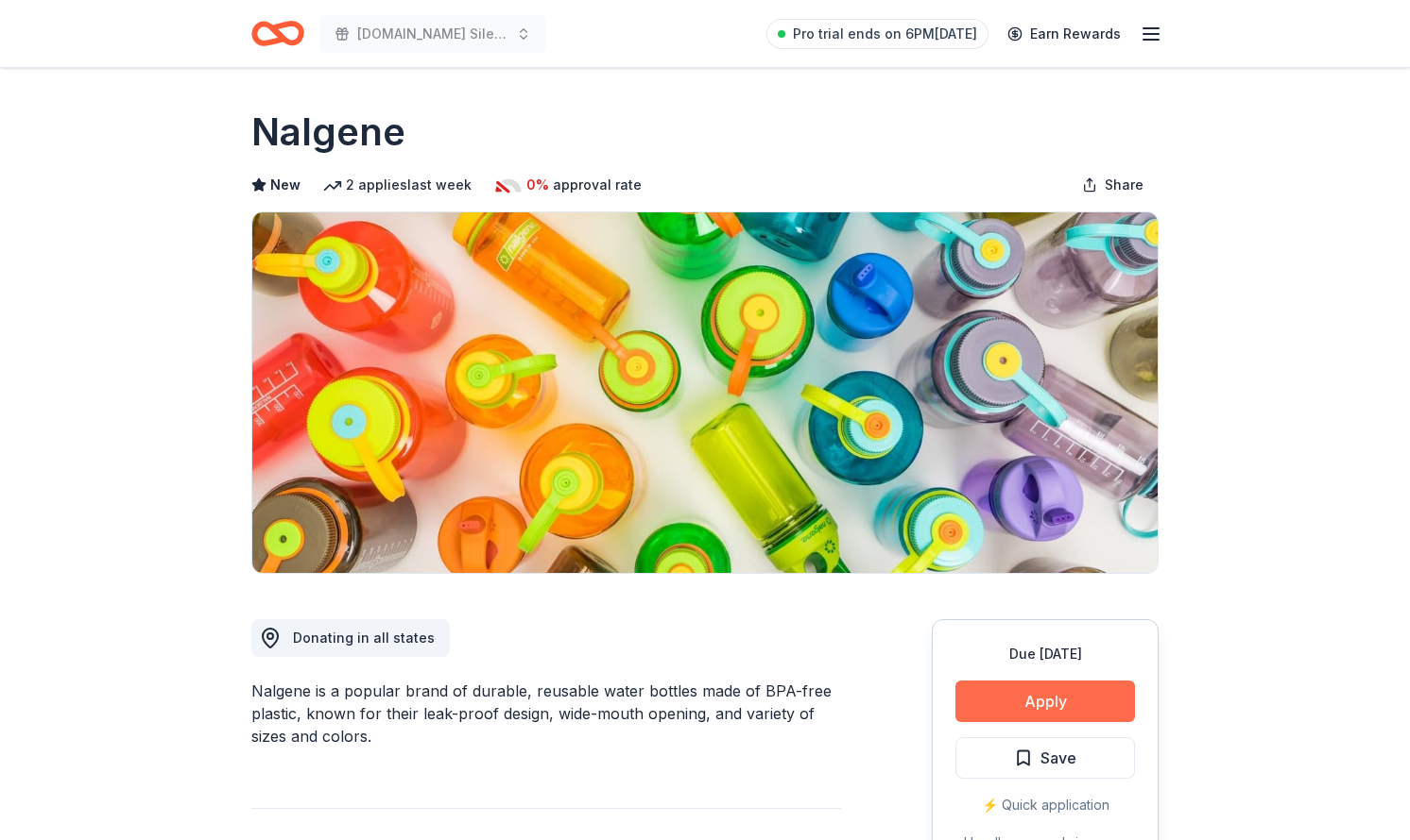
click at [1026, 700] on button "Apply" at bounding box center [1045, 702] width 180 height 42
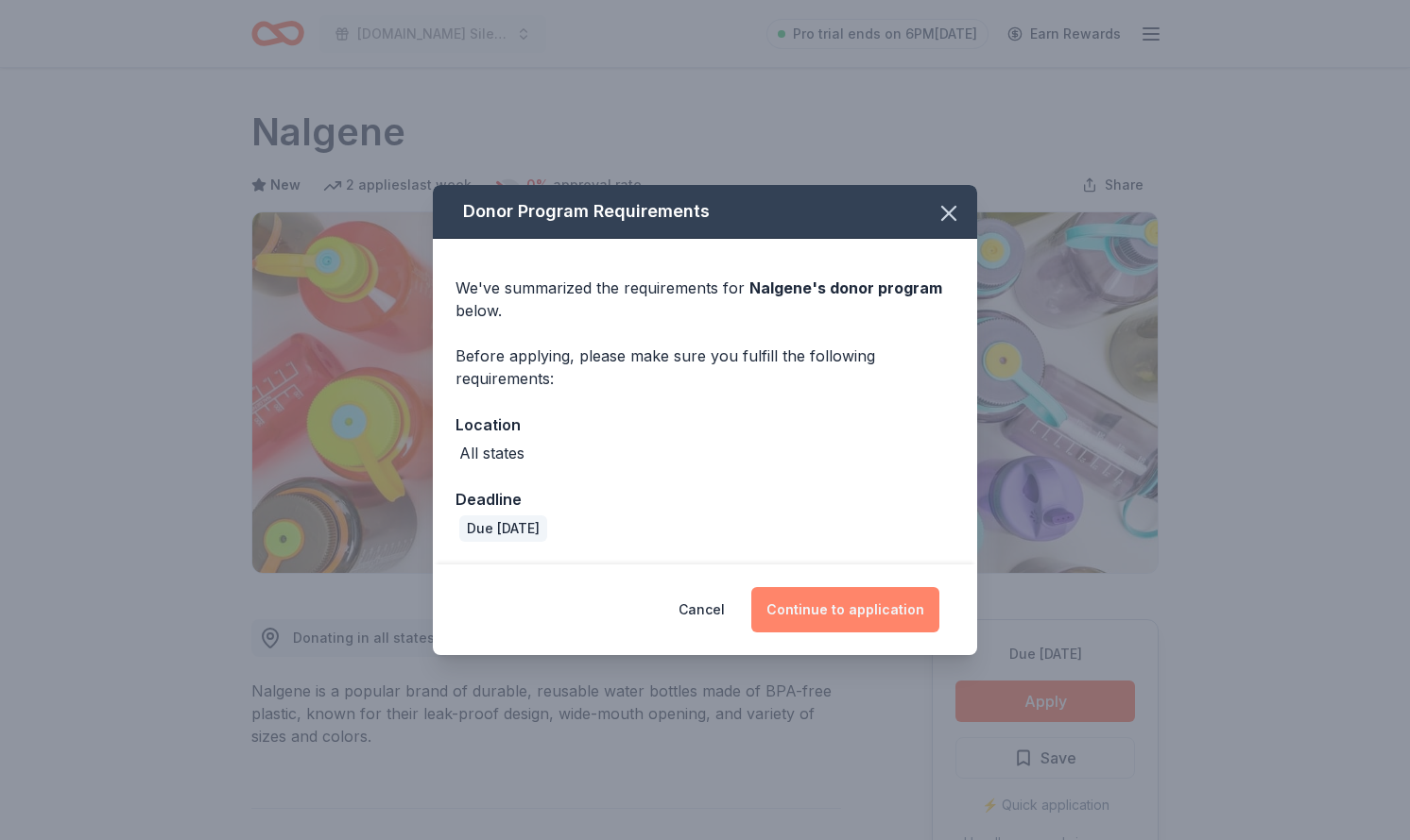
click at [797, 617] on button "Continue to application" at bounding box center [845, 609] width 188 height 45
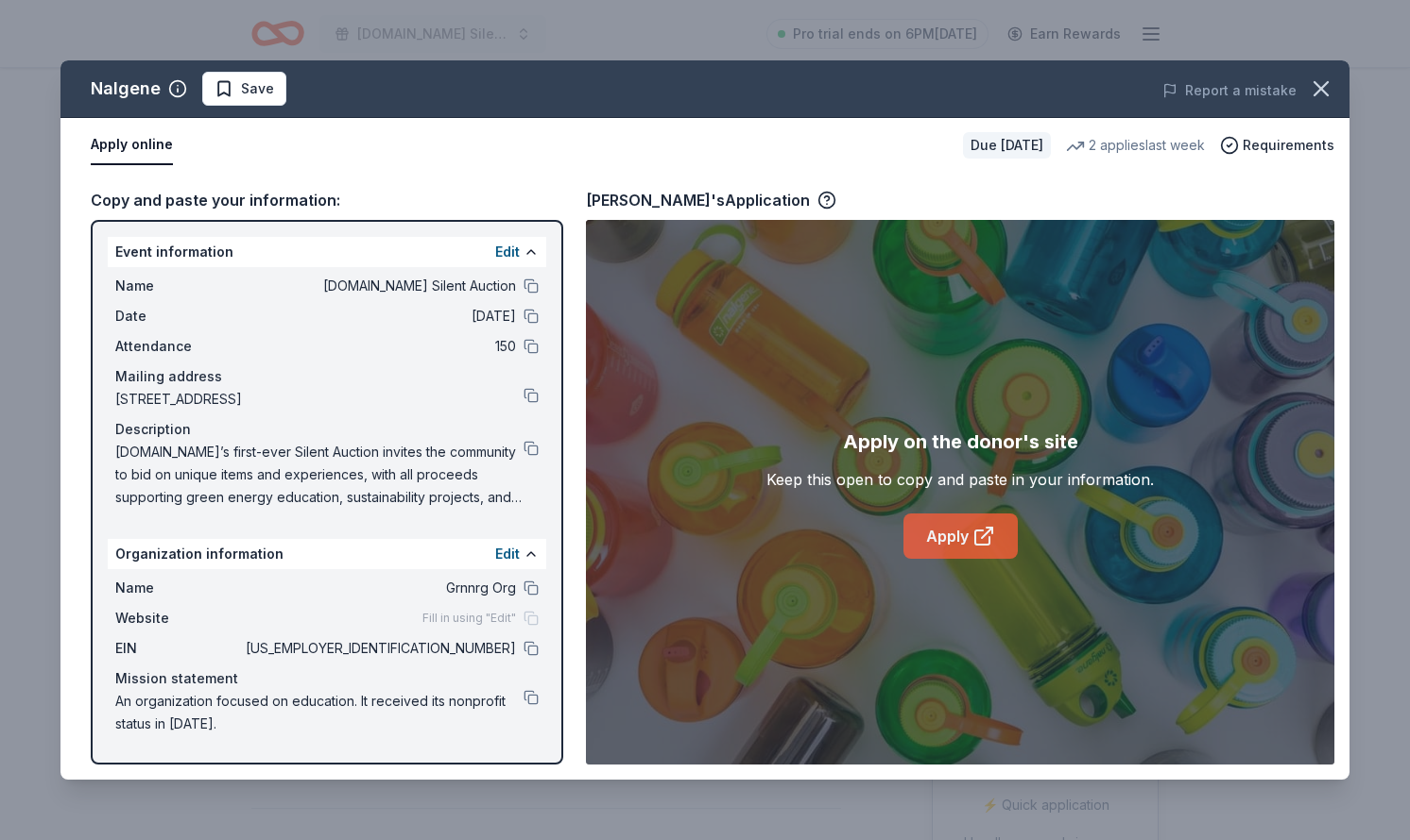
click at [959, 539] on link "Apply" at bounding box center [960, 535] width 114 height 45
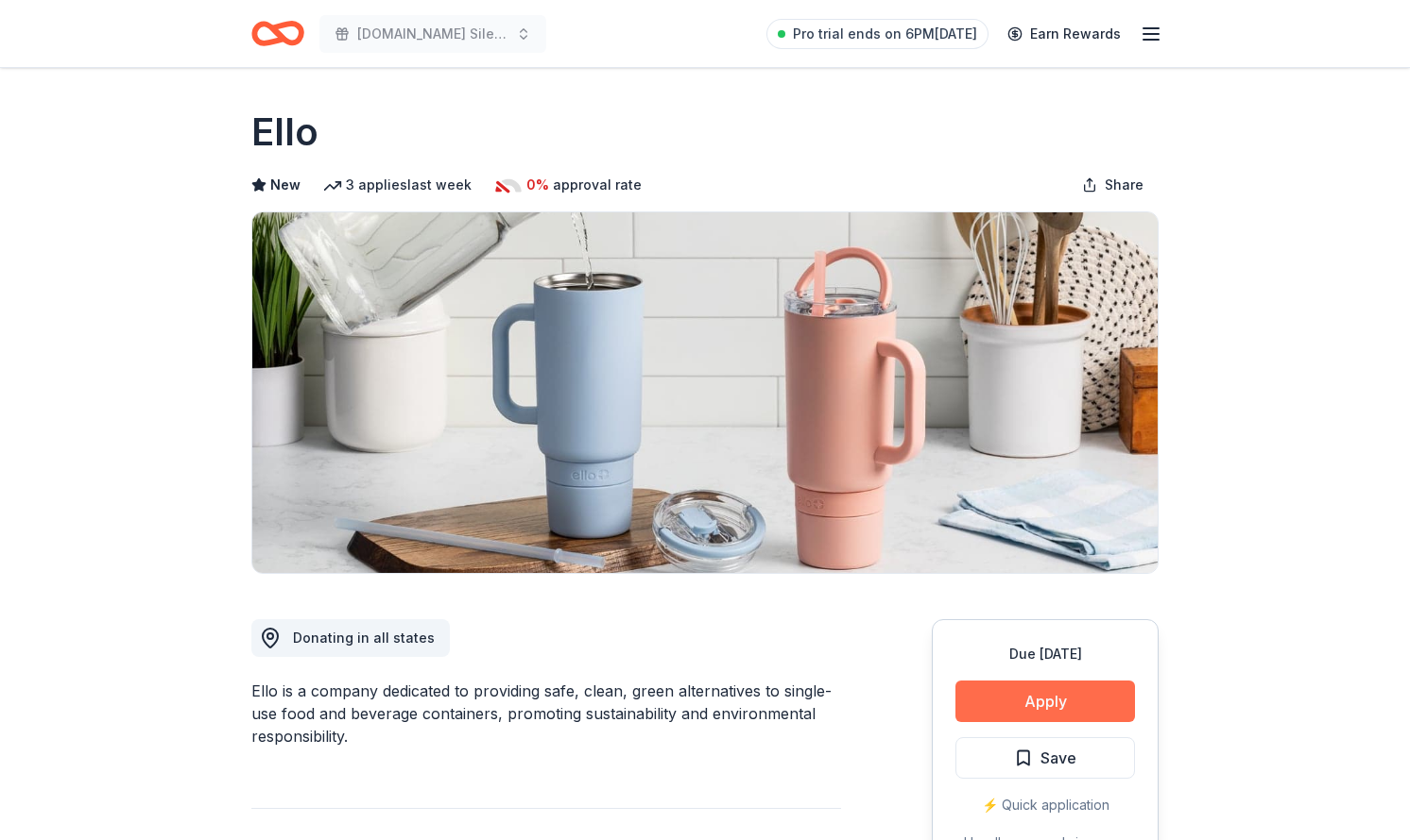
click at [1004, 688] on button "Apply" at bounding box center [1045, 702] width 180 height 42
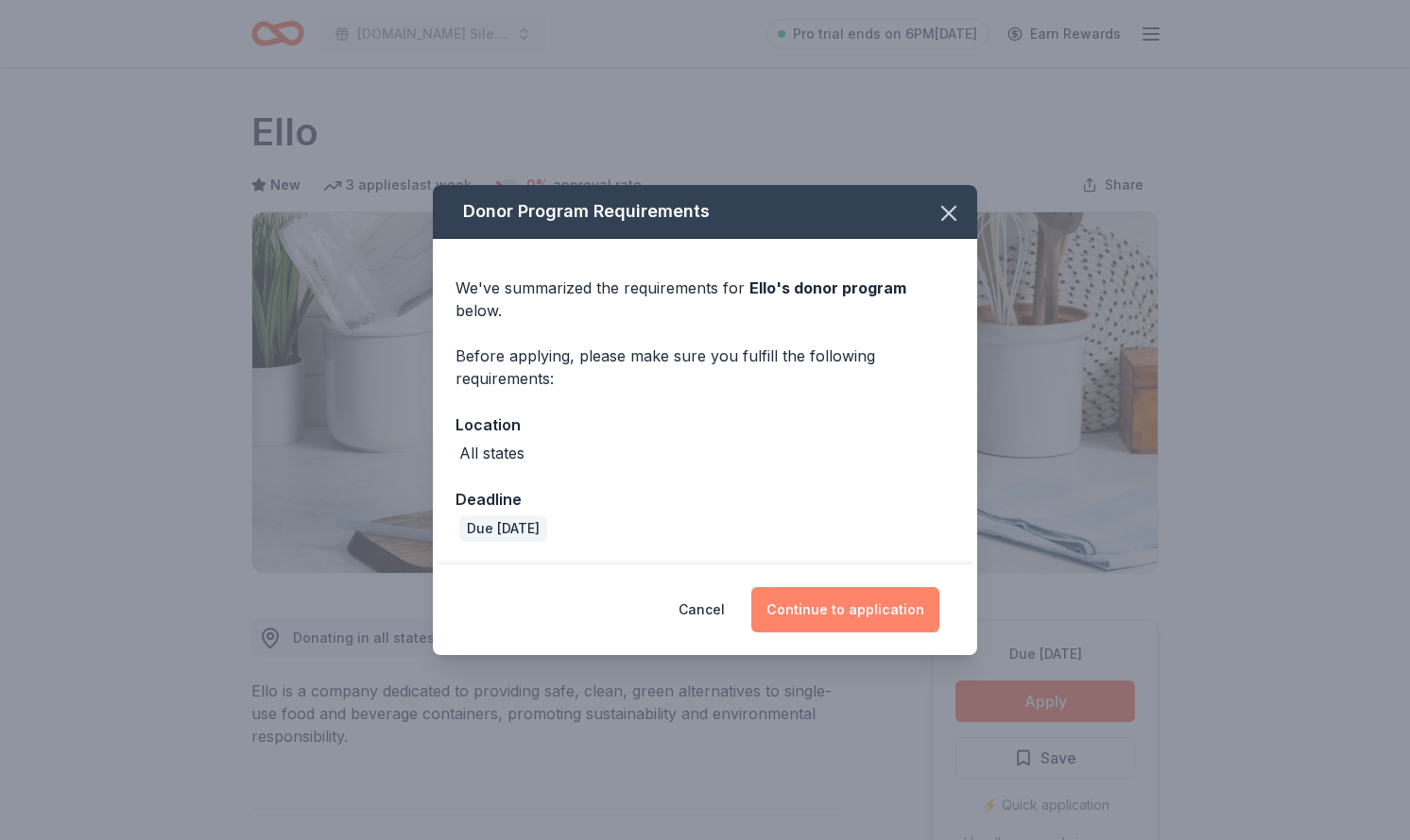
click at [915, 598] on button "Continue to application" at bounding box center [845, 609] width 188 height 45
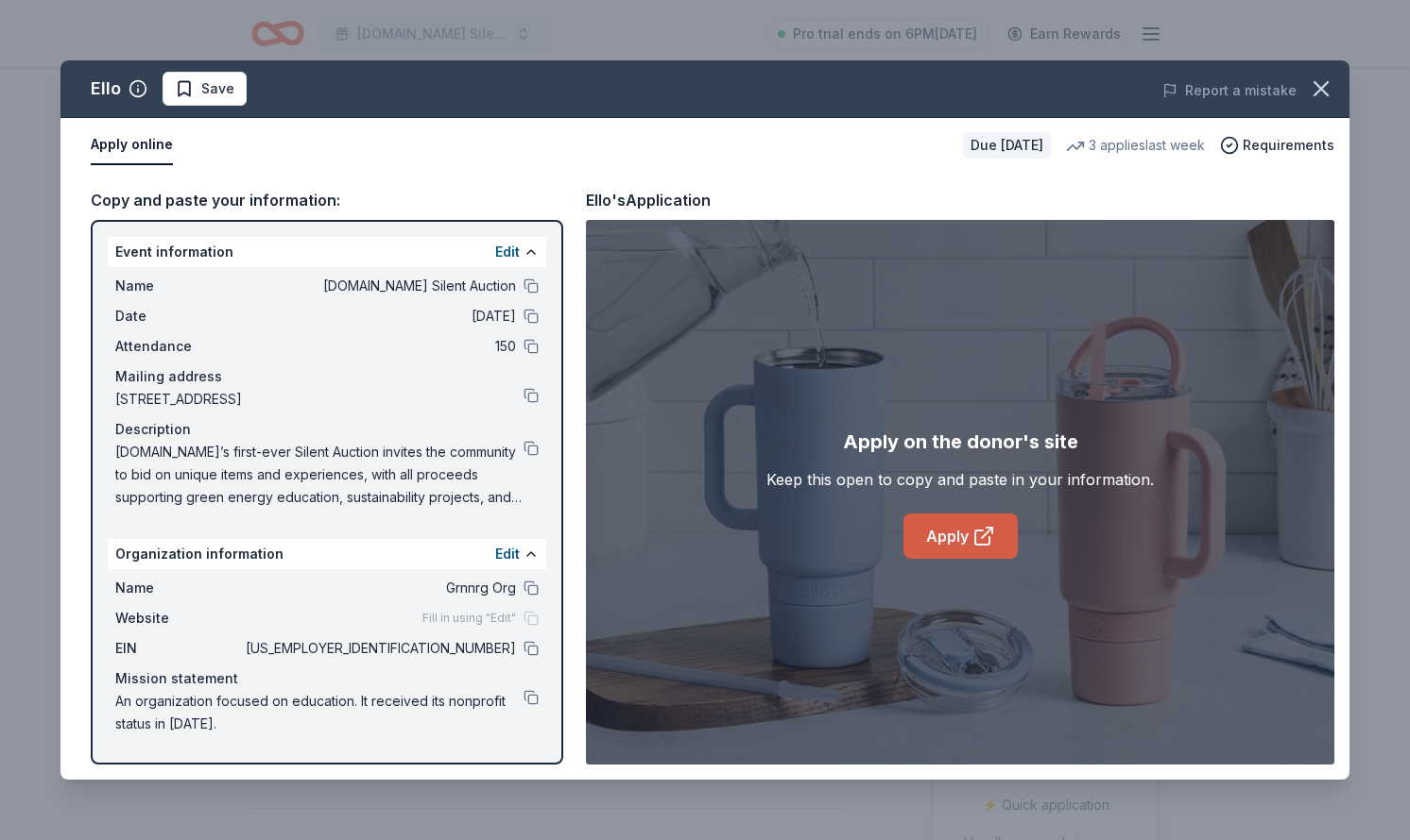
click at [977, 541] on icon at bounding box center [983, 536] width 23 height 23
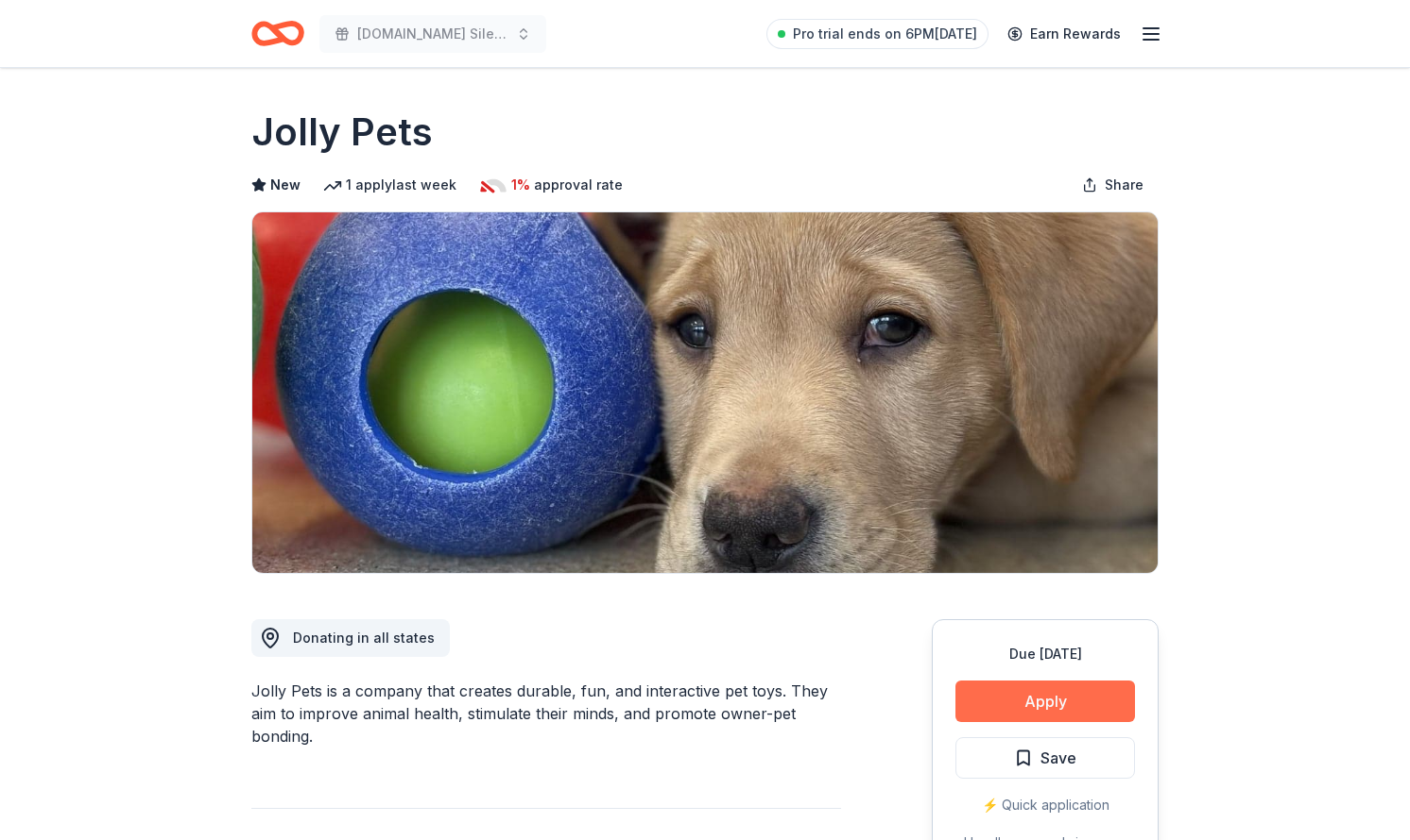
click at [991, 700] on button "Apply" at bounding box center [1045, 702] width 180 height 42
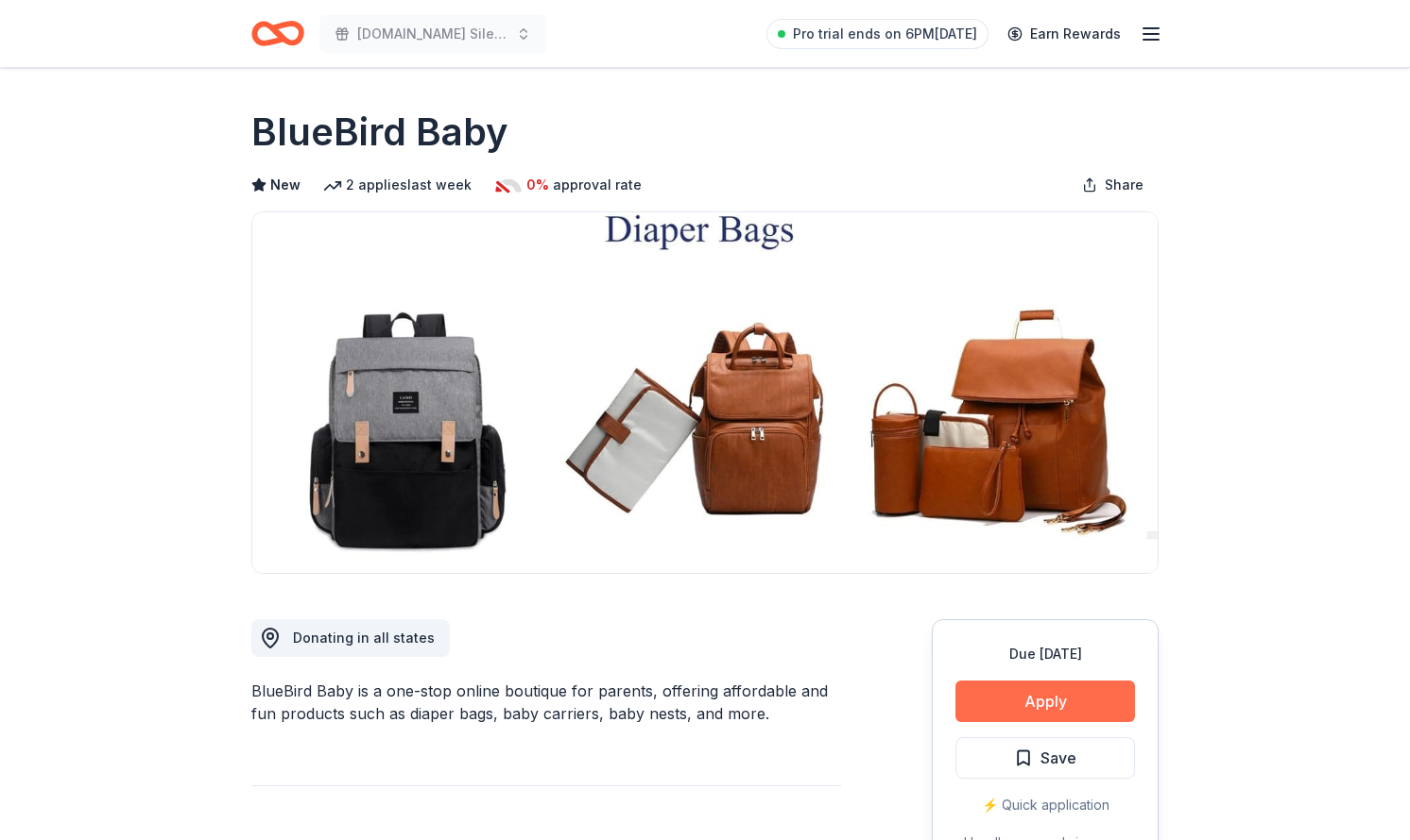
click at [1042, 709] on button "Apply" at bounding box center [1045, 702] width 180 height 42
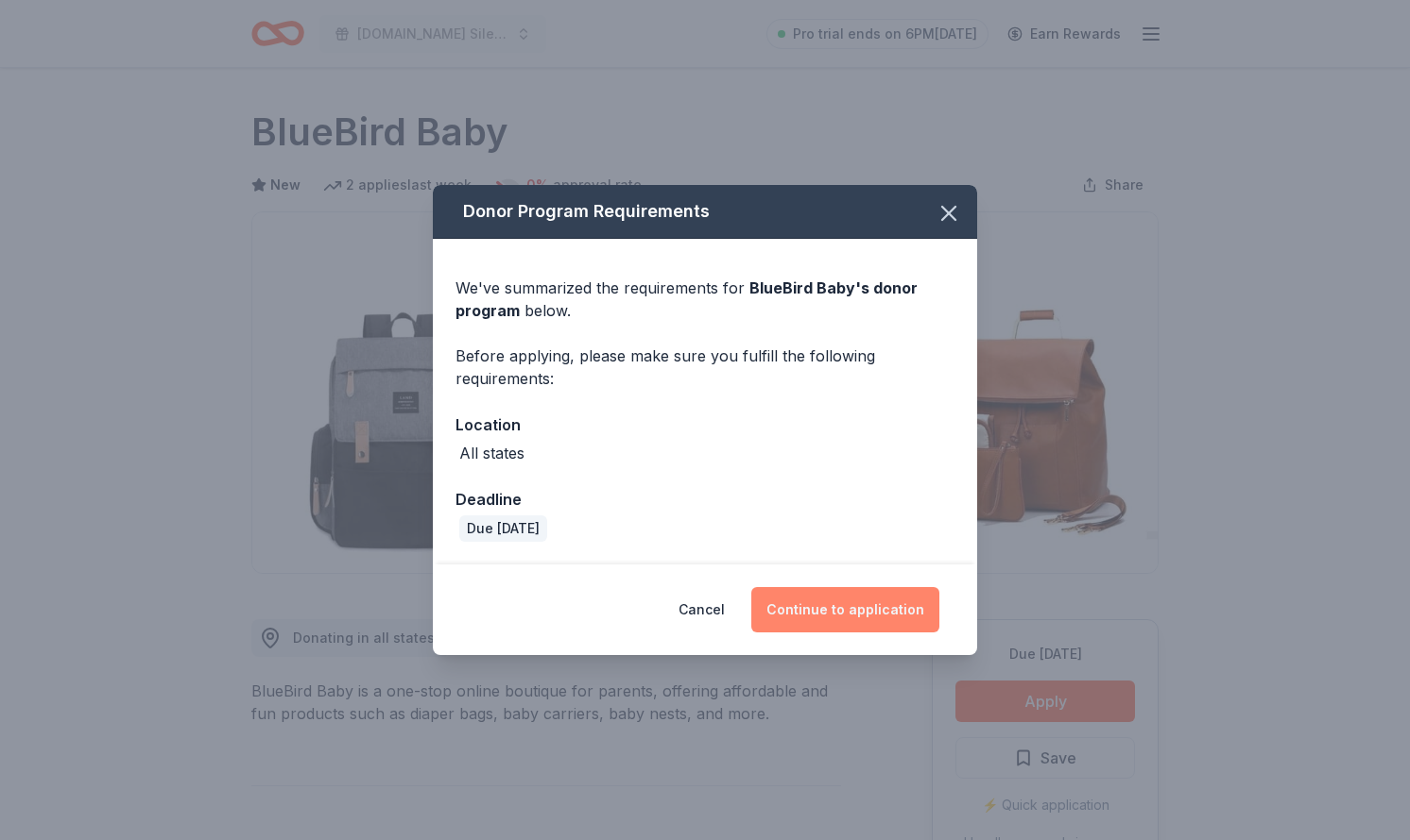
click at [877, 602] on button "Continue to application" at bounding box center [845, 609] width 188 height 45
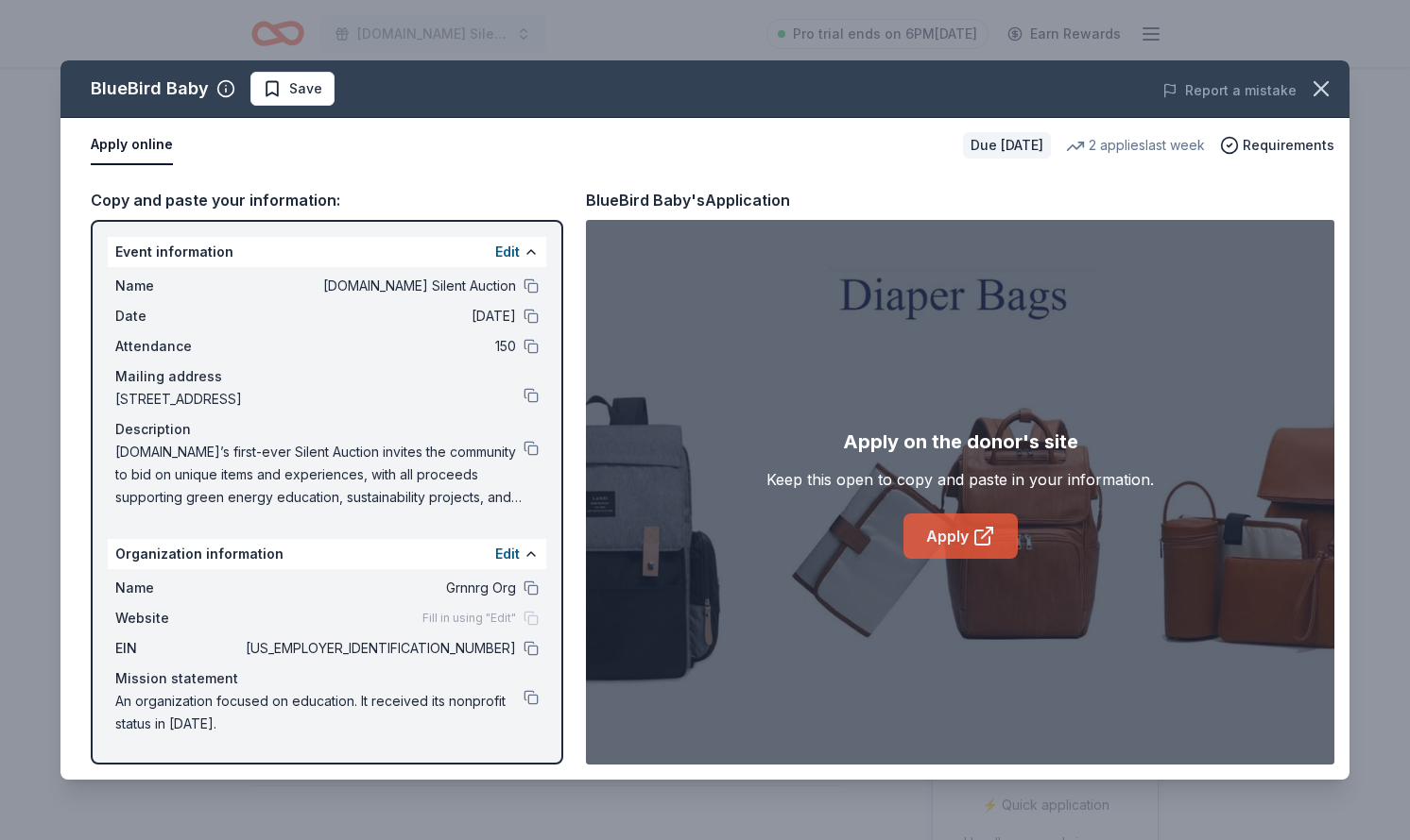
click at [935, 542] on link "Apply" at bounding box center [960, 535] width 114 height 45
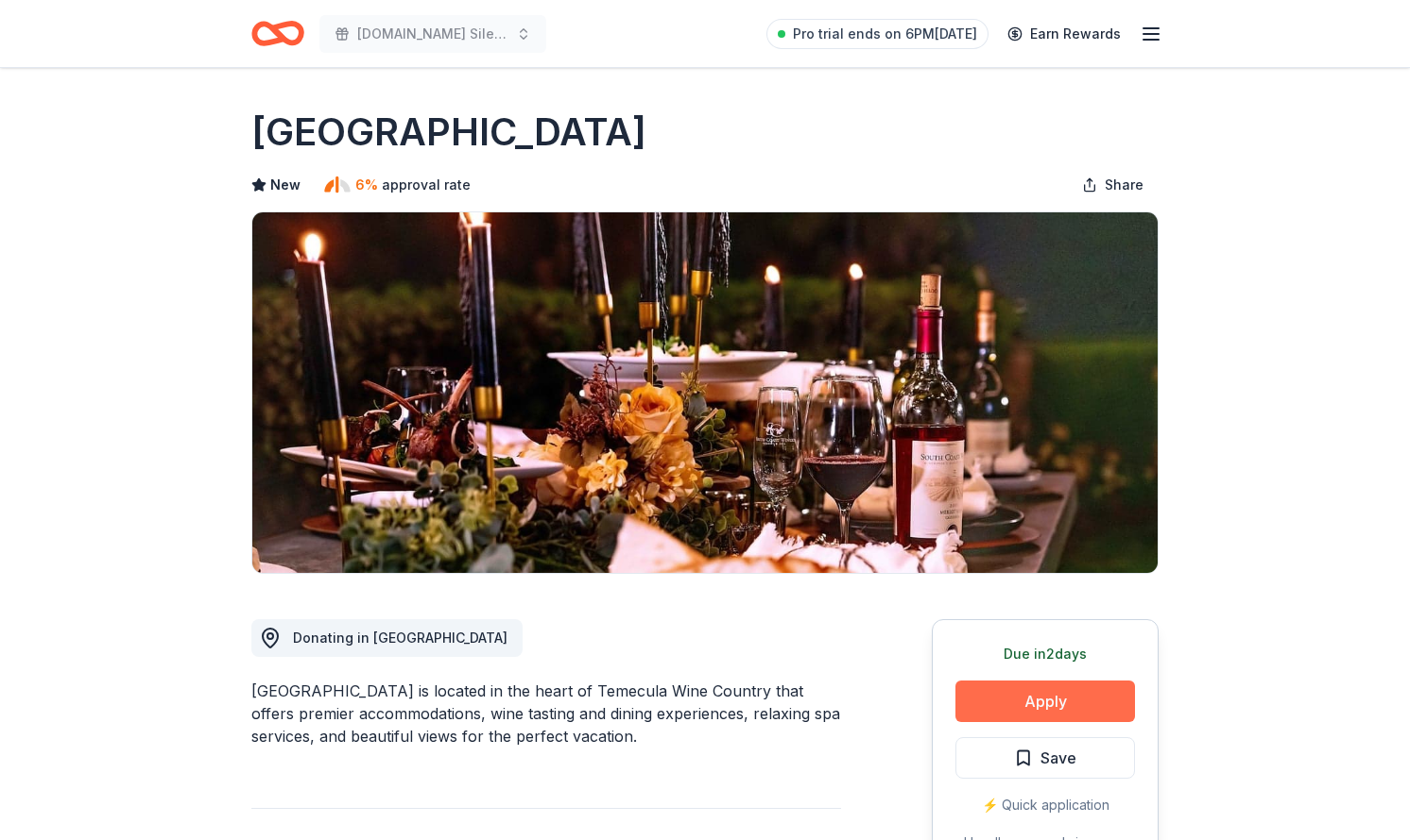
click at [1029, 698] on button "Apply" at bounding box center [1045, 702] width 180 height 42
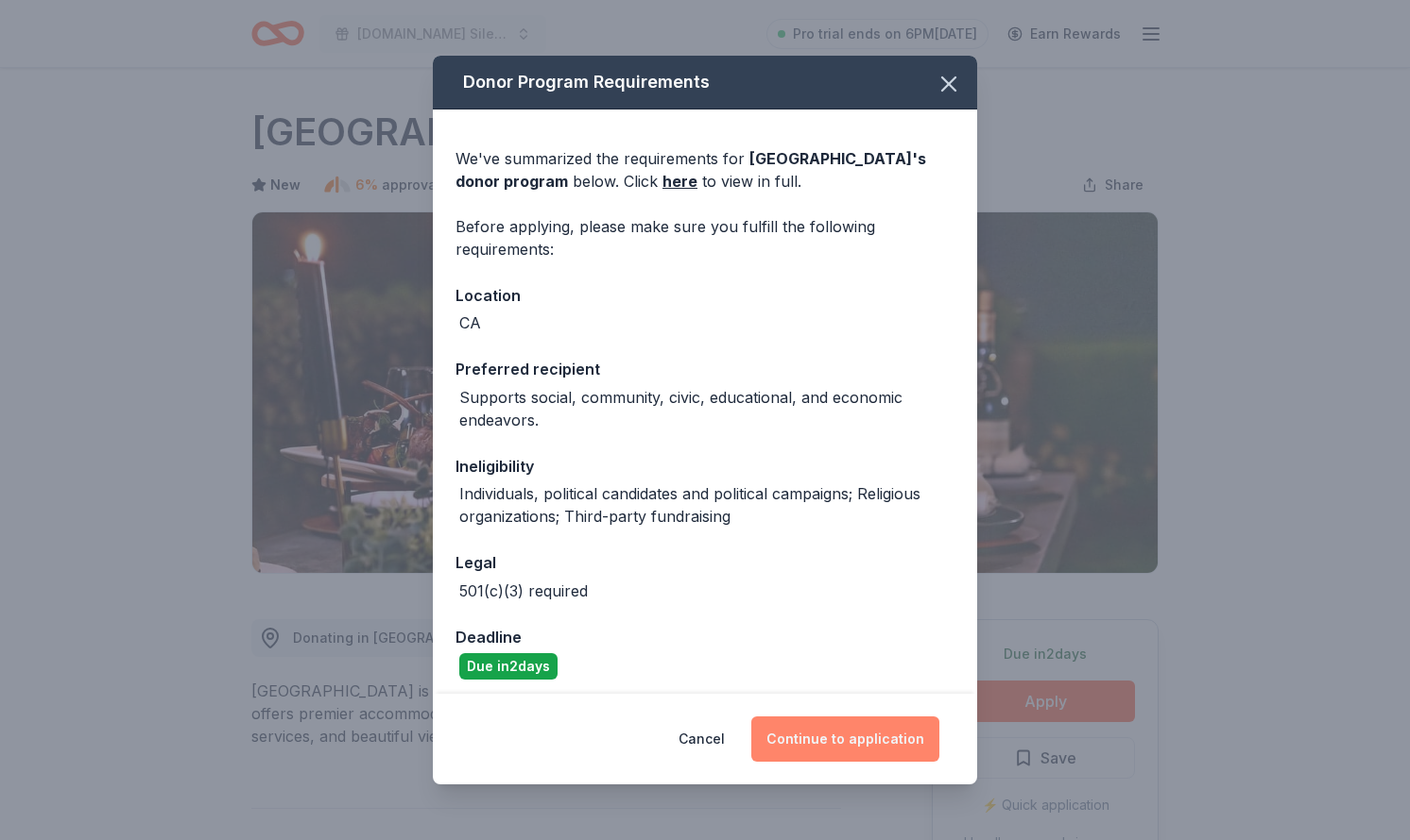
click at [844, 745] on button "Continue to application" at bounding box center [845, 739] width 188 height 45
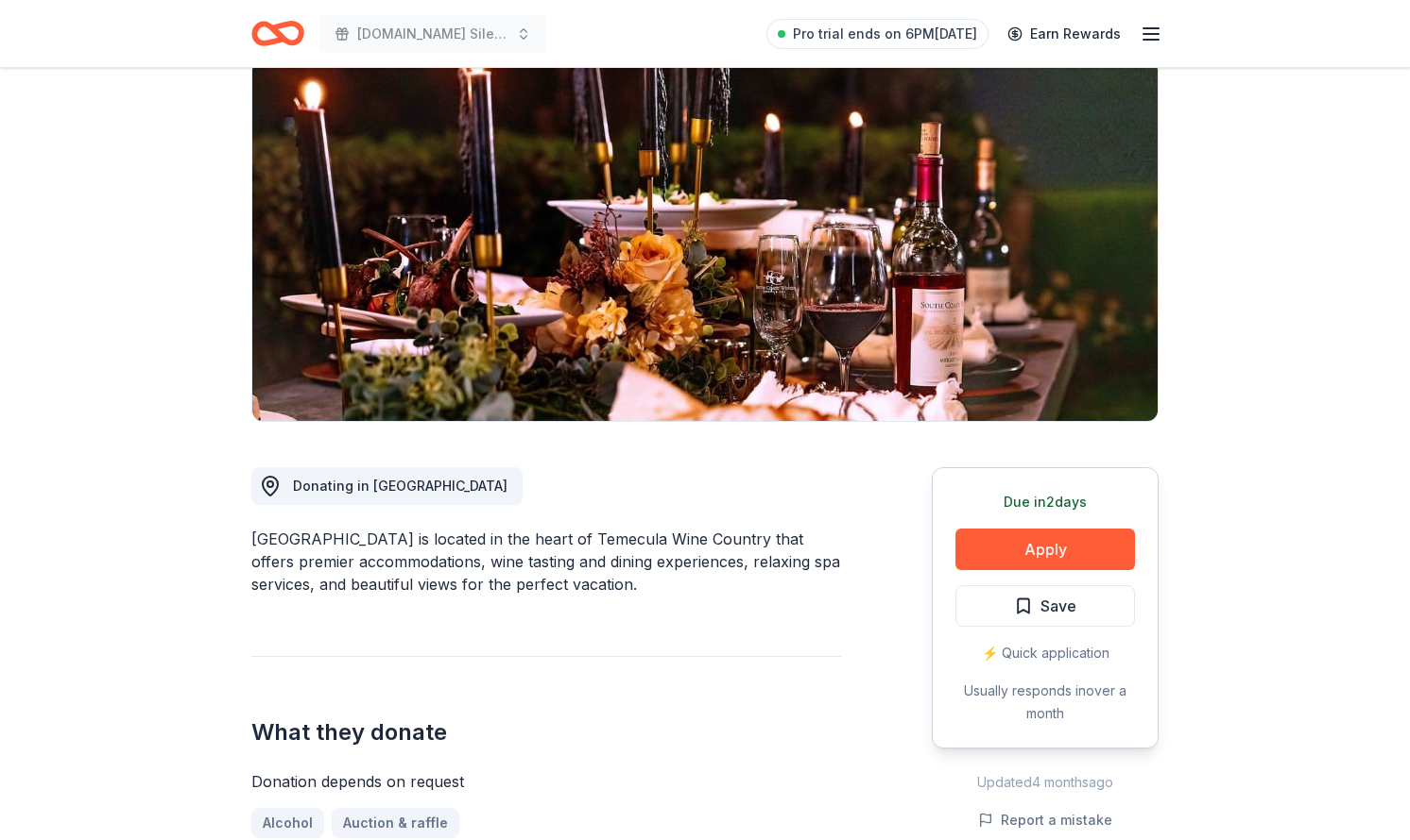
scroll to position [205, 0]
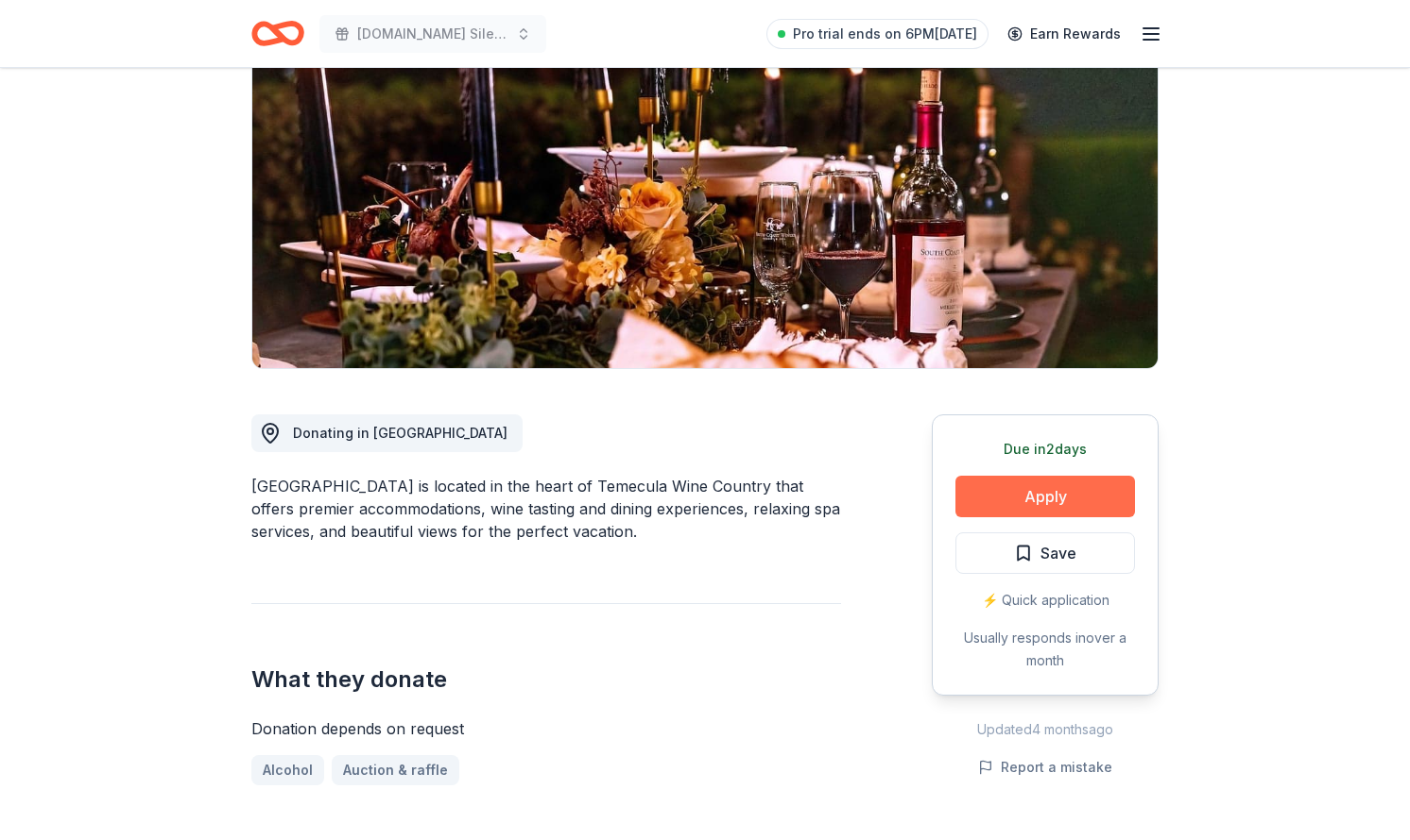
click at [1088, 490] on button "Apply" at bounding box center [1045, 496] width 180 height 42
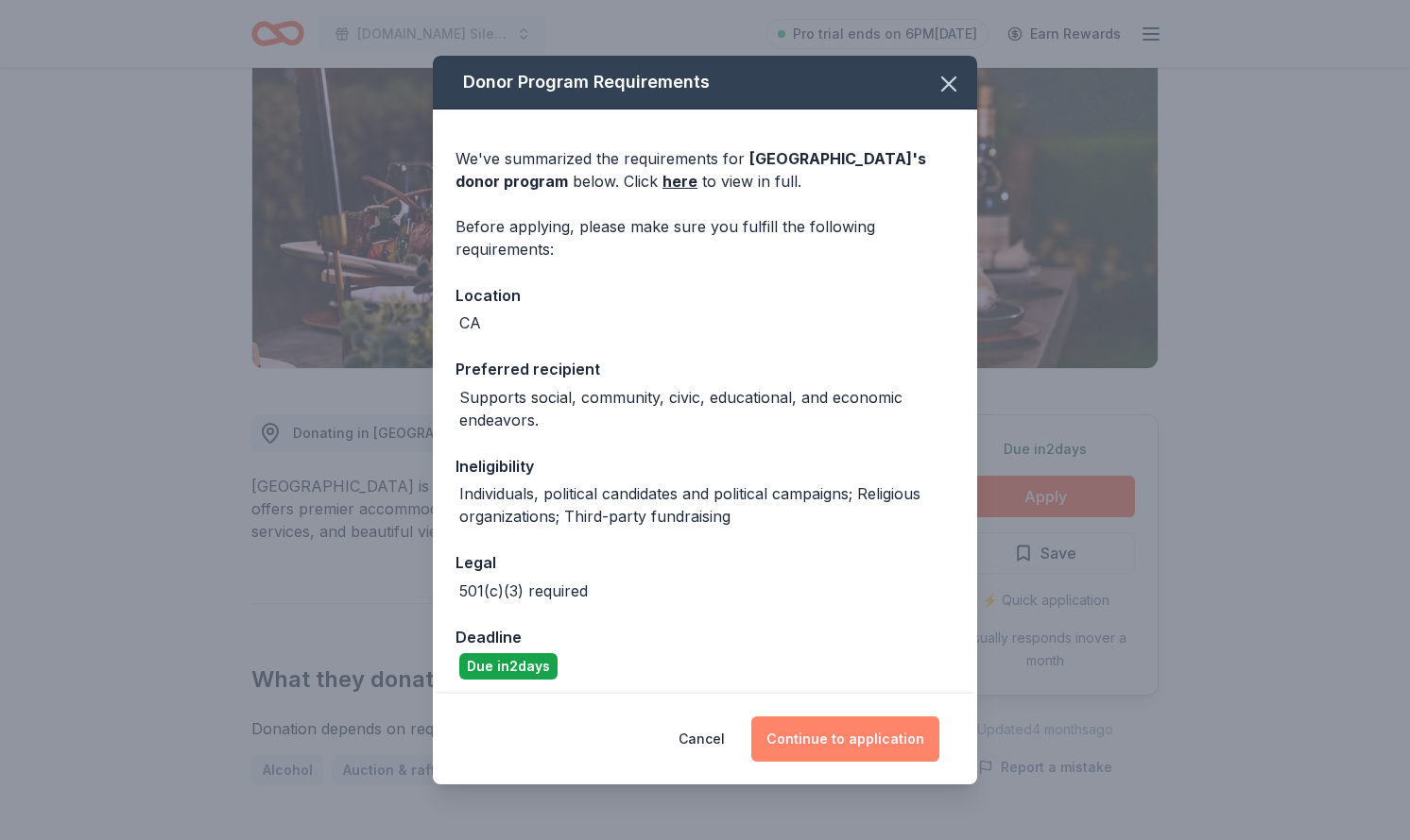
click at [862, 723] on button "Continue to application" at bounding box center [845, 739] width 188 height 45
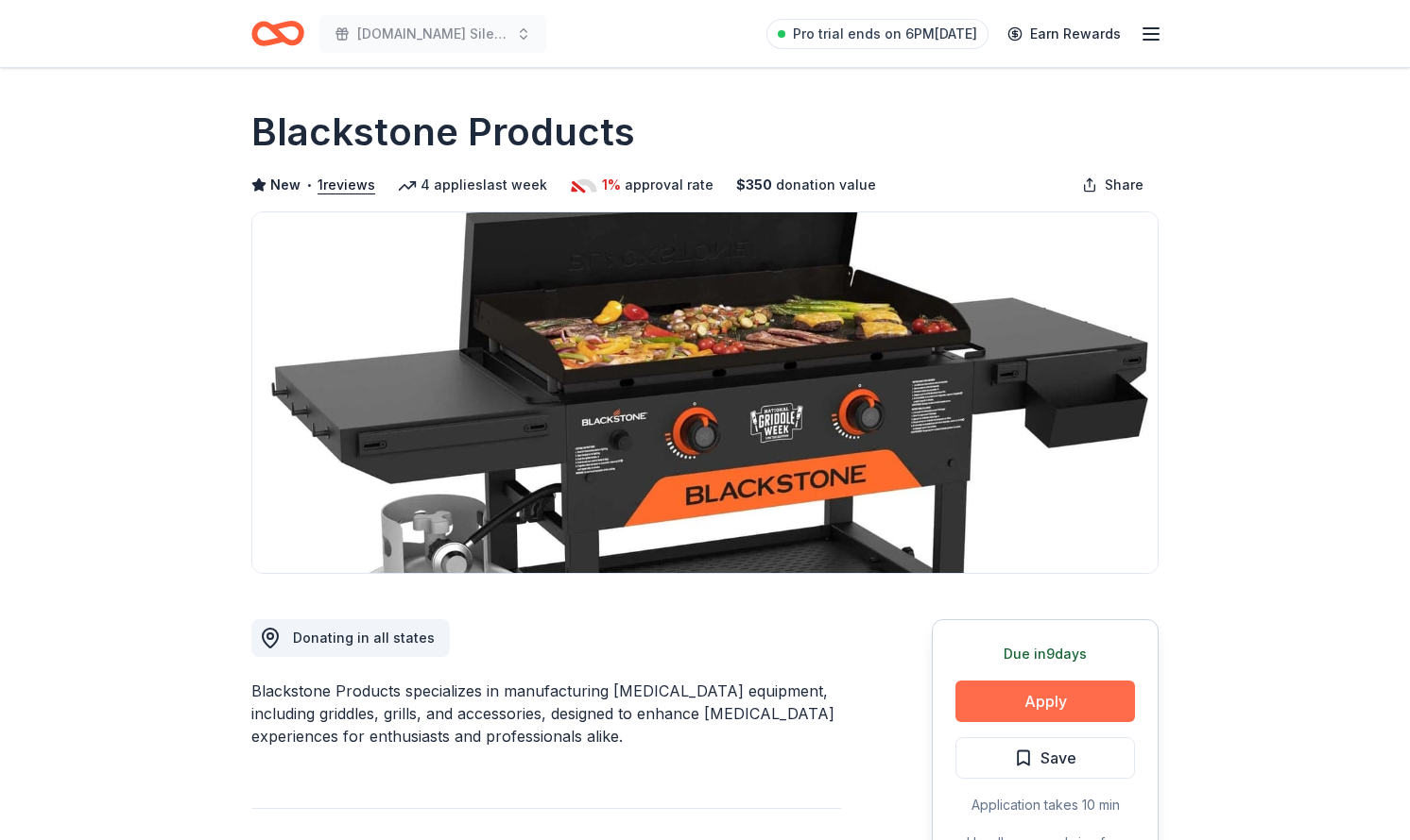
click at [1024, 702] on button "Apply" at bounding box center [1045, 702] width 180 height 42
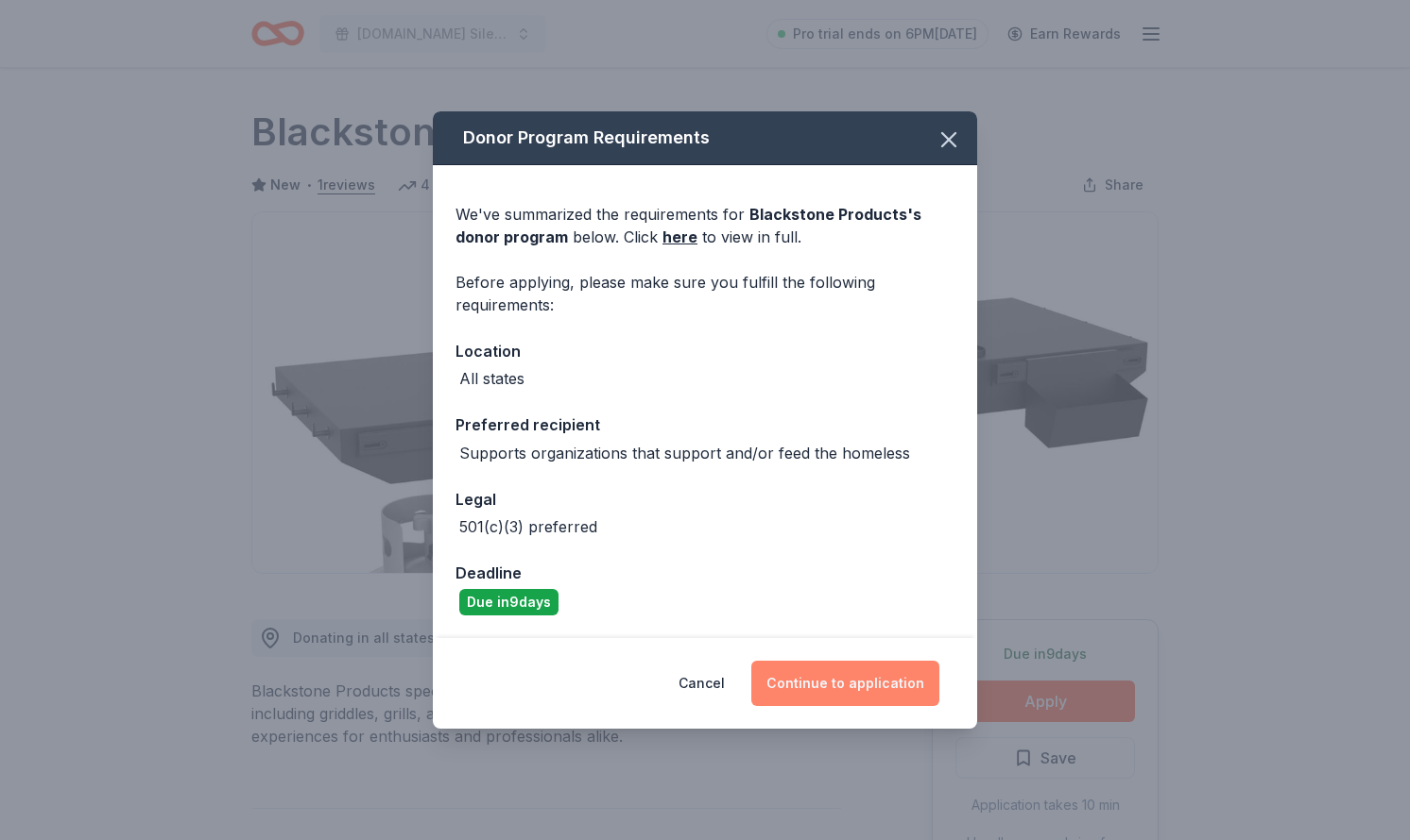
click at [830, 692] on button "Continue to application" at bounding box center [845, 683] width 188 height 45
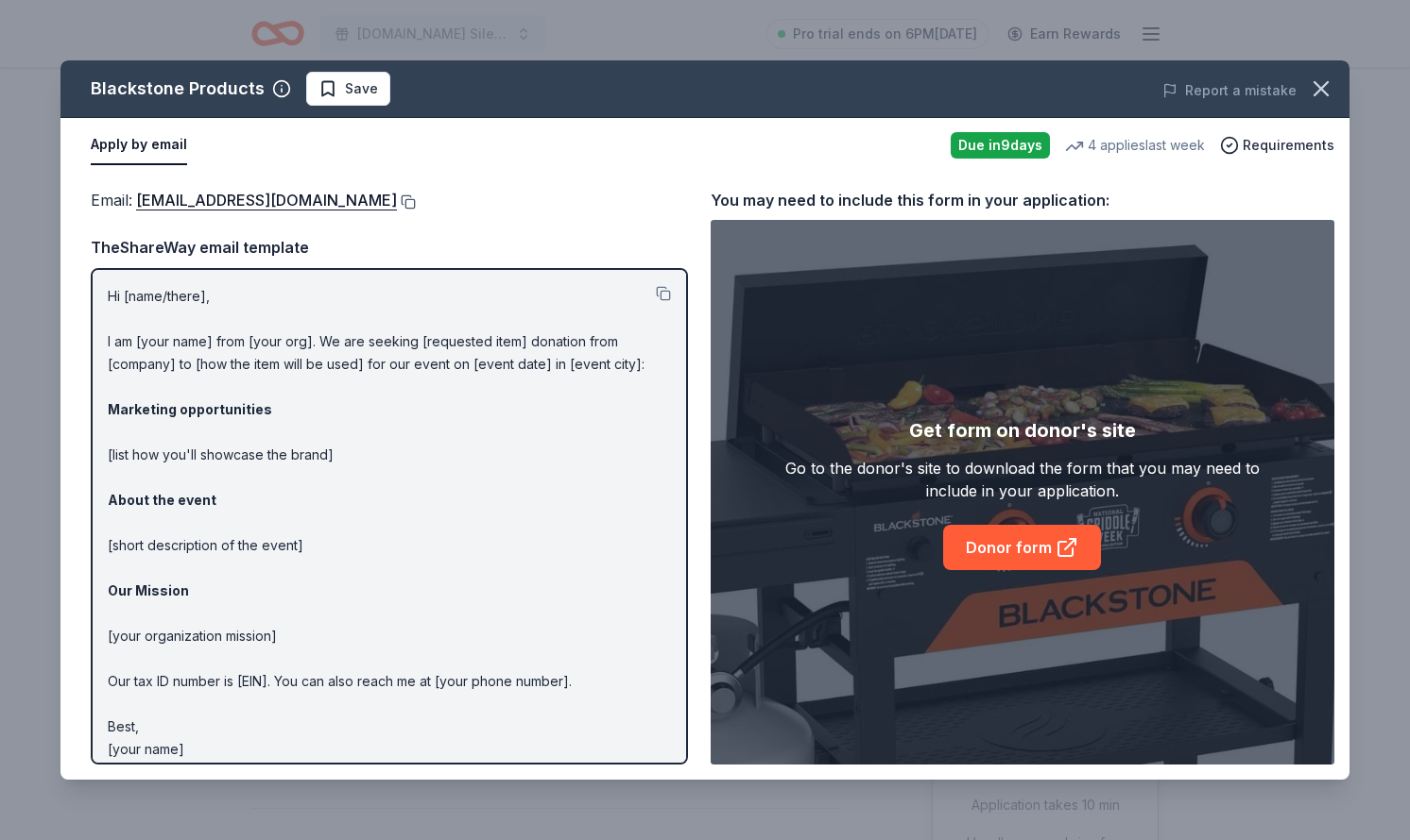
click at [415, 197] on button at bounding box center [406, 202] width 19 height 15
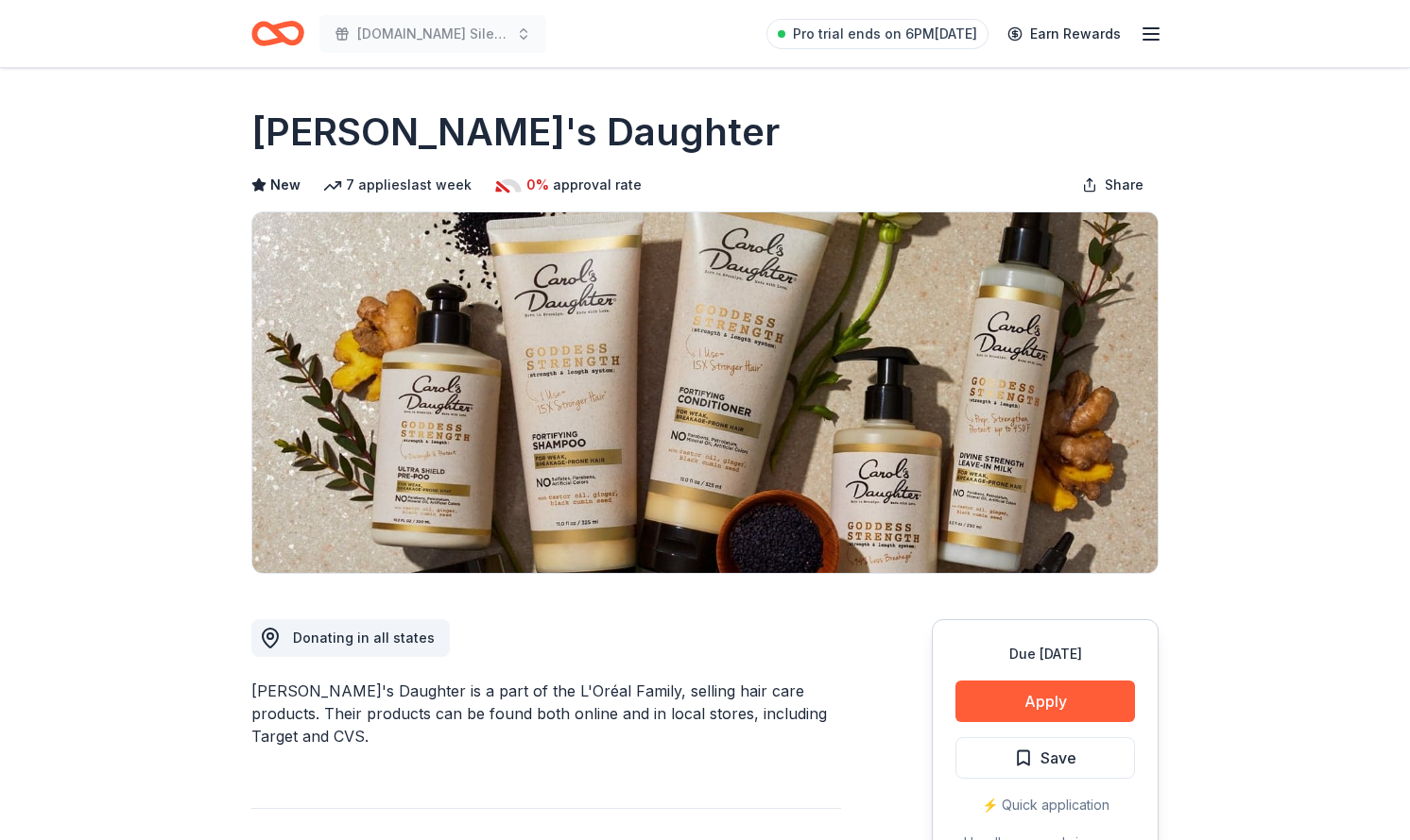
click at [986, 716] on button "Apply" at bounding box center [1045, 702] width 180 height 42
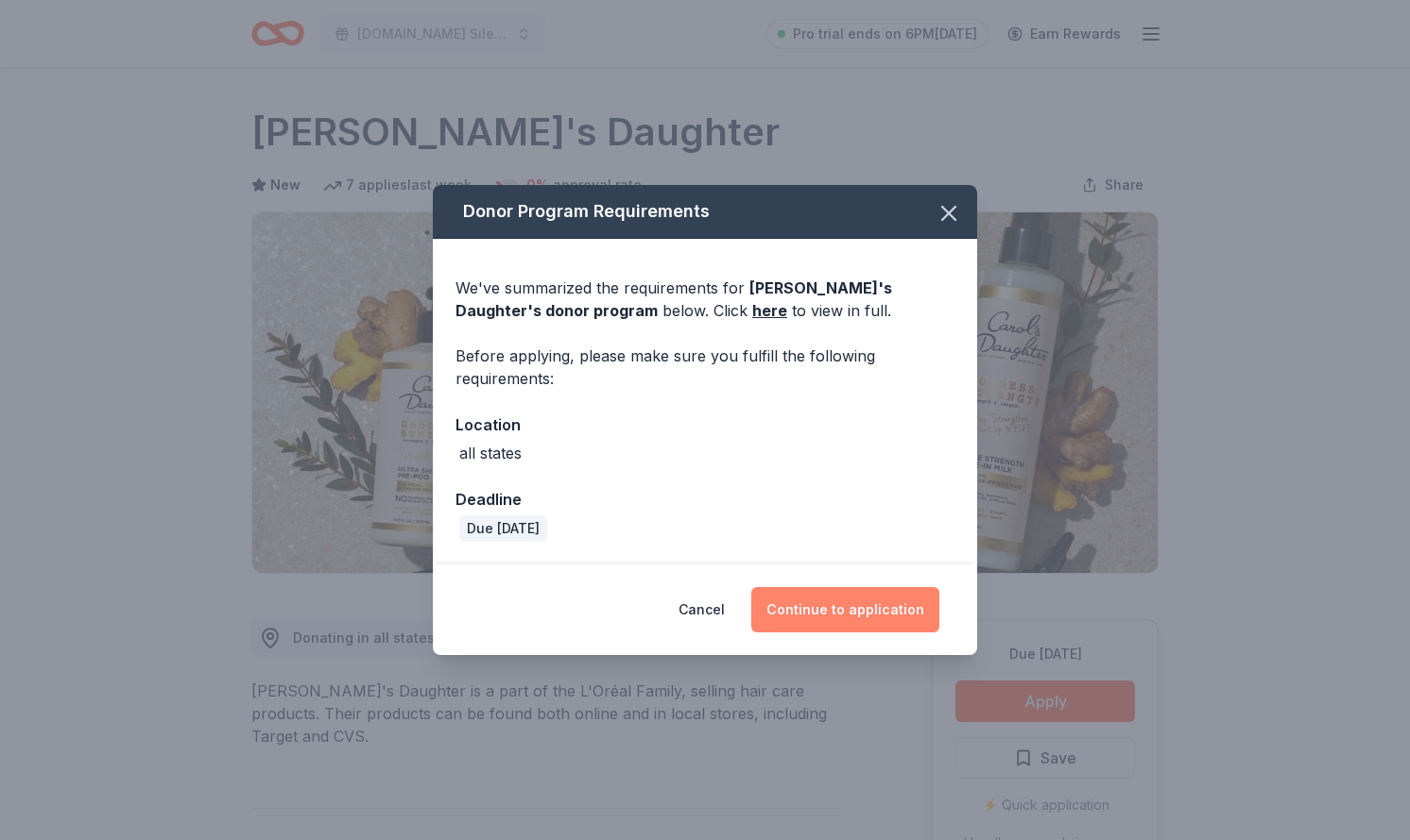
click at [854, 596] on button "Continue to application" at bounding box center [845, 609] width 188 height 45
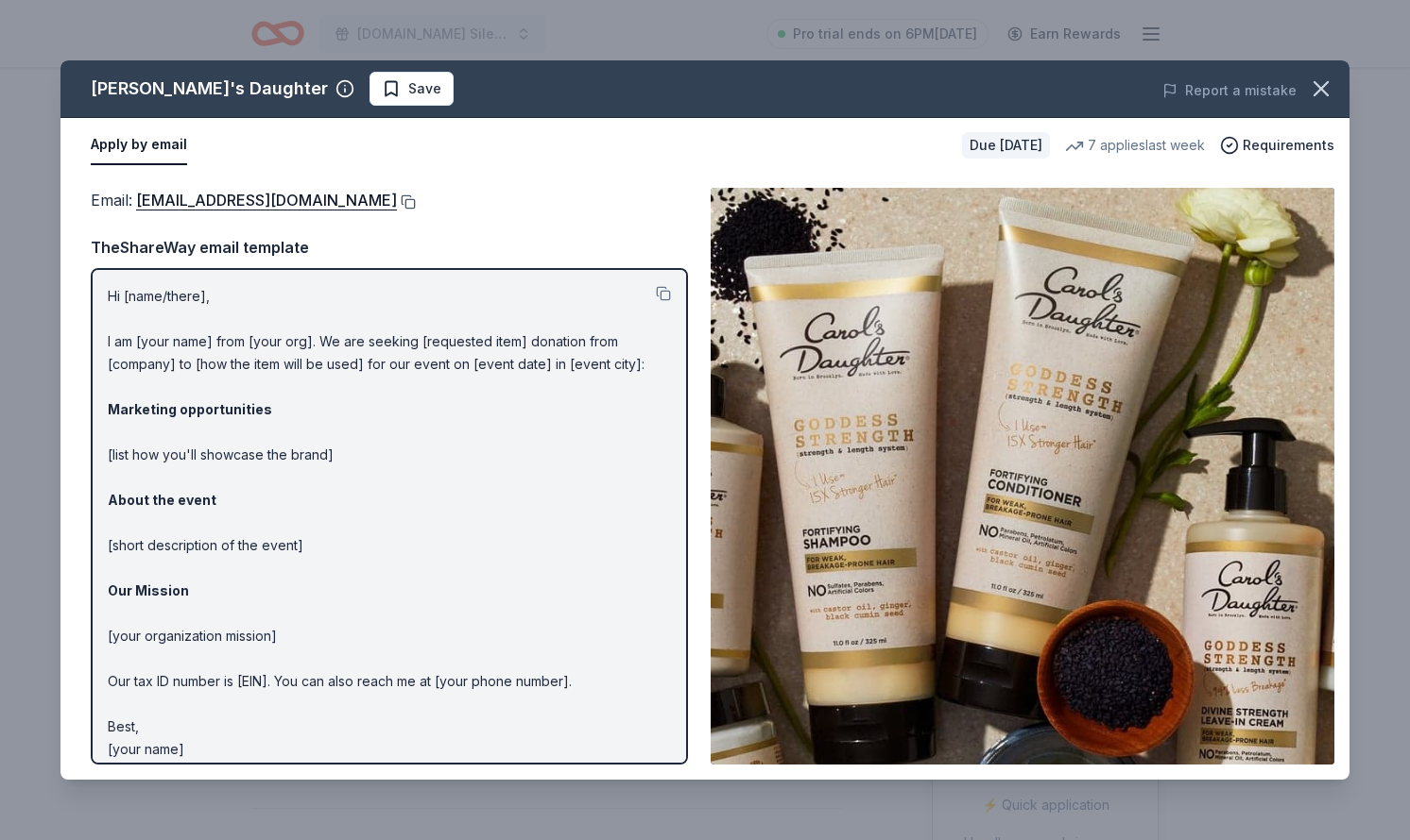
click at [407, 197] on button at bounding box center [406, 202] width 19 height 15
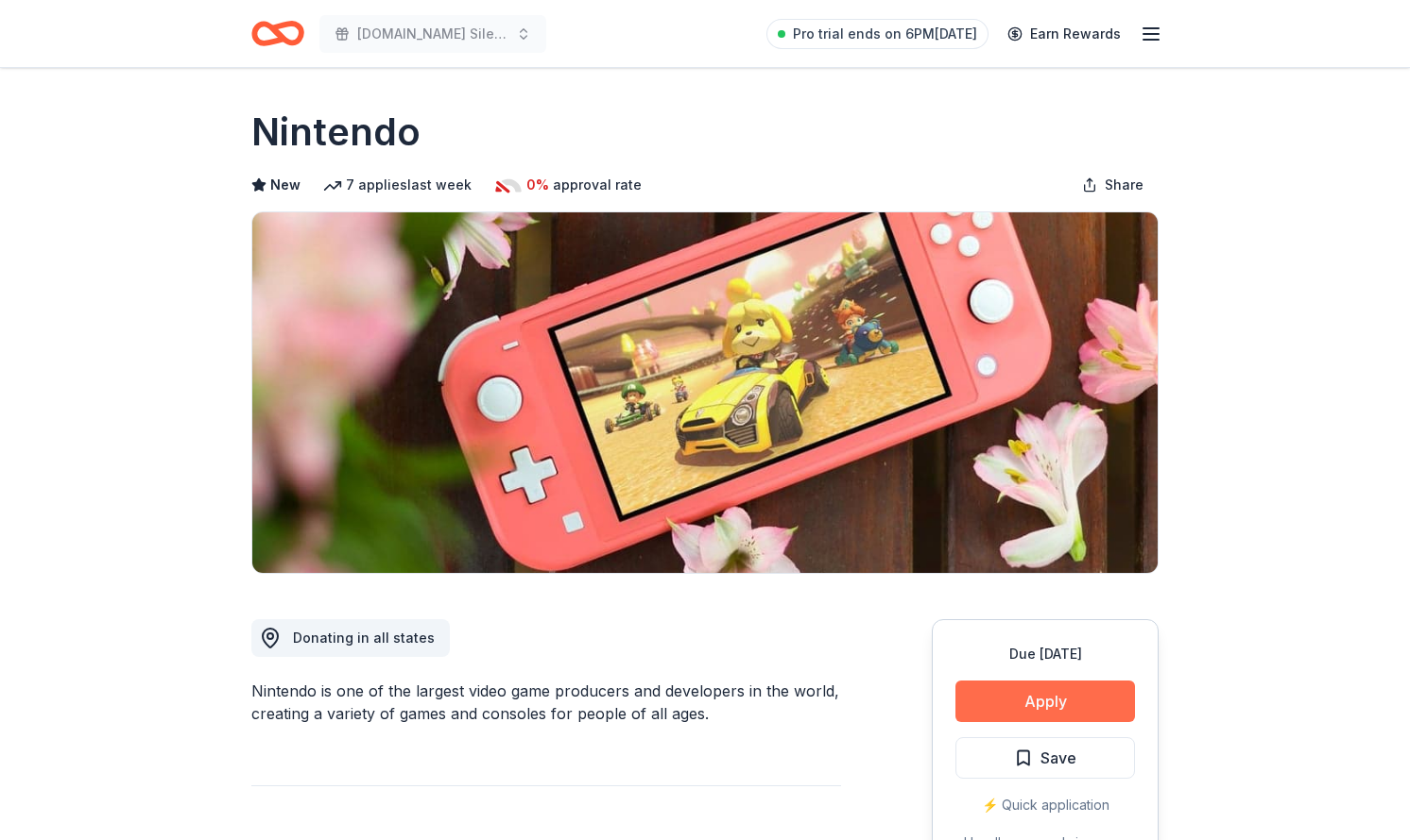
click at [1061, 710] on button "Apply" at bounding box center [1045, 702] width 180 height 42
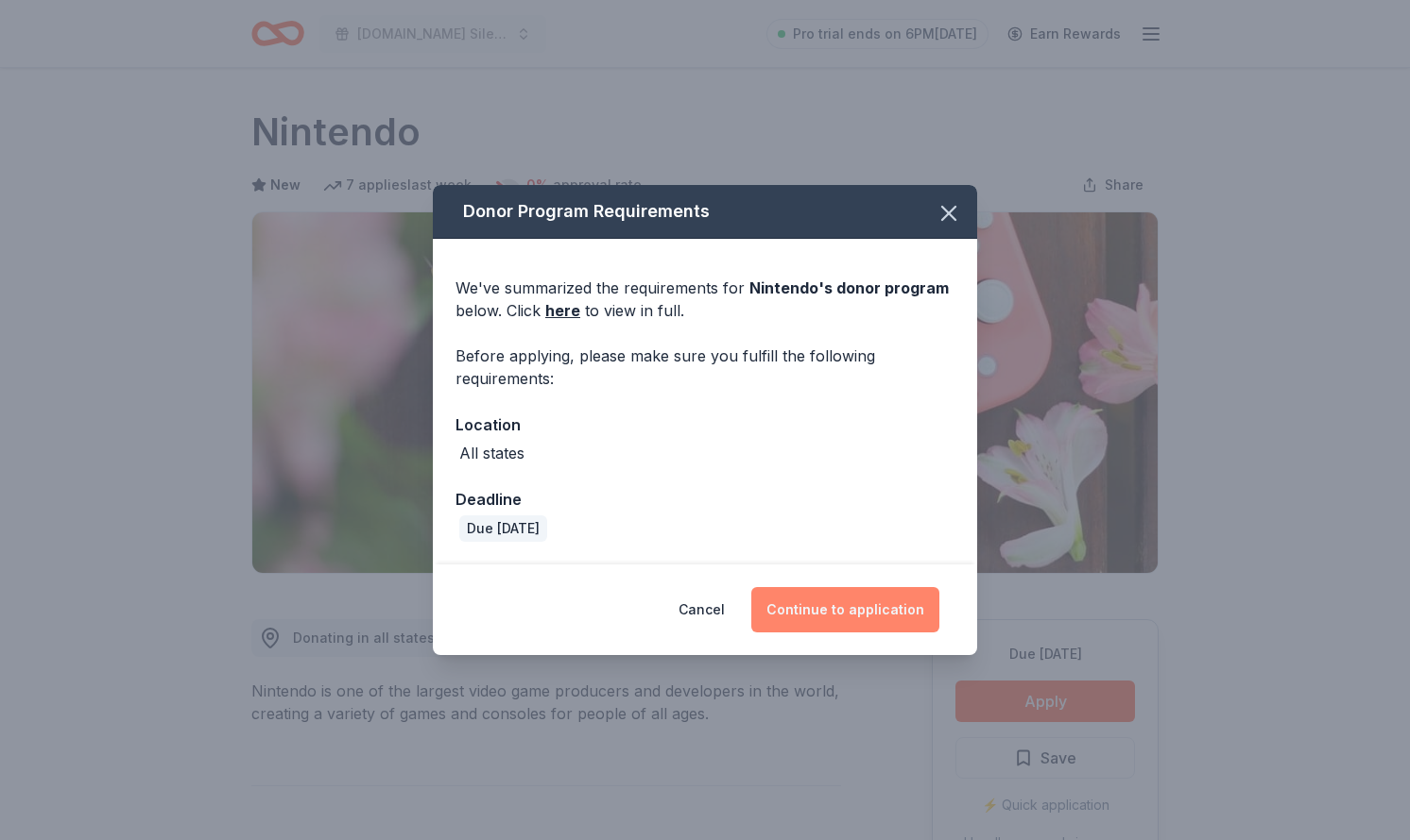
click at [866, 620] on button "Continue to application" at bounding box center [845, 609] width 188 height 45
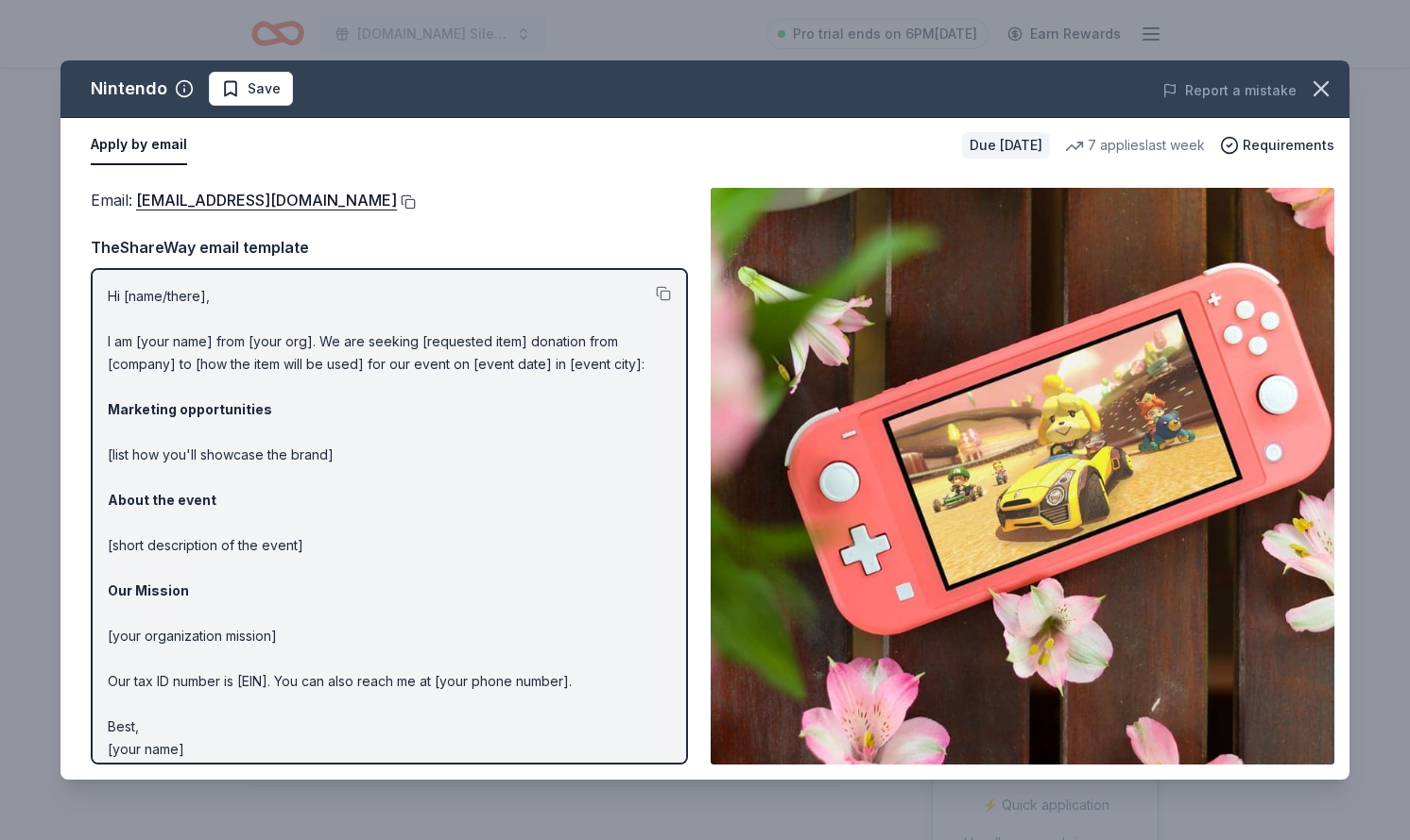
click at [416, 205] on button at bounding box center [406, 202] width 19 height 15
